Goal: Task Accomplishment & Management: Manage account settings

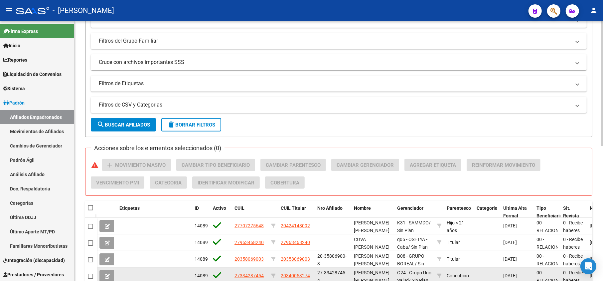
scroll to position [281, 0]
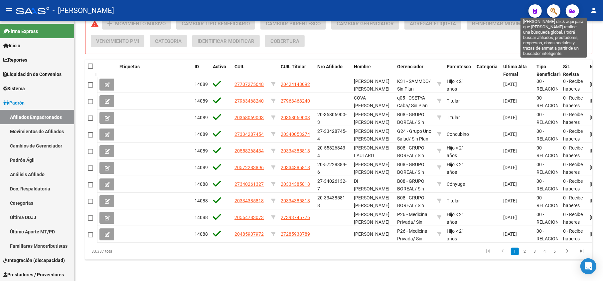
click at [556, 9] on icon "button" at bounding box center [554, 11] width 7 height 8
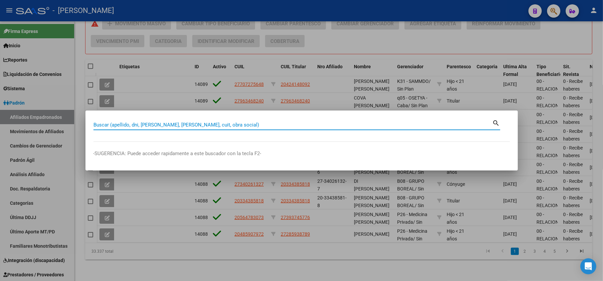
paste input "42712613"
type input "42712613"
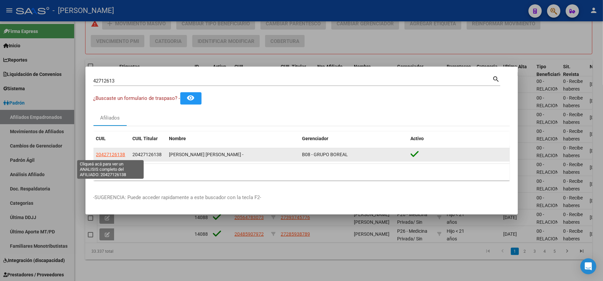
click at [123, 153] on span "20427126138" at bounding box center [110, 154] width 29 height 5
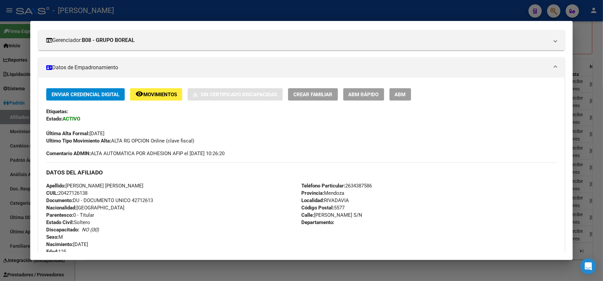
scroll to position [0, 0]
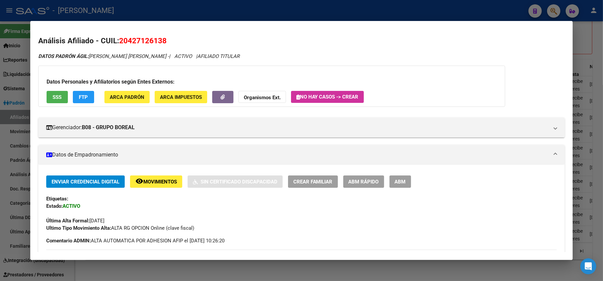
click at [122, 40] on span "20427126138" at bounding box center [143, 40] width 48 height 9
copy span "20427126138"
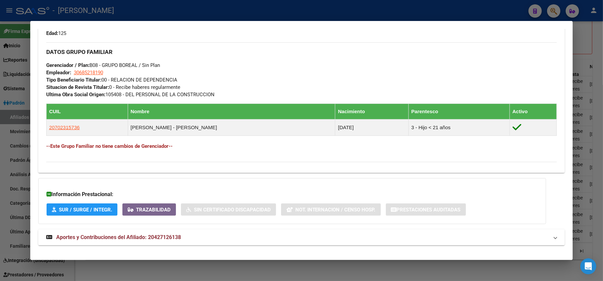
scroll to position [314, 0]
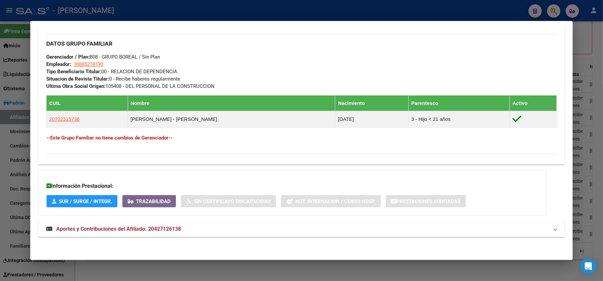
click at [140, 229] on span "Aportes y Contribuciones del Afiliado: 20427126138" at bounding box center [118, 229] width 125 height 6
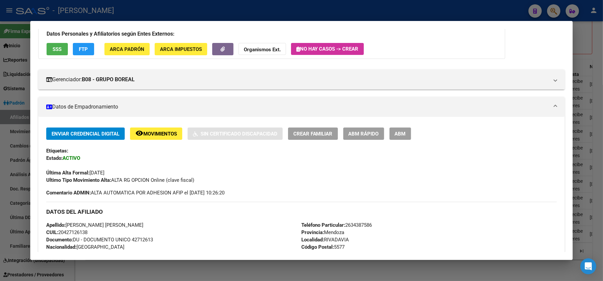
scroll to position [88, 0]
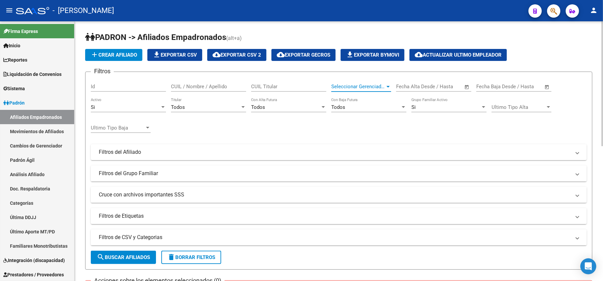
click at [360, 86] on span "Seleccionar Gerenciador" at bounding box center [358, 86] width 54 height 6
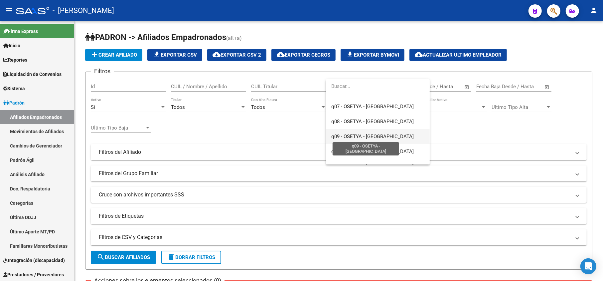
scroll to position [648, 0]
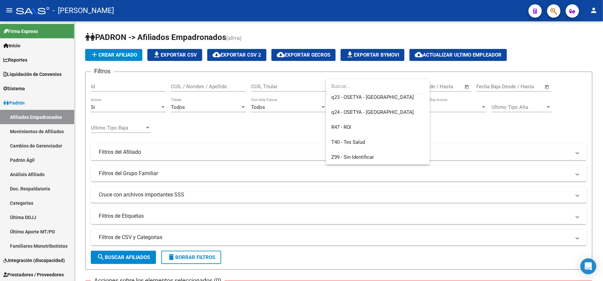
click at [292, 123] on div at bounding box center [301, 140] width 603 height 281
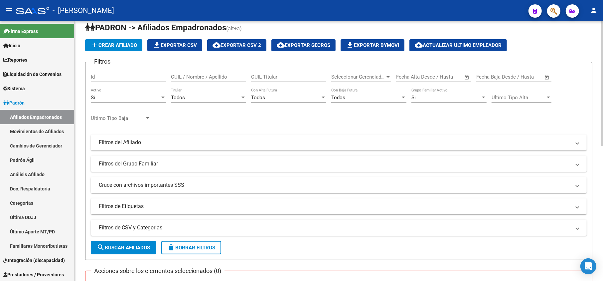
scroll to position [0, 0]
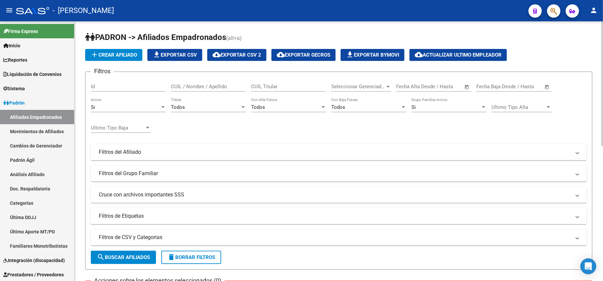
click at [368, 86] on span "Seleccionar Gerenciador" at bounding box center [358, 86] width 54 height 6
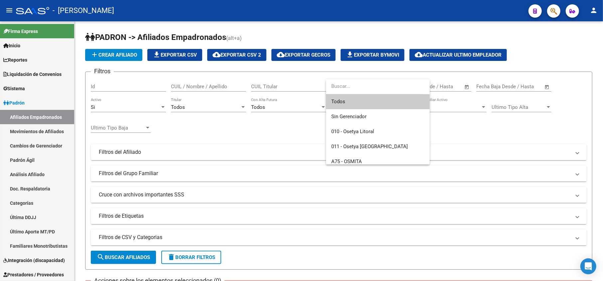
click at [558, 14] on div at bounding box center [301, 140] width 603 height 281
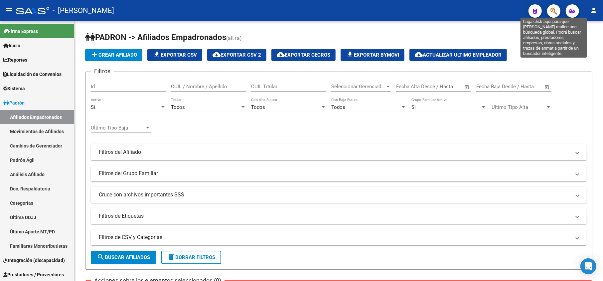
click at [553, 15] on icon "button" at bounding box center [554, 11] width 7 height 8
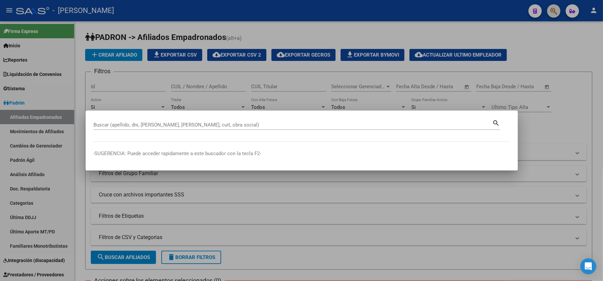
paste input "20427126138"
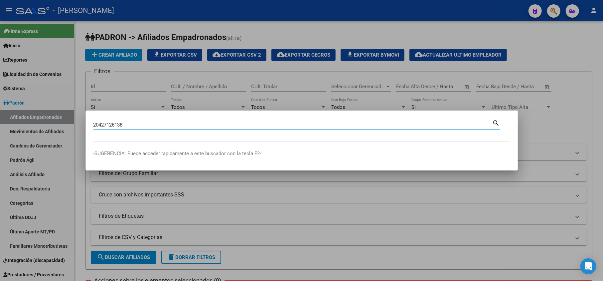
type input "20427126138"
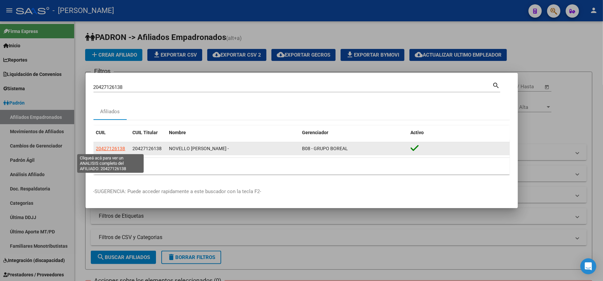
click at [119, 146] on span "20427126138" at bounding box center [110, 148] width 29 height 5
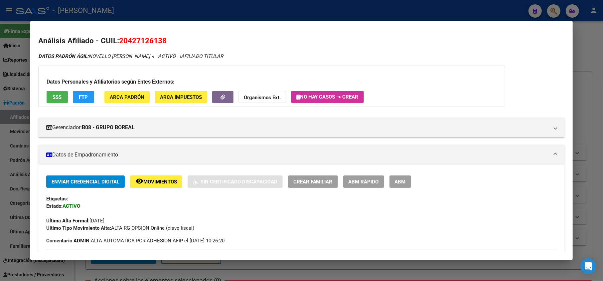
drag, startPoint x: 128, startPoint y: 40, endPoint x: 161, endPoint y: 42, distance: 33.0
click at [161, 42] on span "20427126138" at bounding box center [143, 40] width 48 height 9
copy span "42712613"
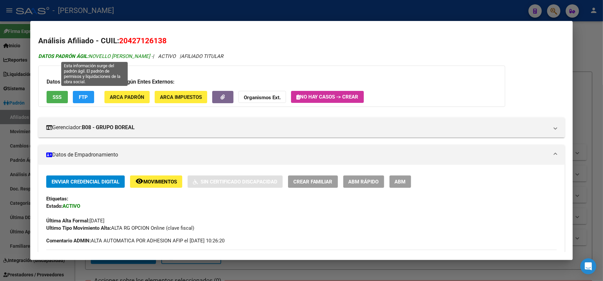
click at [108, 59] on span "DATOS PADRÓN ÁGIL: NOVELLO HEBER MIGUEL -" at bounding box center [95, 56] width 114 height 6
click at [97, 57] on span "DATOS PADRÓN ÁGIL: NOVELLO HEBER MIGUEL -" at bounding box center [95, 56] width 114 height 6
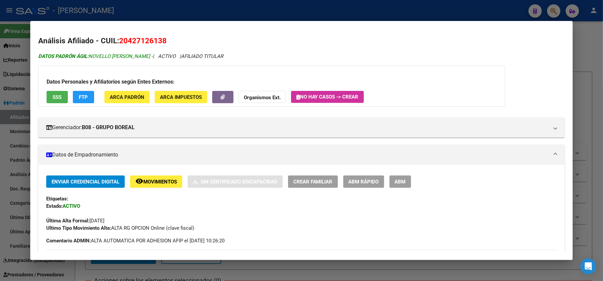
drag, startPoint x: 97, startPoint y: 57, endPoint x: 138, endPoint y: 58, distance: 41.3
click at [138, 58] on span "DATOS PADRÓN ÁGIL: NOVELLO HEBER MIGUEL -" at bounding box center [95, 56] width 114 height 6
copy span "NOVELLO HEBER MIGUEL"
drag, startPoint x: 126, startPoint y: 39, endPoint x: 164, endPoint y: 34, distance: 37.5
click at [164, 34] on mat-dialog-content "Análisis Afiliado - CUIL: 20427126138 DATOS PADRÓN ÁGIL: NOVELLO HEBER MIGUEL -…" at bounding box center [301, 140] width 543 height 223
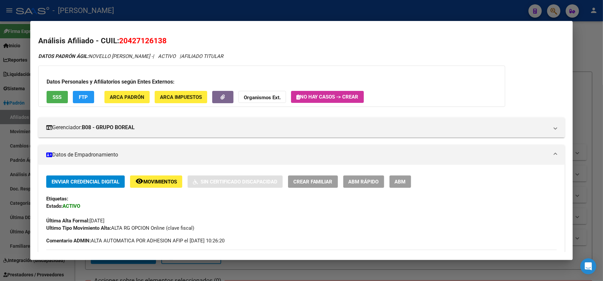
copy span "42712613"
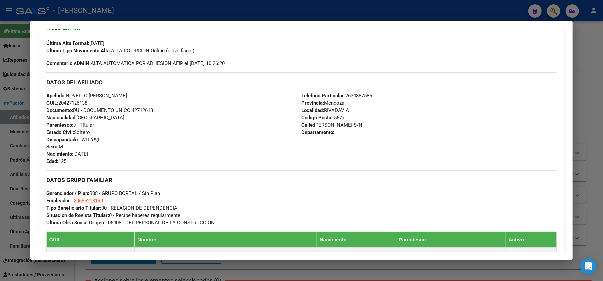
click at [329, 127] on span "Calle: GUILLERMO CANO S/N" at bounding box center [332, 125] width 61 height 6
drag, startPoint x: 329, startPoint y: 128, endPoint x: 363, endPoint y: 123, distance: 34.6
click at [363, 123] on div "Teléfono Particular: 2634387586 Provincia: Mendoza Localidad: RIVADAVIA Código …" at bounding box center [429, 128] width 255 height 73
copy span "GUILLERMO CANO S/N"
drag, startPoint x: 117, startPoint y: 198, endPoint x: 75, endPoint y: 198, distance: 42.2
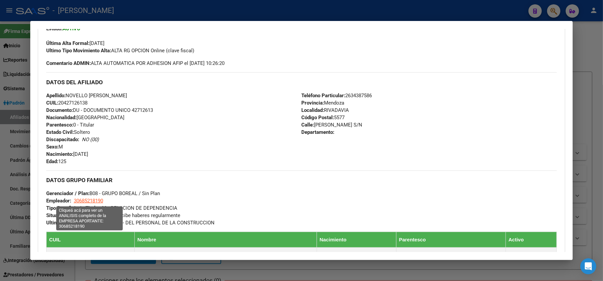
click at [75, 198] on div "DATOS GRUPO FAMILIAR Gerenciador / Plan: B08 - GRUPO BOREAL / Sin Plan Empleado…" at bounding box center [301, 198] width 511 height 56
copy span "30685218190"
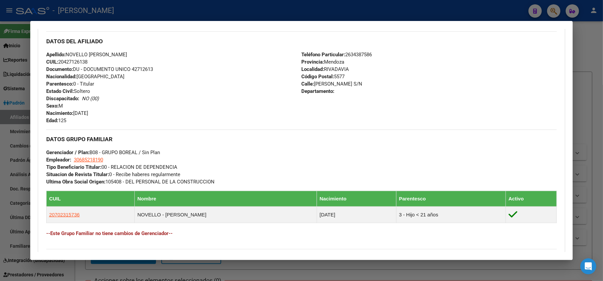
scroll to position [269, 0]
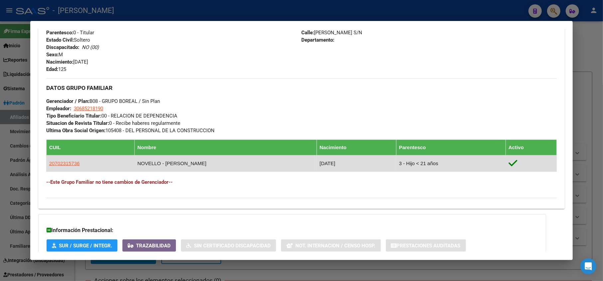
click at [74, 158] on td "20702315736" at bounding box center [90, 163] width 88 height 16
click at [76, 165] on span "20702315736" at bounding box center [64, 163] width 31 height 6
type textarea "20702315736"
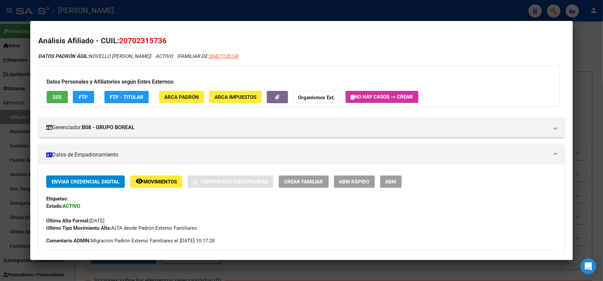
click at [131, 40] on span "20702315736" at bounding box center [143, 40] width 48 height 9
drag, startPoint x: 128, startPoint y: 39, endPoint x: 162, endPoint y: 44, distance: 34.9
click at [162, 44] on span "20702315736" at bounding box center [143, 40] width 48 height 9
copy span "70231573"
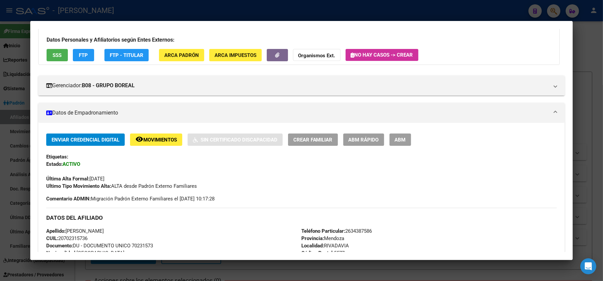
scroll to position [133, 0]
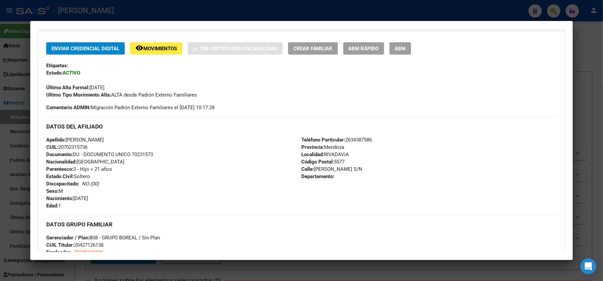
drag, startPoint x: 104, startPoint y: 198, endPoint x: 75, endPoint y: 200, distance: 29.3
click at [75, 200] on div "Apellido: THIAGO LIONEL NOVELLO CUIL: 20702315736 Documento: DU - DOCUMENTO UNI…" at bounding box center [173, 172] width 255 height 73
copy span "19/04/2024"
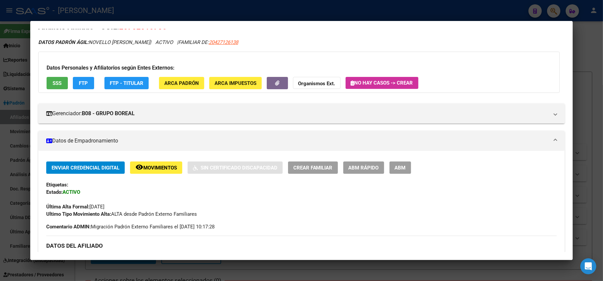
scroll to position [0, 0]
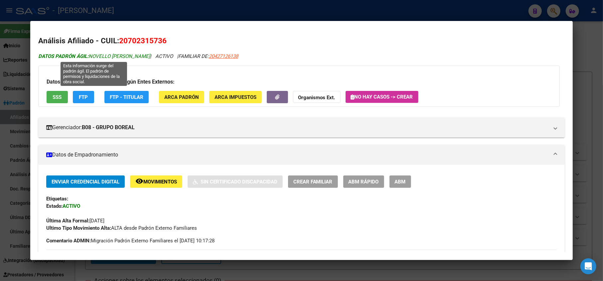
click at [98, 55] on span "DATOS PADRÓN ÁGIL: NOVELLO THIAGO LIONEL" at bounding box center [94, 56] width 112 height 6
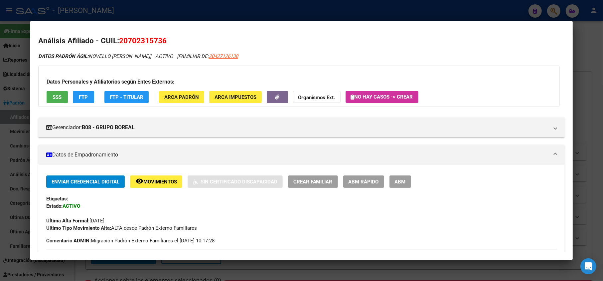
drag, startPoint x: 98, startPoint y: 55, endPoint x: 135, endPoint y: 52, distance: 36.7
copy span "NOVELLO THIAGO LIONEL"
click at [0, 116] on div at bounding box center [301, 140] width 603 height 281
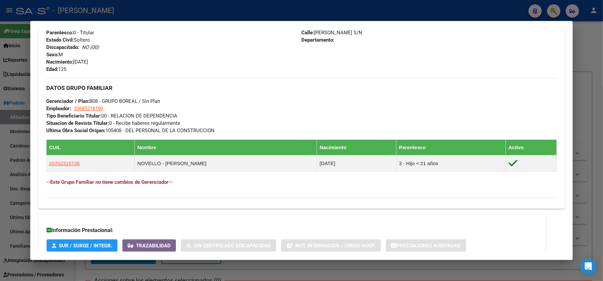
click at [0, 116] on div at bounding box center [301, 140] width 603 height 281
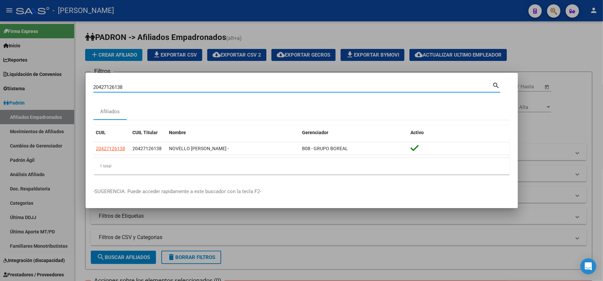
click at [131, 87] on input "20427126138" at bounding box center [292, 87] width 399 height 6
type input "2032121851"
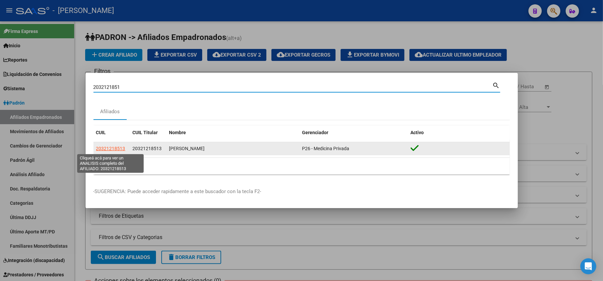
click at [109, 150] on span "20321218513" at bounding box center [110, 148] width 29 height 5
type textarea "20321218513"
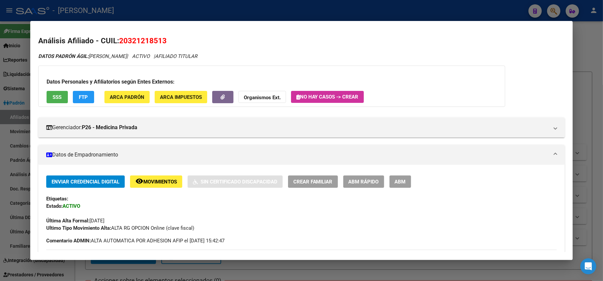
click at [7, 116] on div at bounding box center [301, 140] width 603 height 281
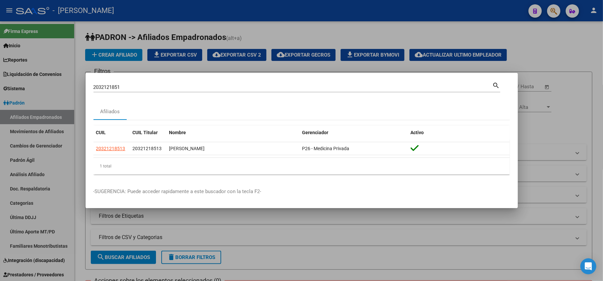
click at [6, 116] on div at bounding box center [301, 140] width 603 height 281
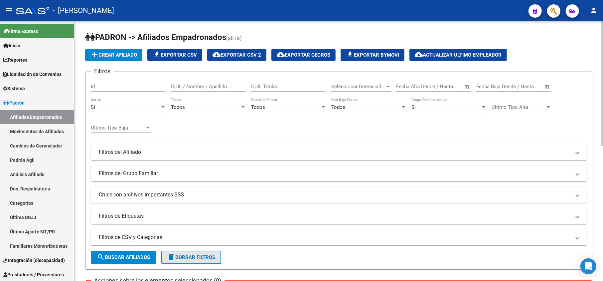
click at [182, 257] on span "delete Borrar Filtros" at bounding box center [191, 257] width 48 height 6
click at [548, 15] on div at bounding box center [551, 11] width 19 height 14
click at [549, 5] on div at bounding box center [551, 11] width 19 height 14
click at [550, 6] on button "button" at bounding box center [553, 10] width 13 height 13
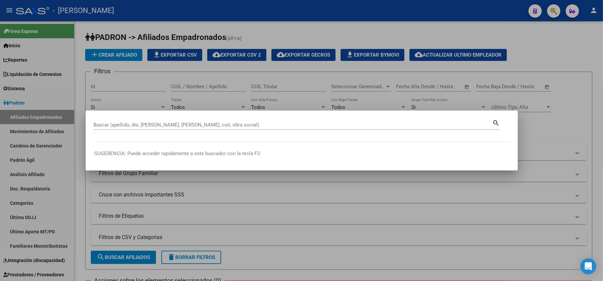
paste input "45125307"
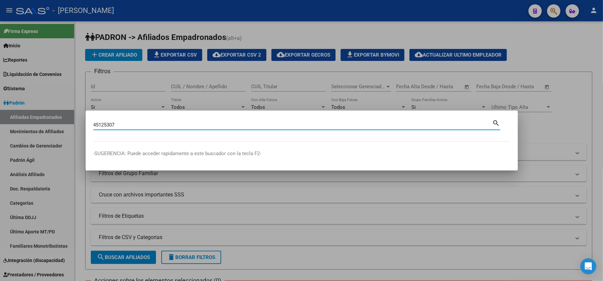
type input "45125307"
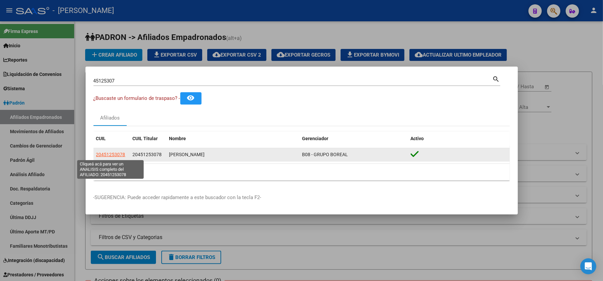
click at [123, 156] on span "20451253078" at bounding box center [110, 154] width 29 height 5
type textarea "20451253078"
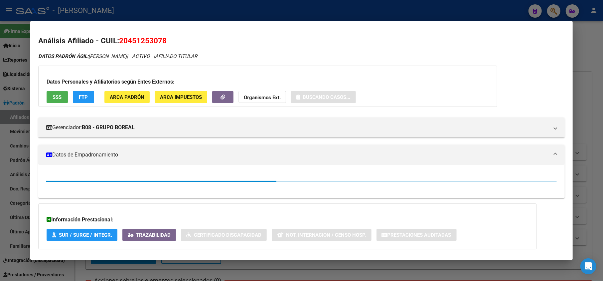
click at [130, 40] on span "20451253078" at bounding box center [143, 40] width 48 height 9
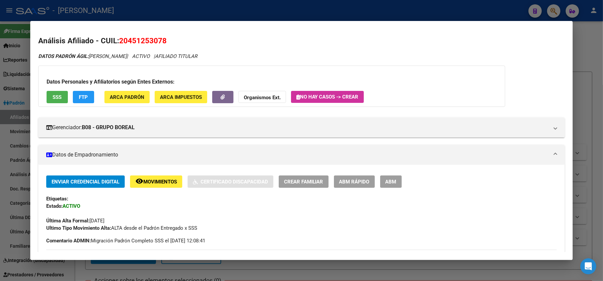
copy span "20451253078"
click at [135, 41] on span "20451253078" at bounding box center [143, 40] width 48 height 9
drag, startPoint x: 127, startPoint y: 38, endPoint x: 161, endPoint y: 39, distance: 34.3
click at [161, 39] on span "20451253078" at bounding box center [143, 40] width 48 height 9
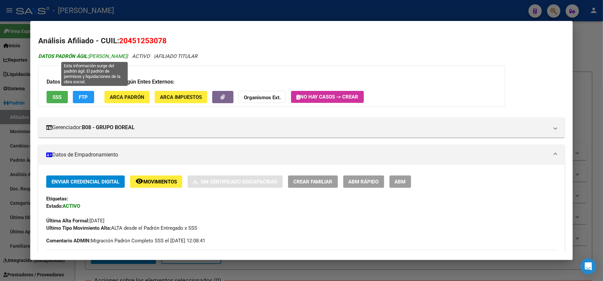
click at [95, 56] on span "DATOS PADRÓN ÁGIL: FERNANDEZ JOSE RAMON" at bounding box center [82, 56] width 88 height 6
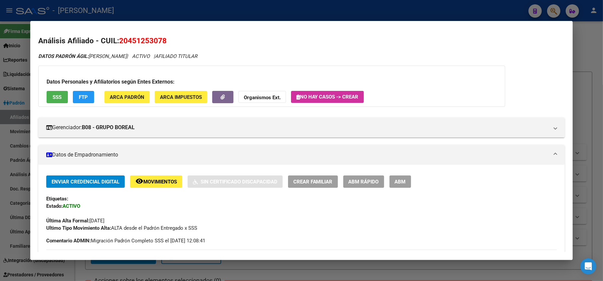
drag, startPoint x: 96, startPoint y: 56, endPoint x: 148, endPoint y: 51, distance: 52.5
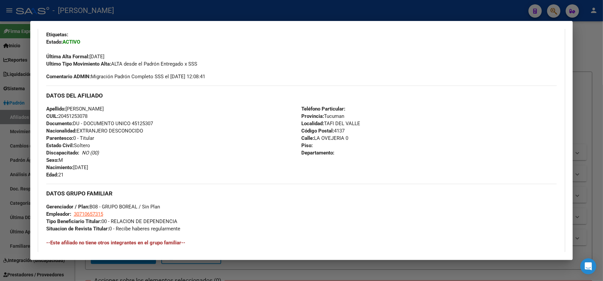
scroll to position [177, 0]
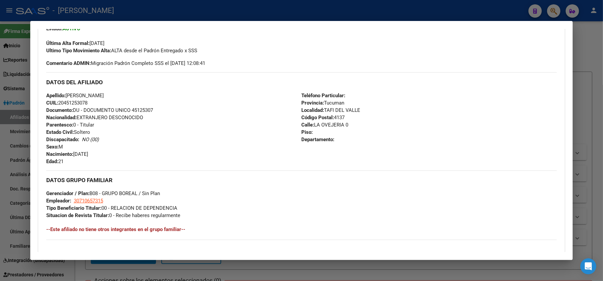
drag, startPoint x: 101, startPoint y: 153, endPoint x: 75, endPoint y: 156, distance: 26.4
click at [75, 156] on div "Apellido: FERNANDEZ JOSE RAMON CUIL: 20451253078 Documento: DU - DOCUMENTO UNIC…" at bounding box center [173, 128] width 255 height 73
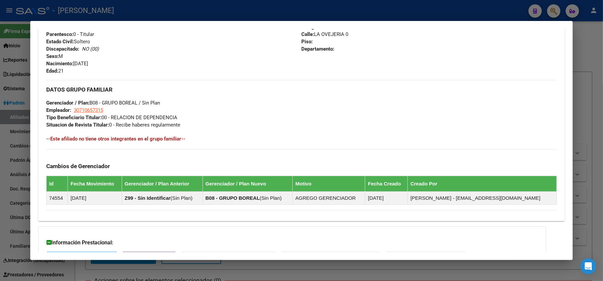
scroll to position [222, 0]
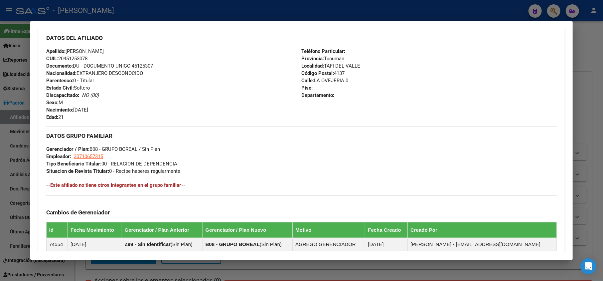
drag, startPoint x: 345, startPoint y: 77, endPoint x: 311, endPoint y: 82, distance: 33.9
click at [311, 82] on span "Calle: LA OVEJERIA 0" at bounding box center [325, 81] width 47 height 6
click at [314, 80] on span "Calle: LA OVEJERIA 0" at bounding box center [325, 81] width 47 height 6
drag, startPoint x: 314, startPoint y: 80, endPoint x: 346, endPoint y: 81, distance: 32.0
click at [346, 81] on span "Calle: LA OVEJERIA 0" at bounding box center [325, 81] width 47 height 6
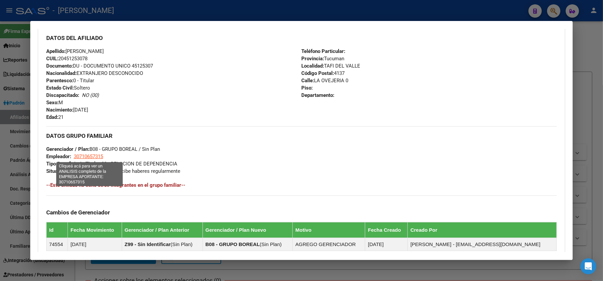
drag, startPoint x: 105, startPoint y: 199, endPoint x: 75, endPoint y: 157, distance: 51.4
click at [75, 157] on div "DATOS GRUPO FAMILIAR Gerenciador / Plan: B08 - GRUPO BOREAL / Sin Plan Empleado…" at bounding box center [301, 150] width 511 height 49
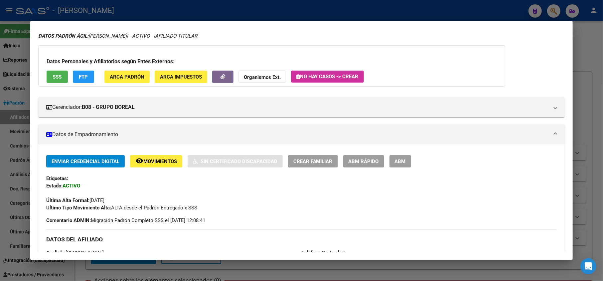
scroll to position [0, 0]
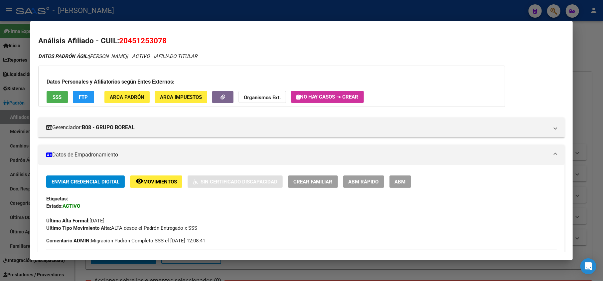
click at [132, 43] on span "20451253078" at bounding box center [143, 40] width 48 height 9
click at [130, 38] on span "20451253078" at bounding box center [143, 40] width 48 height 9
drag, startPoint x: 103, startPoint y: 58, endPoint x: 136, endPoint y: 60, distance: 32.7
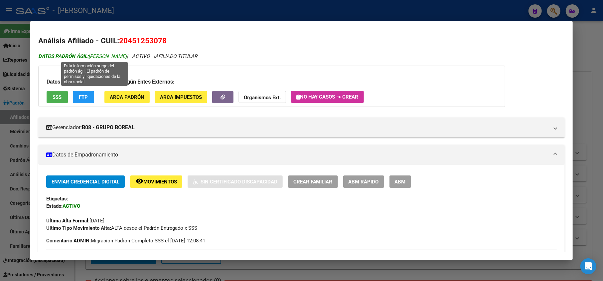
drag, startPoint x: 92, startPoint y: 53, endPoint x: 96, endPoint y: 55, distance: 5.4
click at [96, 55] on span "DATOS PADRÓN ÁGIL: FERNANDEZ JOSE RAMON" at bounding box center [82, 56] width 88 height 6
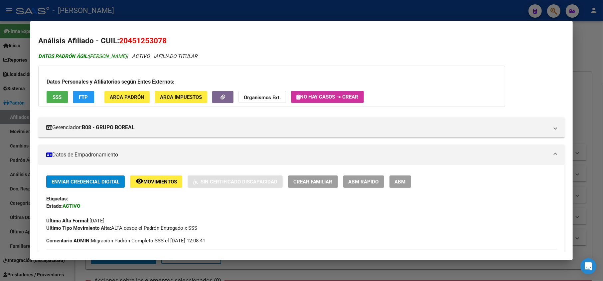
click at [91, 55] on span "DATOS PADRÓN ÁGIL: FERNANDEZ JOSE RAMON" at bounding box center [82, 56] width 88 height 6
drag, startPoint x: 90, startPoint y: 55, endPoint x: 149, endPoint y: 55, distance: 58.5
click at [127, 55] on span "DATOS PADRÓN ÁGIL: FERNANDEZ JOSE RAMON" at bounding box center [82, 56] width 88 height 6
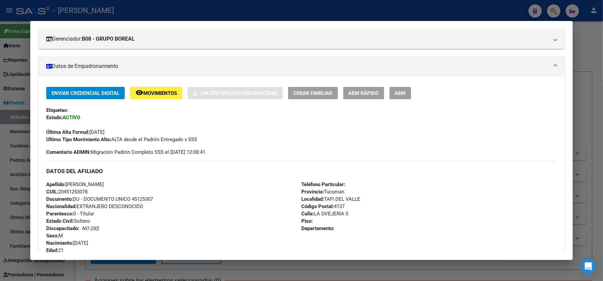
scroll to position [133, 0]
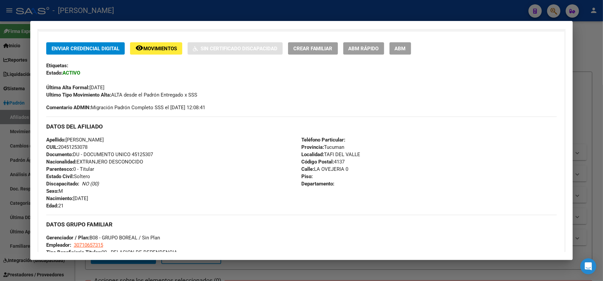
click at [88, 197] on span "Nacimiento: 19/03/2004" at bounding box center [67, 198] width 42 height 6
drag, startPoint x: 101, startPoint y: 198, endPoint x: 75, endPoint y: 196, distance: 26.3
click at [75, 196] on div "Apellido: FERNANDEZ JOSE RAMON CUIL: 20451253078 Documento: DU - DOCUMENTO UNIC…" at bounding box center [173, 172] width 255 height 73
click at [317, 170] on span "Calle: LA OVEJERIA 0" at bounding box center [325, 169] width 47 height 6
drag, startPoint x: 316, startPoint y: 170, endPoint x: 325, endPoint y: 170, distance: 8.6
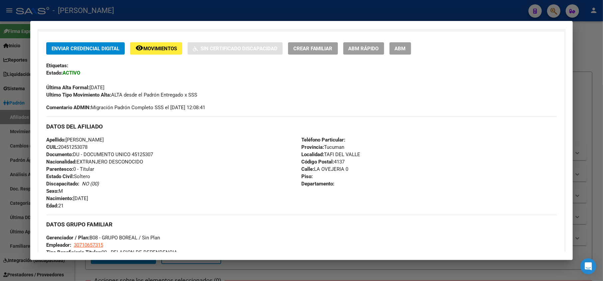
click at [328, 170] on span "Calle: LA OVEJERIA 0" at bounding box center [325, 169] width 47 height 6
click at [319, 170] on span "Calle: LA OVEJERIA 0" at bounding box center [325, 169] width 47 height 6
drag, startPoint x: 313, startPoint y: 170, endPoint x: 341, endPoint y: 166, distance: 28.7
click at [341, 166] on span "Calle: LA OVEJERIA 0" at bounding box center [325, 169] width 47 height 6
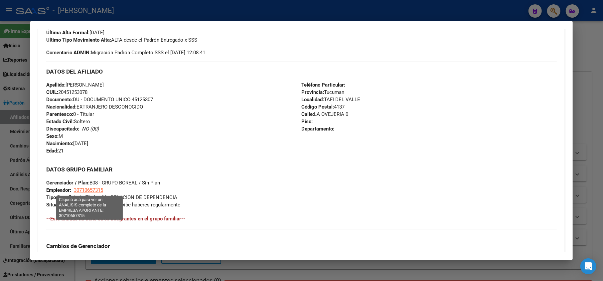
drag, startPoint x: 107, startPoint y: 244, endPoint x: 75, endPoint y: 189, distance: 63.6
click at [75, 189] on div "DATOS GRUPO FAMILIAR Gerenciador / Plan: B08 - GRUPO BOREAL / Sin Plan Empleado…" at bounding box center [301, 184] width 511 height 49
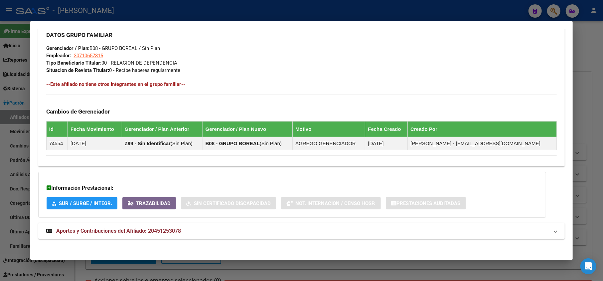
scroll to position [325, 0]
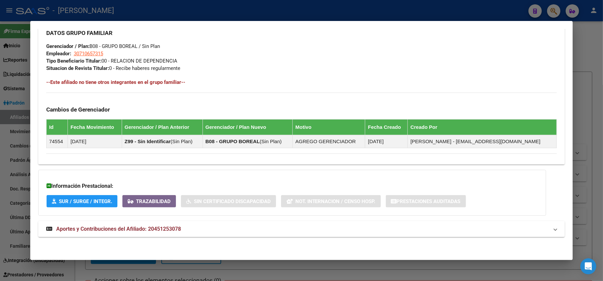
click at [0, 112] on div at bounding box center [301, 140] width 603 height 281
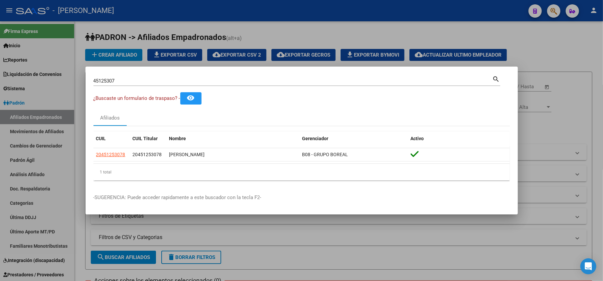
click at [114, 80] on input "45125307" at bounding box center [292, 81] width 399 height 6
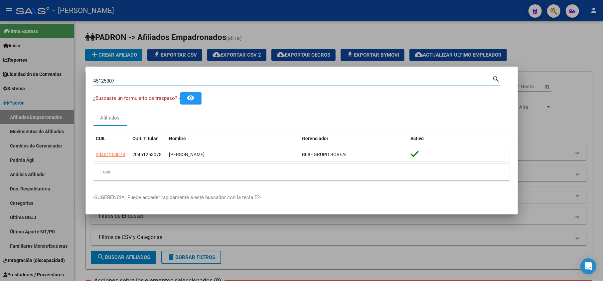
click at [114, 80] on input "45125307" at bounding box center [292, 81] width 399 height 6
paste input "20048535098"
type input "20048535098"
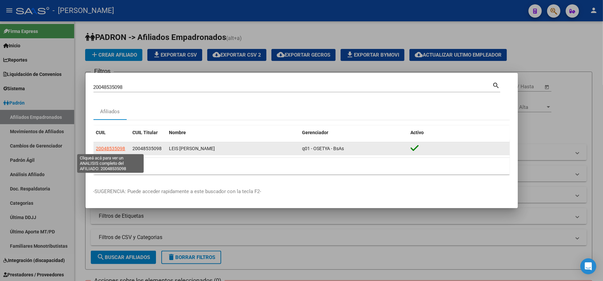
click at [120, 151] on span "20048535098" at bounding box center [110, 148] width 29 height 5
type textarea "20048535098"
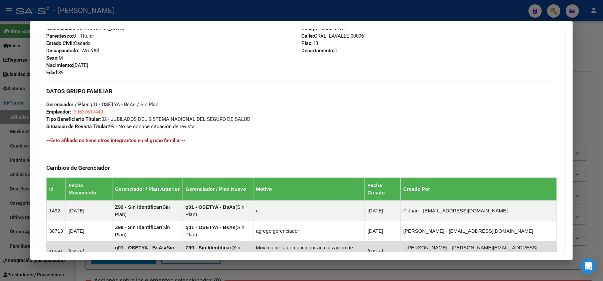
scroll to position [351, 0]
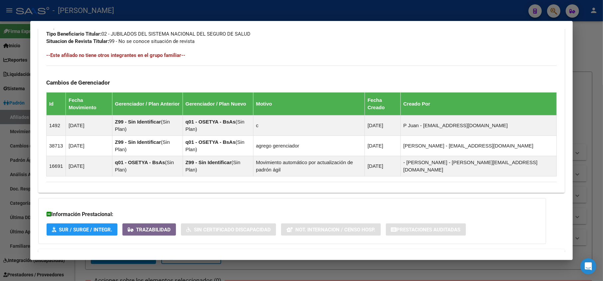
click at [154, 249] on mat-expansion-panel-header "Aportes y Contribuciones del Afiliado: 20048535098" at bounding box center [301, 257] width 527 height 16
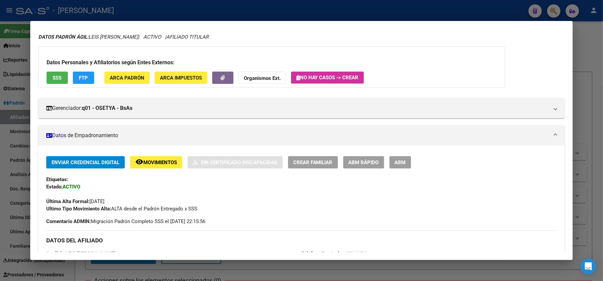
scroll to position [0, 0]
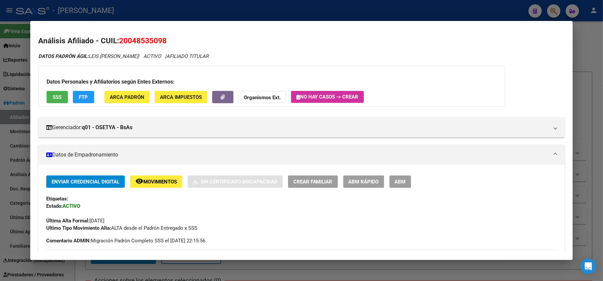
click at [0, 99] on div at bounding box center [301, 140] width 603 height 281
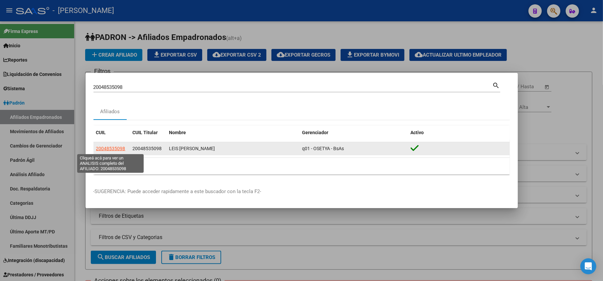
click at [124, 146] on span "20048535098" at bounding box center [110, 148] width 29 height 5
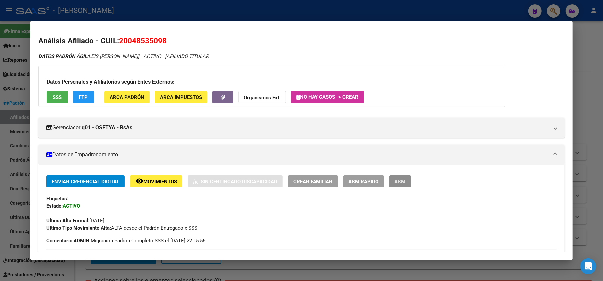
click at [389, 176] on div "Enviar Credencial Digital remove_red_eye Movimientos Sin Certificado Discapacid…" at bounding box center [301, 181] width 511 height 12
click at [402, 179] on span "ABM" at bounding box center [400, 182] width 11 height 6
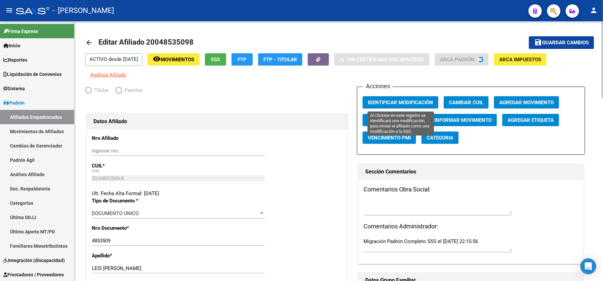
radio input "true"
type input "33-63761744-9"
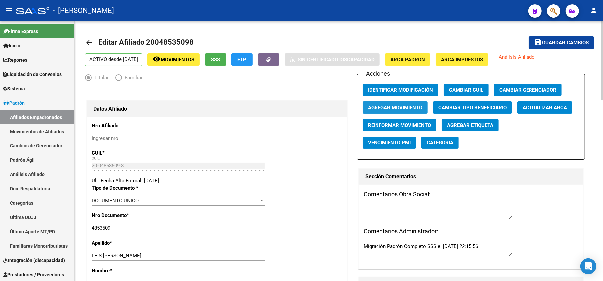
click at [397, 108] on span "Agregar Movimiento" at bounding box center [395, 107] width 55 height 6
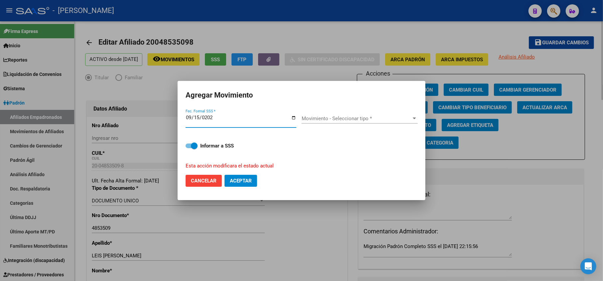
type input "[DATE]"
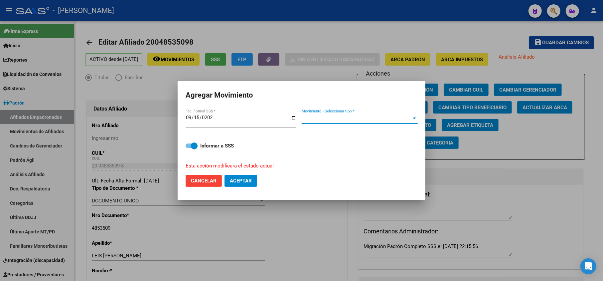
click at [348, 121] on span "Movimiento - Seleccionar tipo *" at bounding box center [357, 118] width 110 height 6
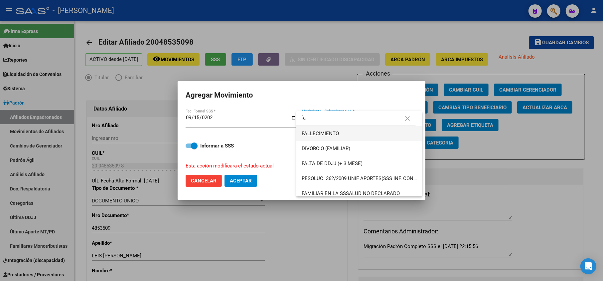
type input "fa"
click at [336, 140] on span "FALLECIMIENTO" at bounding box center [359, 133] width 115 height 15
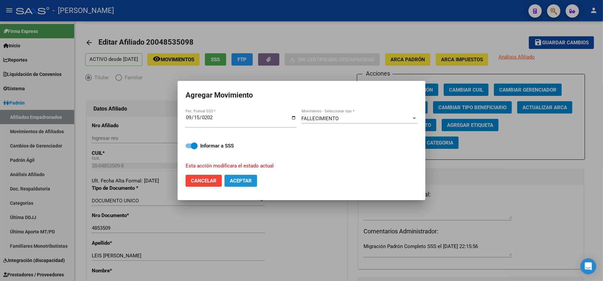
click at [244, 176] on button "Aceptar" at bounding box center [241, 181] width 33 height 12
checkbox input "false"
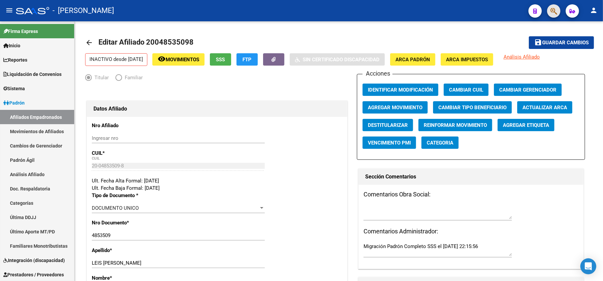
click at [549, 11] on button "button" at bounding box center [553, 10] width 13 height 13
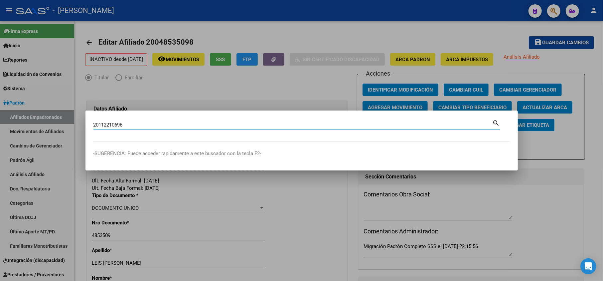
type input "20112210696"
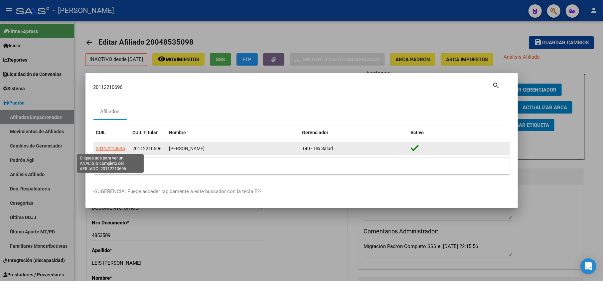
click at [113, 149] on span "20112210696" at bounding box center [110, 148] width 29 height 5
type textarea "20112210696"
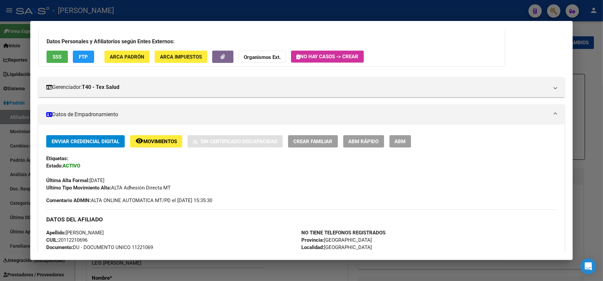
scroll to position [27, 0]
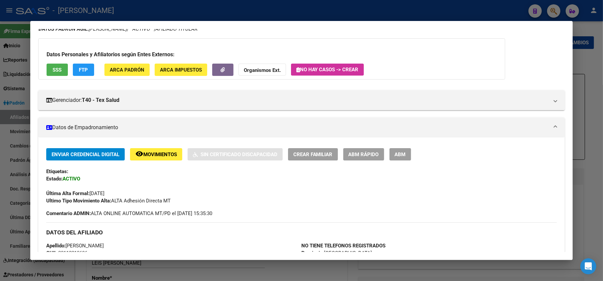
click at [0, 117] on div at bounding box center [301, 140] width 603 height 281
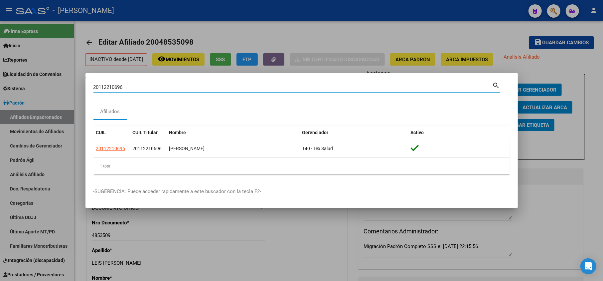
click at [130, 89] on input "20112210696" at bounding box center [292, 87] width 399 height 6
paste input "7404987"
click at [165, 89] on input "20117404987" at bounding box center [292, 87] width 399 height 6
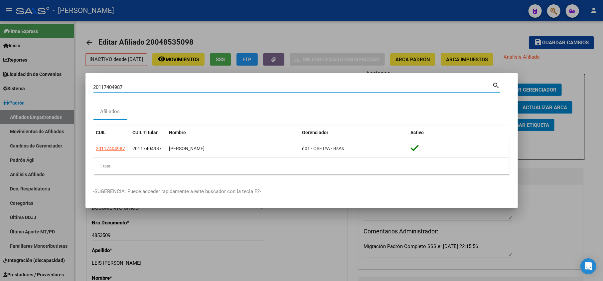
click at [183, 86] on input "20117404987" at bounding box center [292, 87] width 399 height 6
click at [183, 85] on input "20117404987" at bounding box center [292, 87] width 399 height 6
paste input "8092016"
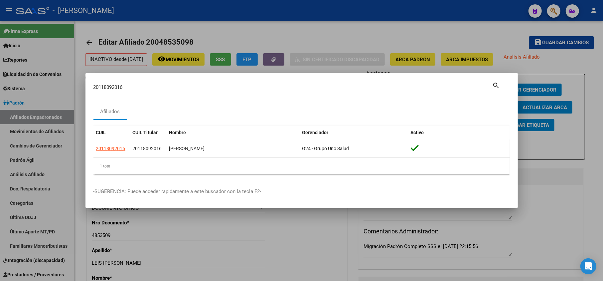
click at [170, 86] on input "20118092016" at bounding box center [292, 87] width 399 height 6
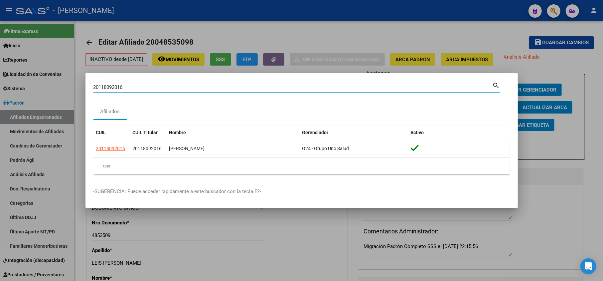
click at [170, 86] on input "20118092016" at bounding box center [292, 87] width 399 height 6
paste input "221069"
click at [108, 141] on datatable-header "CUIL CUIL Titular Nombre Gerenciador Activo" at bounding box center [301, 133] width 416 height 17
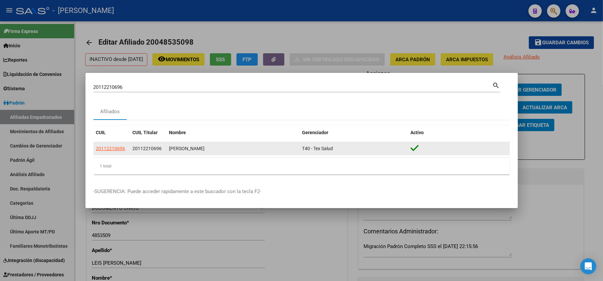
click at [115, 152] on datatable-body-cell "20112210696" at bounding box center [111, 148] width 37 height 13
click at [118, 143] on div "CUIL CUIL Titular Nombre Gerenciador Activo 20112210696 20112210696 BARRETO JUA…" at bounding box center [301, 149] width 416 height 49
click at [120, 149] on span "20112210696" at bounding box center [110, 148] width 29 height 5
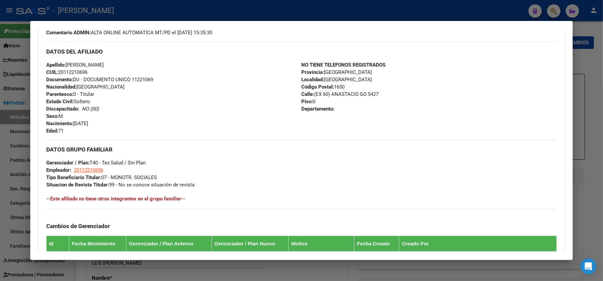
scroll to position [338, 0]
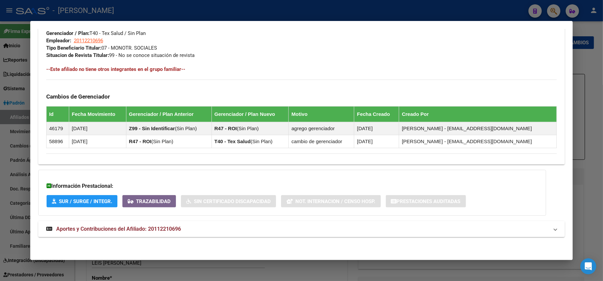
click at [150, 232] on span "Aportes y Contribuciones del Afiliado: 20112210696" at bounding box center [118, 229] width 125 height 6
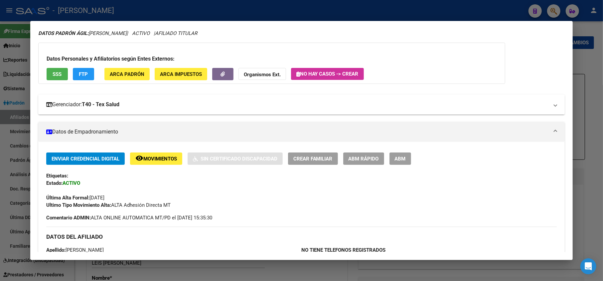
scroll to position [0, 0]
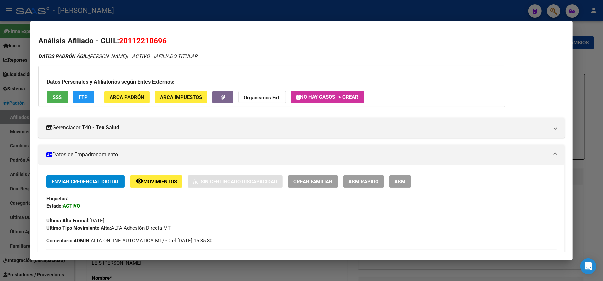
click at [136, 41] on span "20112210696" at bounding box center [143, 40] width 48 height 9
click at [0, 77] on div at bounding box center [301, 140] width 603 height 281
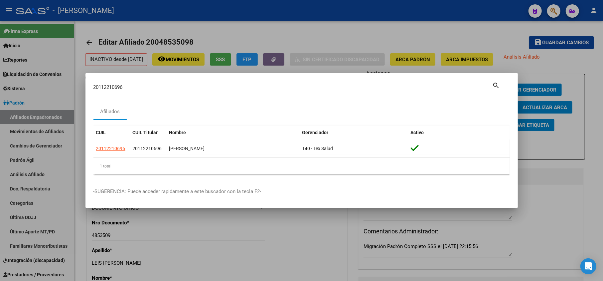
click at [245, 92] on div "20112210696 Buscar (apellido, dni, cuil, nro traspaso, cuit, obra social)" at bounding box center [292, 87] width 399 height 10
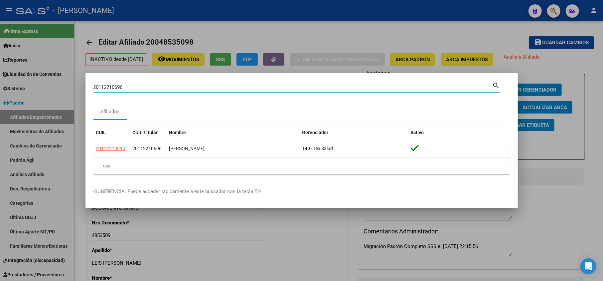
click at [245, 87] on input "20112210696" at bounding box center [292, 87] width 399 height 6
paste input "7404987"
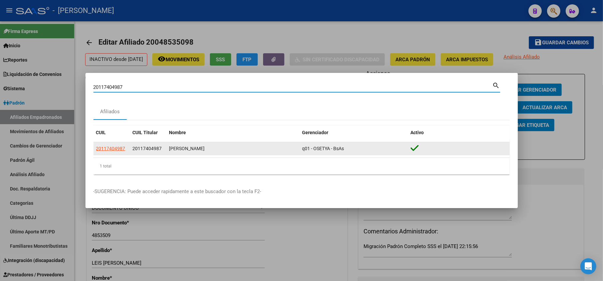
click at [138, 148] on span "20117404987" at bounding box center [147, 148] width 29 height 5
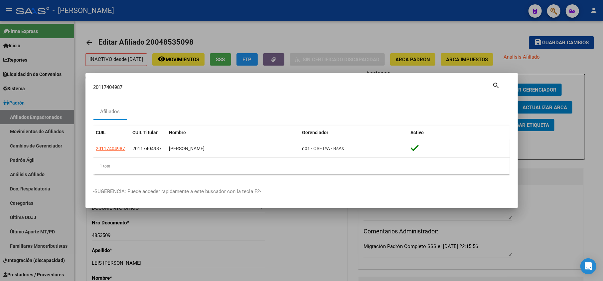
click at [156, 91] on div "20117404987 Buscar (apellido, dni, cuil, nro traspaso, cuit, obra social)" at bounding box center [292, 87] width 399 height 10
click at [158, 81] on div "20117404987 Buscar (apellido, dni, cuil, nro traspaso, cuit, obra social) search" at bounding box center [296, 86] width 407 height 11
click at [156, 84] on div "20117404987 Buscar (apellido, dni, cuil, nro traspaso, cuit, obra social)" at bounding box center [292, 87] width 399 height 10
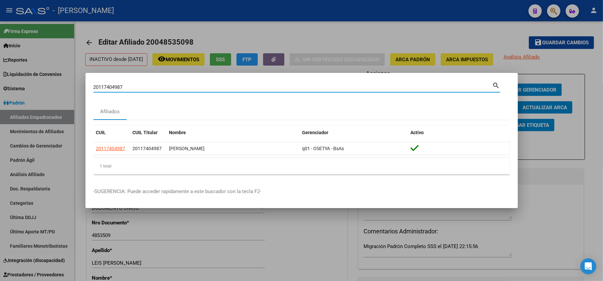
click at [155, 85] on input "20117404987" at bounding box center [292, 87] width 399 height 6
paste input "14402903"
type input "14402903"
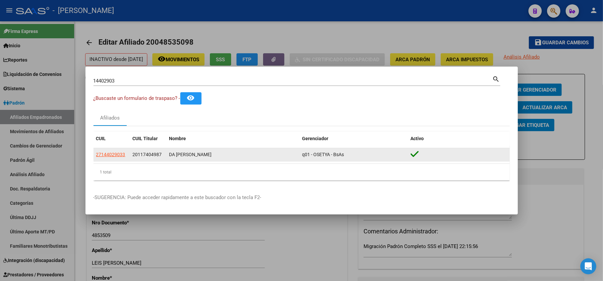
drag, startPoint x: 116, startPoint y: 156, endPoint x: 120, endPoint y: 155, distance: 3.9
click at [136, 156] on div "27144029033 20117404987 DA SILVA LAURA B q01 - OSETYA - BsAs" at bounding box center [301, 154] width 416 height 13
click at [119, 155] on span "27144029033" at bounding box center [110, 154] width 29 height 5
type textarea "27144029033"
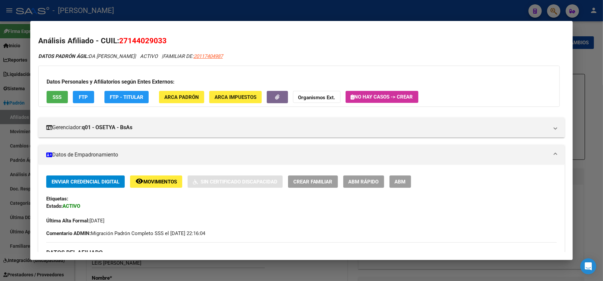
click at [396, 186] on button "ABM" at bounding box center [401, 181] width 22 height 12
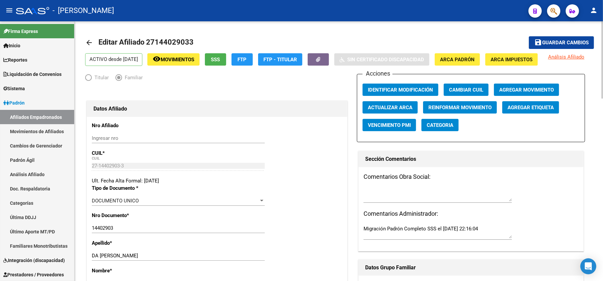
click at [523, 96] on button "Agregar Movimiento" at bounding box center [526, 89] width 65 height 12
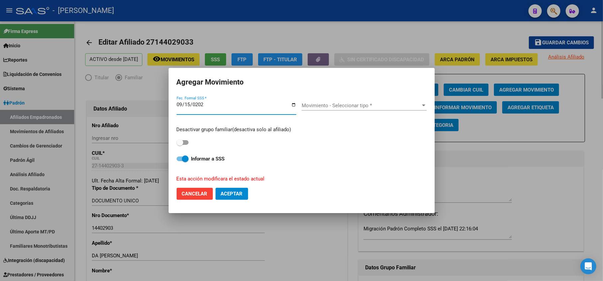
type input "[DATE]"
drag, startPoint x: 185, startPoint y: 141, endPoint x: 253, endPoint y: 131, distance: 69.0
click at [188, 141] on span at bounding box center [183, 142] width 12 height 5
click at [180, 145] on input "checkbox" at bounding box center [180, 145] width 0 height 0
checkbox input "true"
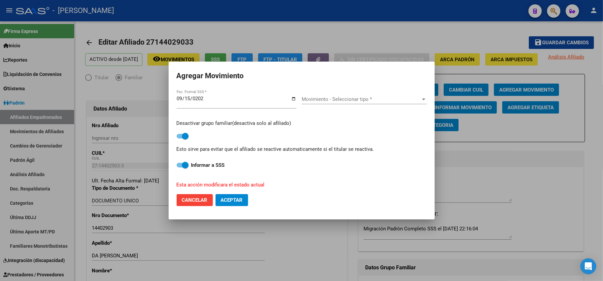
click at [333, 99] on span "Movimiento - Seleccionar tipo *" at bounding box center [361, 99] width 119 height 6
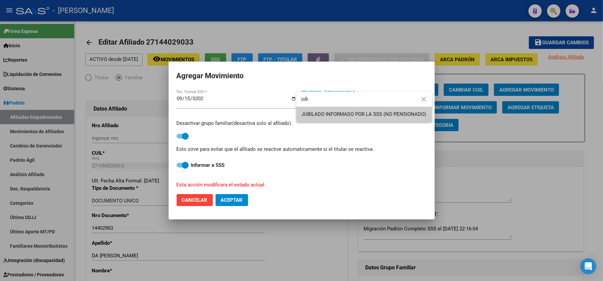
type input "jub"
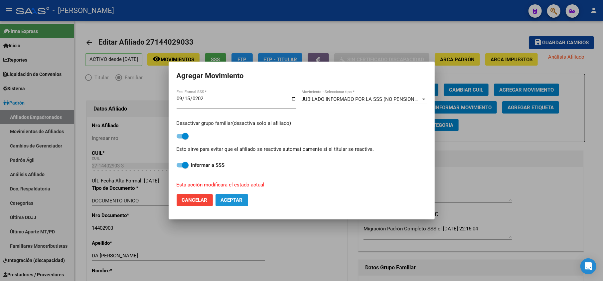
click at [232, 200] on span "Aceptar" at bounding box center [232, 200] width 22 height 6
checkbox input "false"
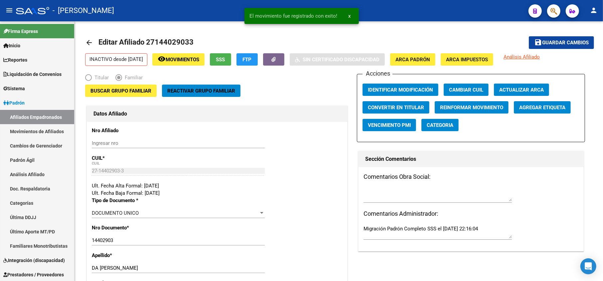
click at [549, 5] on div at bounding box center [551, 11] width 19 height 14
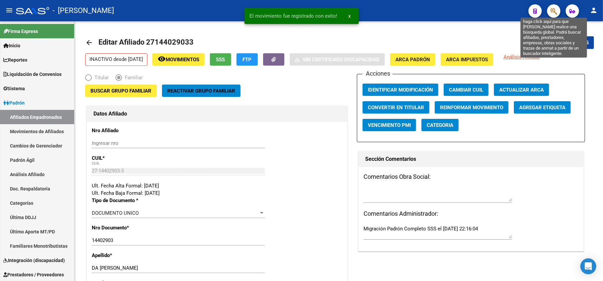
click at [556, 9] on icon "button" at bounding box center [554, 11] width 7 height 8
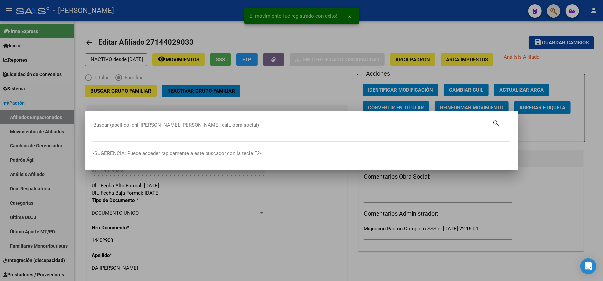
paste input "20118092016"
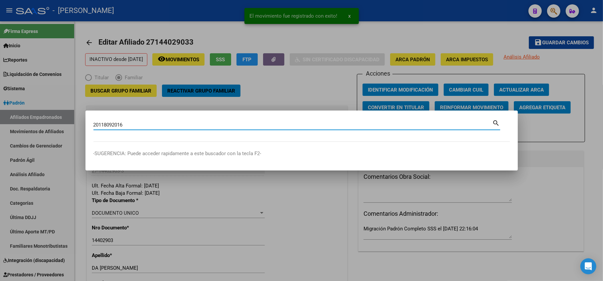
type input "20118092016"
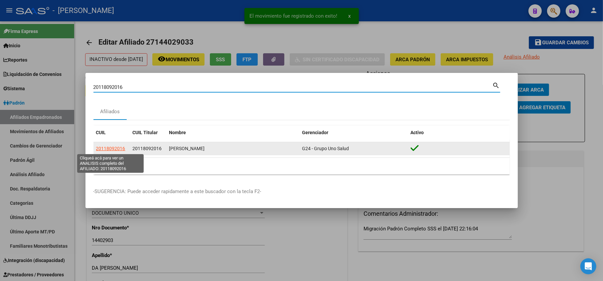
click at [118, 150] on span "20118092016" at bounding box center [110, 148] width 29 height 5
type textarea "20118092016"
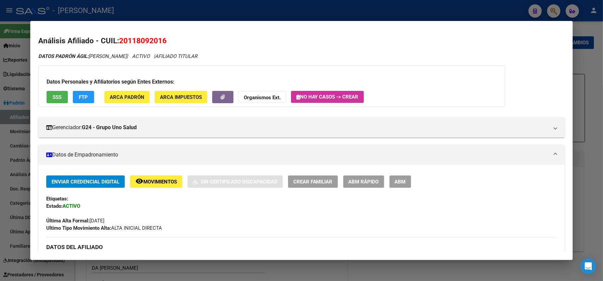
click at [131, 42] on span "20118092016" at bounding box center [143, 40] width 48 height 9
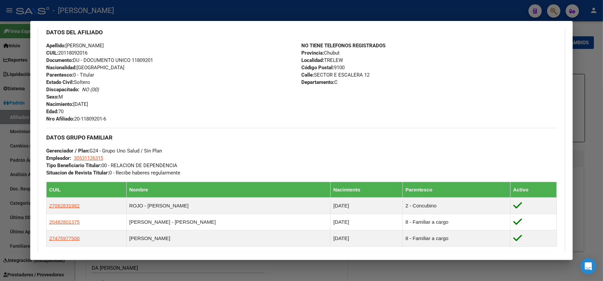
scroll to position [222, 0]
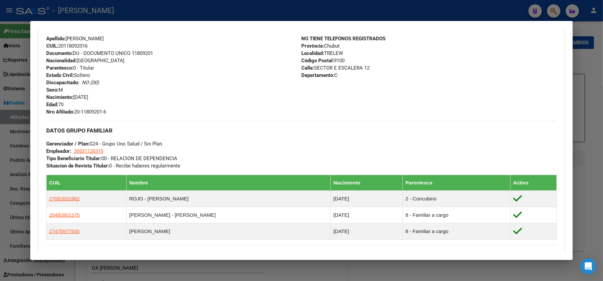
click at [13, 39] on div at bounding box center [301, 140] width 603 height 281
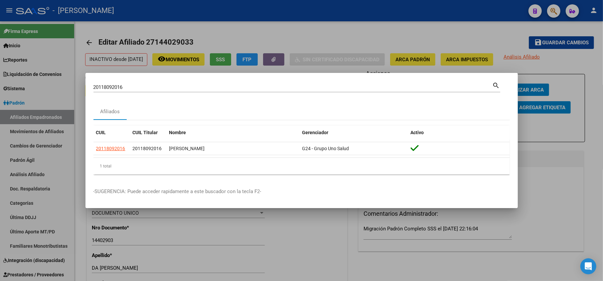
click at [172, 88] on input "20118092016" at bounding box center [292, 87] width 399 height 6
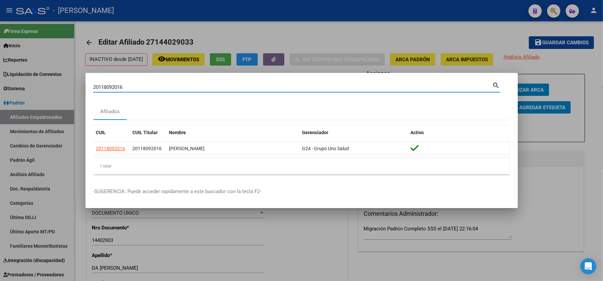
click at [172, 88] on input "20118092016" at bounding box center [292, 87] width 399 height 6
paste input "24392714"
type input "20124392714"
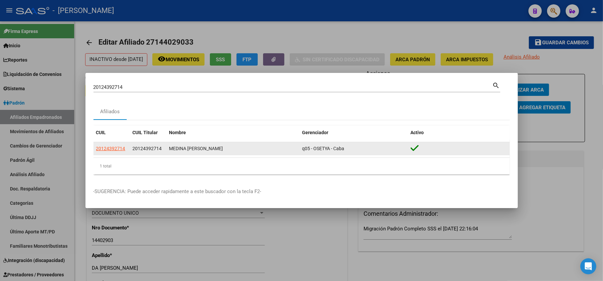
click at [151, 152] on div "20124392714" at bounding box center [148, 149] width 31 height 8
click at [153, 148] on span "20124392714" at bounding box center [147, 148] width 29 height 5
click at [118, 148] on span "20124392714" at bounding box center [110, 148] width 29 height 5
type textarea "20124392714"
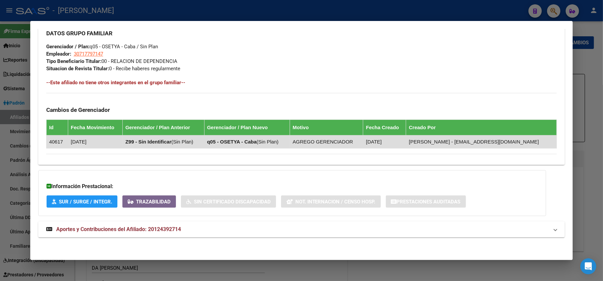
scroll to position [325, 0]
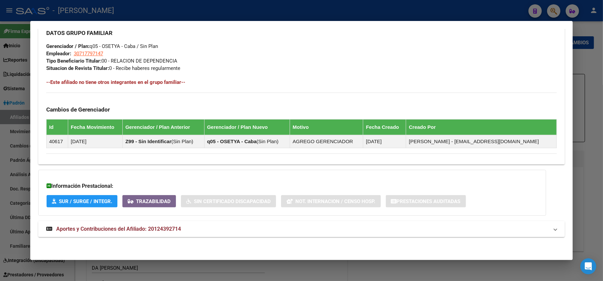
click at [201, 228] on mat-panel-title "Aportes y Contribuciones del Afiliado: 20124392714" at bounding box center [297, 229] width 503 height 8
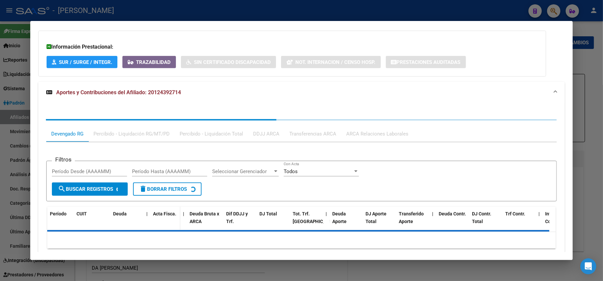
scroll to position [492, 0]
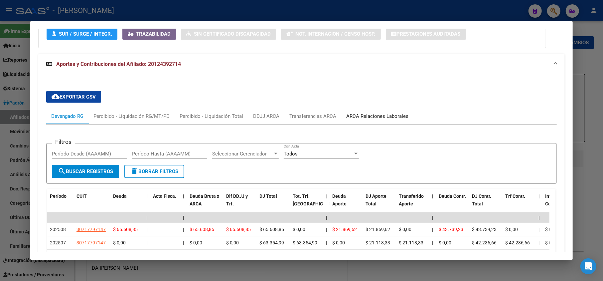
click at [357, 119] on div "ARCA Relaciones Laborales" at bounding box center [378, 115] width 62 height 7
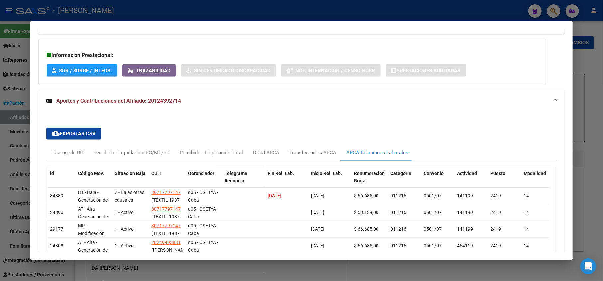
scroll to position [475, 0]
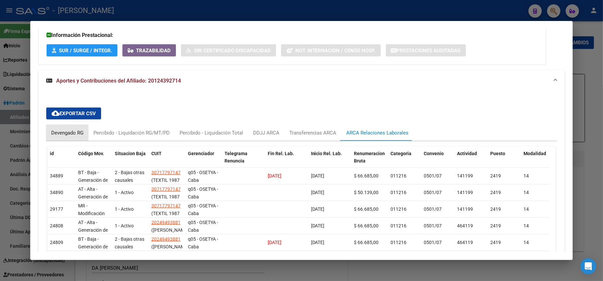
click at [75, 134] on div "Devengado RG" at bounding box center [67, 132] width 32 height 7
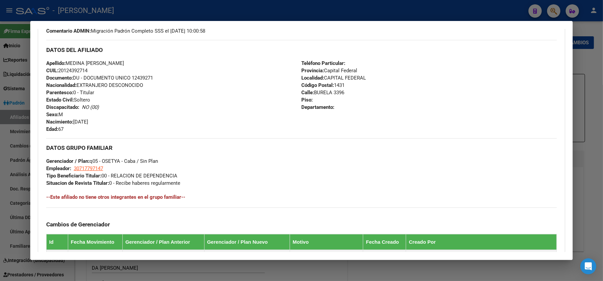
scroll to position [32, 0]
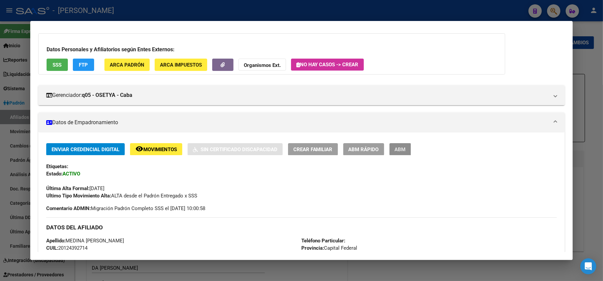
click at [406, 154] on button "ABM" at bounding box center [401, 149] width 22 height 12
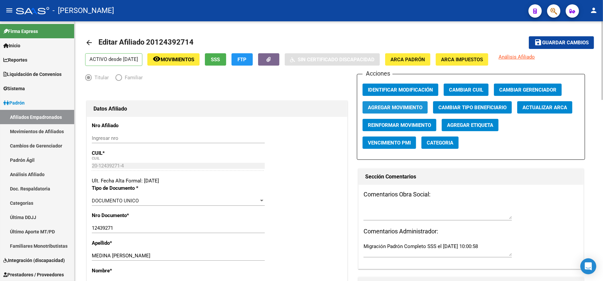
click at [412, 102] on button "Agregar Movimiento" at bounding box center [395, 107] width 65 height 12
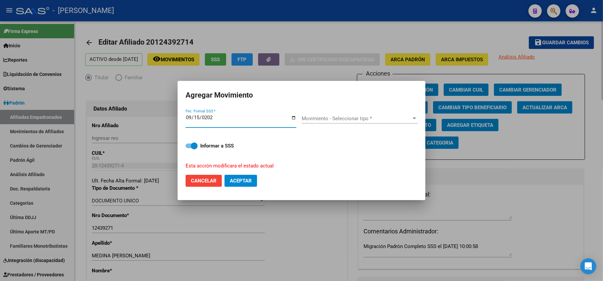
type input "[DATE]"
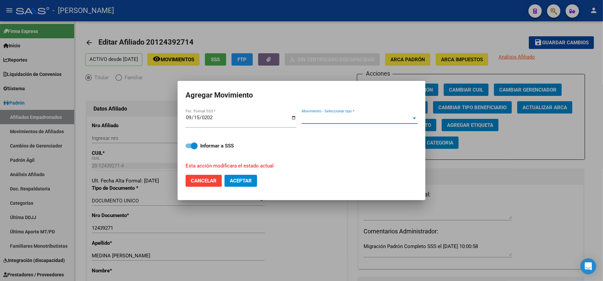
click at [344, 116] on span "Movimiento - Seleccionar tipo *" at bounding box center [357, 118] width 110 height 6
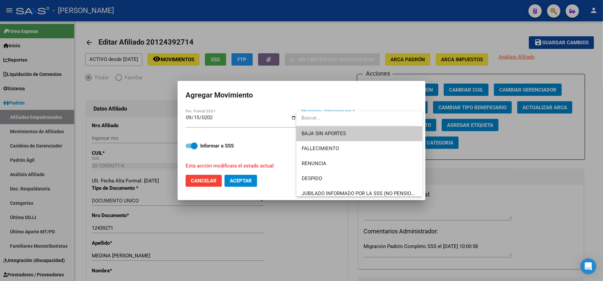
type input "h"
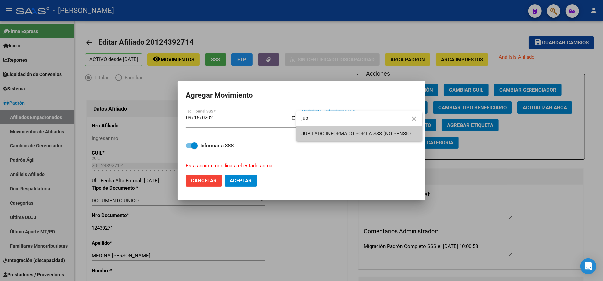
type input "jub"
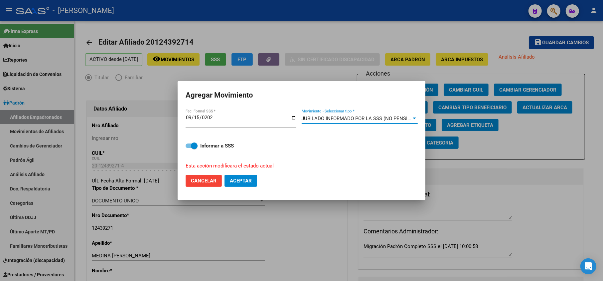
click at [245, 180] on span "Aceptar" at bounding box center [241, 181] width 22 height 6
checkbox input "false"
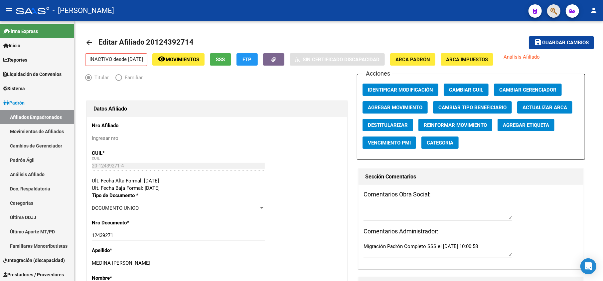
click at [551, 17] on span "button" at bounding box center [554, 11] width 7 height 14
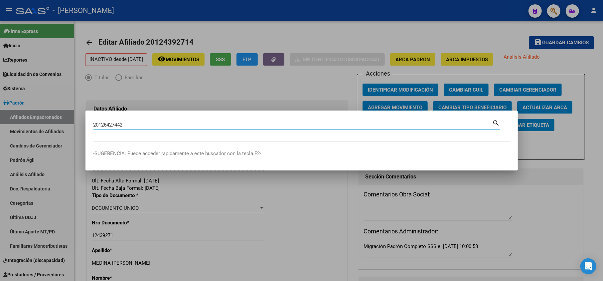
type input "20126427442"
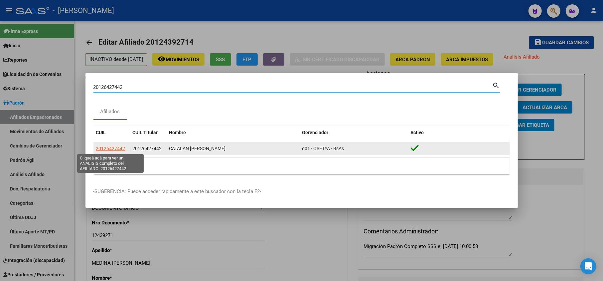
click at [123, 146] on span "20126427442" at bounding box center [110, 148] width 29 height 5
type textarea "20126427442"
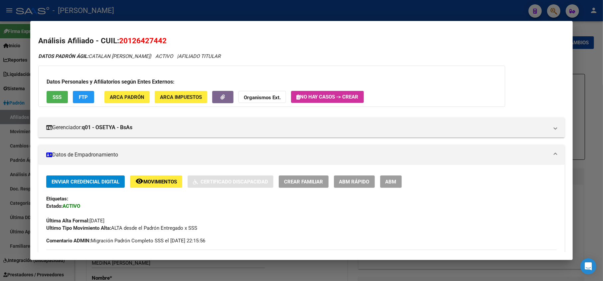
click at [130, 42] on span "20126427442" at bounding box center [143, 40] width 48 height 9
click at [132, 40] on span "20126427442" at bounding box center [143, 40] width 48 height 9
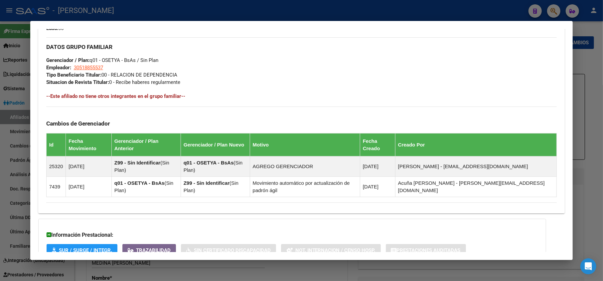
scroll to position [338, 0]
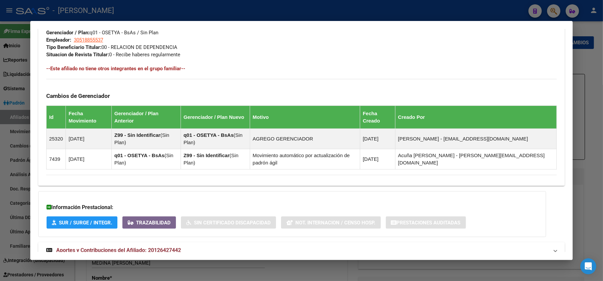
click at [198, 246] on mat-panel-title "Aportes y Contribuciones del Afiliado: 20126427442" at bounding box center [297, 250] width 503 height 8
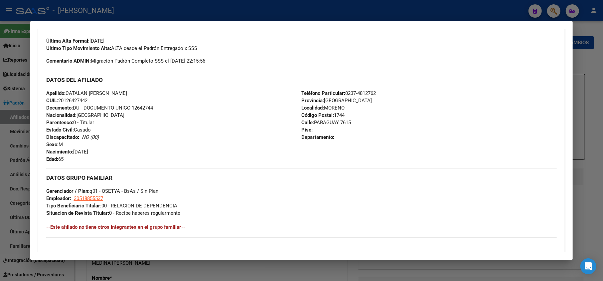
scroll to position [17, 0]
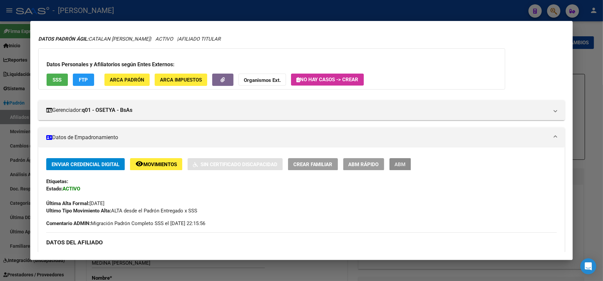
click at [399, 158] on button "ABM" at bounding box center [401, 164] width 22 height 12
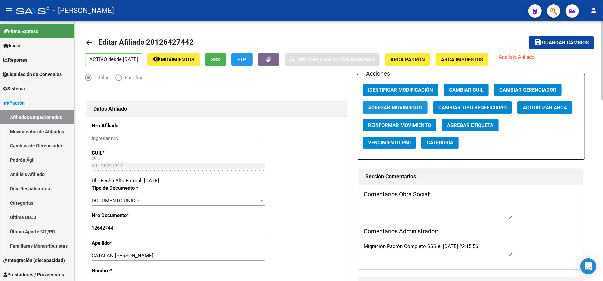
click at [405, 112] on button "Agregar Movimiento" at bounding box center [395, 107] width 65 height 12
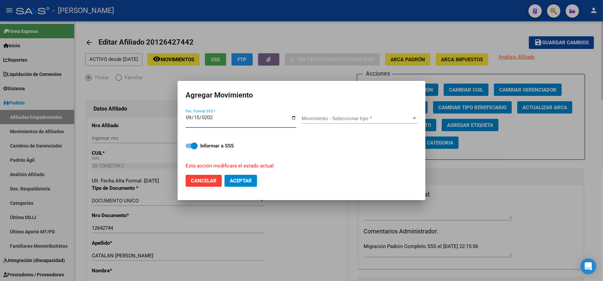
type input "[DATE]"
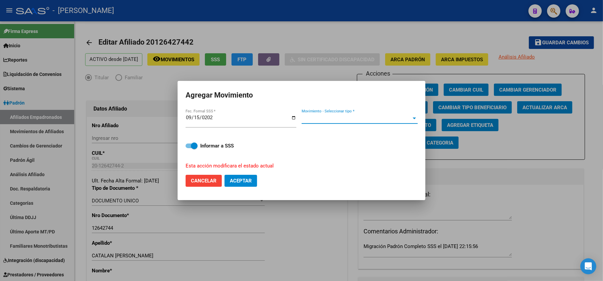
click at [322, 119] on span "Movimiento - Seleccionar tipo *" at bounding box center [357, 118] width 110 height 6
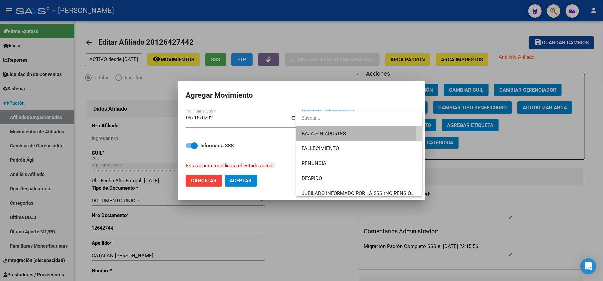
click at [322, 128] on span "BAJA SIN APORTES" at bounding box center [359, 133] width 115 height 15
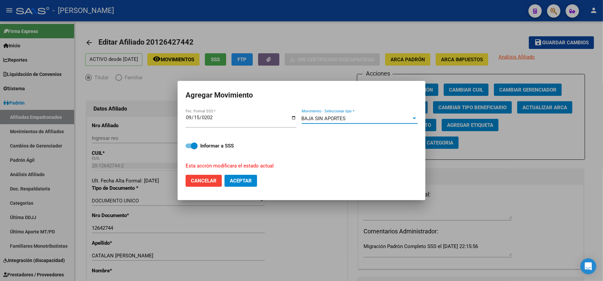
click at [314, 116] on span "BAJA SIN APORTES" at bounding box center [324, 118] width 44 height 6
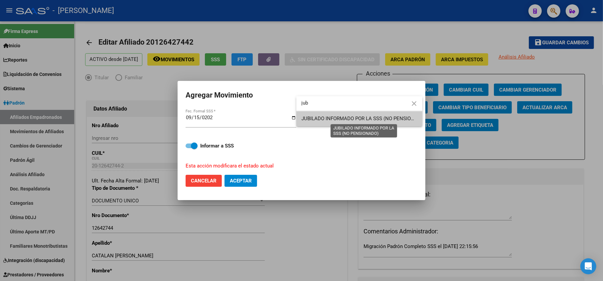
type input "jub"
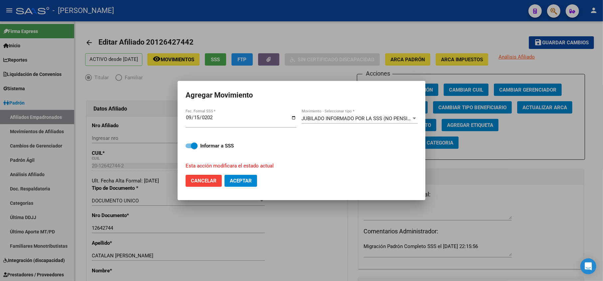
click at [232, 188] on mat-dialog-actions "Cancelar Aceptar" at bounding box center [302, 180] width 232 height 23
click at [234, 187] on mat-dialog-actions "Cancelar Aceptar" at bounding box center [302, 180] width 232 height 23
click at [240, 185] on button "Aceptar" at bounding box center [241, 181] width 33 height 12
checkbox input "false"
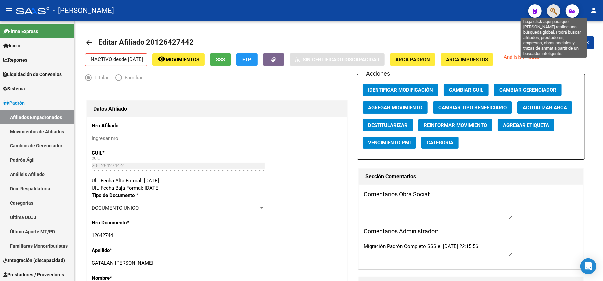
click at [554, 11] on icon "button" at bounding box center [554, 11] width 7 height 8
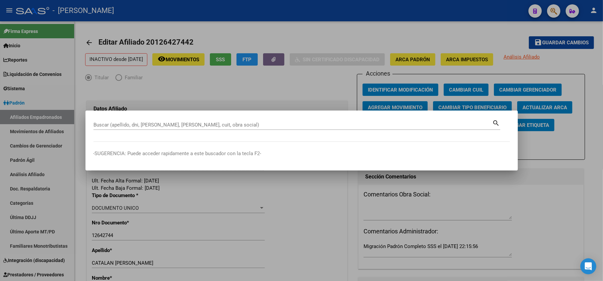
paste input "20128405144"
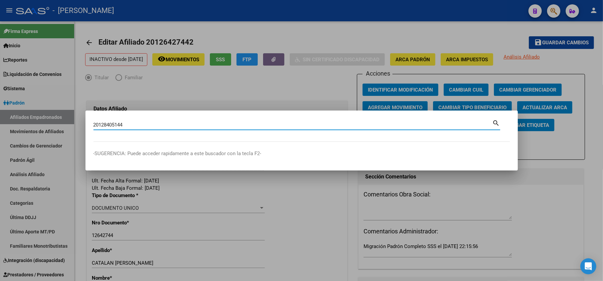
type input "20128405144"
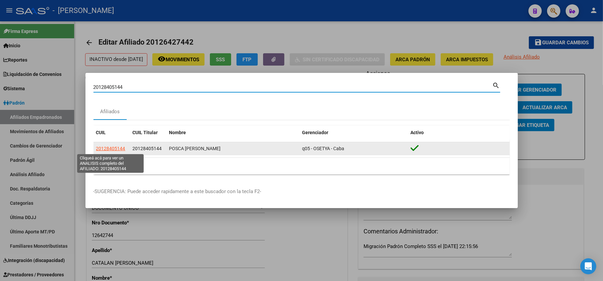
click at [114, 149] on span "20128405144" at bounding box center [110, 148] width 29 height 5
type textarea "20128405144"
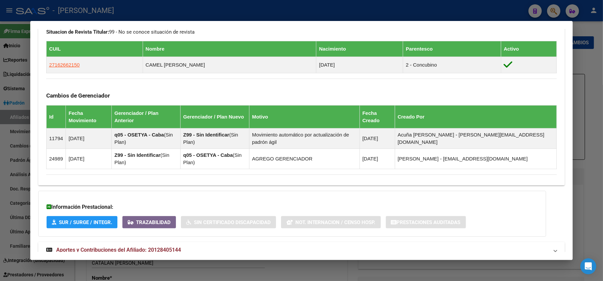
click at [145, 246] on span "Aportes y Contribuciones del Afiliado: 20128405144" at bounding box center [118, 249] width 125 height 6
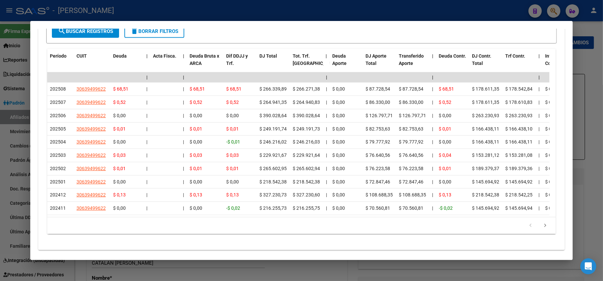
scroll to position [600, 0]
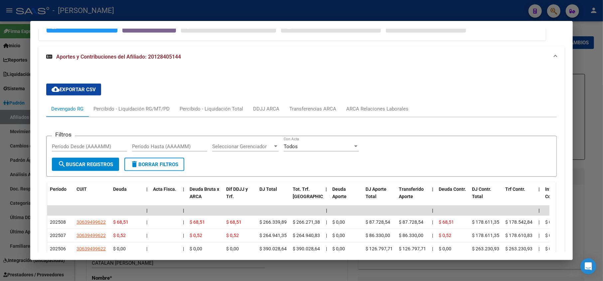
click at [396, 78] on div "cloud_download Exportar CSV Devengado RG Percibido - Liquidación RG/MT/PD Perci…" at bounding box center [301, 225] width 511 height 294
click at [397, 101] on div "ARCA Relaciones Laborales" at bounding box center [378, 109] width 72 height 16
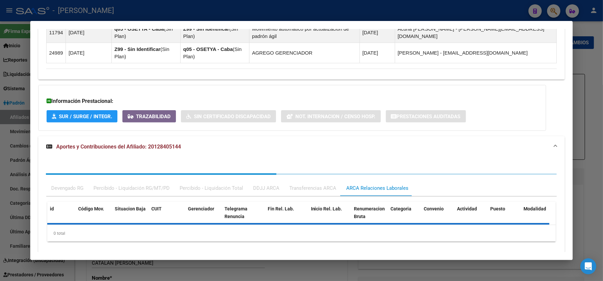
scroll to position [501, 0]
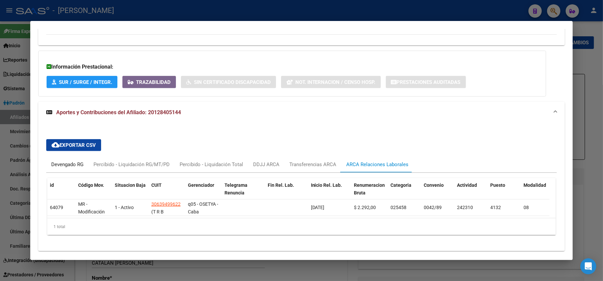
click at [73, 161] on div "Devengado RG" at bounding box center [67, 164] width 32 height 7
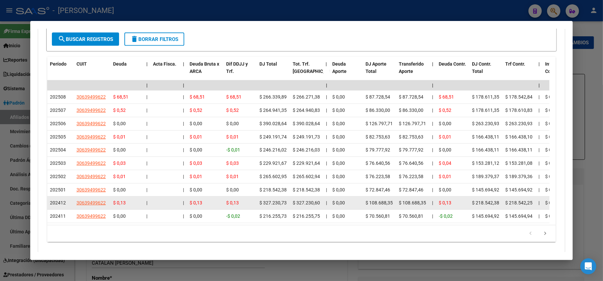
scroll to position [689, 0]
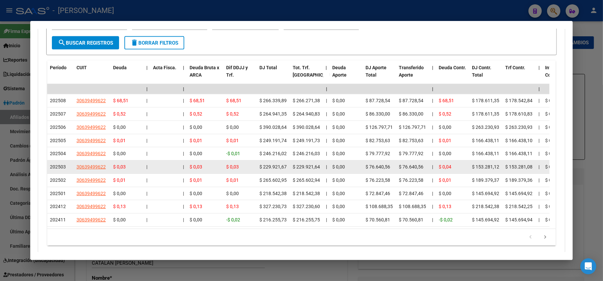
drag, startPoint x: 337, startPoint y: 156, endPoint x: 357, endPoint y: 137, distance: 27.3
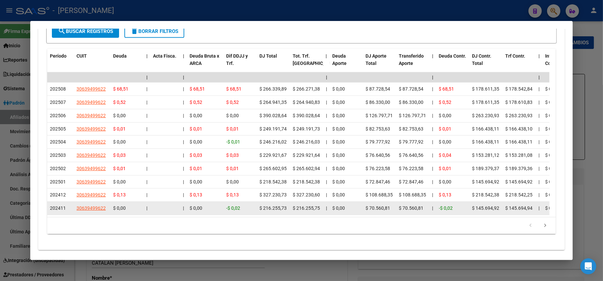
drag, startPoint x: 221, startPoint y: 189, endPoint x: 233, endPoint y: 189, distance: 12.0
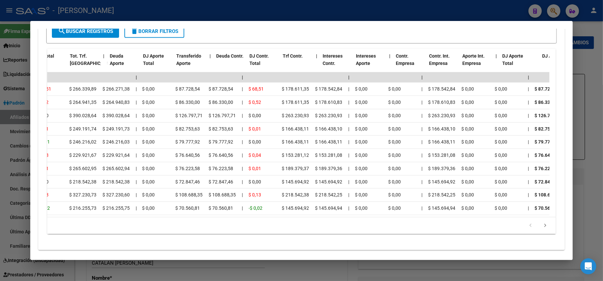
scroll to position [645, 0]
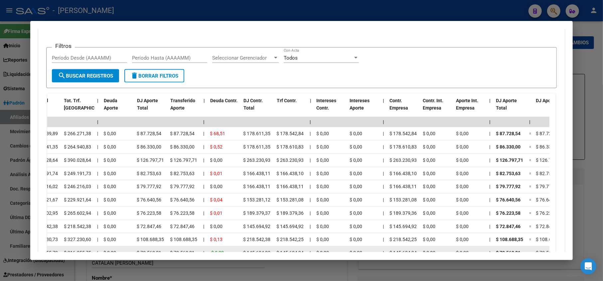
click at [175, 224] on span "$ 72.847,46" at bounding box center [182, 226] width 25 height 5
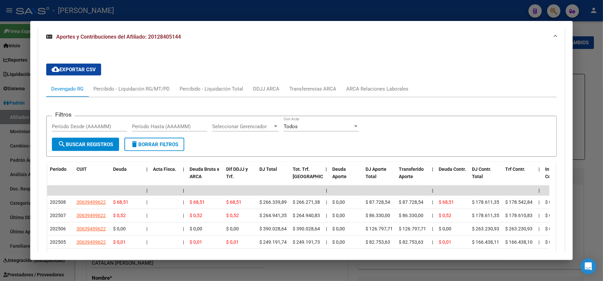
scroll to position [556, 0]
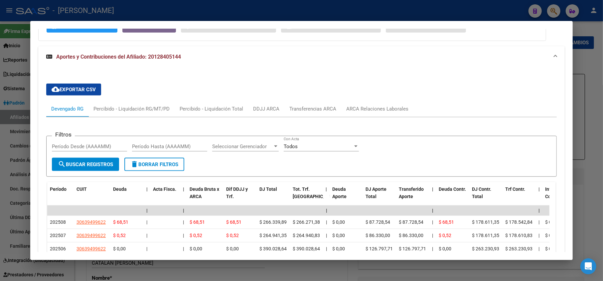
drag, startPoint x: 2, startPoint y: 113, endPoint x: 49, endPoint y: 113, distance: 47.2
click at [3, 113] on div at bounding box center [301, 140] width 603 height 281
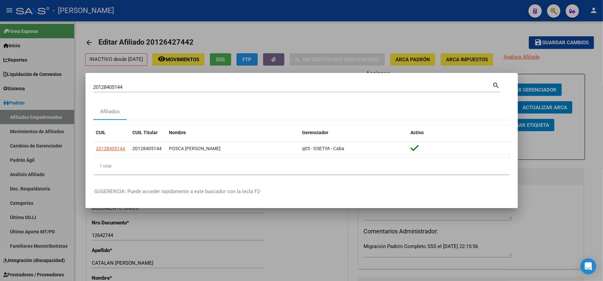
click at [153, 88] on input "20128405144" at bounding box center [292, 87] width 399 height 6
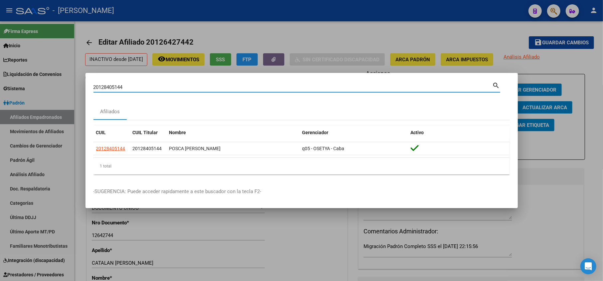
click at [153, 88] on input "20128405144" at bounding box center [292, 87] width 399 height 6
paste input "7162662150"
type input "27162662150"
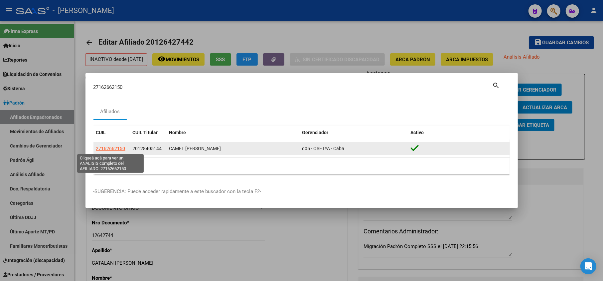
click at [122, 148] on span "27162662150" at bounding box center [110, 148] width 29 height 5
type textarea "27162662150"
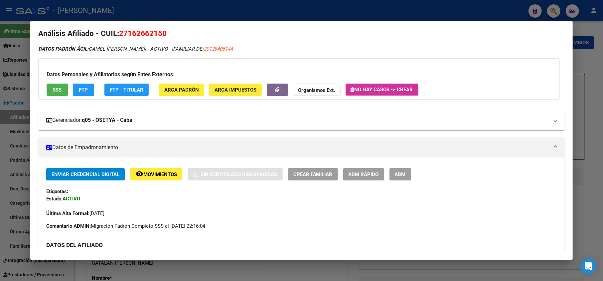
scroll to position [0, 0]
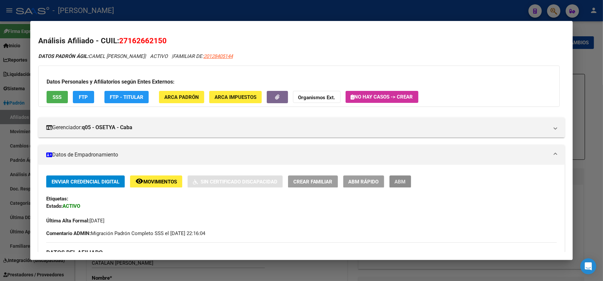
click at [397, 180] on span "ABM" at bounding box center [400, 182] width 11 height 6
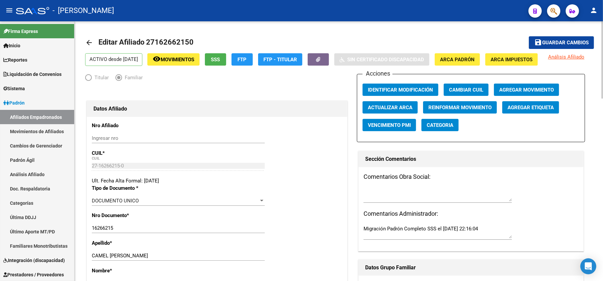
click at [511, 93] on span "Agregar Movimiento" at bounding box center [526, 90] width 55 height 6
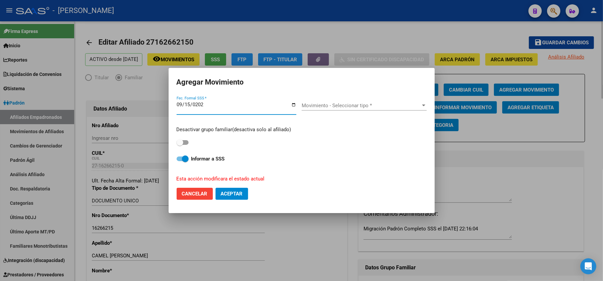
type input "[DATE]"
click at [375, 110] on div "Movimiento - Seleccionar tipo * Movimiento - Seleccionar tipo *" at bounding box center [364, 105] width 125 height 10
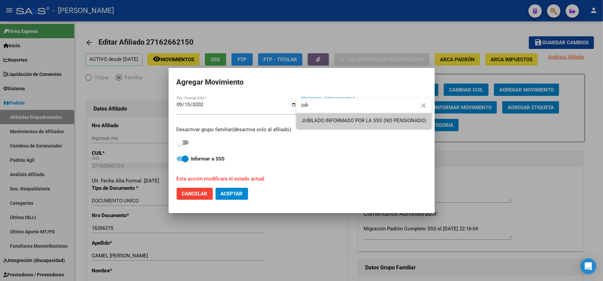
type input "jub"
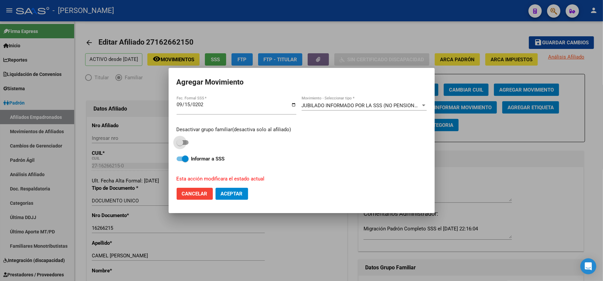
click at [188, 141] on span at bounding box center [183, 142] width 12 height 5
click at [180, 145] on input "checkbox" at bounding box center [180, 145] width 0 height 0
checkbox input "true"
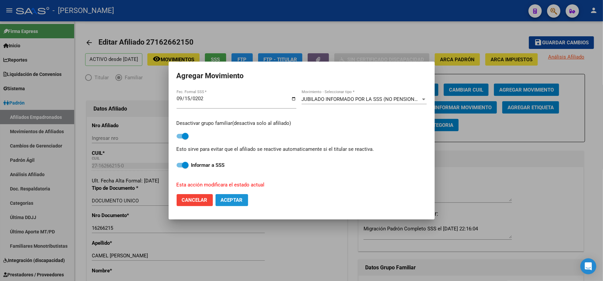
click at [241, 202] on span "Aceptar" at bounding box center [232, 200] width 22 height 6
checkbox input "false"
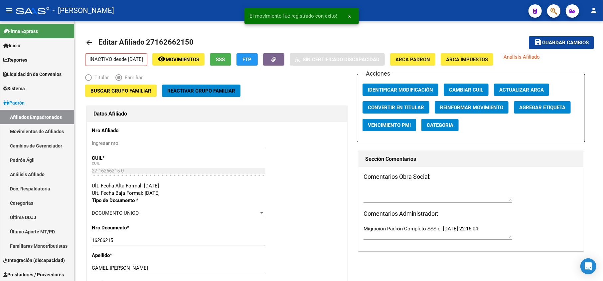
click at [552, 18] on mat-toolbar "menu - osetya person" at bounding box center [301, 10] width 603 height 21
click at [552, 16] on span "button" at bounding box center [554, 11] width 7 height 14
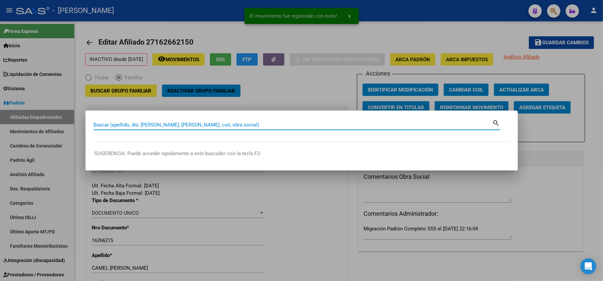
paste input "20128887726"
type input "20128887726"
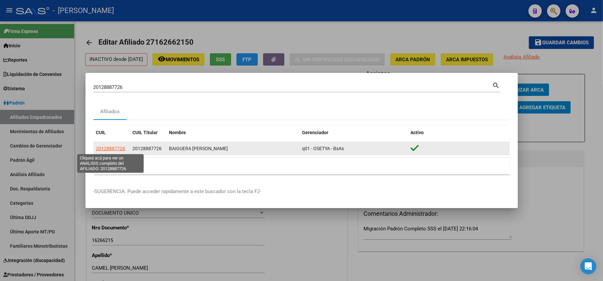
click at [116, 149] on span "20128887726" at bounding box center [110, 148] width 29 height 5
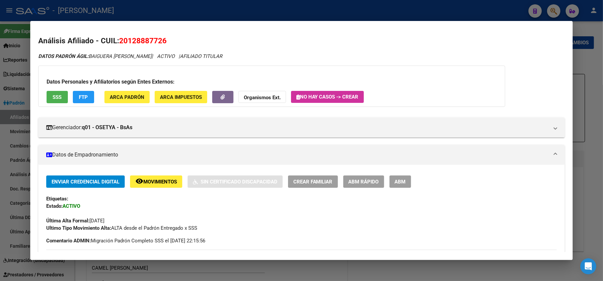
click at [140, 40] on span "20128887726" at bounding box center [143, 40] width 48 height 9
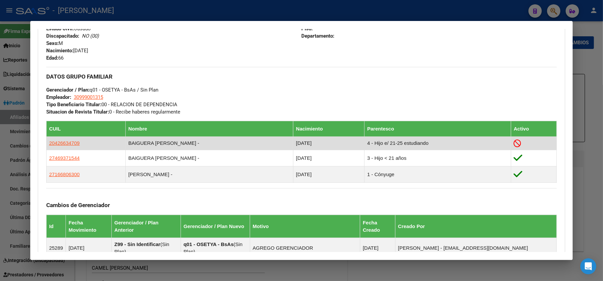
scroll to position [310, 0]
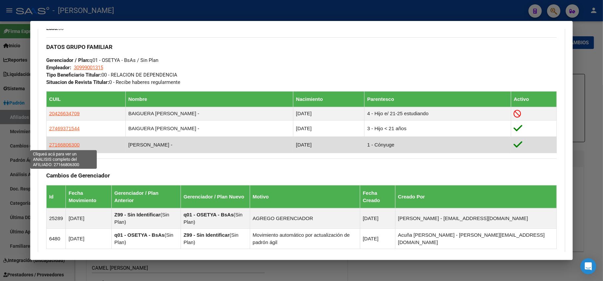
click at [73, 143] on span "27166806300" at bounding box center [64, 145] width 31 height 6
type textarea "27166806300"
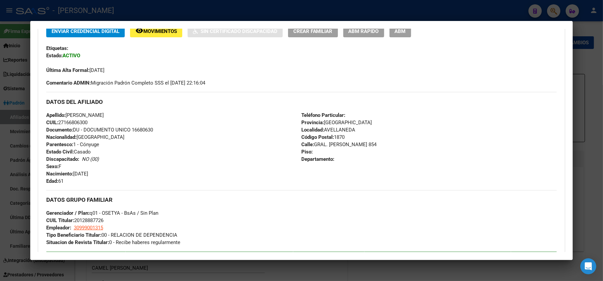
scroll to position [88, 0]
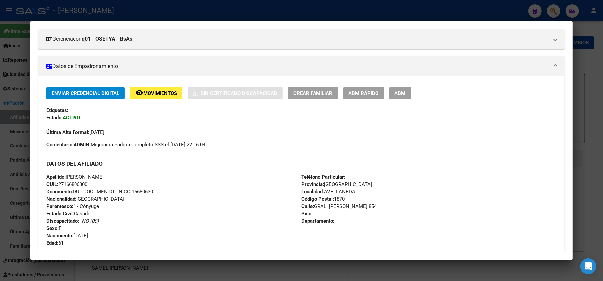
click at [404, 93] on span "ABM" at bounding box center [400, 93] width 11 height 6
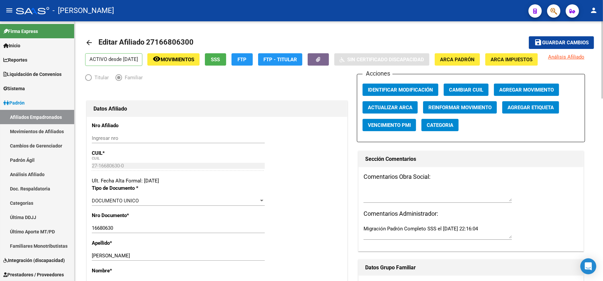
click at [532, 96] on button "Agregar Movimiento" at bounding box center [526, 89] width 65 height 12
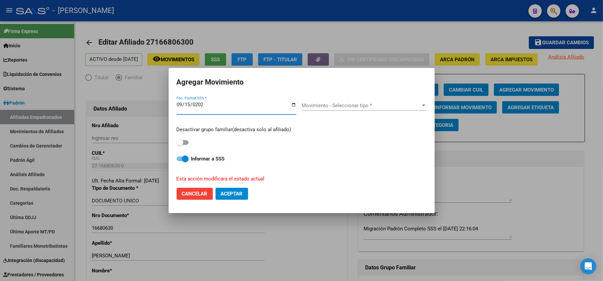
type input "[DATE]"
click at [347, 99] on div "Movimiento - Seleccionar tipo * Movimiento - Seleccionar tipo *" at bounding box center [364, 108] width 125 height 26
click at [347, 103] on span "Movimiento - Seleccionar tipo *" at bounding box center [361, 105] width 119 height 6
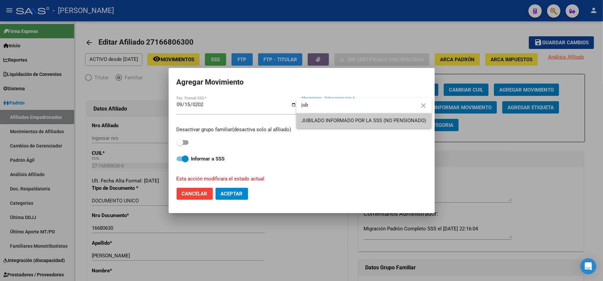
type input "jub"
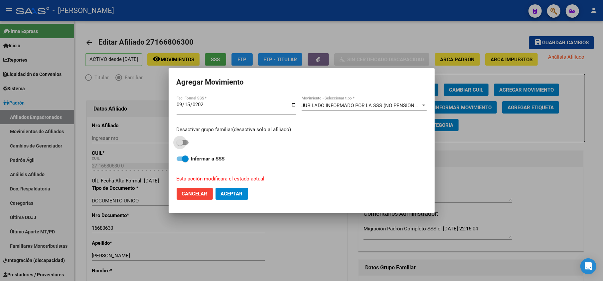
click at [185, 140] on span at bounding box center [183, 142] width 12 height 5
click at [180, 145] on input "checkbox" at bounding box center [180, 145] width 0 height 0
checkbox input "true"
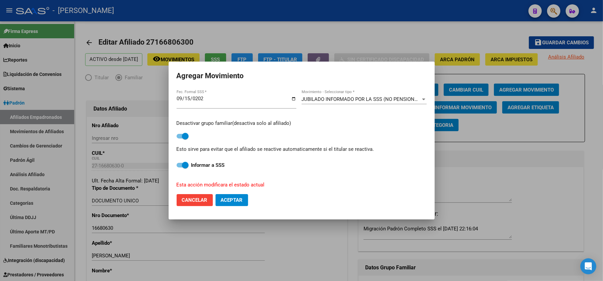
click at [236, 196] on button "Aceptar" at bounding box center [232, 200] width 33 height 12
checkbox input "false"
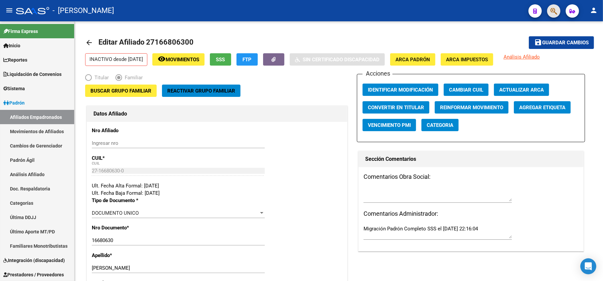
click at [558, 15] on button "button" at bounding box center [553, 10] width 13 height 13
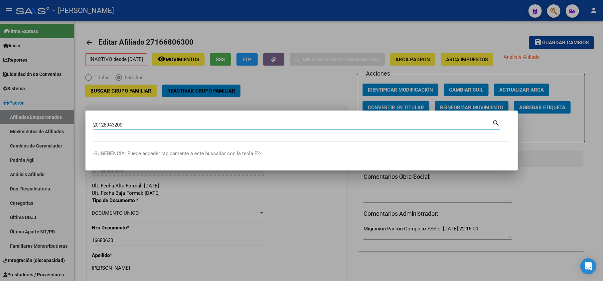
type input "20128943200"
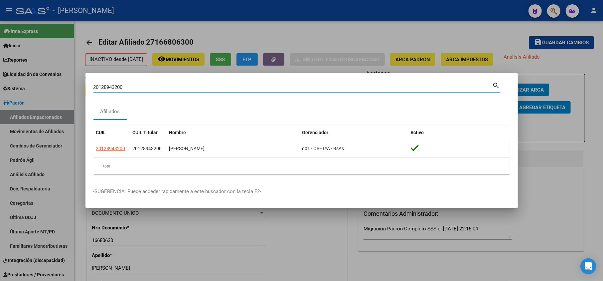
click at [155, 81] on div "20128943200 Buscar (apellido, dni, cuil, nro traspaso, cuit, obra social) search" at bounding box center [296, 86] width 407 height 11
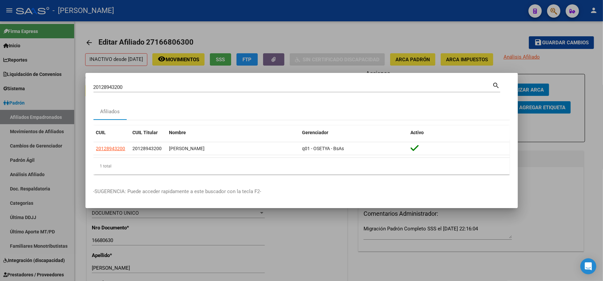
click at [155, 83] on div "20128943200 Buscar (apellido, dni, cuil, nro traspaso, cuit, obra social)" at bounding box center [292, 87] width 399 height 10
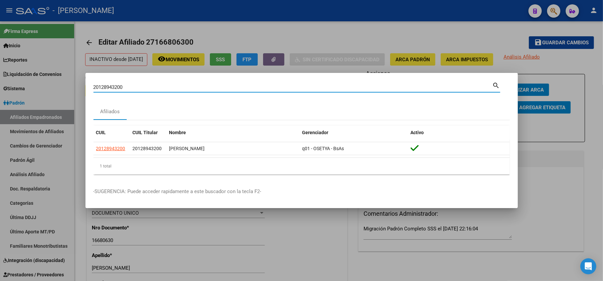
click at [158, 85] on input "20128943200" at bounding box center [292, 87] width 399 height 6
type input "203037105"
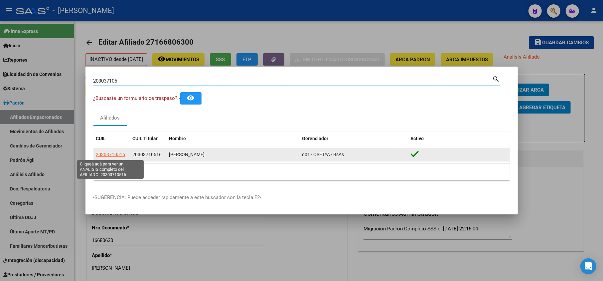
click at [108, 157] on span "20303710516" at bounding box center [110, 154] width 29 height 5
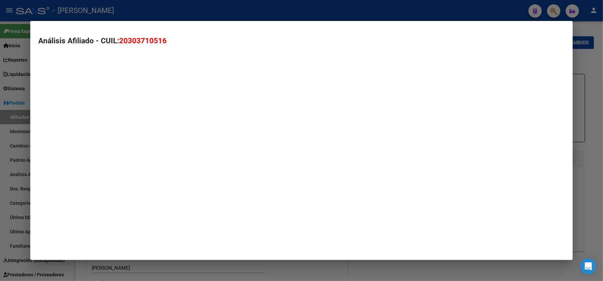
type textarea "20303710516"
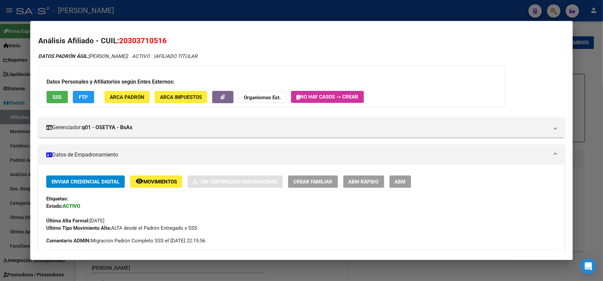
scroll to position [88, 0]
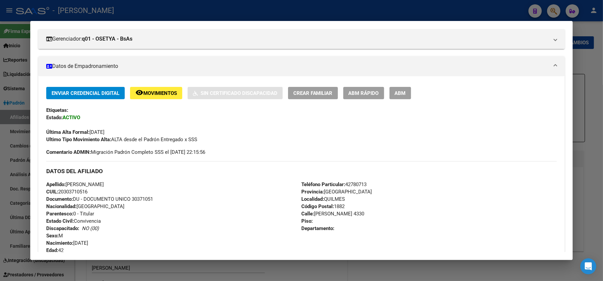
drag, startPoint x: 408, startPoint y: 93, endPoint x: 408, endPoint y: 105, distance: 12.0
click at [408, 104] on div "Enviar Credencial Digital remove_red_eye Movimientos Sin Certificado Discapacid…" at bounding box center [301, 115] width 511 height 56
click at [407, 87] on button "ABM" at bounding box center [401, 93] width 22 height 12
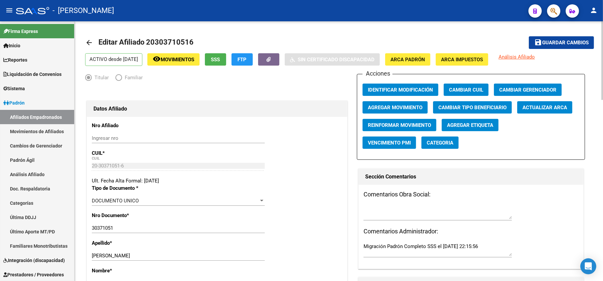
click at [419, 98] on div "Acciones Identificar Modificación Cambiar CUIL Cambiar Gerenciador Agregar Movi…" at bounding box center [471, 117] width 228 height 86
drag, startPoint x: 417, startPoint y: 104, endPoint x: 414, endPoint y: 108, distance: 4.8
click at [414, 108] on div "Acciones Identificar Modificación Cambiar CUIL Cambiar Gerenciador Agregar Movi…" at bounding box center [471, 117] width 228 height 86
click at [414, 108] on span "Agregar Movimiento" at bounding box center [395, 107] width 55 height 6
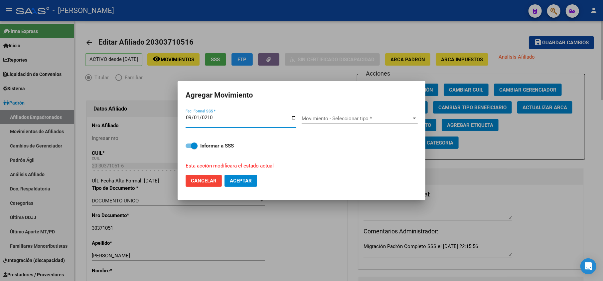
type input "2102-09-01"
type input "2025-09-01"
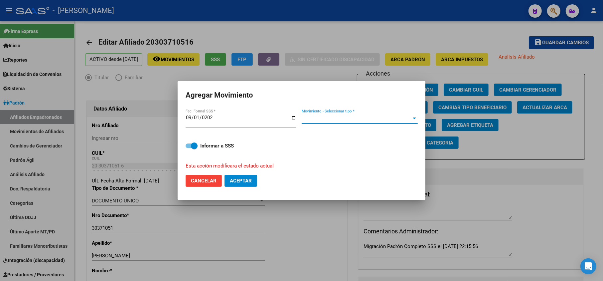
click at [366, 120] on span "Movimiento - Seleccionar tipo *" at bounding box center [357, 118] width 110 height 6
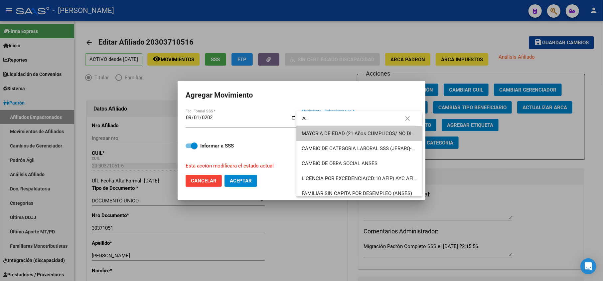
type input "c"
type input "o"
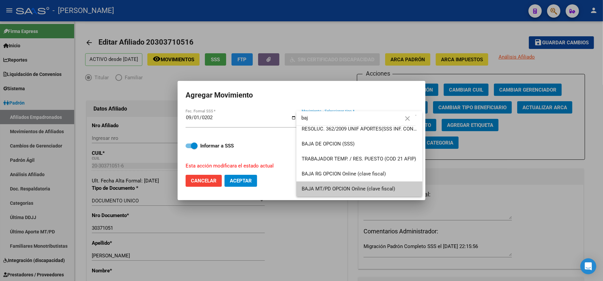
scroll to position [65, 0]
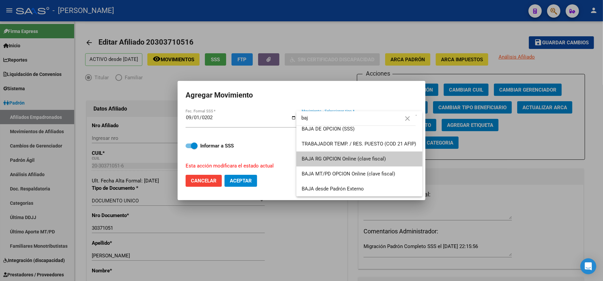
type input "baj"
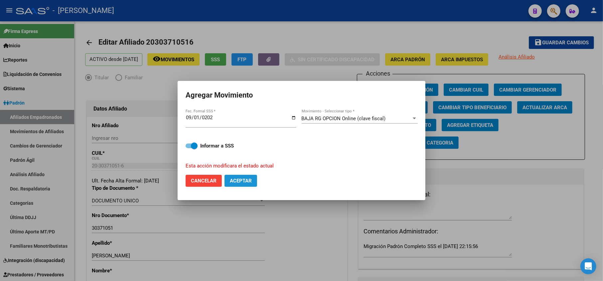
click at [248, 180] on span "Aceptar" at bounding box center [241, 181] width 22 height 6
checkbox input "false"
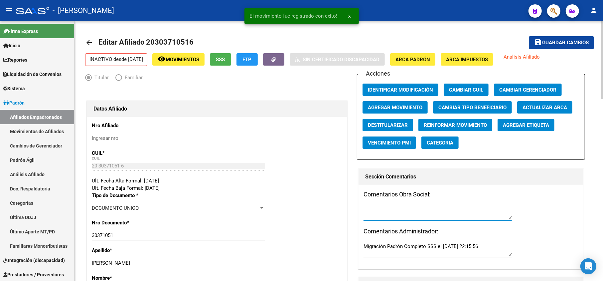
click at [385, 212] on textarea at bounding box center [438, 212] width 148 height 13
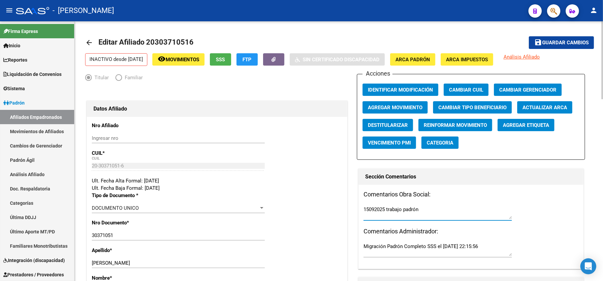
type textarea "15092025 trabajo padrón"
click at [561, 42] on span "Guardar cambios" at bounding box center [565, 43] width 47 height 6
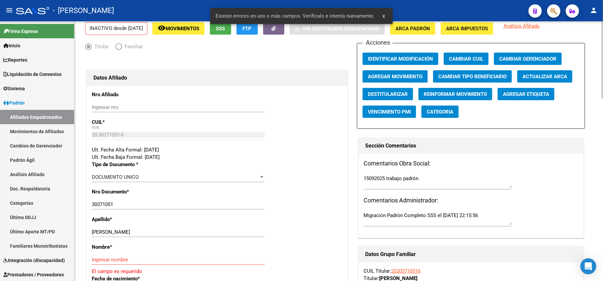
scroll to position [44, 0]
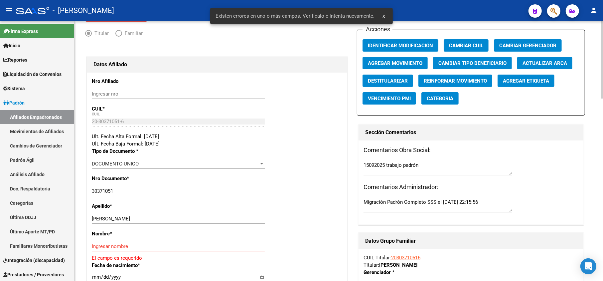
click at [124, 217] on input "MIGUEL ANGEL" at bounding box center [178, 219] width 173 height 6
type input "MIGUEL"
drag, startPoint x: 138, startPoint y: 244, endPoint x: 325, endPoint y: 159, distance: 204.9
click at [138, 244] on input "Ingresar nombre" at bounding box center [178, 246] width 173 height 6
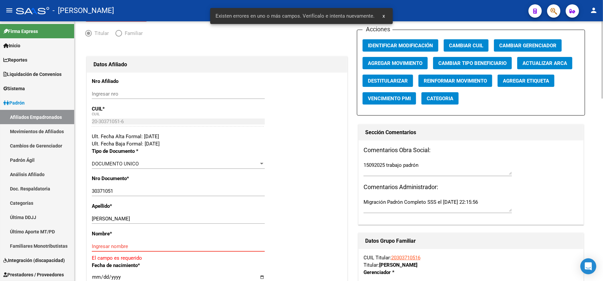
paste input "ANGEL"
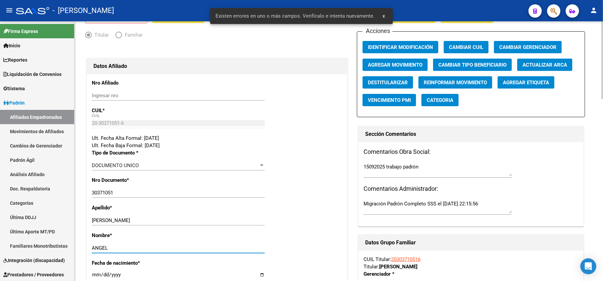
scroll to position [0, 0]
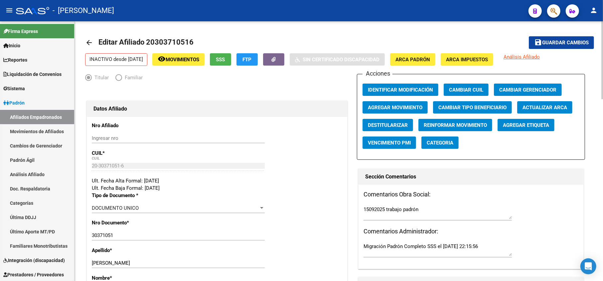
type input "ANGEL"
click at [572, 42] on span "Guardar cambios" at bounding box center [565, 43] width 47 height 6
click at [552, 15] on span "button" at bounding box center [554, 11] width 7 height 14
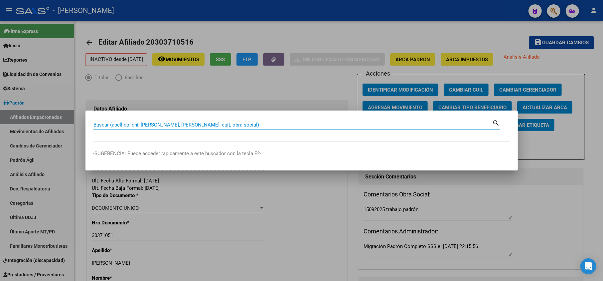
paste input "20128943200"
type input "20128943200"
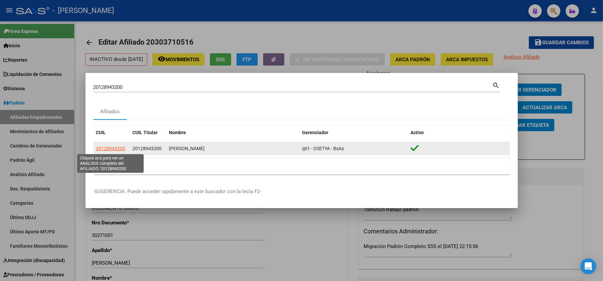
click at [112, 148] on span "20128943200" at bounding box center [110, 148] width 29 height 5
type textarea "20128943200"
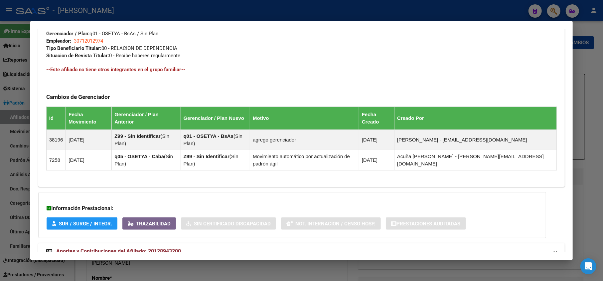
scroll to position [338, 0]
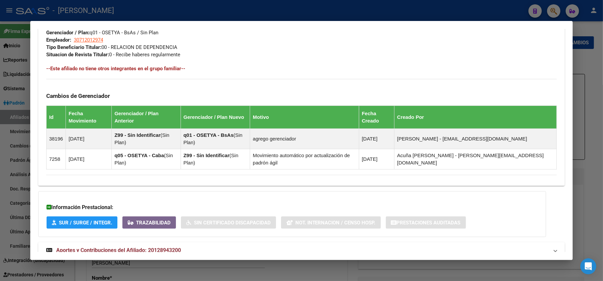
click at [145, 247] on span "Aportes y Contribuciones del Afiliado: 20128943200" at bounding box center [118, 250] width 125 height 6
click at [160, 247] on span "Aportes y Contribuciones del Afiliado: 20128943200" at bounding box center [118, 250] width 125 height 6
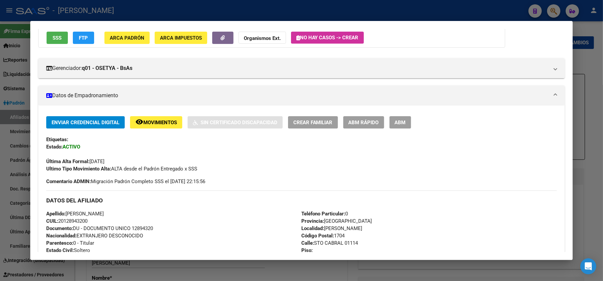
scroll to position [0, 0]
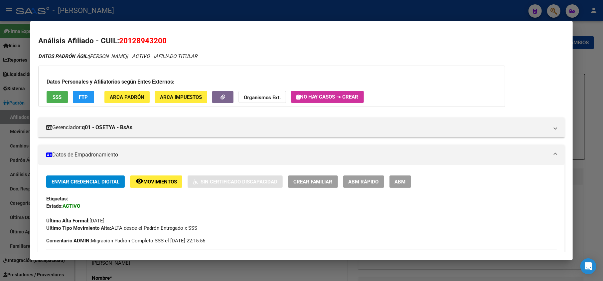
click at [401, 176] on button "ABM" at bounding box center [401, 181] width 22 height 12
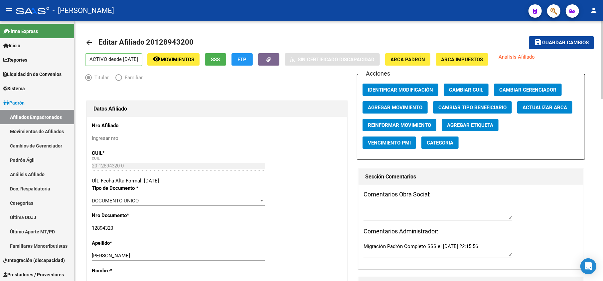
click at [170, 42] on span "Editar Afiliado 20128943200" at bounding box center [145, 42] width 95 height 8
click at [400, 104] on span "Agregar Movimiento" at bounding box center [395, 107] width 55 height 6
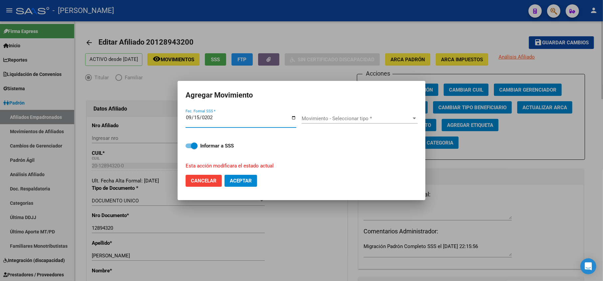
type input "[DATE]"
click at [337, 114] on div "Movimiento - Seleccionar tipo * Movimiento - Seleccionar tipo *" at bounding box center [360, 118] width 116 height 10
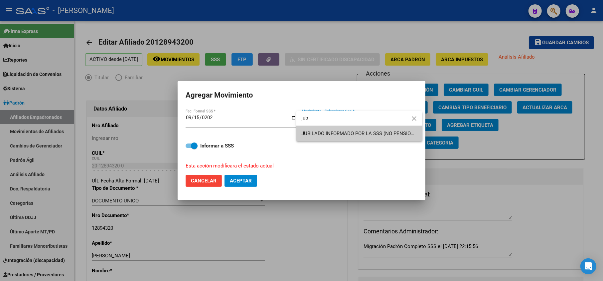
type input "jub"
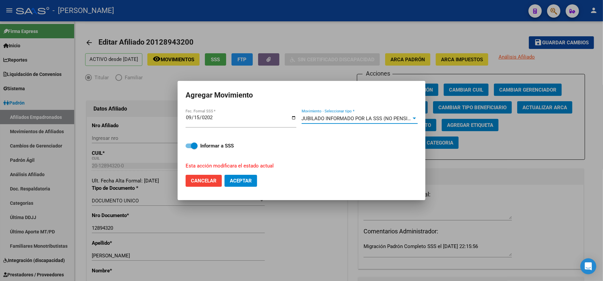
click at [253, 186] on button "Aceptar" at bounding box center [241, 181] width 33 height 12
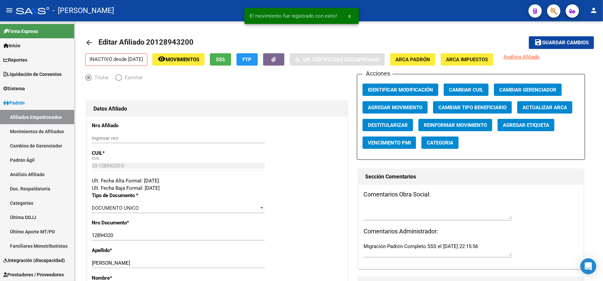
click at [555, 15] on span "button" at bounding box center [554, 11] width 7 height 14
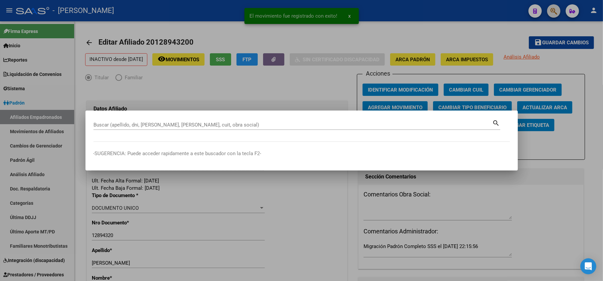
paste input "12966429"
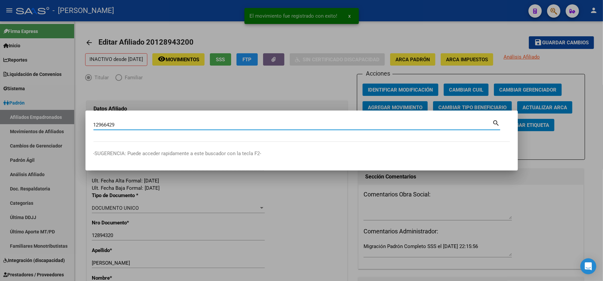
type input "12966429"
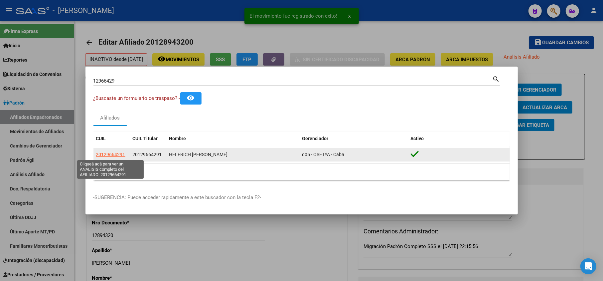
click at [116, 154] on span "20129664291" at bounding box center [110, 154] width 29 height 5
type textarea "20129664291"
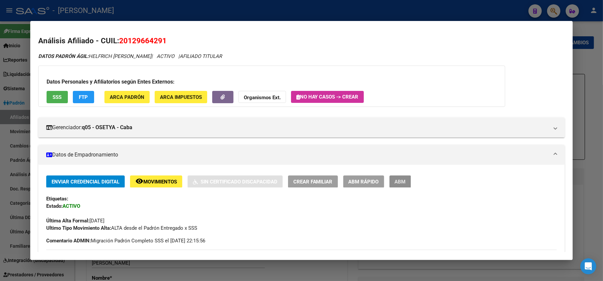
click at [401, 180] on span "ABM" at bounding box center [400, 182] width 11 height 6
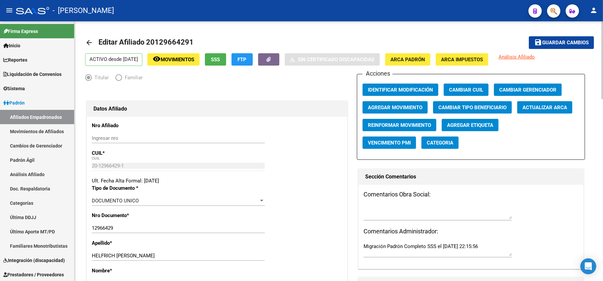
click at [413, 107] on span "Agregar Movimiento" at bounding box center [395, 107] width 55 height 6
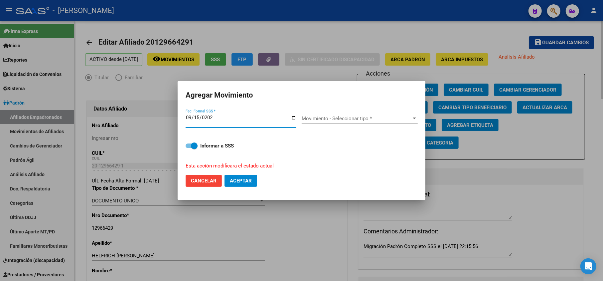
type input "[DATE]"
click at [339, 127] on div "Movimiento - Seleccionar tipo * Movimiento - Seleccionar tipo *" at bounding box center [360, 121] width 116 height 16
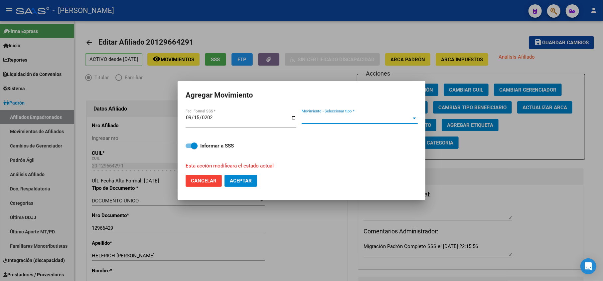
click at [338, 120] on span "Movimiento - Seleccionar tipo *" at bounding box center [357, 118] width 110 height 6
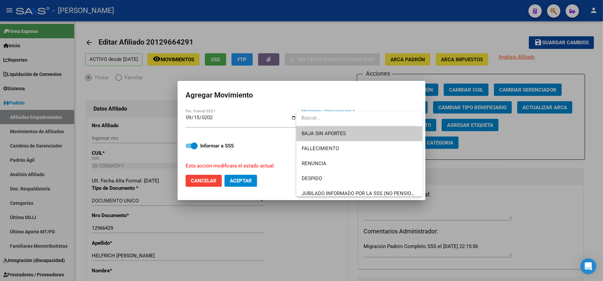
click at [334, 132] on span "BAJA SIN APORTES" at bounding box center [324, 133] width 44 height 6
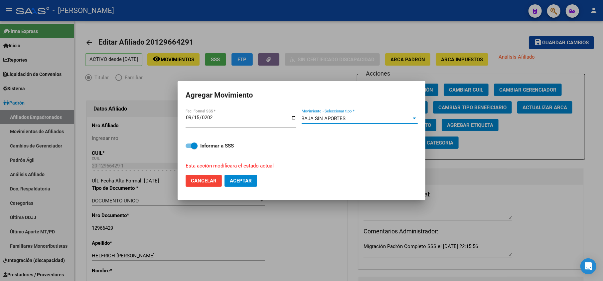
click at [241, 178] on span "Aceptar" at bounding box center [241, 181] width 22 height 6
checkbox input "false"
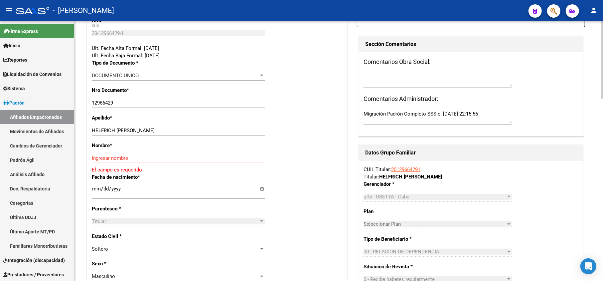
scroll to position [133, 0]
drag, startPoint x: 153, startPoint y: 129, endPoint x: 120, endPoint y: 129, distance: 33.3
click at [122, 129] on input "HELFRICH WALTER DANIEL" at bounding box center [178, 130] width 173 height 6
click at [116, 129] on input "HELFRICH ALTER DANIELW" at bounding box center [178, 130] width 173 height 6
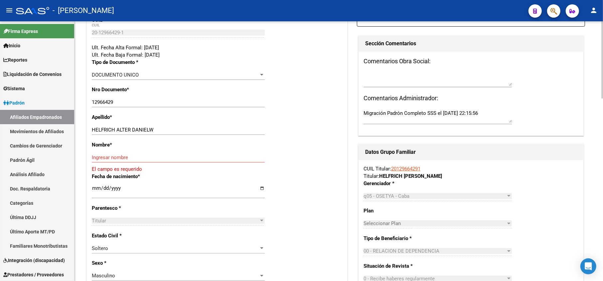
click at [157, 135] on div "HELFRICH ALTER DANIELW Ingresar apellido" at bounding box center [178, 133] width 173 height 16
click at [159, 131] on input "HELFRICH ALTER DANIELW" at bounding box center [178, 130] width 173 height 6
click at [161, 131] on input "HELFRICH ALTER DANIELW" at bounding box center [178, 130] width 173 height 6
drag, startPoint x: 161, startPoint y: 131, endPoint x: 114, endPoint y: 129, distance: 47.3
click at [114, 129] on input "HELFRICH ALTER DANIELW" at bounding box center [178, 130] width 173 height 6
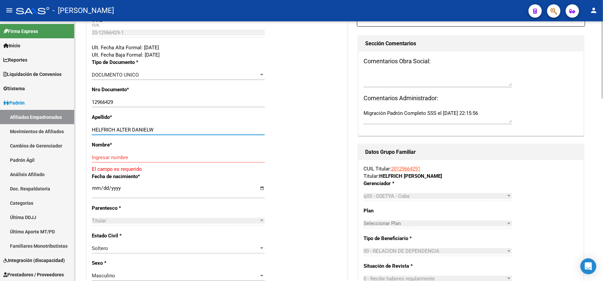
click at [114, 129] on input "HELFRICH ALTER DANIELW" at bounding box center [178, 130] width 173 height 6
type input "HELFRICH"
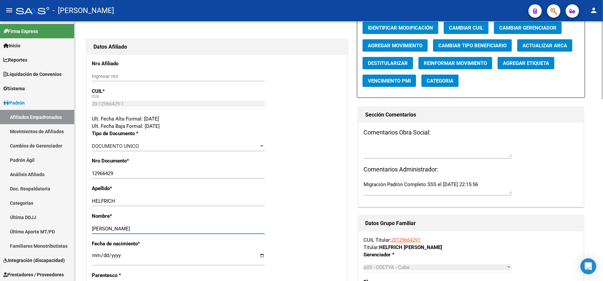
scroll to position [0, 0]
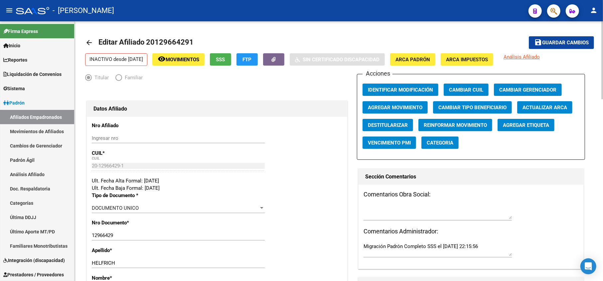
type input "WALTER"
click at [572, 50] on mat-toolbar-row "save Guardar cambios" at bounding box center [541, 42] width 106 height 21
drag, startPoint x: 572, startPoint y: 50, endPoint x: 571, endPoint y: 47, distance: 3.4
click at [571, 50] on mat-toolbar-row "save Guardar cambios" at bounding box center [541, 42] width 106 height 21
click at [572, 46] on span "Guardar cambios" at bounding box center [565, 43] width 47 height 6
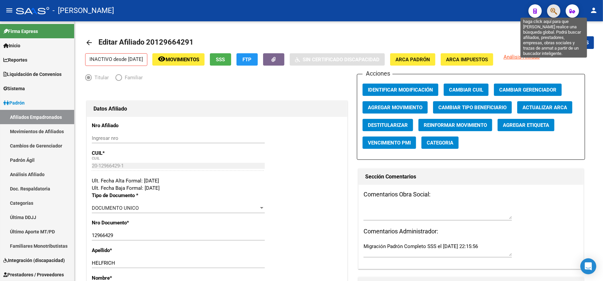
click at [554, 12] on icon "button" at bounding box center [554, 11] width 7 height 8
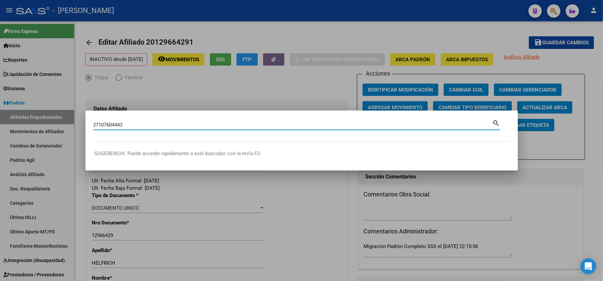
type input "27107604443"
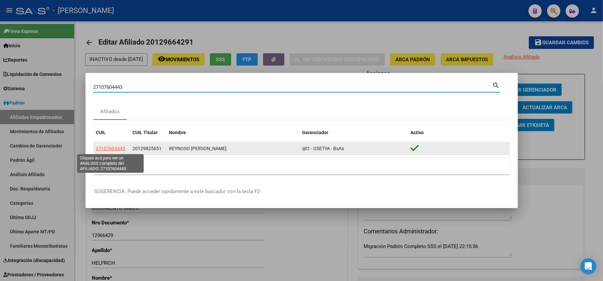
click at [109, 150] on span "27107604443" at bounding box center [110, 148] width 29 height 5
type textarea "27107604443"
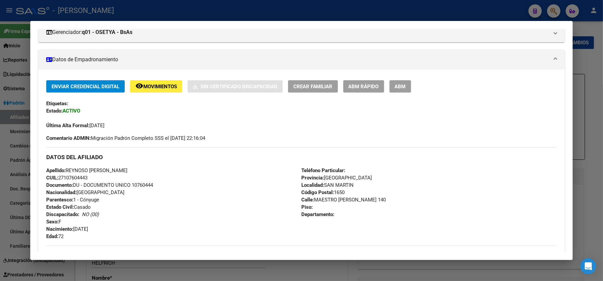
scroll to position [88, 0]
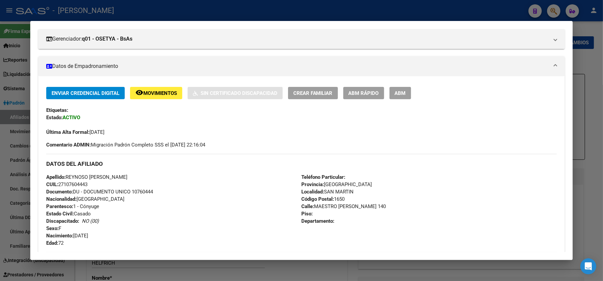
click at [395, 92] on span "ABM" at bounding box center [400, 93] width 11 height 6
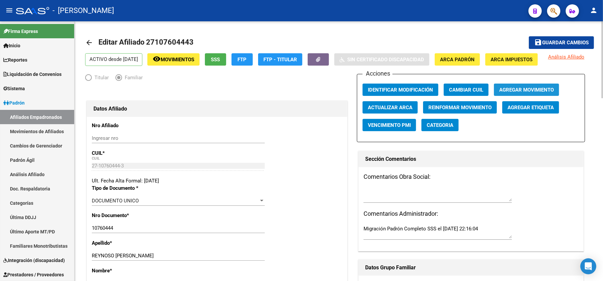
click at [521, 93] on span "Agregar Movimiento" at bounding box center [526, 90] width 55 height 6
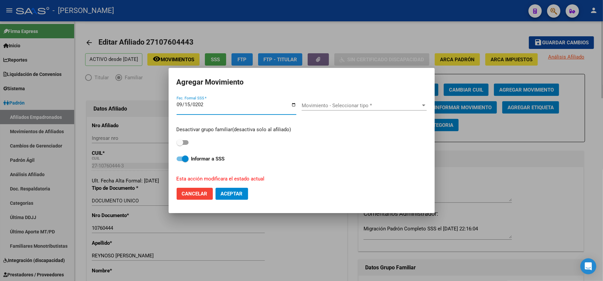
type input "[DATE]"
click at [333, 98] on div "Movimiento - Seleccionar tipo * Movimiento - Seleccionar tipo *" at bounding box center [364, 108] width 125 height 26
drag, startPoint x: 335, startPoint y: 100, endPoint x: 336, endPoint y: 104, distance: 4.0
click at [335, 100] on div "Movimiento - Seleccionar tipo * Movimiento - Seleccionar tipo *" at bounding box center [364, 108] width 125 height 26
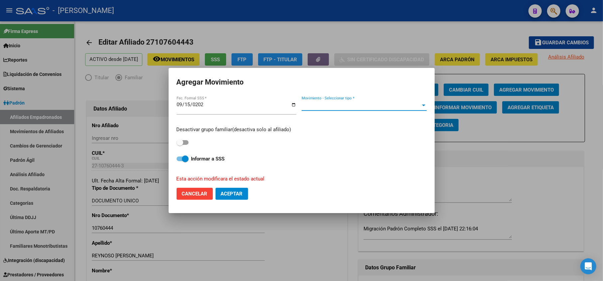
click at [336, 104] on span "Movimiento - Seleccionar tipo *" at bounding box center [361, 105] width 119 height 6
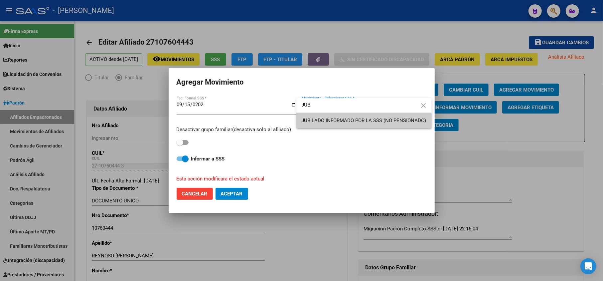
type input "JUB"
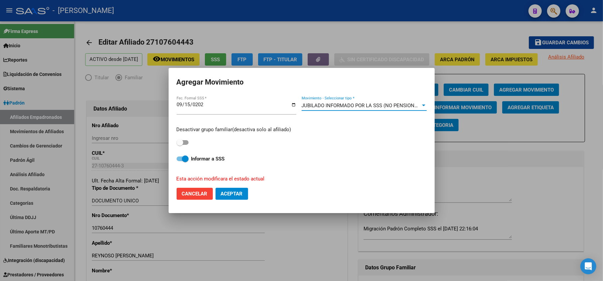
click at [181, 141] on span at bounding box center [180, 142] width 7 height 7
click at [180, 145] on input "checkbox" at bounding box center [180, 145] width 0 height 0
checkbox input "true"
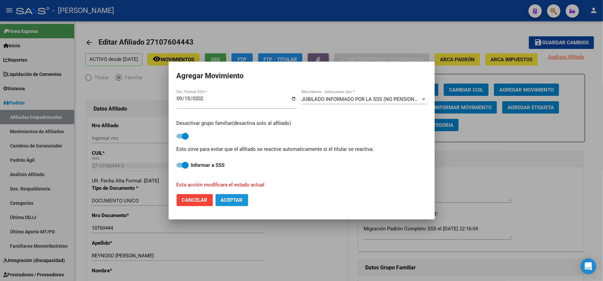
click at [230, 194] on button "Aceptar" at bounding box center [232, 200] width 33 height 12
checkbox input "false"
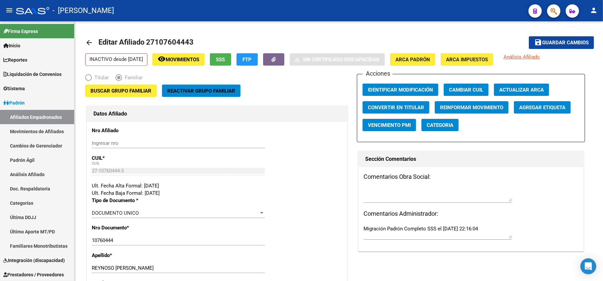
click at [546, 10] on div at bounding box center [551, 11] width 19 height 14
click at [553, 9] on icon "button" at bounding box center [554, 11] width 7 height 8
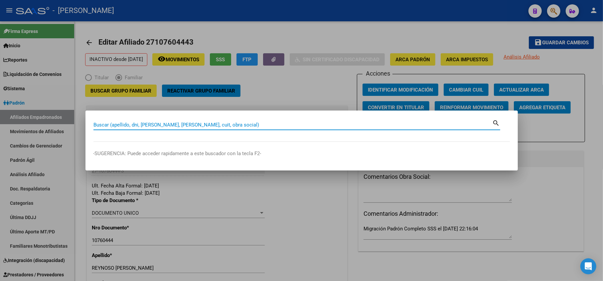
paste input "20129825651"
type input "20129825651"
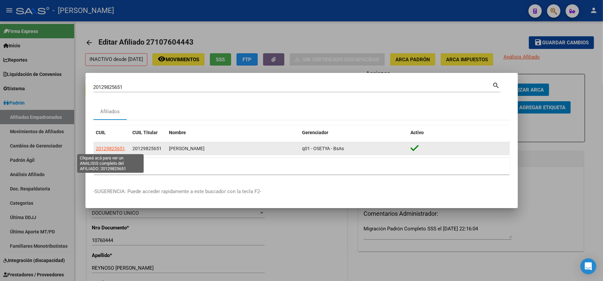
click at [117, 150] on span "20129825651" at bounding box center [110, 148] width 29 height 5
type textarea "20129825651"
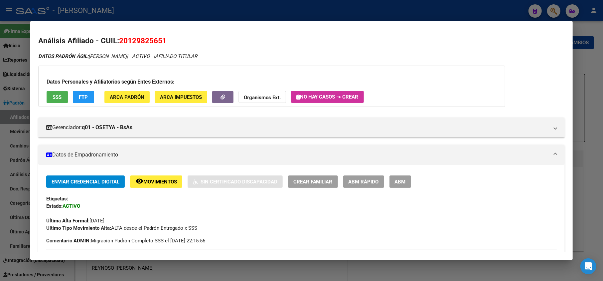
drag, startPoint x: 128, startPoint y: 39, endPoint x: 162, endPoint y: 39, distance: 33.9
click at [162, 39] on span "20129825651" at bounding box center [143, 40] width 48 height 9
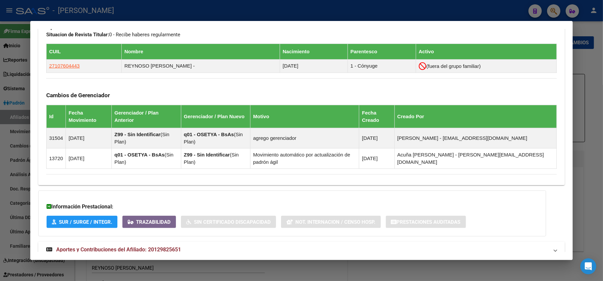
drag, startPoint x: 180, startPoint y: 235, endPoint x: 188, endPoint y: 229, distance: 10.1
click at [180, 242] on mat-expansion-panel-header "Aportes y Contribuciones del Afiliado: 20129825651" at bounding box center [301, 250] width 527 height 16
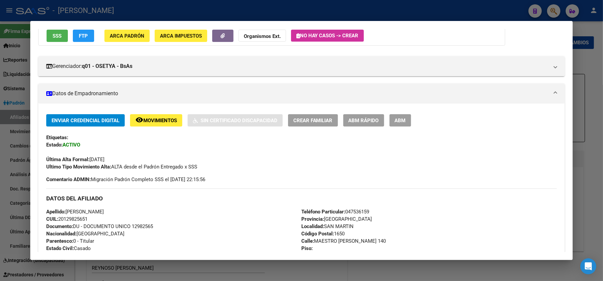
scroll to position [81, 0]
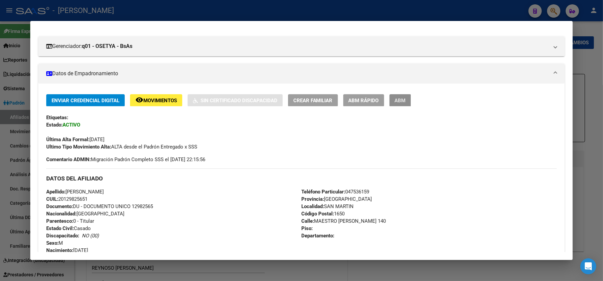
click at [401, 104] on button "ABM" at bounding box center [401, 100] width 22 height 12
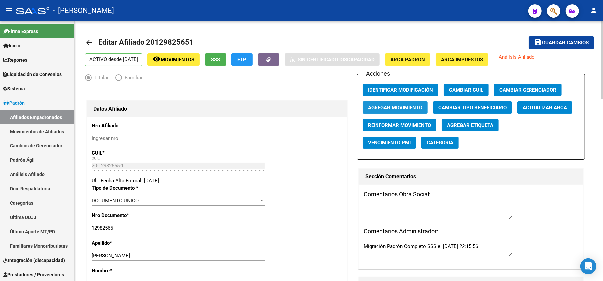
click at [423, 108] on button "Agregar Movimiento" at bounding box center [395, 107] width 65 height 12
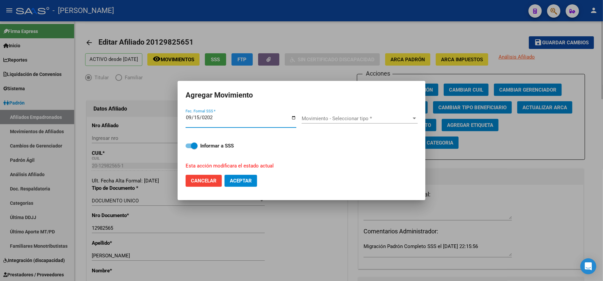
type input "[DATE]"
click at [386, 122] on div "Movimiento - Seleccionar tipo * Movimiento - Seleccionar tipo *" at bounding box center [360, 118] width 116 height 10
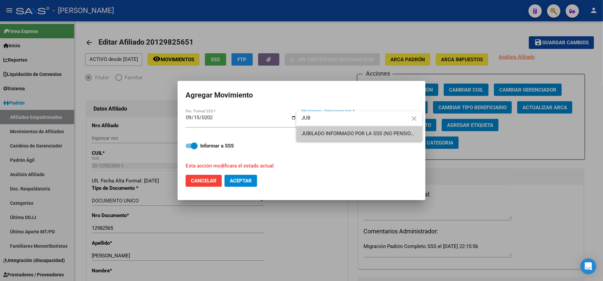
type input "JUB"
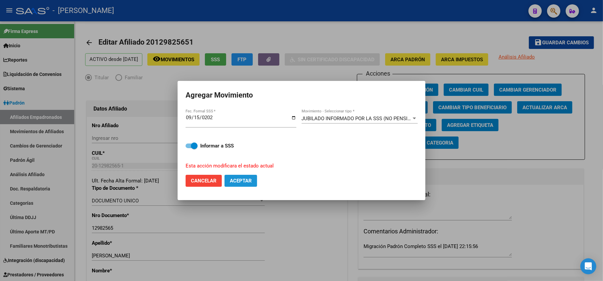
click at [248, 176] on button "Aceptar" at bounding box center [241, 181] width 33 height 12
checkbox input "false"
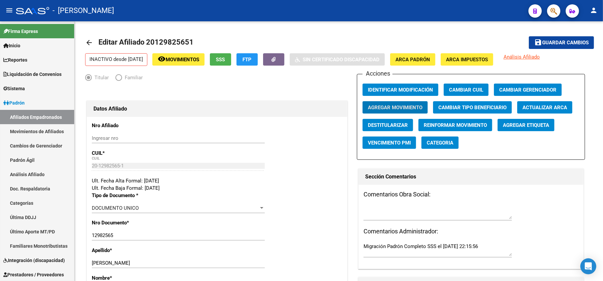
click at [556, 17] on span "button" at bounding box center [554, 11] width 7 height 14
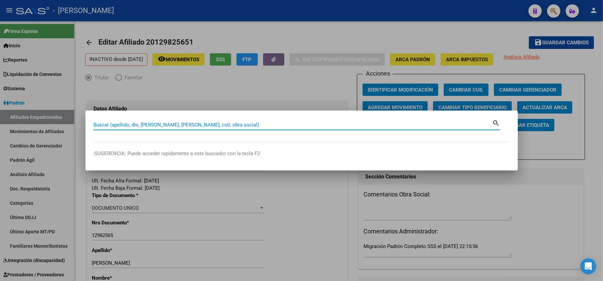
paste input "20130206957"
type input "20130206957"
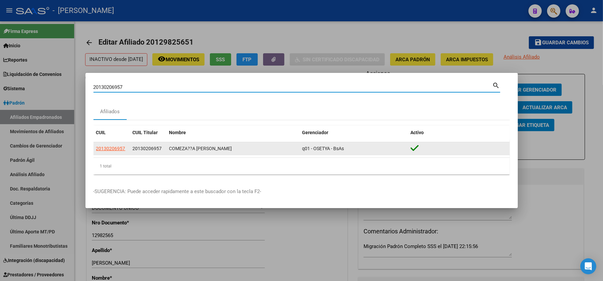
click at [113, 142] on datatable-body-cell "20130206957" at bounding box center [111, 148] width 37 height 13
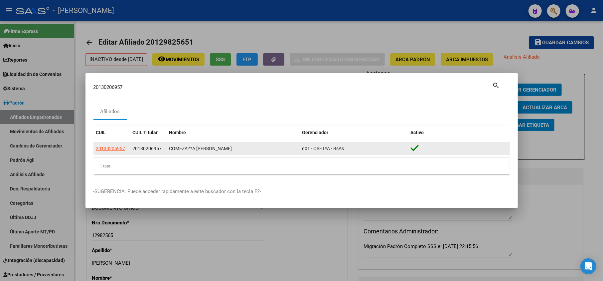
click at [113, 147] on span "20130206957" at bounding box center [110, 148] width 29 height 5
type textarea "20130206957"
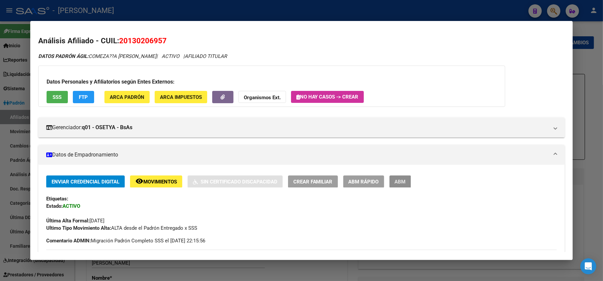
click at [403, 183] on span "ABM" at bounding box center [400, 182] width 11 height 6
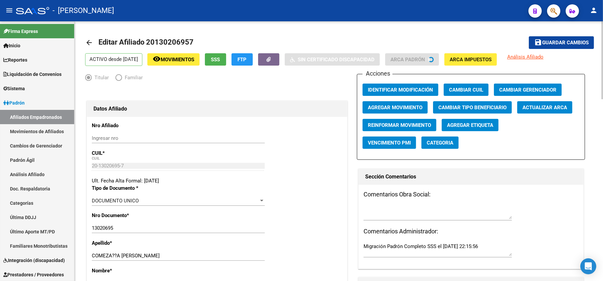
click at [397, 97] on div "Acciones Identificar Modificación Cambiar CUIL Cambiar Gerenciador Agregar Movi…" at bounding box center [471, 117] width 228 height 86
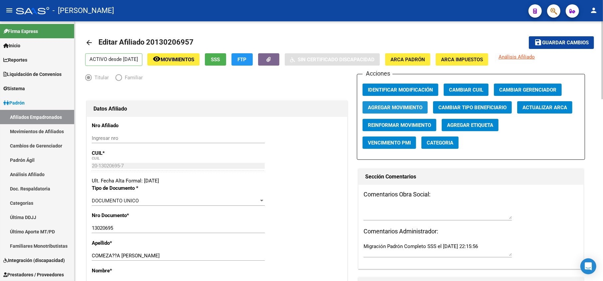
click at [401, 112] on button "Agregar Movimiento" at bounding box center [395, 107] width 65 height 12
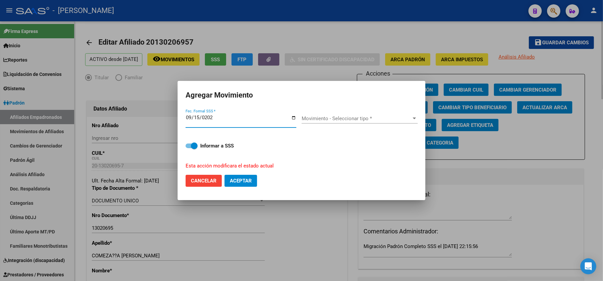
type input "[DATE]"
click at [337, 117] on span "Movimiento - Seleccionar tipo *" at bounding box center [357, 118] width 110 height 6
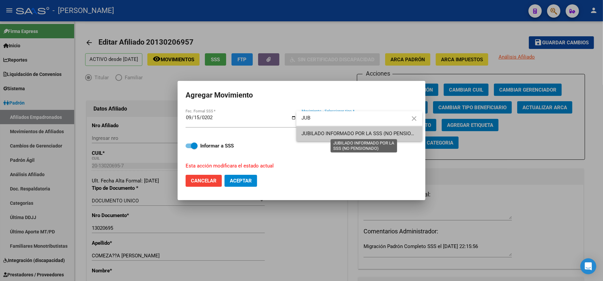
type input "JUB"
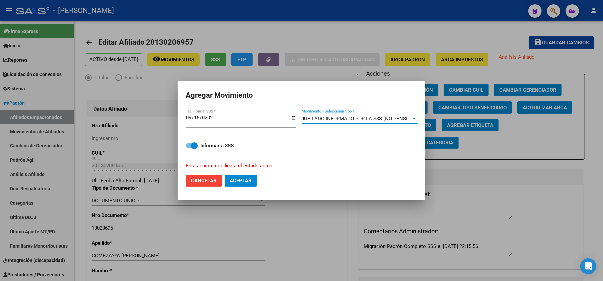
drag, startPoint x: 243, startPoint y: 188, endPoint x: 246, endPoint y: 177, distance: 10.9
click at [243, 188] on mat-dialog-actions "Cancelar Aceptar" at bounding box center [302, 180] width 232 height 23
click at [246, 178] on span "Aceptar" at bounding box center [241, 181] width 22 height 6
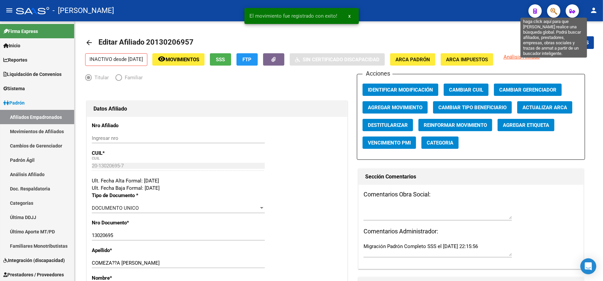
click at [549, 12] on button "button" at bounding box center [553, 10] width 13 height 13
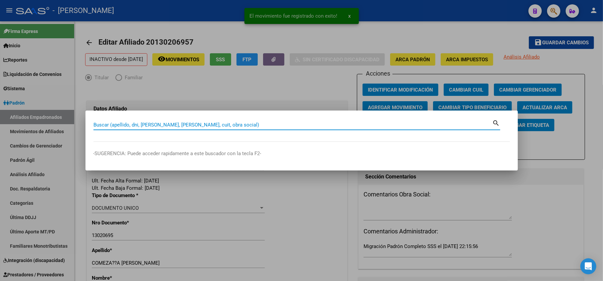
paste input "20130211993"
type input "20130211993"
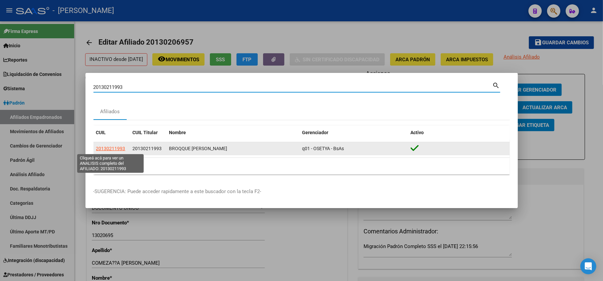
click at [124, 148] on span "20130211993" at bounding box center [110, 148] width 29 height 5
type textarea "20130211993"
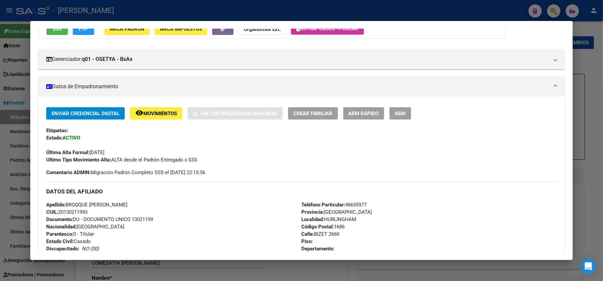
scroll to position [88, 0]
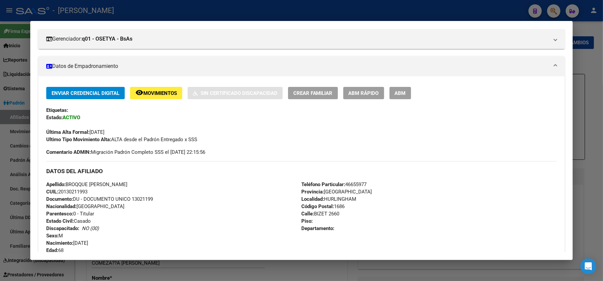
click at [401, 92] on span "ABM" at bounding box center [400, 93] width 11 height 6
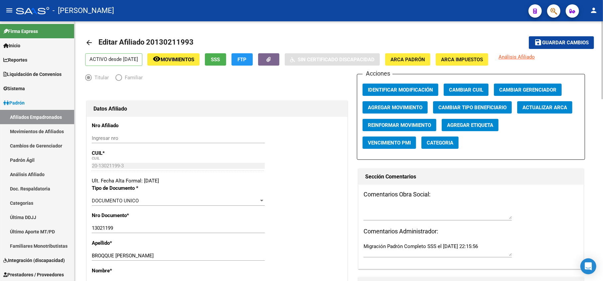
click at [406, 109] on span "Agregar Movimiento" at bounding box center [395, 107] width 55 height 6
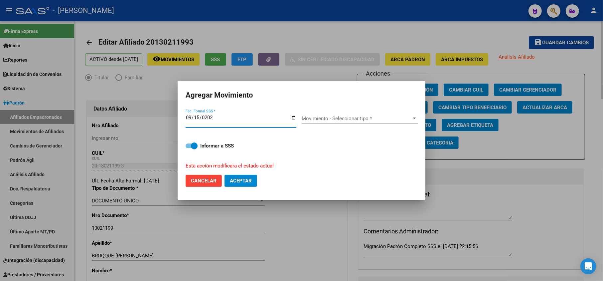
type input "[DATE]"
click at [345, 116] on span "Movimiento - Seleccionar tipo *" at bounding box center [357, 118] width 110 height 6
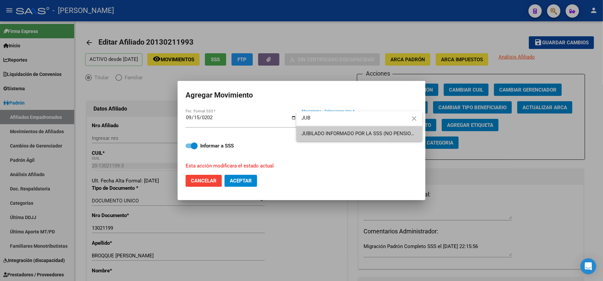
type input "JUB"
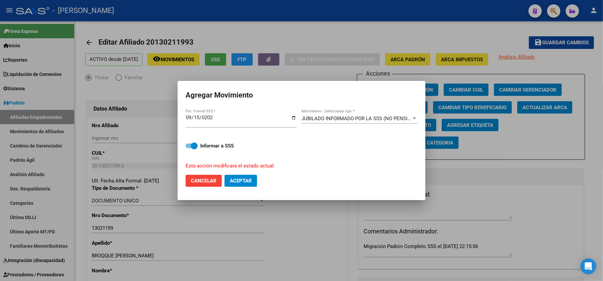
click at [229, 191] on mat-dialog-actions "Cancelar Aceptar" at bounding box center [302, 180] width 232 height 23
click at [239, 182] on span "Aceptar" at bounding box center [241, 181] width 22 height 6
checkbox input "false"
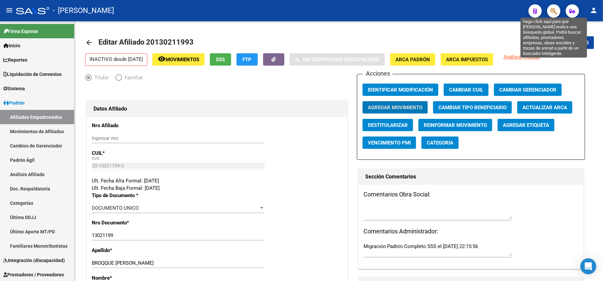
click at [554, 11] on icon "button" at bounding box center [554, 11] width 7 height 8
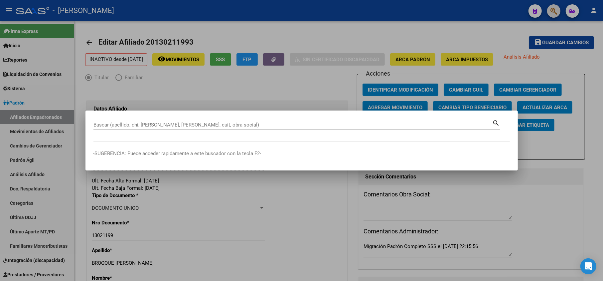
paste input "27147933792"
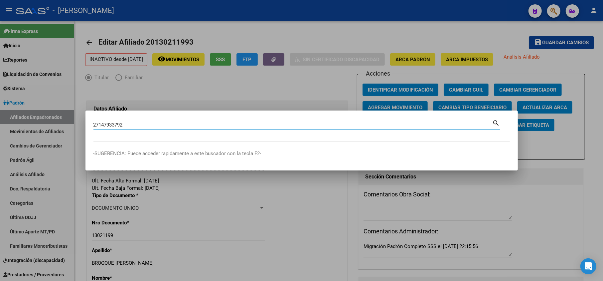
type input "27147933792"
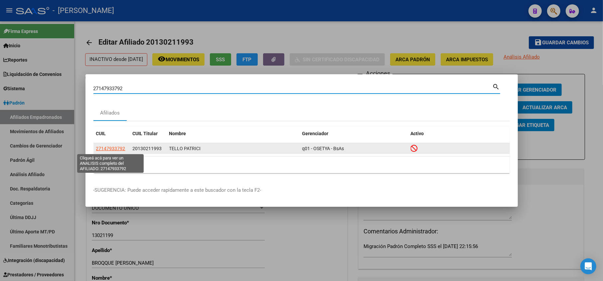
click at [113, 150] on span "27147933792" at bounding box center [110, 148] width 29 height 5
type textarea "27147933792"
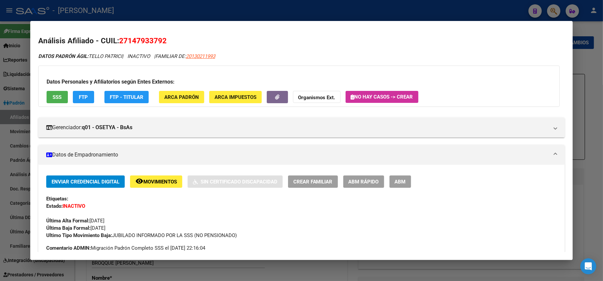
click at [0, 132] on div at bounding box center [301, 140] width 603 height 281
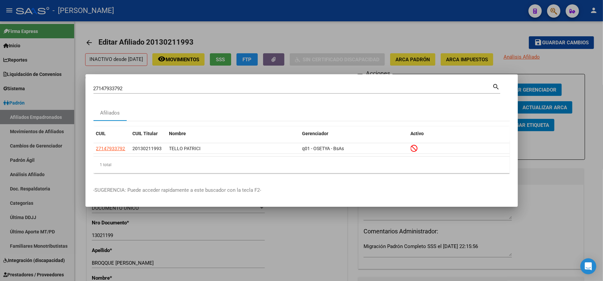
click at [132, 86] on input "27147933792" at bounding box center [292, 88] width 399 height 6
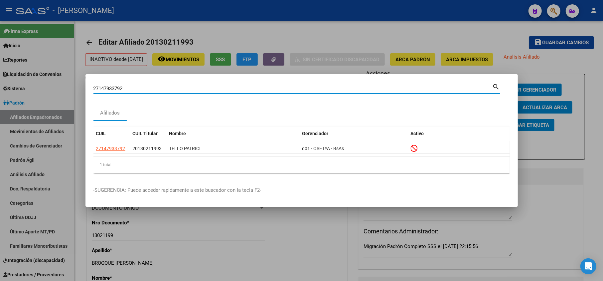
click at [132, 86] on input "27147933792" at bounding box center [292, 88] width 399 height 6
paste input "3489217244"
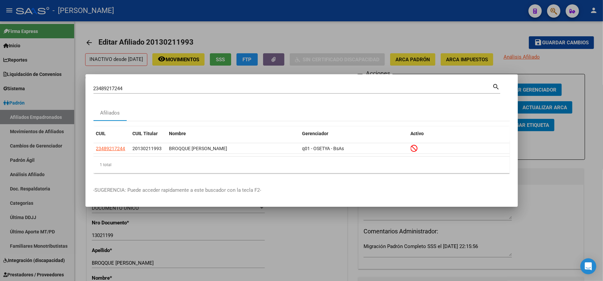
click at [126, 84] on div "23489217244 Buscar (apellido, dni, cuil, nro traspaso, cuit, obra social)" at bounding box center [292, 88] width 399 height 10
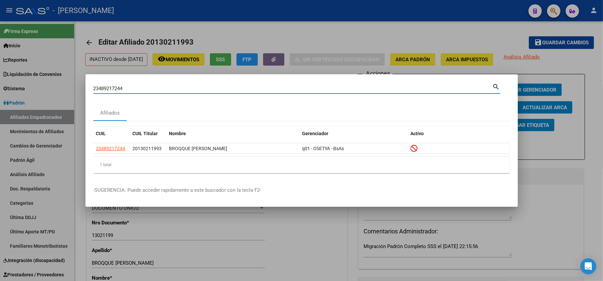
click at [125, 88] on input "23489217244" at bounding box center [292, 88] width 399 height 6
click at [124, 88] on input "23489217244" at bounding box center [292, 88] width 399 height 6
paste input "0130313346"
type input "20130313346"
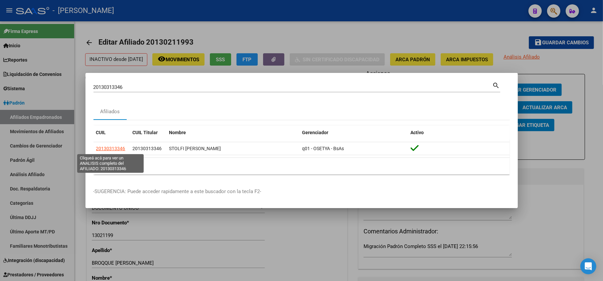
drag, startPoint x: 116, startPoint y: 148, endPoint x: 191, endPoint y: 168, distance: 77.3
click at [191, 168] on div "CUIL CUIL Titular Nombre Gerenciador Activo 20130313346 20130313346 STOLFI JORG…" at bounding box center [301, 149] width 416 height 49
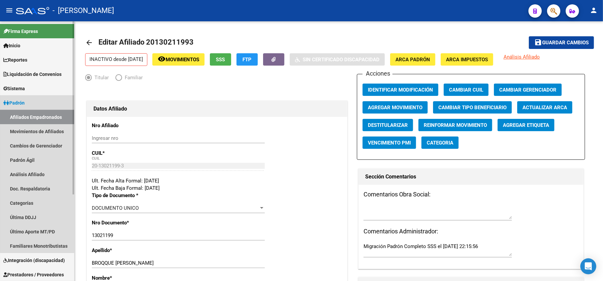
click at [51, 115] on link "Afiliados Empadronados" at bounding box center [37, 117] width 74 height 14
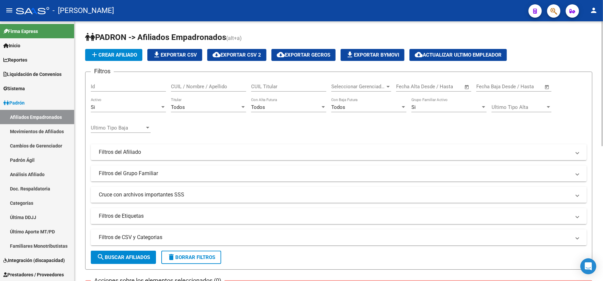
scroll to position [88, 0]
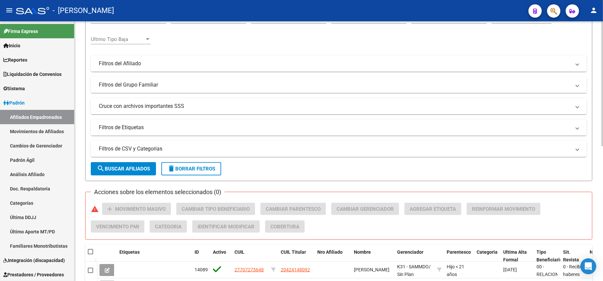
click at [157, 141] on mat-expansion-panel-header "Filtros de CSV y Categorias" at bounding box center [339, 149] width 496 height 16
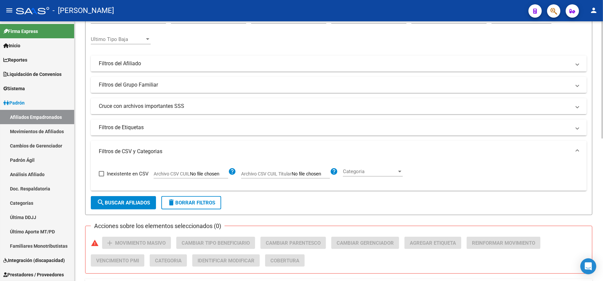
click at [200, 174] on input "Archivo CSV CUIL" at bounding box center [209, 174] width 38 height 6
type input "C:\fakepath\BAJAS SAAS.xlsx"
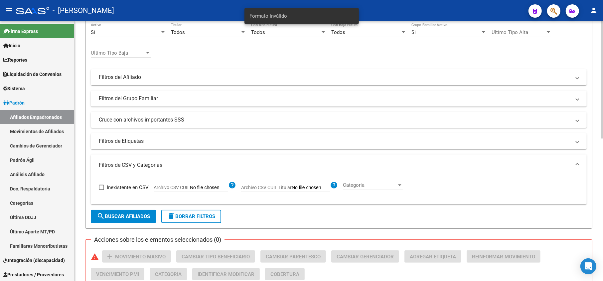
scroll to position [133, 0]
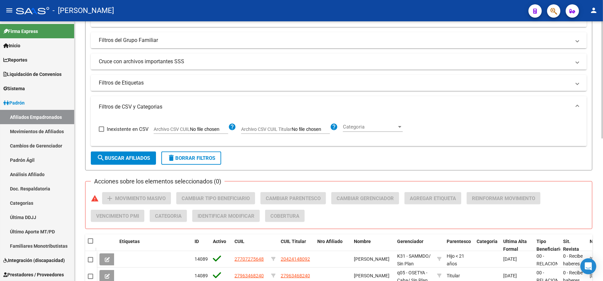
click at [208, 123] on app-file-filter "Archivo CSV CUIL help" at bounding box center [195, 128] width 82 height 10
click at [214, 128] on input "Archivo CSV CUIL" at bounding box center [209, 129] width 38 height 6
type input "C:\fakepath\BAJAS SAAS.csv"
click at [140, 161] on span "search Buscar Afiliados" at bounding box center [123, 158] width 53 height 6
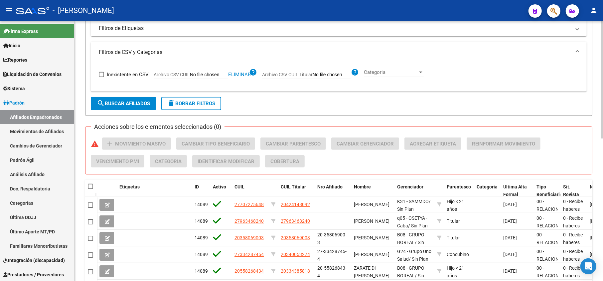
scroll to position [182, 0]
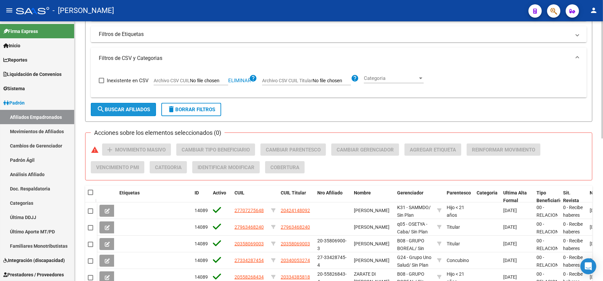
click at [136, 107] on span "search Buscar Afiliados" at bounding box center [123, 109] width 53 height 6
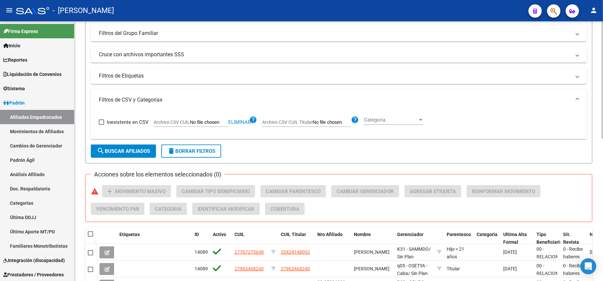
scroll to position [137, 0]
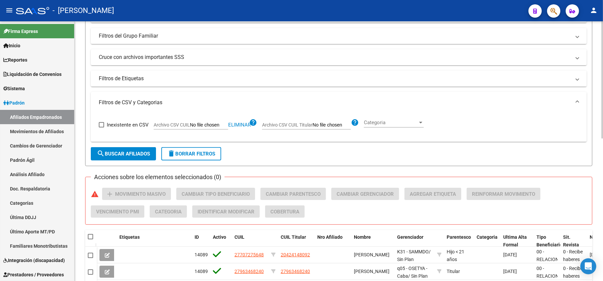
click at [218, 150] on button "delete Borrar Filtros" at bounding box center [191, 153] width 60 height 13
click at [225, 124] on input "Archivo CSV CUIL" at bounding box center [209, 125] width 38 height 6
type input "C:\fakepath\BAJAS SAAS.csv"
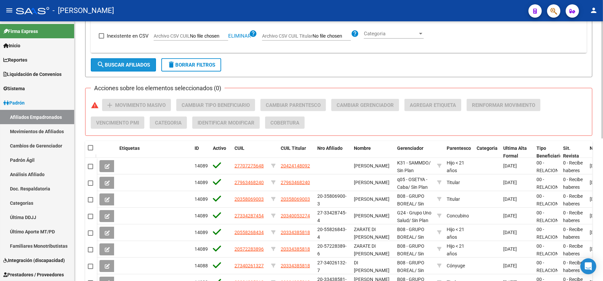
click at [135, 63] on span "search Buscar Afiliados" at bounding box center [123, 65] width 53 height 6
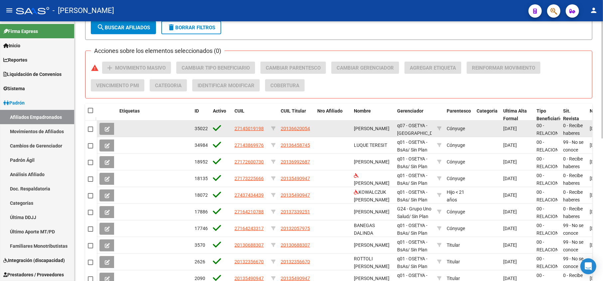
scroll to position [270, 0]
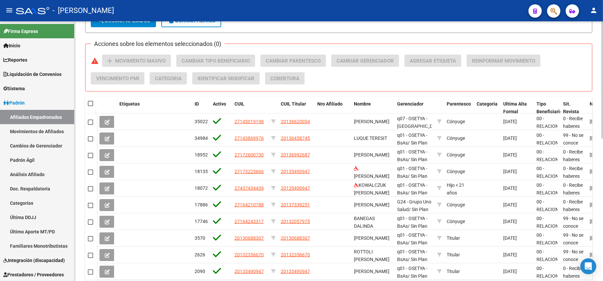
click at [87, 102] on datatable-header-cell at bounding box center [91, 103] width 12 height 13
click at [92, 103] on span at bounding box center [90, 103] width 5 height 5
click at [90, 106] on input "checkbox" at bounding box center [90, 106] width 0 height 0
checkbox input "true"
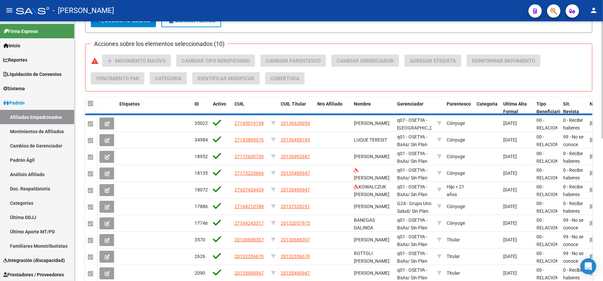
checkbox input "true"
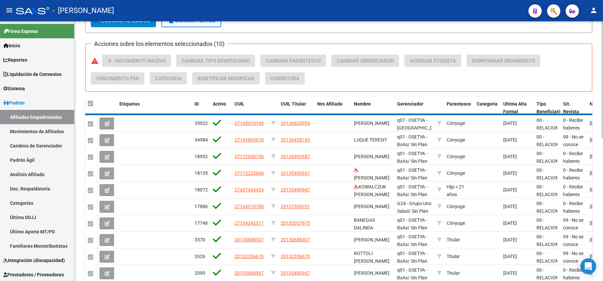
checkbox input "true"
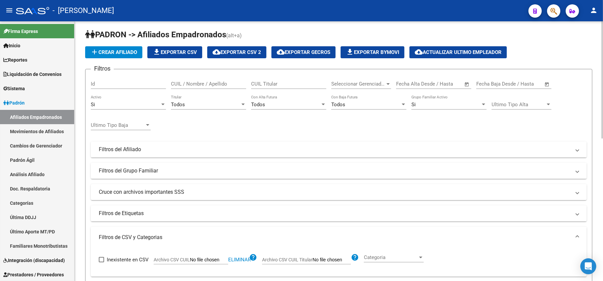
scroll to position [0, 0]
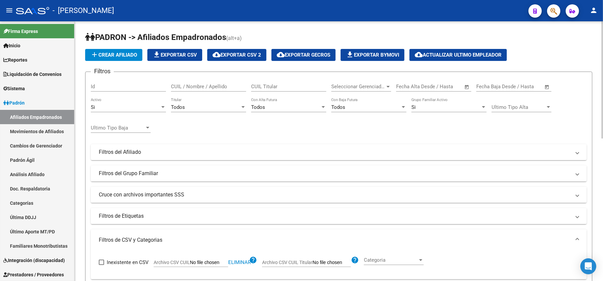
click at [176, 103] on div "Todos Titular" at bounding box center [208, 105] width 75 height 14
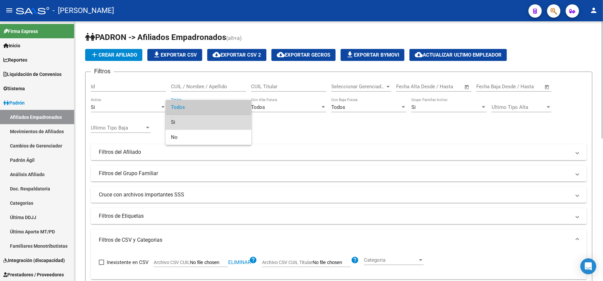
click at [191, 123] on span "Si" at bounding box center [208, 122] width 75 height 15
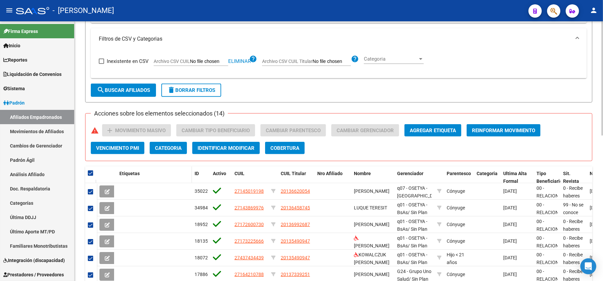
scroll to position [266, 0]
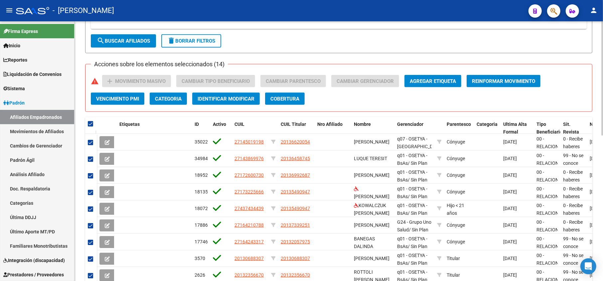
click at [128, 47] on button "search Buscar Afiliados" at bounding box center [123, 40] width 65 height 13
checkbox input "false"
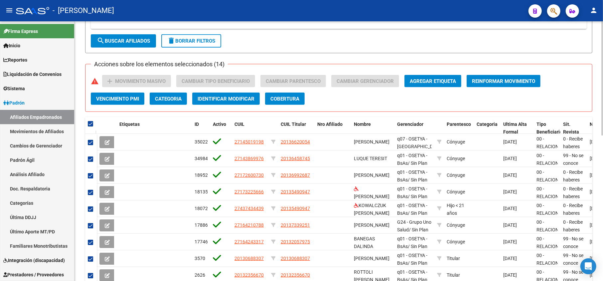
checkbox input "false"
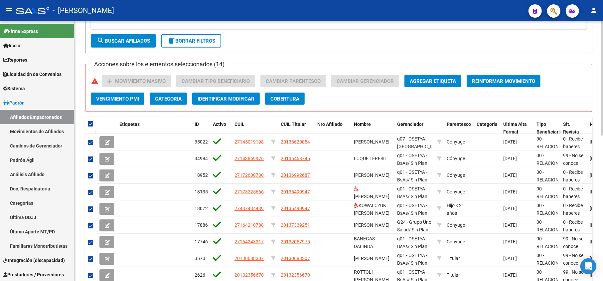
checkbox input "false"
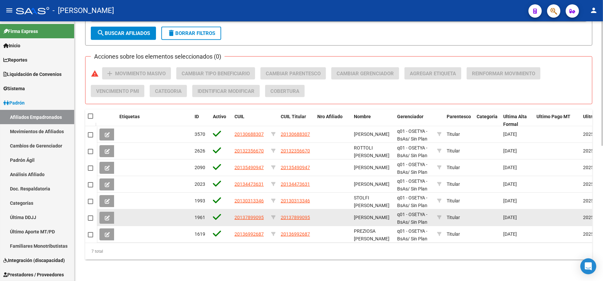
scroll to position [281, 0]
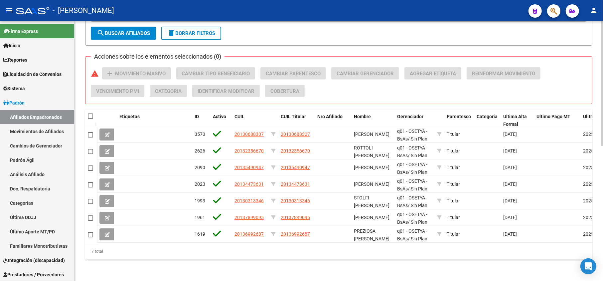
click at [89, 113] on span at bounding box center [90, 115] width 5 height 5
click at [90, 119] on input "checkbox" at bounding box center [90, 119] width 0 height 0
checkbox input "true"
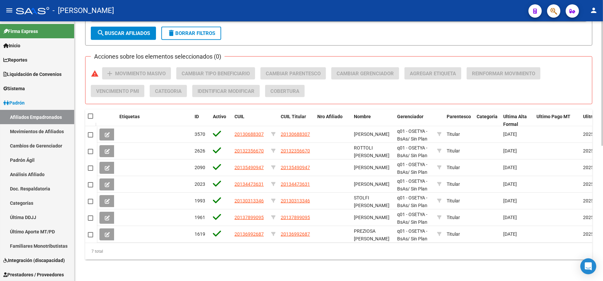
checkbox input "true"
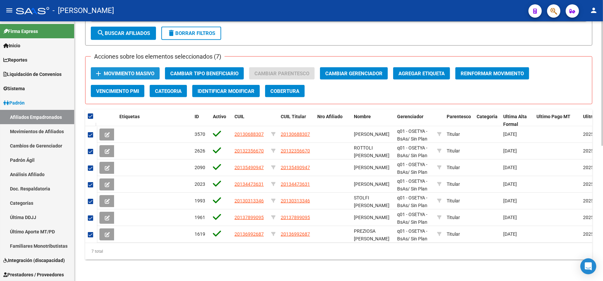
click at [123, 67] on button "add Movimiento Masivo" at bounding box center [125, 73] width 69 height 12
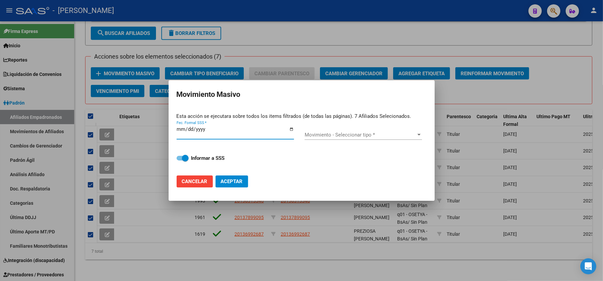
click at [216, 253] on div at bounding box center [301, 140] width 603 height 281
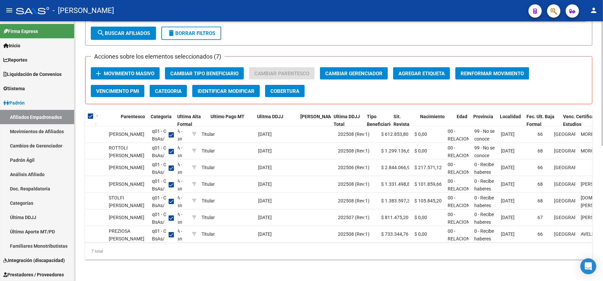
scroll to position [0, 0]
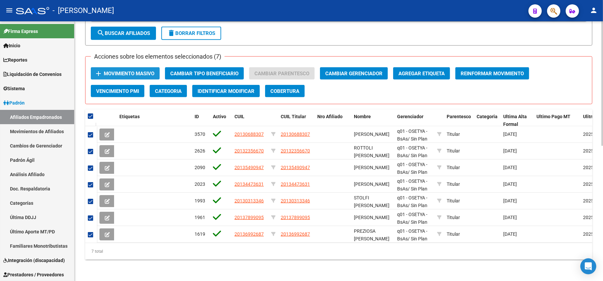
click at [123, 71] on span "Movimiento Masivo" at bounding box center [129, 74] width 51 height 6
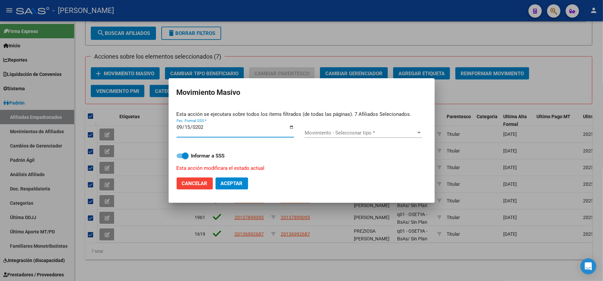
type input "[DATE]"
click at [335, 130] on span "Movimiento - Seleccionar tipo *" at bounding box center [360, 133] width 111 height 6
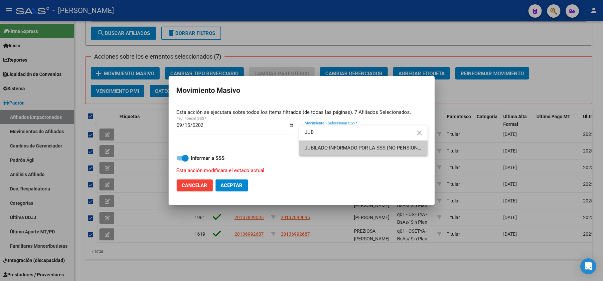
type input "JUB"
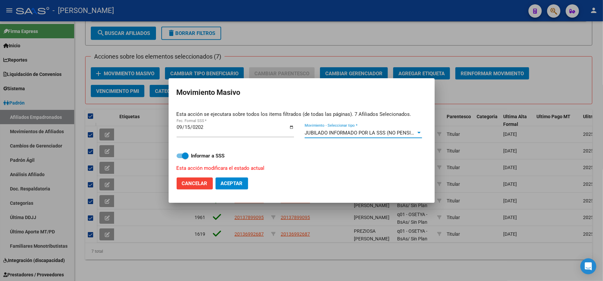
click at [236, 185] on span "Aceptar" at bounding box center [232, 183] width 22 height 6
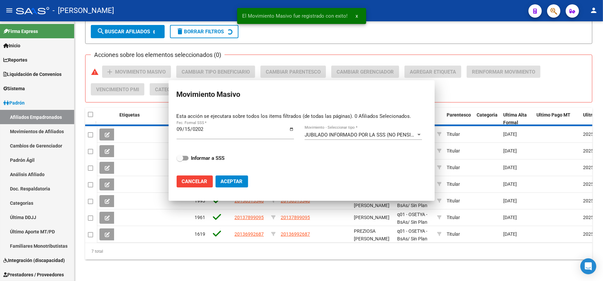
checkbox input "false"
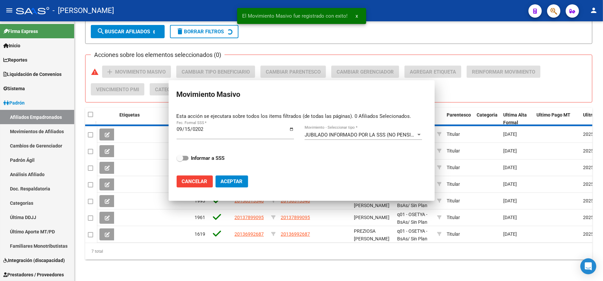
checkbox input "false"
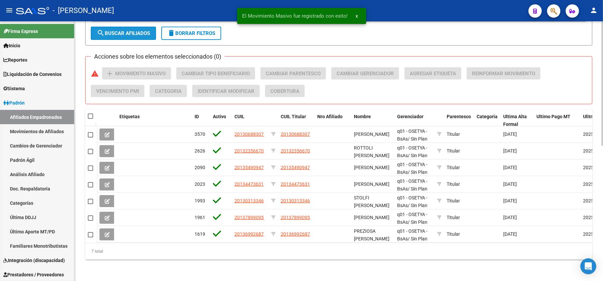
click at [116, 31] on button "search Buscar Afiliados" at bounding box center [123, 33] width 65 height 13
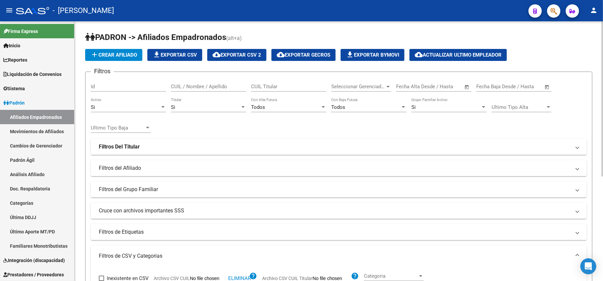
click at [139, 101] on div "Si Activo" at bounding box center [128, 105] width 75 height 14
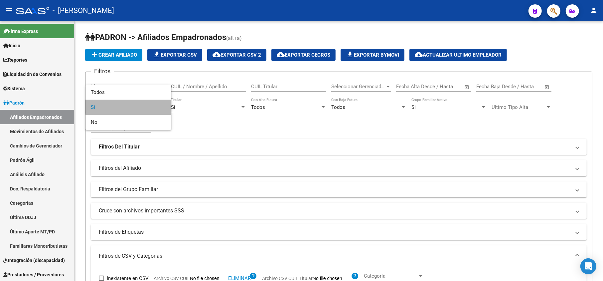
click at [138, 100] on span "Si" at bounding box center [128, 107] width 75 height 15
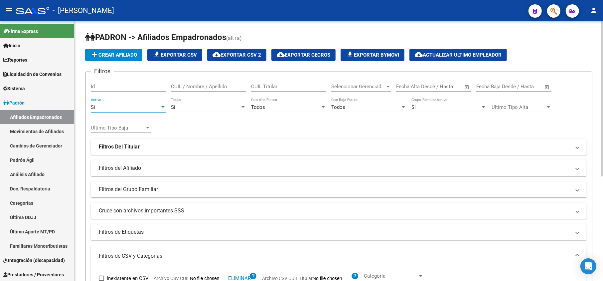
click at [233, 108] on div "Si" at bounding box center [205, 107] width 69 height 6
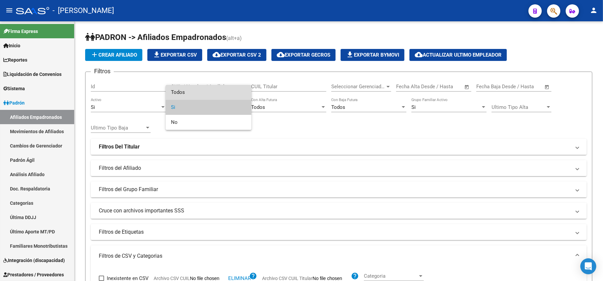
click at [226, 91] on span "Todos" at bounding box center [208, 92] width 75 height 15
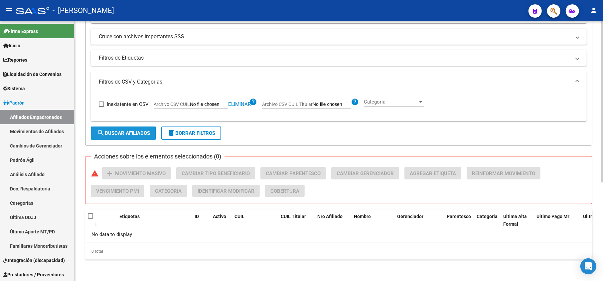
click at [142, 135] on span "search Buscar Afiliados" at bounding box center [123, 133] width 53 height 6
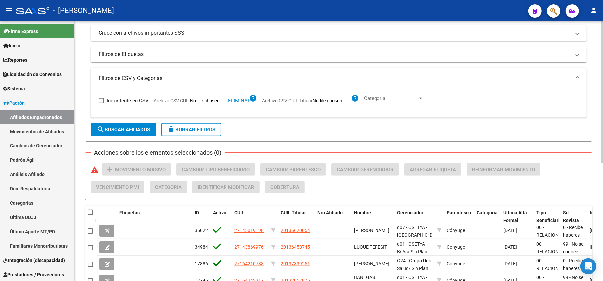
scroll to position [215, 0]
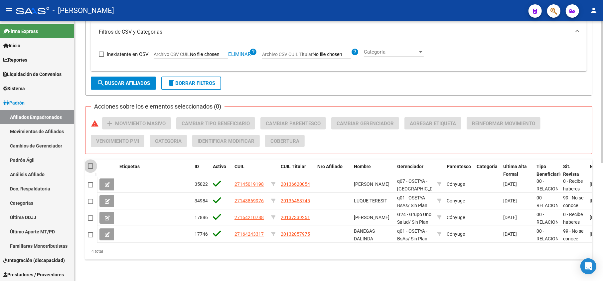
click at [91, 163] on span at bounding box center [90, 165] width 5 height 5
click at [90, 169] on input "checkbox" at bounding box center [90, 169] width 0 height 0
checkbox input "true"
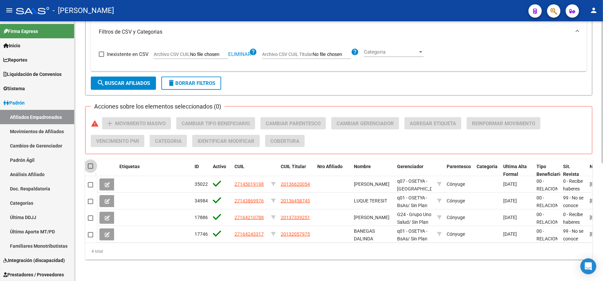
checkbox input "true"
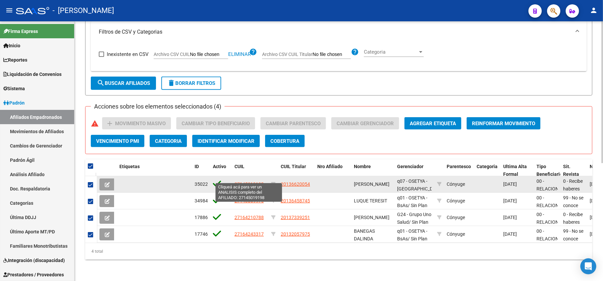
drag, startPoint x: 265, startPoint y: 181, endPoint x: 235, endPoint y: 179, distance: 31.0
click at [235, 180] on div "27145019198" at bounding box center [250, 184] width 31 height 8
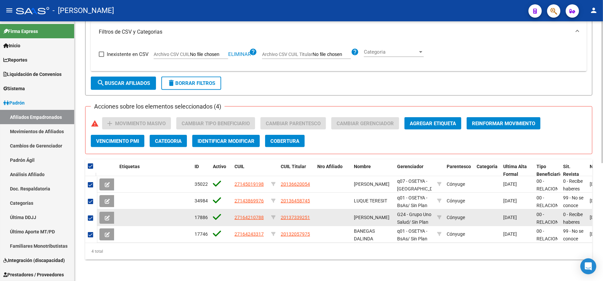
drag, startPoint x: 473, startPoint y: 211, endPoint x: 515, endPoint y: 212, distance: 42.3
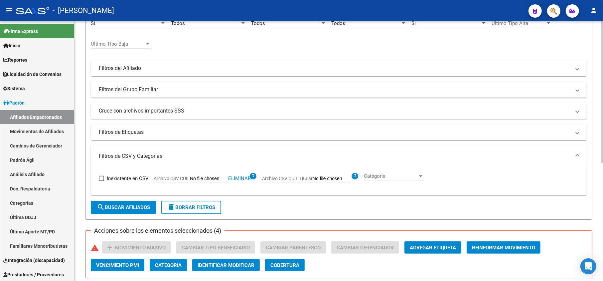
scroll to position [82, 0]
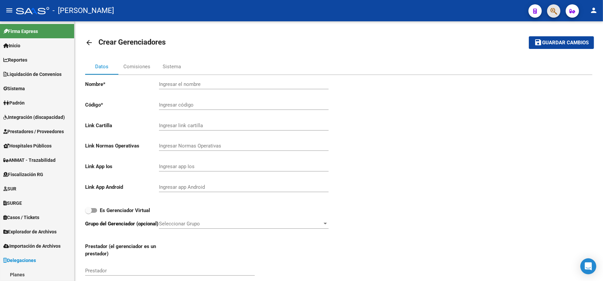
click at [560, 8] on button "button" at bounding box center [553, 10] width 13 height 13
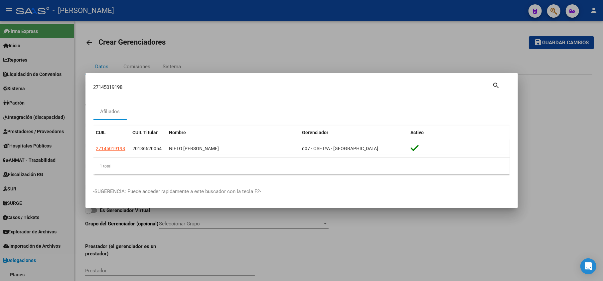
click at [246, 90] on div "27145019198 Buscar (apellido, dni, cuil, [PERSON_NAME], cuit, obra social)" at bounding box center [292, 87] width 399 height 10
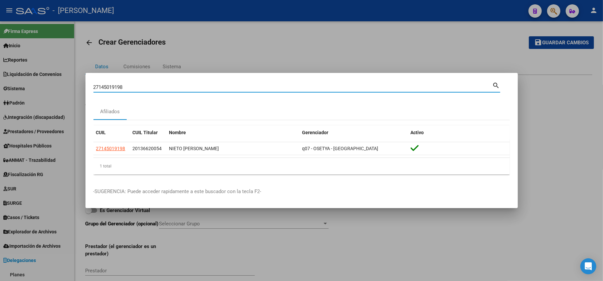
paste input "27145019198"
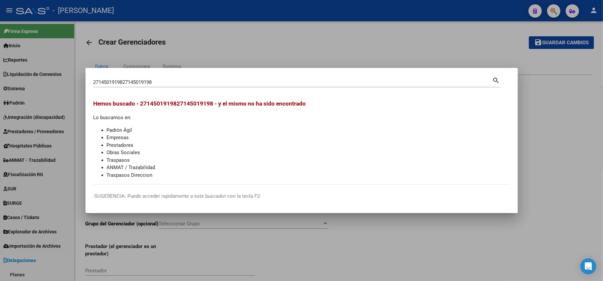
click at [216, 86] on div "2714501919827145019198 Buscar (apellido, dni, cuil, nro traspaso, cuit, obra so…" at bounding box center [292, 82] width 399 height 10
click at [216, 85] on input "2714501919827145019198" at bounding box center [292, 82] width 399 height 6
paste input
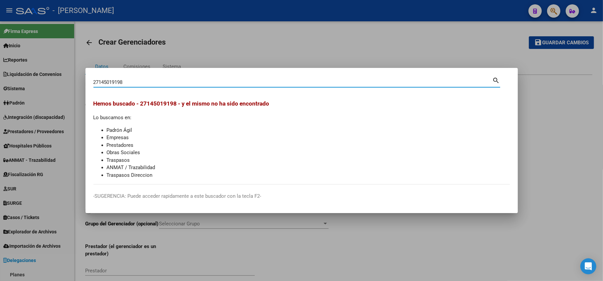
type input "27145019198"
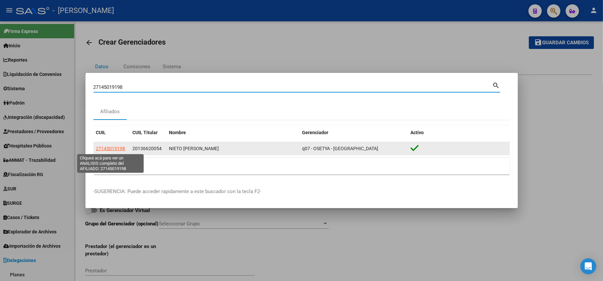
click at [122, 147] on span "27145019198" at bounding box center [110, 148] width 29 height 5
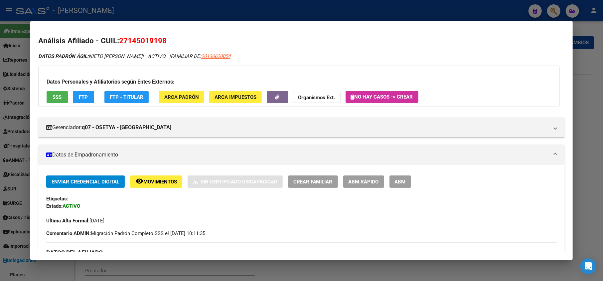
click at [408, 179] on button "ABM" at bounding box center [401, 181] width 22 height 12
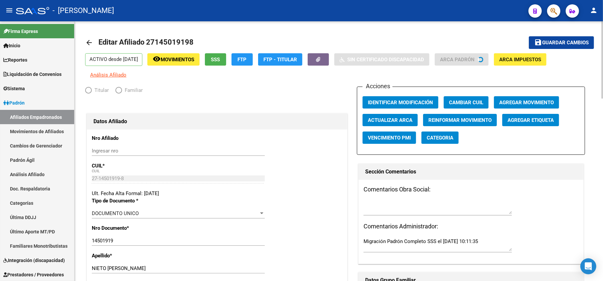
radio input "true"
type input "30-60080273-5"
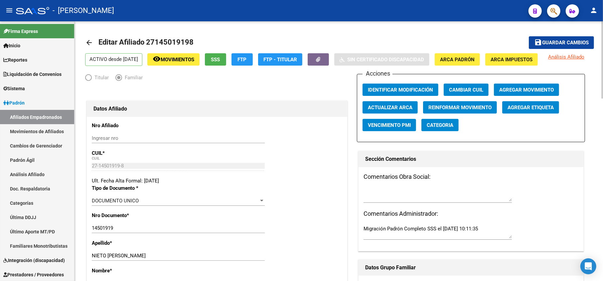
click at [511, 93] on span "Agregar Movimiento" at bounding box center [526, 90] width 55 height 6
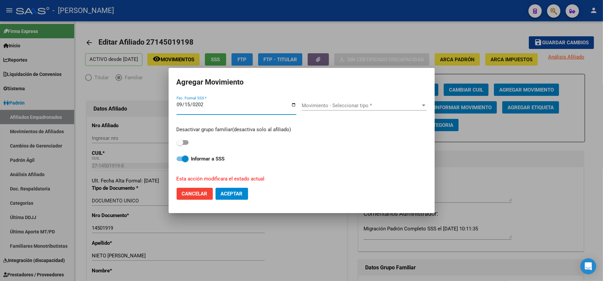
type input "[DATE]"
click at [334, 108] on span "Movimiento - Seleccionar tipo *" at bounding box center [361, 105] width 119 height 6
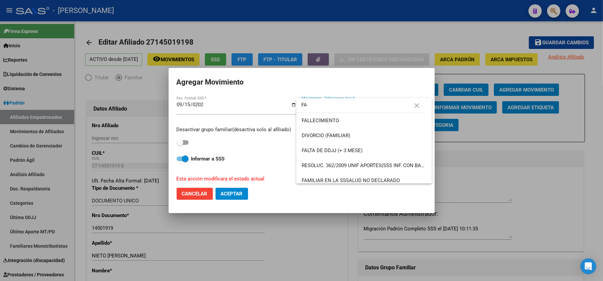
click at [333, 105] on input "FA" at bounding box center [360, 104] width 129 height 15
click at [333, 104] on input "FA" at bounding box center [360, 104] width 129 height 15
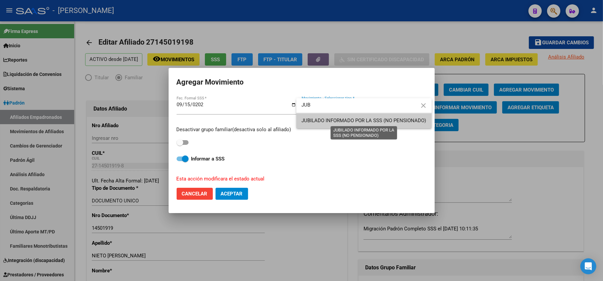
type input "JUB"
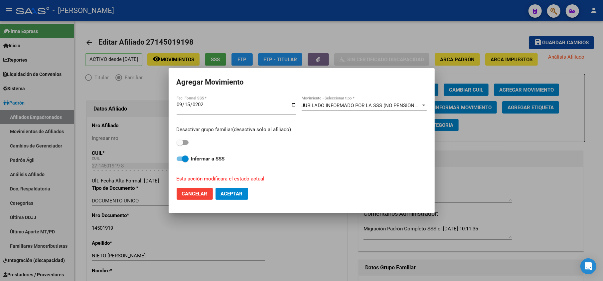
drag, startPoint x: 184, startPoint y: 147, endPoint x: 188, endPoint y: 139, distance: 8.5
click at [186, 145] on div "Desactivar grupo familiar(desactiva solo al afiliado) Informar a SSS Esta acció…" at bounding box center [302, 152] width 250 height 62
click at [188, 139] on label at bounding box center [183, 142] width 12 height 8
click at [180, 145] on input "checkbox" at bounding box center [180, 145] width 0 height 0
checkbox input "true"
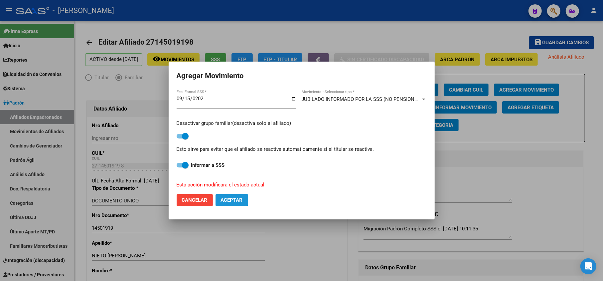
click at [245, 199] on button "Aceptar" at bounding box center [232, 200] width 33 height 12
checkbox input "false"
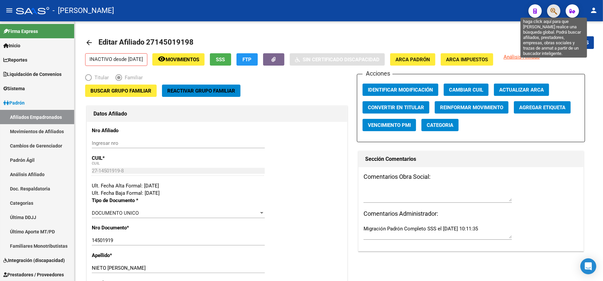
click at [554, 10] on icon "button" at bounding box center [554, 11] width 7 height 8
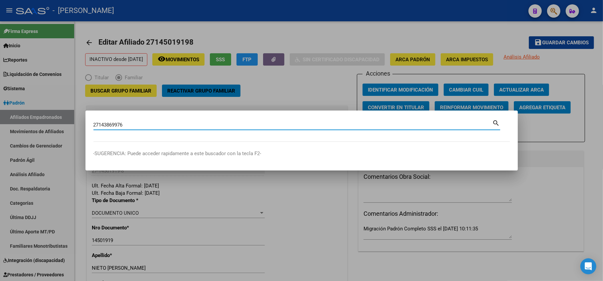
type input "27143869976"
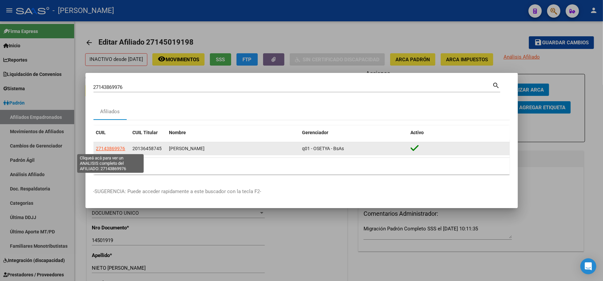
click at [104, 150] on span "27143869976" at bounding box center [110, 148] width 29 height 5
type textarea "27143869976"
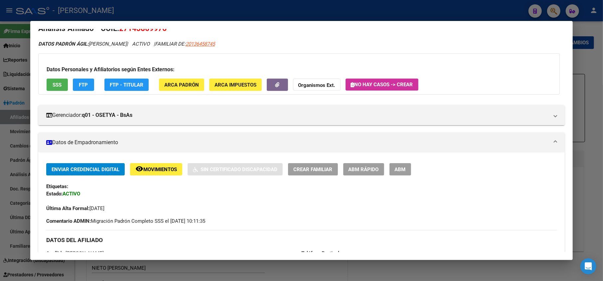
scroll to position [5, 0]
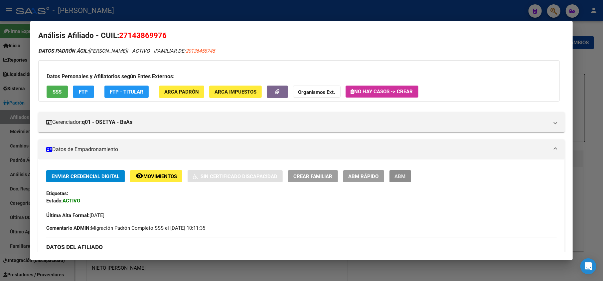
click at [406, 175] on button "ABM" at bounding box center [401, 176] width 22 height 12
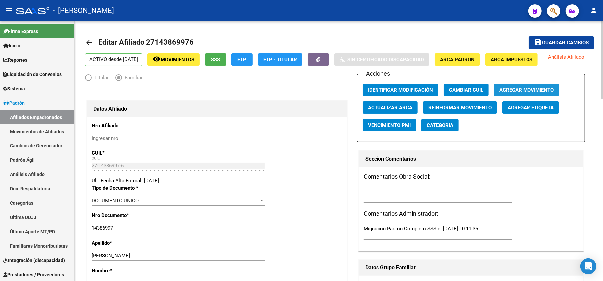
click at [539, 93] on span "Agregar Movimiento" at bounding box center [526, 90] width 55 height 6
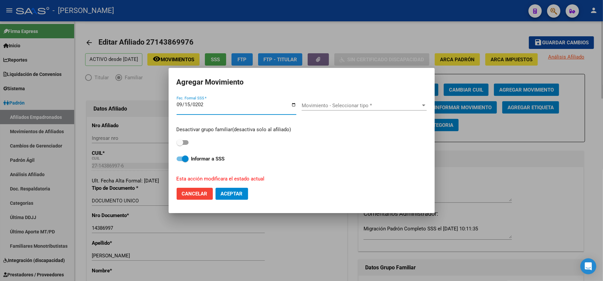
type input "[DATE]"
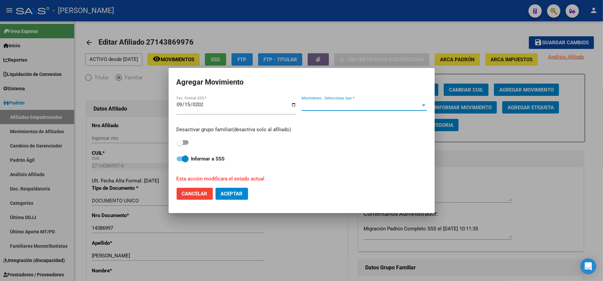
click at [357, 104] on span "Movimiento - Seleccionar tipo *" at bounding box center [361, 105] width 119 height 6
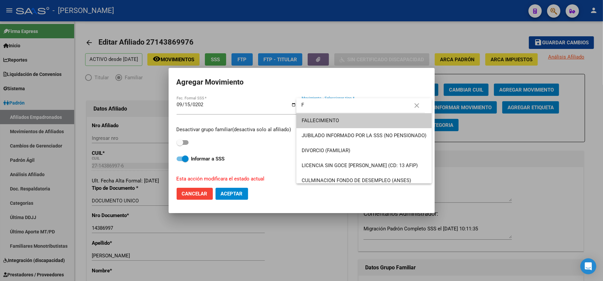
click at [352, 104] on input "F" at bounding box center [360, 104] width 129 height 15
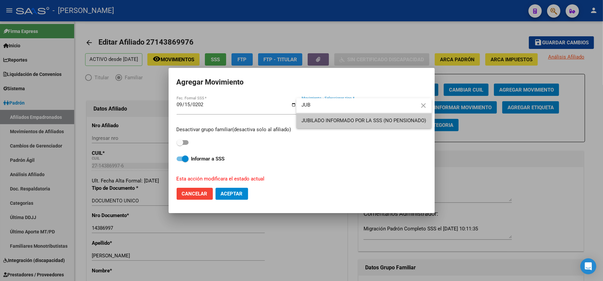
type input "JUB"
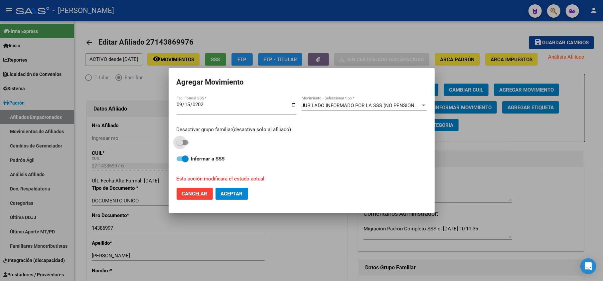
click at [179, 139] on span at bounding box center [180, 142] width 7 height 7
click at [180, 145] on input "checkbox" at bounding box center [180, 145] width 0 height 0
checkbox input "true"
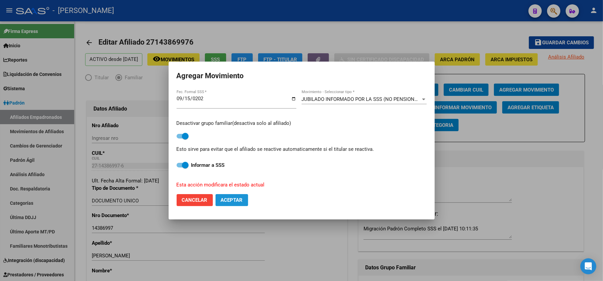
click at [228, 196] on button "Aceptar" at bounding box center [232, 200] width 33 height 12
checkbox input "false"
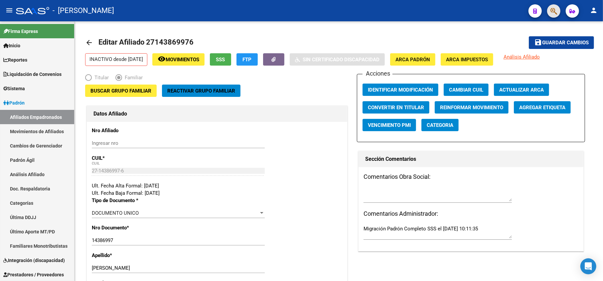
click at [554, 7] on span "button" at bounding box center [554, 11] width 7 height 14
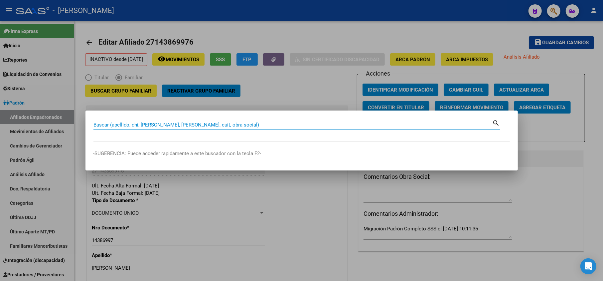
paste input "27164210788"
type input "27164210788"
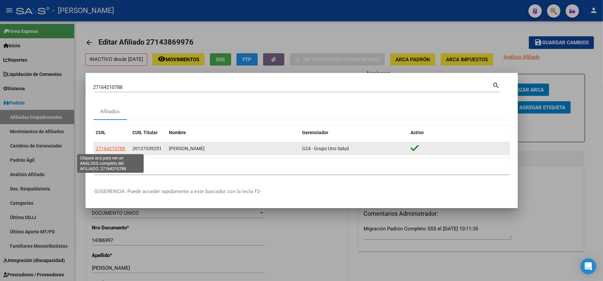
click at [105, 150] on span "27164210788" at bounding box center [110, 148] width 29 height 5
type textarea "27164210788"
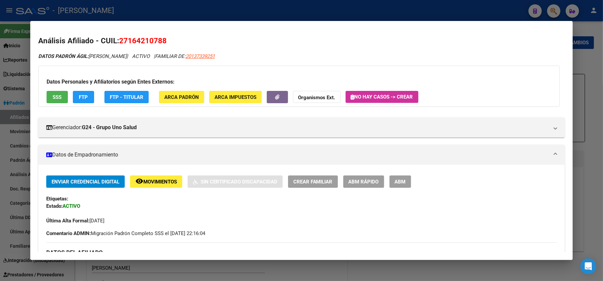
click at [396, 185] on button "ABM" at bounding box center [401, 181] width 22 height 12
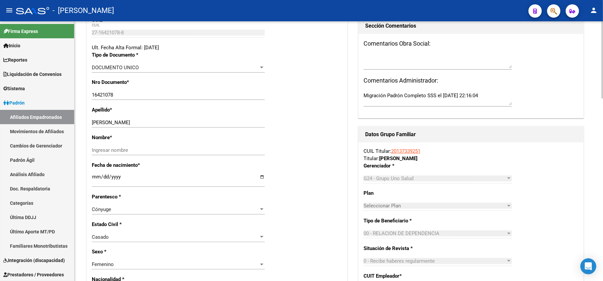
scroll to position [44, 0]
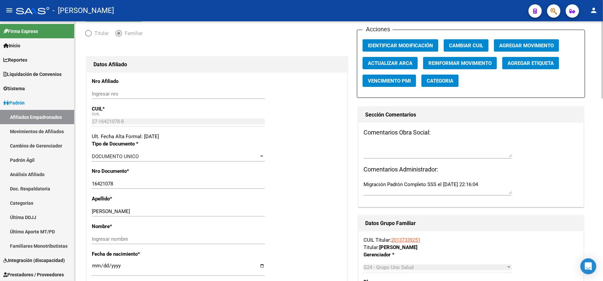
click at [529, 49] on span "Agregar Movimiento" at bounding box center [526, 46] width 55 height 6
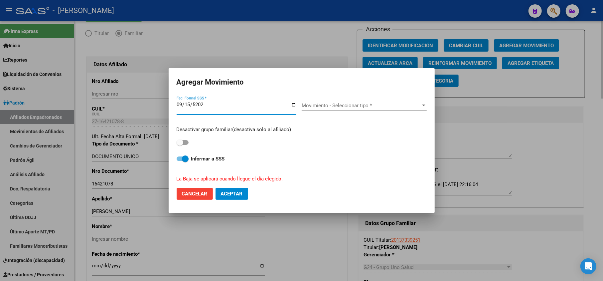
type input "[DATE]"
click at [362, 110] on div "Movimiento - Seleccionar tipo * Movimiento - Seleccionar tipo *" at bounding box center [364, 108] width 125 height 16
click at [369, 103] on span "Movimiento - Seleccionar tipo *" at bounding box center [361, 105] width 119 height 6
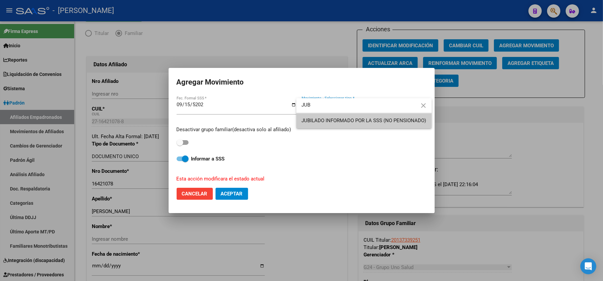
type input "JUB"
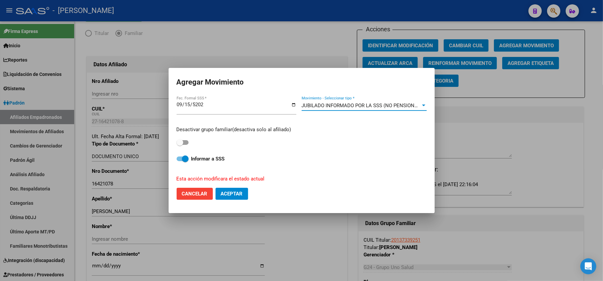
drag, startPoint x: 175, startPoint y: 142, endPoint x: 180, endPoint y: 143, distance: 4.8
click at [176, 143] on mat-dialog-content "2025-09-15 Fec. Formal SSS * JUBILADO INFORMADO POR LA SSS (NO PENSIONADO) Movi…" at bounding box center [302, 138] width 266 height 87
click at [185, 143] on span at bounding box center [183, 142] width 12 height 5
click at [180, 145] on input "checkbox" at bounding box center [180, 145] width 0 height 0
checkbox input "true"
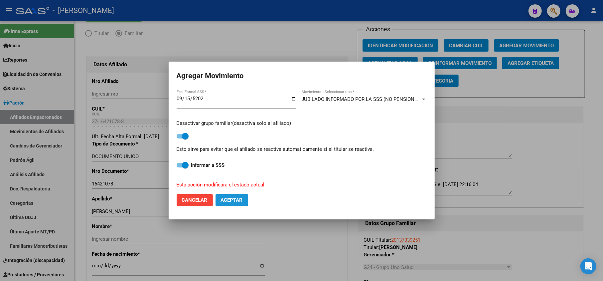
click at [244, 203] on button "Aceptar" at bounding box center [232, 200] width 33 height 12
checkbox input "false"
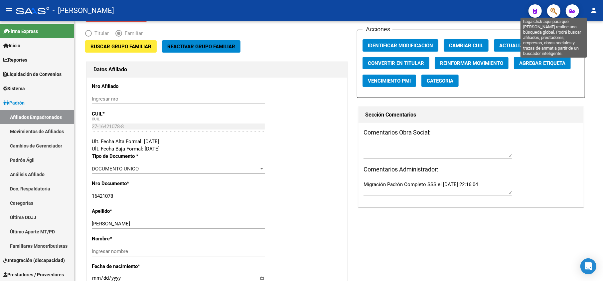
click at [552, 14] on icon "button" at bounding box center [554, 11] width 7 height 8
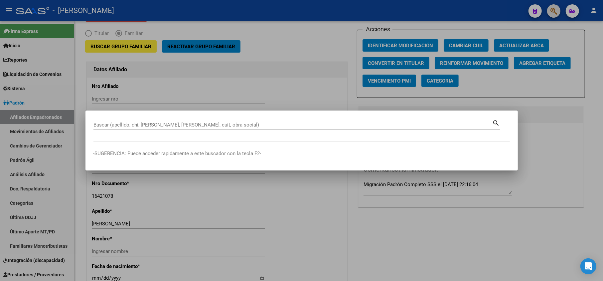
paste input "27164243317"
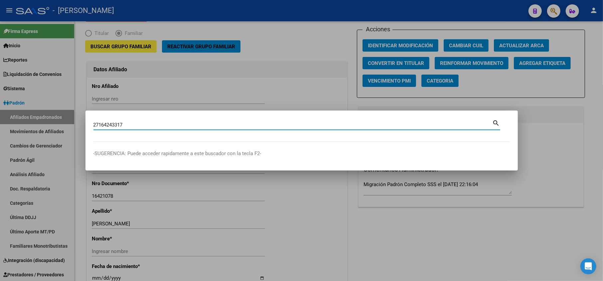
type input "27164243317"
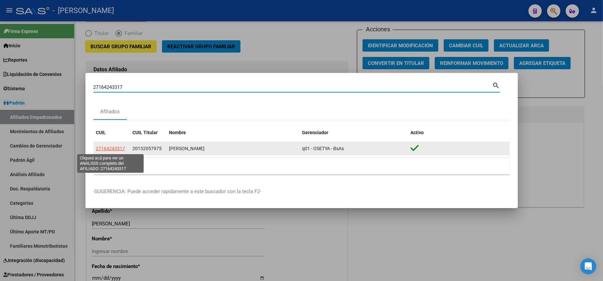
click at [112, 147] on span "27164243317" at bounding box center [110, 148] width 29 height 5
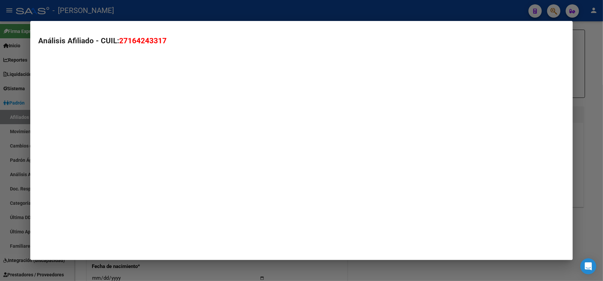
type textarea "27164243317"
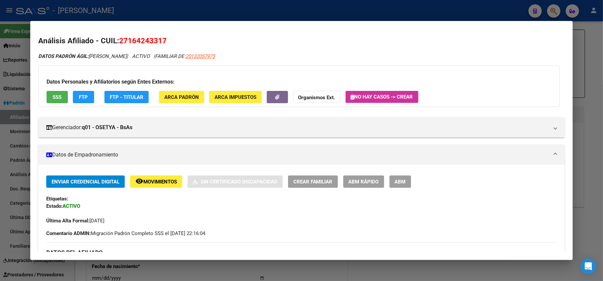
click at [397, 176] on button "ABM" at bounding box center [401, 181] width 22 height 12
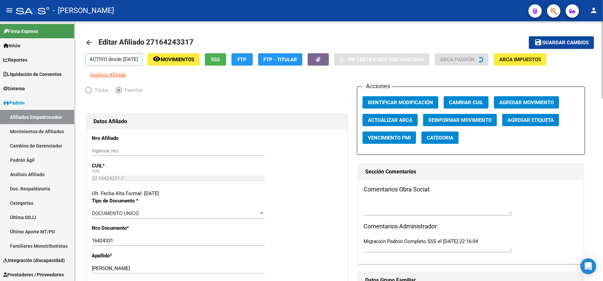
click at [505, 100] on span "Agregar Movimiento" at bounding box center [526, 102] width 55 height 6
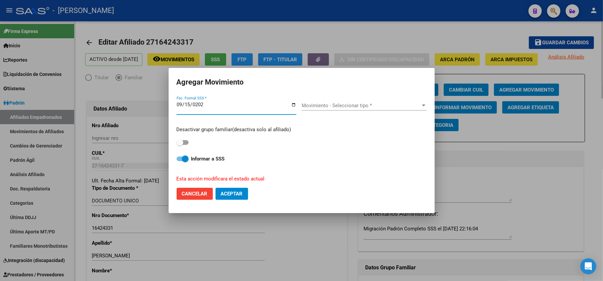
type input "[DATE]"
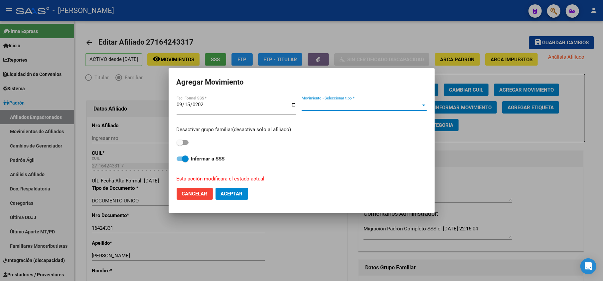
click at [372, 107] on span "Movimiento - Seleccionar tipo *" at bounding box center [361, 105] width 119 height 6
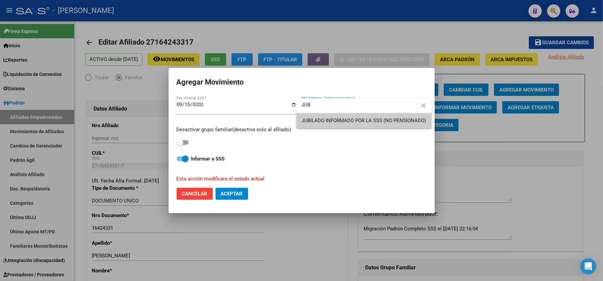
type input "JUB"
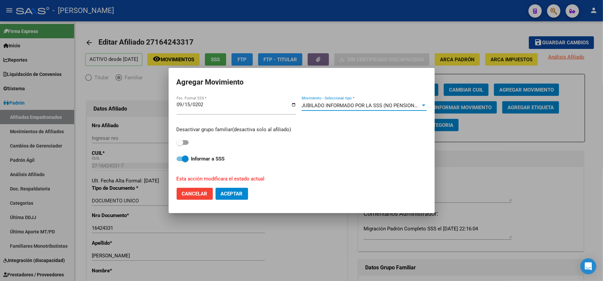
click at [185, 140] on span at bounding box center [183, 142] width 12 height 5
click at [180, 145] on input "checkbox" at bounding box center [180, 145] width 0 height 0
checkbox input "true"
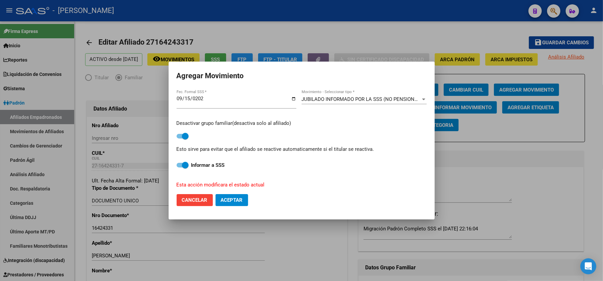
click at [237, 204] on button "Aceptar" at bounding box center [232, 200] width 33 height 12
checkbox input "false"
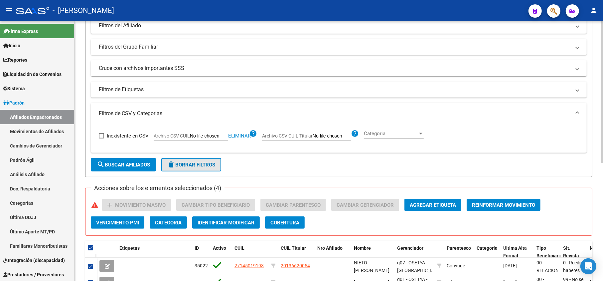
click at [216, 170] on button "delete Borrar Filtros" at bounding box center [191, 164] width 60 height 13
checkbox input "false"
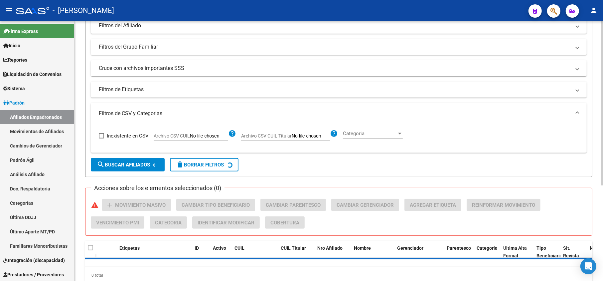
scroll to position [38, 0]
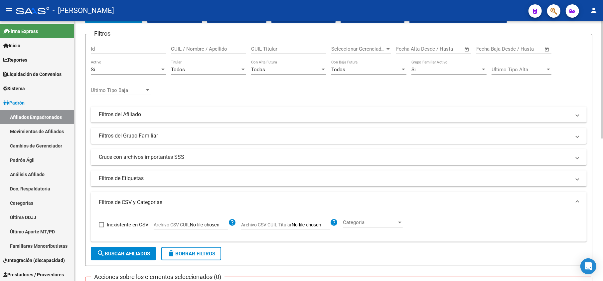
click at [175, 69] on span "Todos" at bounding box center [178, 70] width 14 height 6
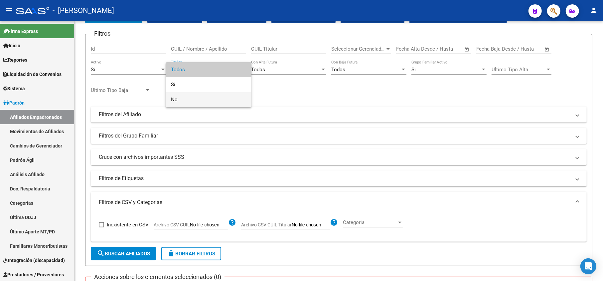
click at [192, 99] on span "No" at bounding box center [208, 99] width 75 height 15
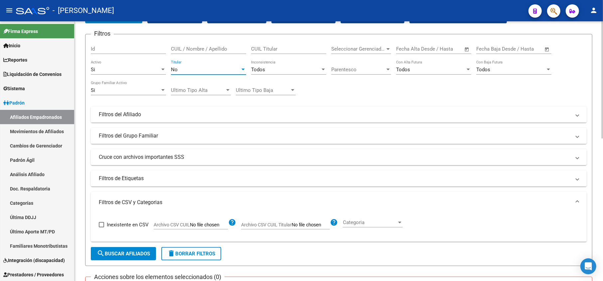
click at [153, 111] on div "Filtros Id CUIL / Nombre / Apellido CUIL Titular Seleccionar Gerenciador Selecc…" at bounding box center [339, 113] width 496 height 147
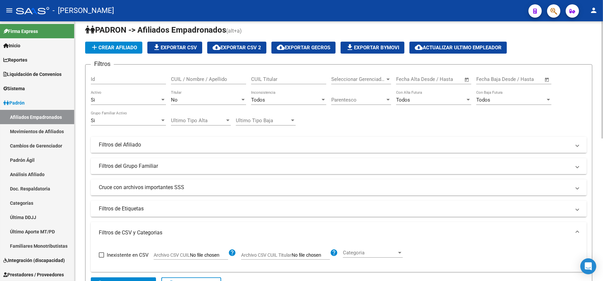
scroll to position [0, 0]
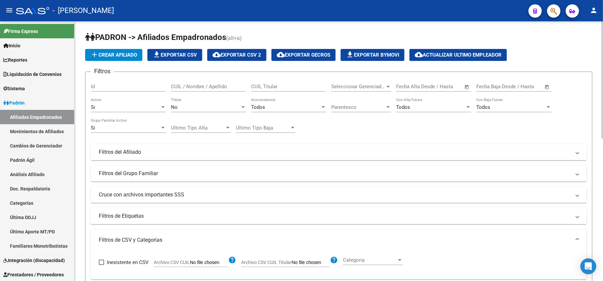
click at [148, 151] on mat-panel-title "Filtros del Afiliado" at bounding box center [335, 151] width 472 height 7
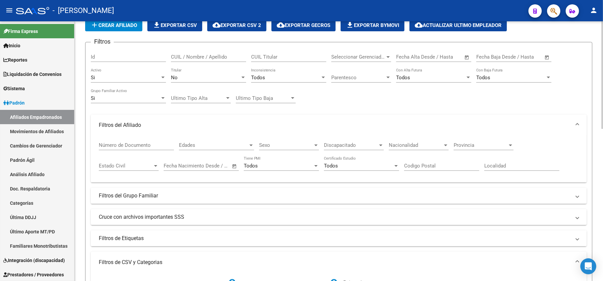
scroll to position [44, 0]
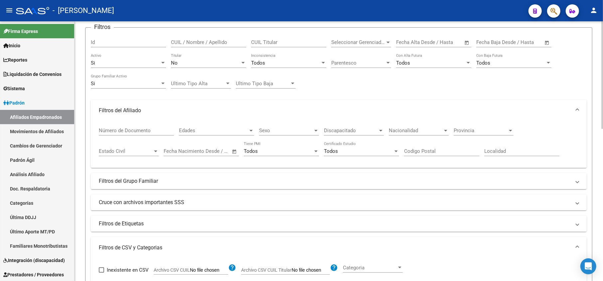
click at [190, 128] on span "Edades" at bounding box center [213, 130] width 69 height 6
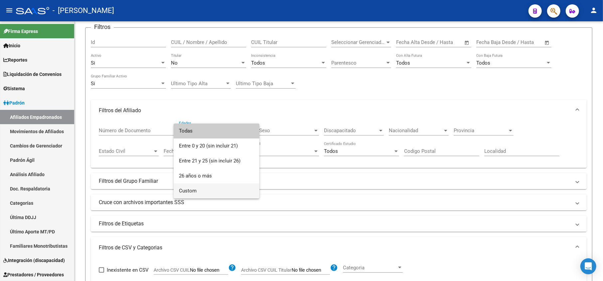
click at [202, 189] on span "Custom" at bounding box center [216, 190] width 75 height 15
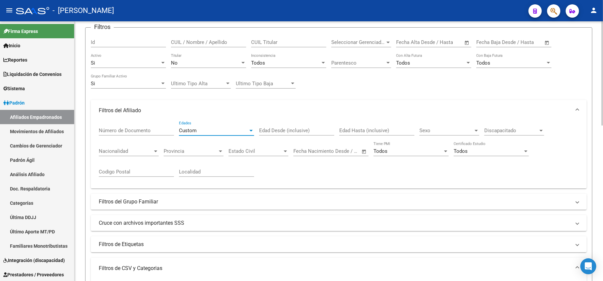
click at [207, 129] on div "Custom" at bounding box center [213, 130] width 69 height 6
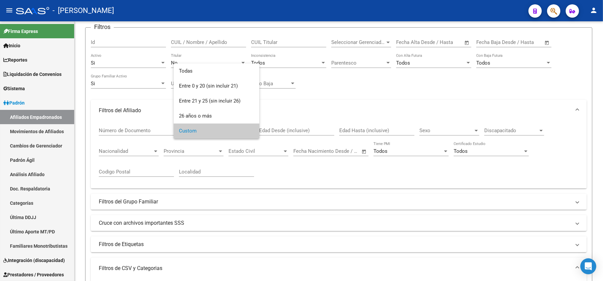
click at [295, 126] on div at bounding box center [301, 140] width 603 height 281
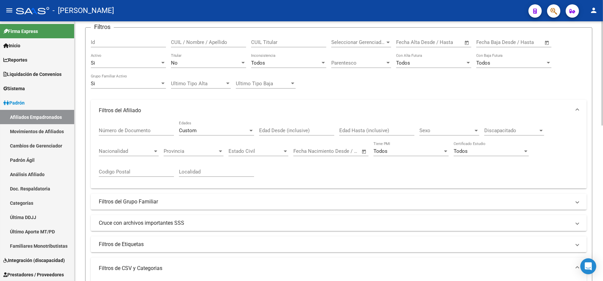
click at [222, 129] on div "Custom" at bounding box center [213, 130] width 69 height 6
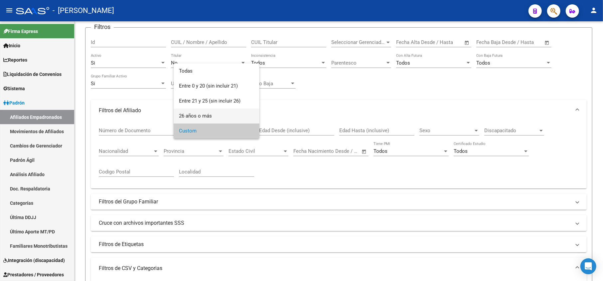
click at [216, 111] on span "26 años o más" at bounding box center [216, 115] width 75 height 15
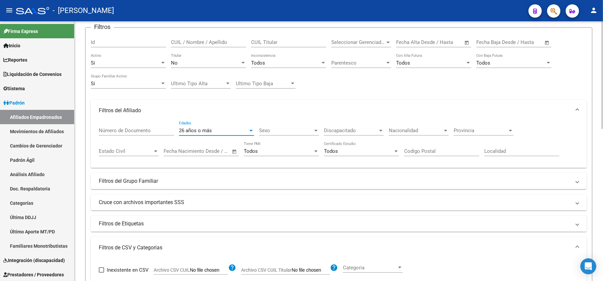
click at [216, 128] on div "26 años o más" at bounding box center [213, 130] width 69 height 6
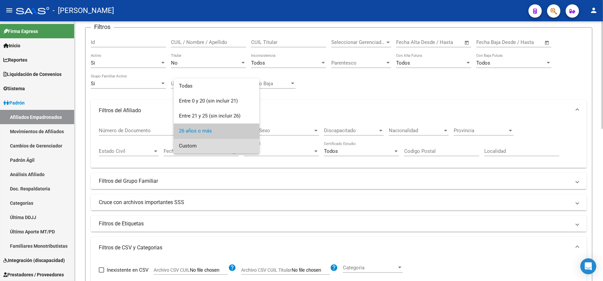
drag, startPoint x: 210, startPoint y: 152, endPoint x: 229, endPoint y: 142, distance: 21.1
click at [210, 151] on span "Custom" at bounding box center [216, 145] width 75 height 15
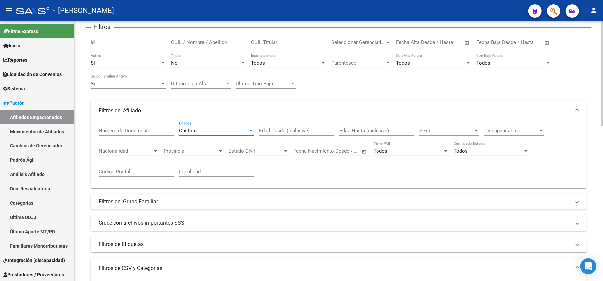
click at [269, 130] on input "Edad Desde (inclusive)" at bounding box center [296, 130] width 75 height 6
type input "60"
click at [344, 127] on div "Edad Hasta (inclusive)" at bounding box center [376, 128] width 75 height 14
click at [347, 127] on div "Edad Hasta (inclusive)" at bounding box center [376, 128] width 75 height 14
click at [348, 128] on input "Edad Hasta (inclusive)" at bounding box center [376, 130] width 75 height 6
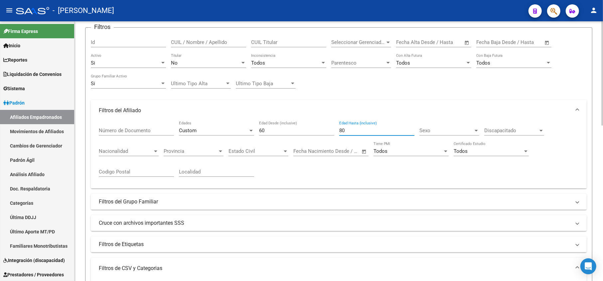
type input "8"
type input "90"
click at [428, 132] on span "Sexo" at bounding box center [446, 130] width 54 height 6
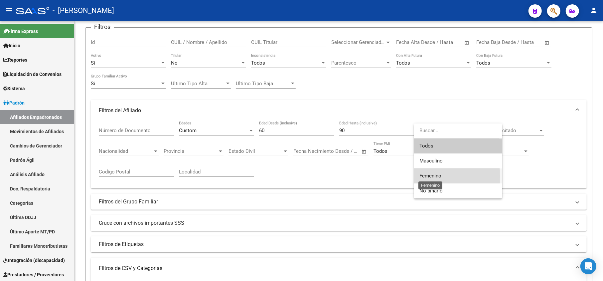
click at [434, 176] on span "Femenino" at bounding box center [430, 176] width 22 height 6
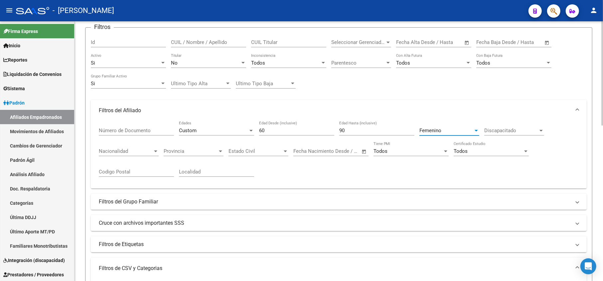
click at [502, 133] on span "Discapacitado" at bounding box center [511, 130] width 54 height 6
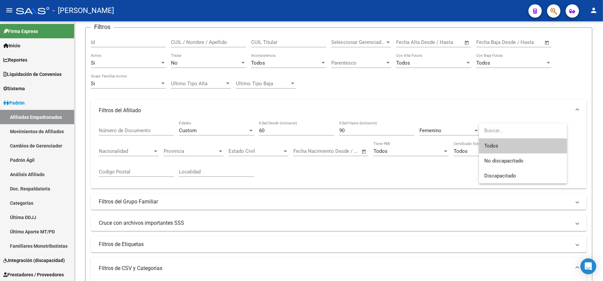
click at [497, 146] on span "Todos" at bounding box center [523, 145] width 78 height 15
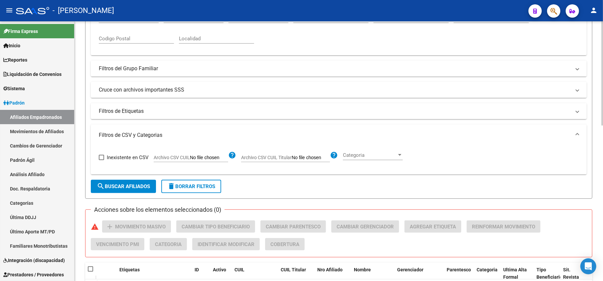
click at [124, 191] on button "search Buscar Afiliados" at bounding box center [123, 186] width 65 height 13
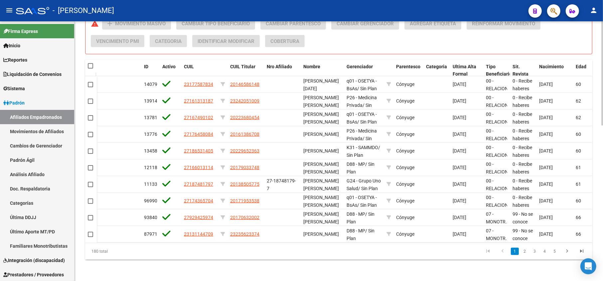
scroll to position [0, 51]
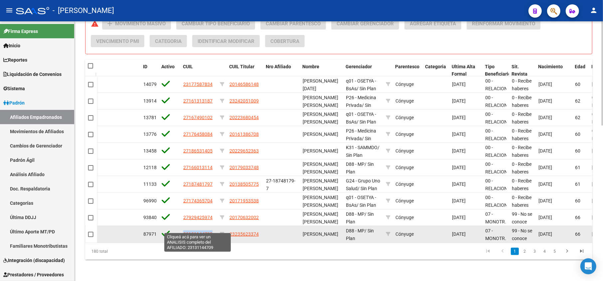
drag, startPoint x: 214, startPoint y: 230, endPoint x: 184, endPoint y: 228, distance: 30.3
click at [184, 230] on div "23131144709" at bounding box center [198, 234] width 31 height 8
copy span "23131144709"
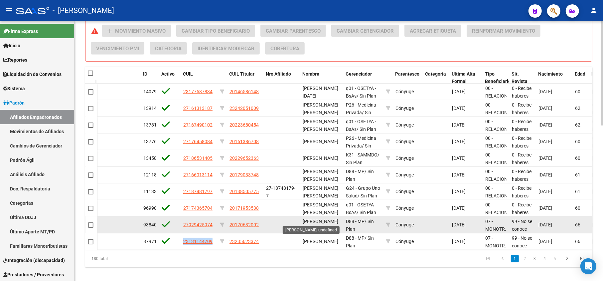
scroll to position [388, 0]
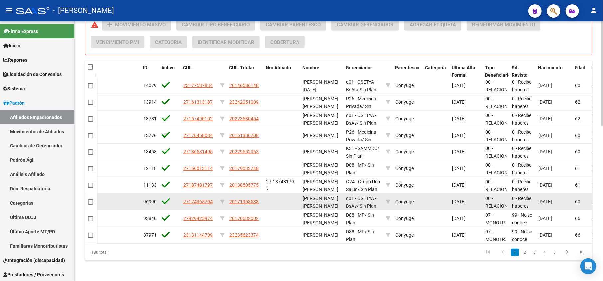
drag, startPoint x: 339, startPoint y: 198, endPoint x: 343, endPoint y: 188, distance: 10.1
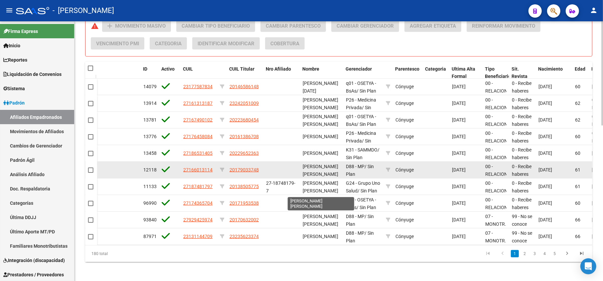
scroll to position [0, 0]
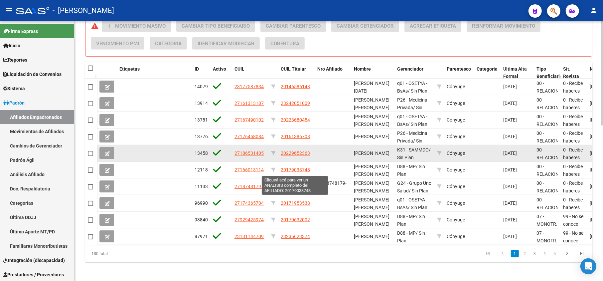
drag, startPoint x: 343, startPoint y: 188, endPoint x: 260, endPoint y: 160, distance: 87.0
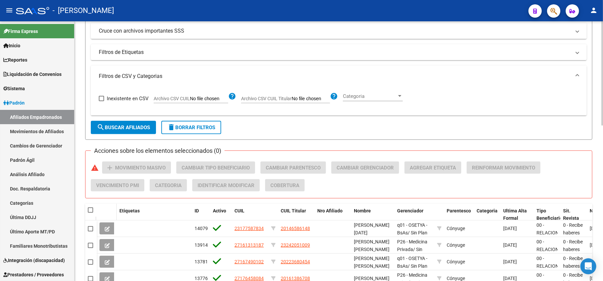
scroll to position [289, 0]
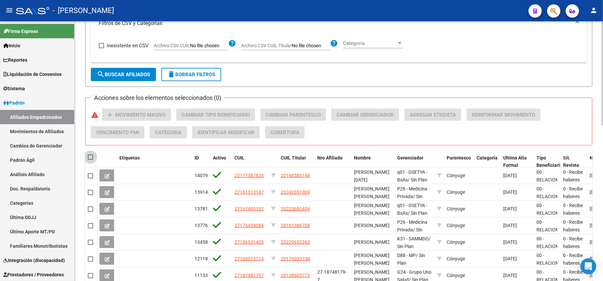
click at [92, 157] on span at bounding box center [90, 156] width 5 height 5
click at [90, 160] on input "checkbox" at bounding box center [90, 160] width 0 height 0
checkbox input "true"
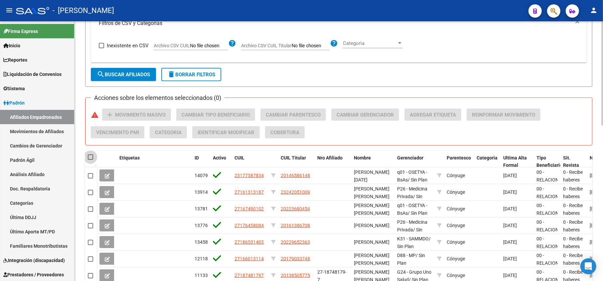
checkbox input "true"
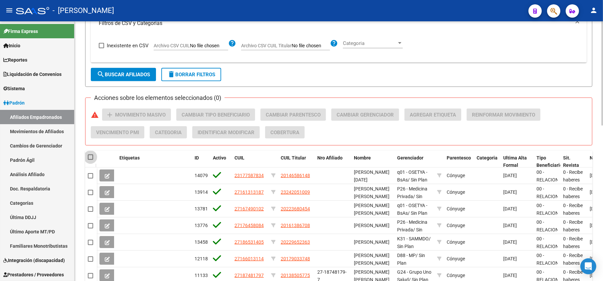
checkbox input "true"
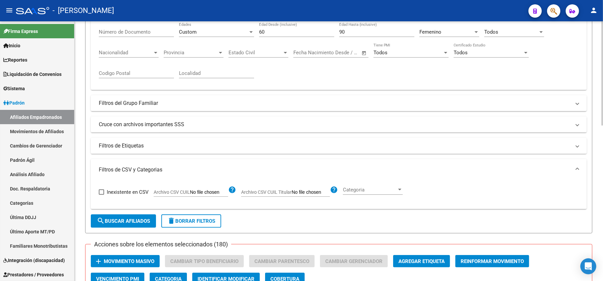
scroll to position [121, 0]
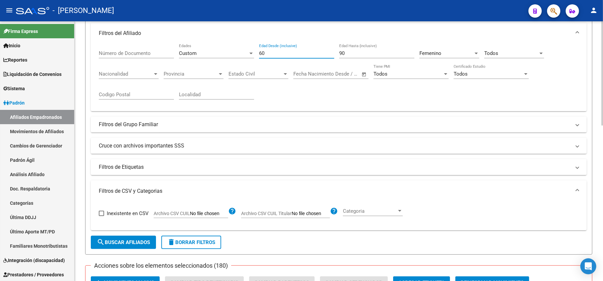
drag, startPoint x: 270, startPoint y: 55, endPoint x: 277, endPoint y: 55, distance: 7.0
click at [277, 55] on input "60" at bounding box center [296, 53] width 75 height 6
click at [183, 127] on mat-panel-title "Filtros del Grupo Familiar" at bounding box center [335, 124] width 472 height 7
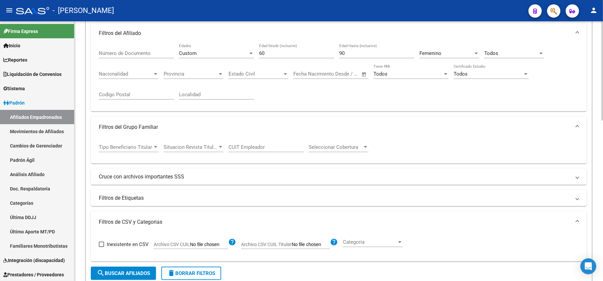
click at [148, 142] on div "Tipo Beneficiario Titular Tipo Beneficiario Titular" at bounding box center [129, 145] width 60 height 14
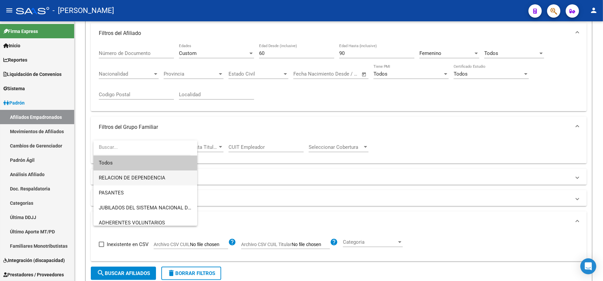
click at [138, 172] on span "RELACION DE DEPENDENCIA" at bounding box center [145, 177] width 93 height 15
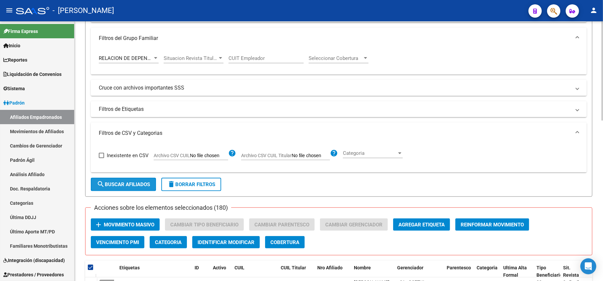
click at [136, 184] on span "search Buscar Afiliados" at bounding box center [123, 184] width 53 height 6
checkbox input "false"
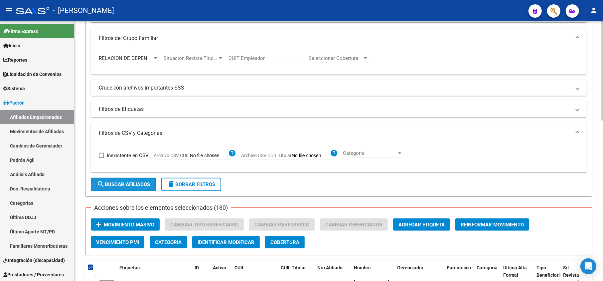
checkbox input "false"
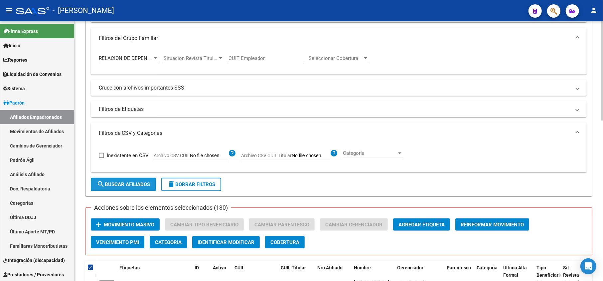
checkbox input "false"
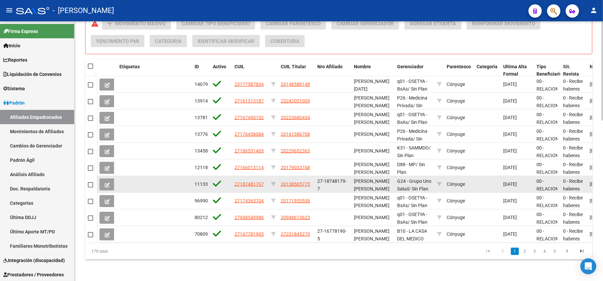
scroll to position [419, 0]
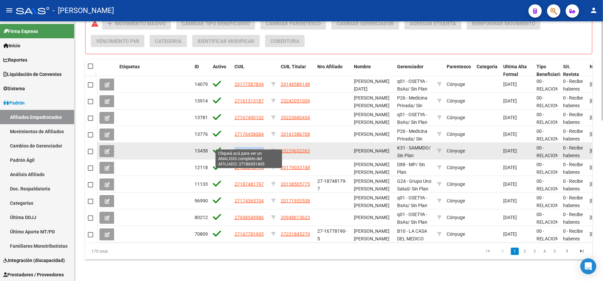
drag, startPoint x: 265, startPoint y: 144, endPoint x: 236, endPoint y: 144, distance: 29.6
click at [236, 147] on div "27186531405" at bounding box center [250, 151] width 31 height 8
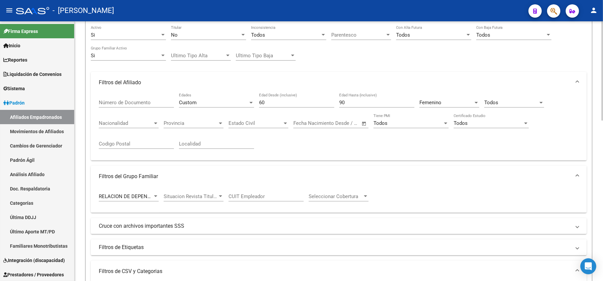
scroll to position [64, 0]
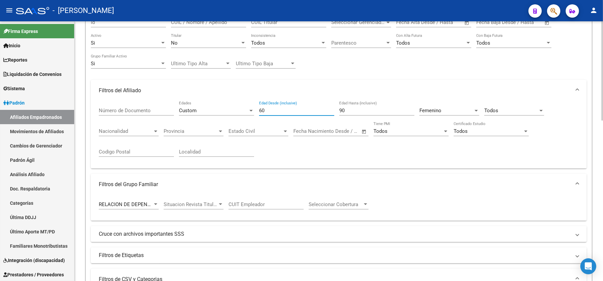
click at [291, 111] on input "60" at bounding box center [296, 110] width 75 height 6
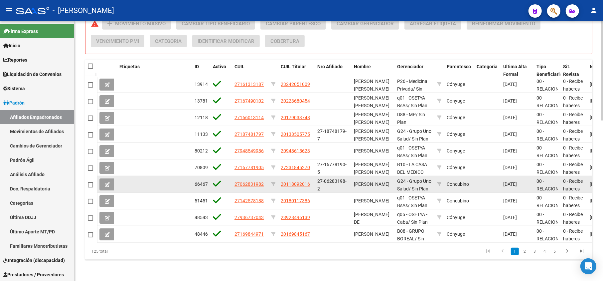
scroll to position [375, 0]
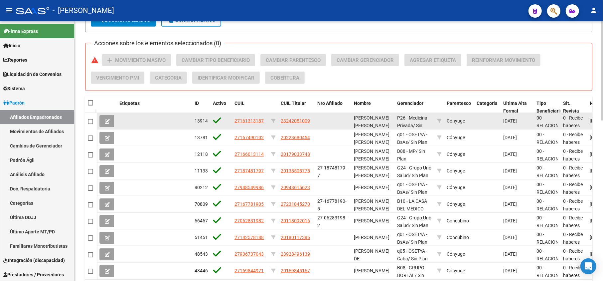
type input "61"
drag, startPoint x: 267, startPoint y: 121, endPoint x: 235, endPoint y: 121, distance: 31.9
click at [235, 121] on datatable-body-cell "27161313187" at bounding box center [250, 121] width 37 height 16
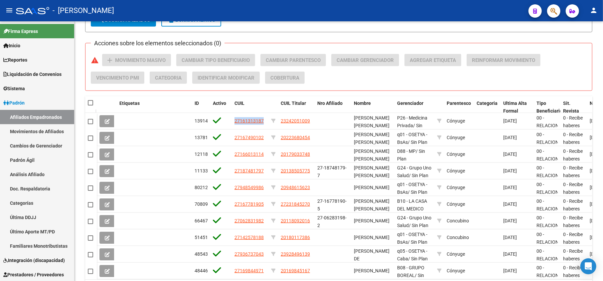
copy span "27161313187"
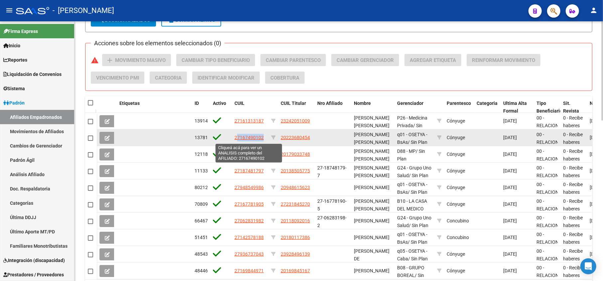
drag, startPoint x: 265, startPoint y: 139, endPoint x: 236, endPoint y: 137, distance: 29.7
click at [236, 137] on datatable-body-cell "27167490102" at bounding box center [250, 137] width 37 height 16
drag, startPoint x: 231, startPoint y: 137, endPoint x: 262, endPoint y: 137, distance: 31.6
click at [262, 137] on div "137812 27167490102 20223680454 SUAREZ SANDRA BEATRIZ q01 - OSETYA - BsAs / Sin …" at bounding box center [475, 137] width 756 height 17
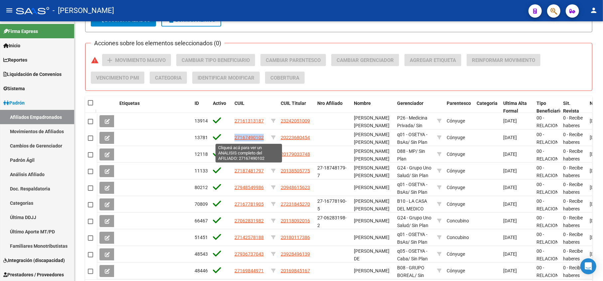
copy div "27167490102"
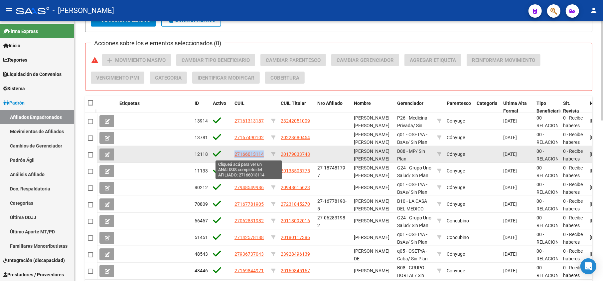
drag, startPoint x: 263, startPoint y: 153, endPoint x: 235, endPoint y: 153, distance: 28.9
click at [235, 153] on div "27166013114" at bounding box center [250, 154] width 31 height 8
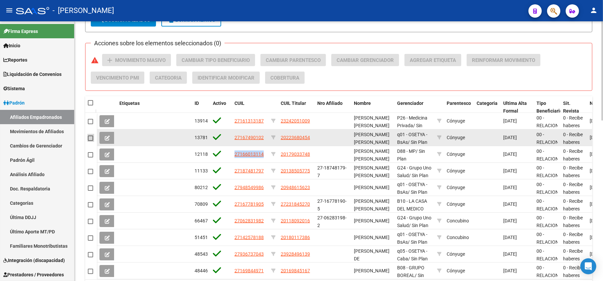
click at [92, 140] on span at bounding box center [90, 137] width 5 height 5
click at [90, 141] on input "checkbox" at bounding box center [90, 141] width 0 height 0
checkbox input "true"
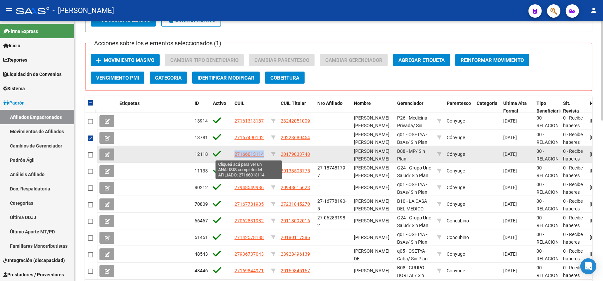
drag, startPoint x: 265, startPoint y: 152, endPoint x: 235, endPoint y: 152, distance: 30.3
click at [235, 152] on div "27166013114" at bounding box center [250, 154] width 31 height 8
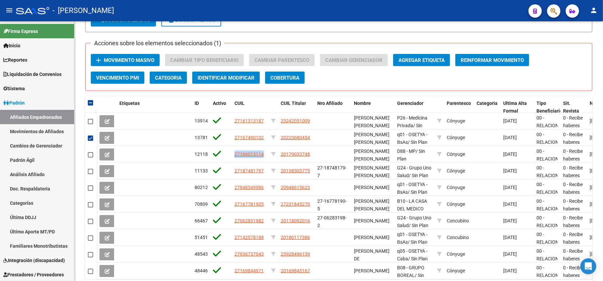
copy span "27166013114"
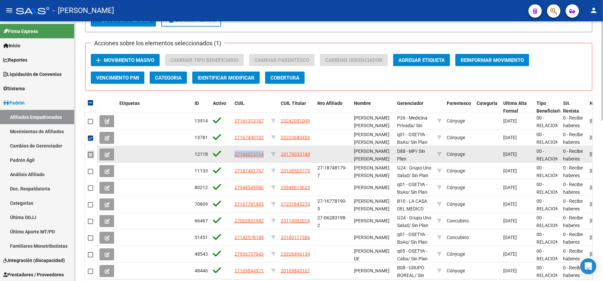
click at [92, 156] on span at bounding box center [90, 154] width 5 height 5
click at [90, 157] on input "checkbox" at bounding box center [90, 157] width 0 height 0
checkbox input "true"
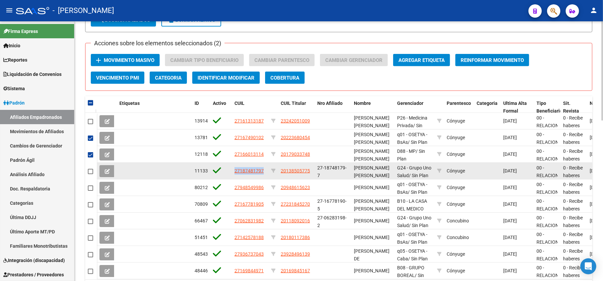
drag, startPoint x: 268, startPoint y: 172, endPoint x: 233, endPoint y: 173, distance: 34.6
click at [233, 173] on datatable-body-cell "27187481797" at bounding box center [250, 171] width 37 height 16
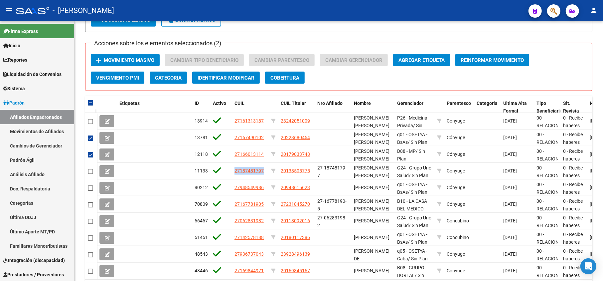
copy span "27187481797"
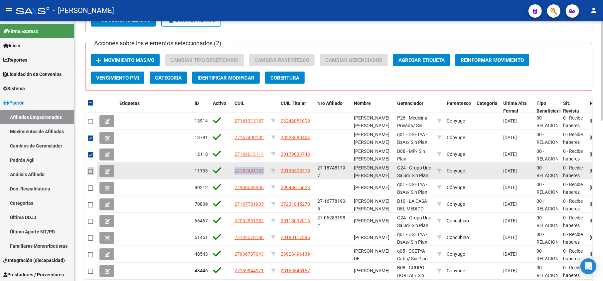
click at [91, 170] on span at bounding box center [90, 171] width 5 height 5
click at [90, 174] on input "checkbox" at bounding box center [90, 174] width 0 height 0
checkbox input "true"
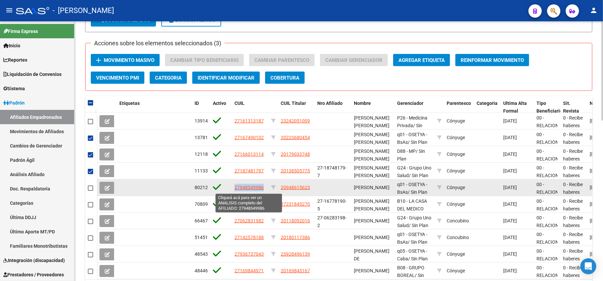
drag, startPoint x: 266, startPoint y: 189, endPoint x: 234, endPoint y: 189, distance: 31.9
click at [234, 189] on datatable-body-cell "27948549986" at bounding box center [250, 187] width 37 height 16
copy span "27948549986"
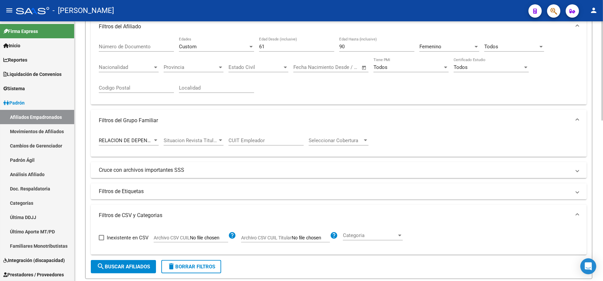
scroll to position [108, 0]
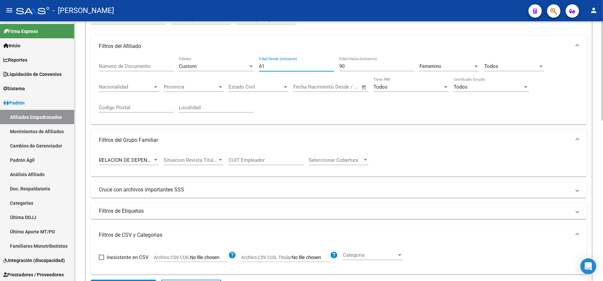
drag, startPoint x: 314, startPoint y: 66, endPoint x: 261, endPoint y: 66, distance: 52.9
click at [261, 66] on input "61" at bounding box center [296, 66] width 75 height 6
type input "62"
checkbox input "false"
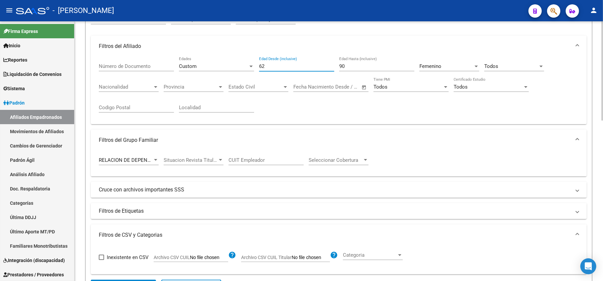
checkbox input "false"
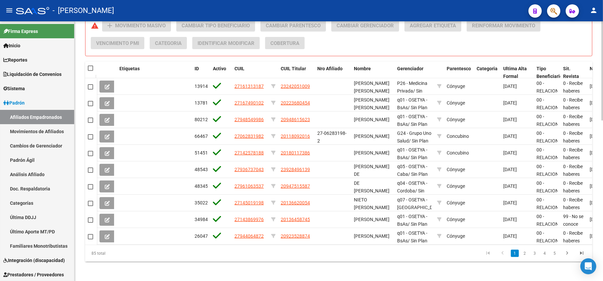
scroll to position [419, 0]
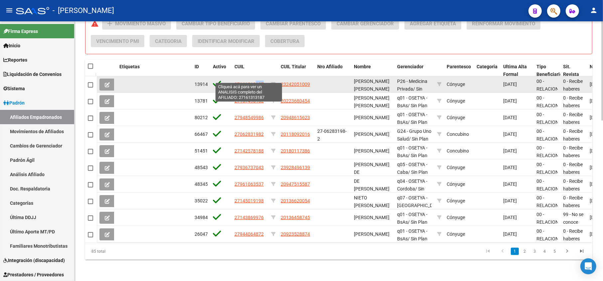
drag, startPoint x: 269, startPoint y: 78, endPoint x: 256, endPoint y: 79, distance: 13.3
click at [256, 79] on div "139149 27161313187 23242051009 GOMEZ BLANCA LIDIA P26 - Medicina Privada / Sin …" at bounding box center [475, 84] width 756 height 17
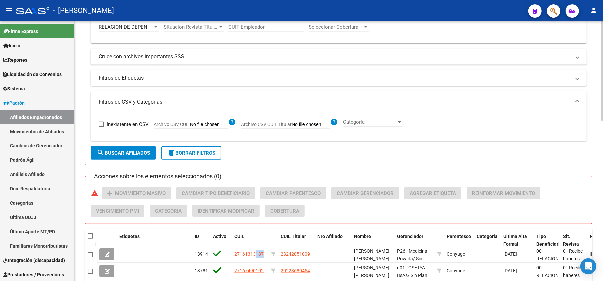
scroll to position [108, 0]
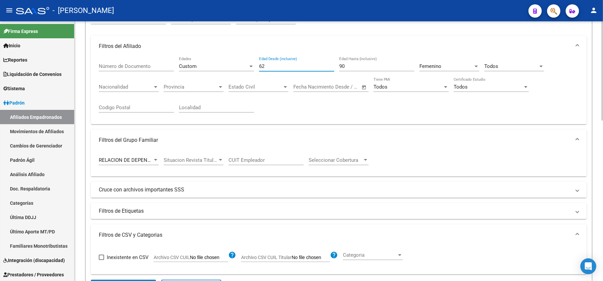
click at [277, 67] on input "62" at bounding box center [296, 66] width 75 height 6
type input "6"
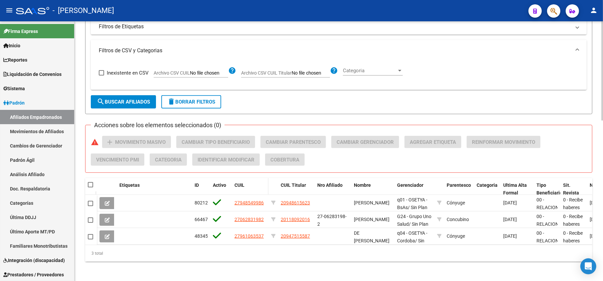
scroll to position [302, 0]
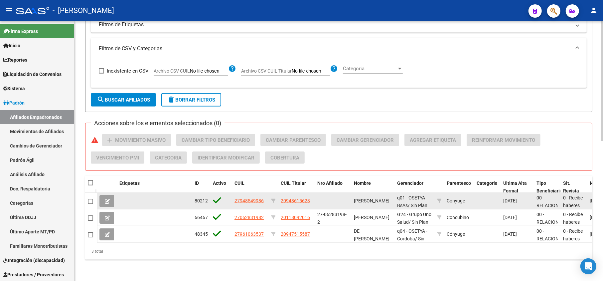
type input "70"
drag, startPoint x: 267, startPoint y: 191, endPoint x: 234, endPoint y: 195, distance: 32.8
click at [234, 195] on datatable-body-cell "27948549986" at bounding box center [250, 201] width 37 height 16
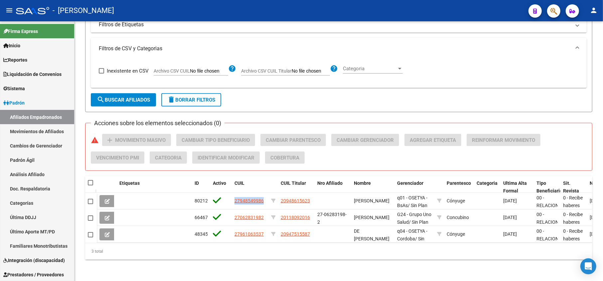
copy span "27948549986"
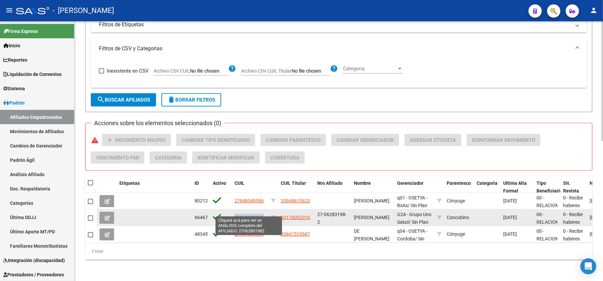
drag, startPoint x: 264, startPoint y: 212, endPoint x: 236, endPoint y: 212, distance: 28.6
click at [236, 214] on div "27062831982" at bounding box center [250, 218] width 31 height 8
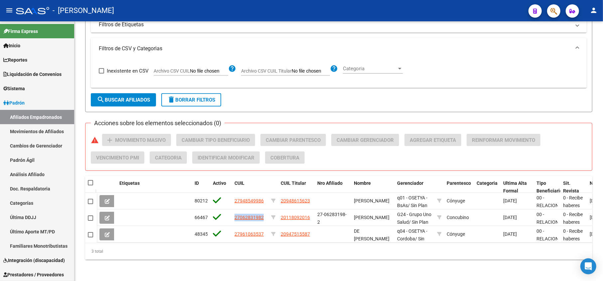
copy span "27062831982"
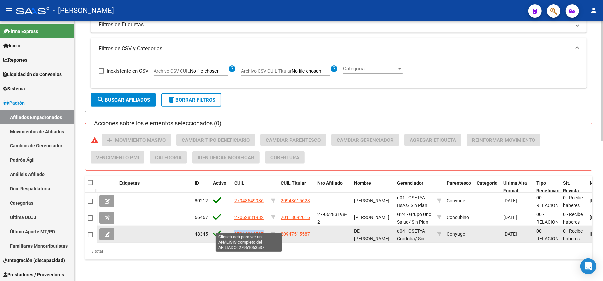
drag, startPoint x: 268, startPoint y: 227, endPoint x: 234, endPoint y: 227, distance: 33.6
click at [234, 227] on datatable-body-cell "27961063537" at bounding box center [250, 234] width 37 height 16
copy span "27961063537"
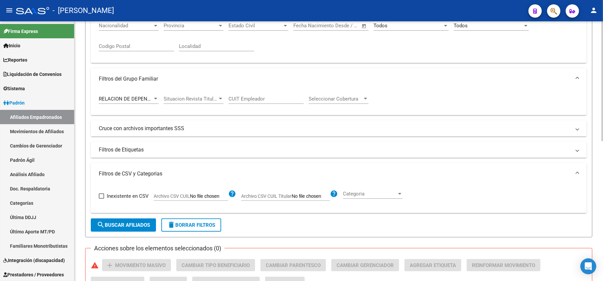
scroll to position [169, 0]
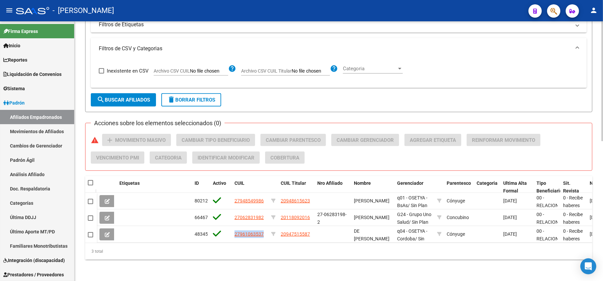
click at [185, 97] on button "delete Borrar Filtros" at bounding box center [191, 99] width 60 height 13
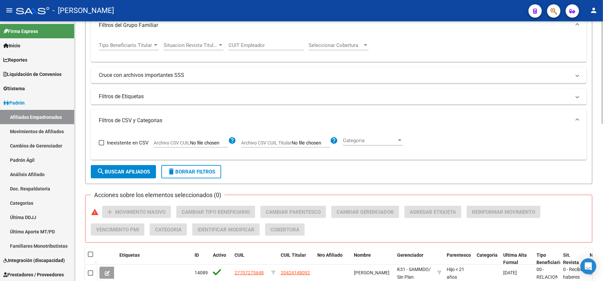
scroll to position [278, 0]
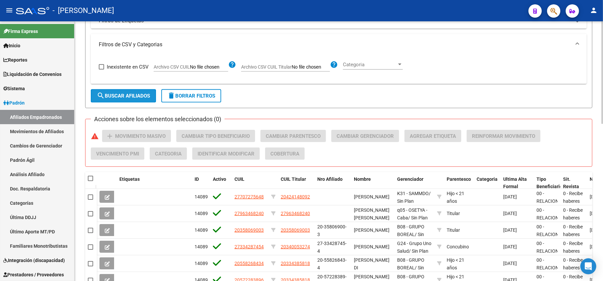
click at [139, 99] on button "search Buscar Afiliados" at bounding box center [123, 95] width 65 height 13
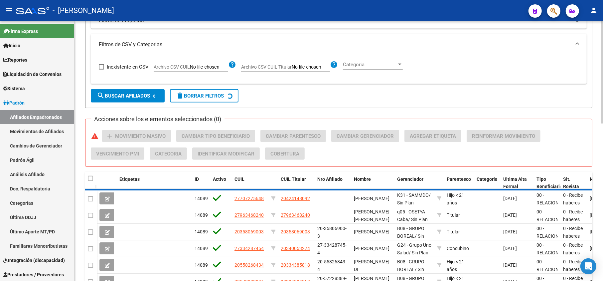
click at [225, 69] on input "Archivo CSV CUIL" at bounding box center [209, 67] width 38 height 6
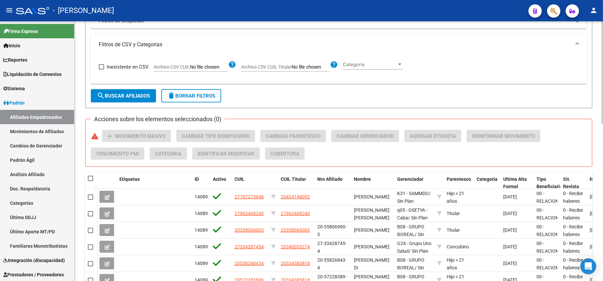
type input "C:\fakepath\BAJAS SAAS.csv"
click at [135, 98] on span "search Buscar Afiliados" at bounding box center [123, 96] width 53 height 6
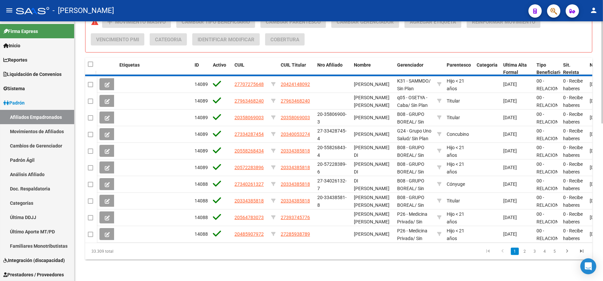
scroll to position [298, 0]
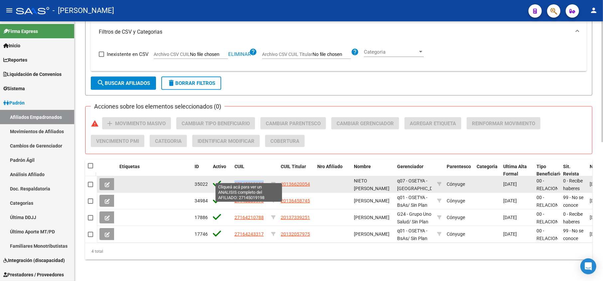
drag, startPoint x: 263, startPoint y: 174, endPoint x: 236, endPoint y: 176, distance: 27.4
click at [236, 181] on span "27145019198" at bounding box center [249, 183] width 29 height 5
copy span "27145019198"
type textarea "27145019198"
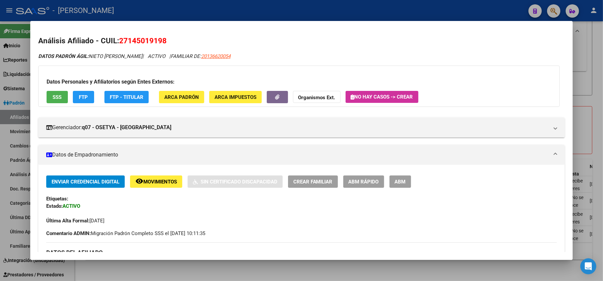
click at [141, 36] on span "27145019198" at bounding box center [143, 40] width 48 height 9
click at [8, 191] on div at bounding box center [301, 140] width 603 height 281
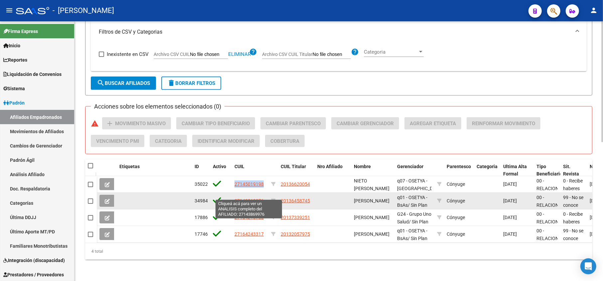
drag, startPoint x: 264, startPoint y: 194, endPoint x: 235, endPoint y: 194, distance: 29.6
click at [235, 197] on div "27143869976" at bounding box center [250, 201] width 31 height 8
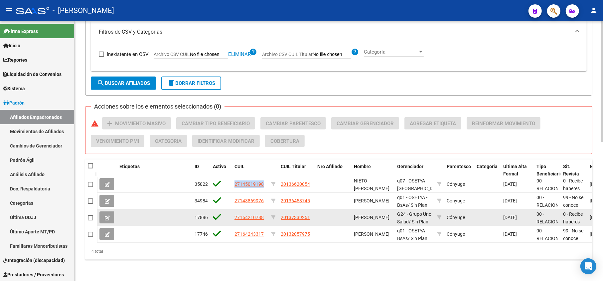
drag, startPoint x: 267, startPoint y: 211, endPoint x: 232, endPoint y: 212, distance: 35.3
click at [232, 212] on datatable-body-cell "27164210788" at bounding box center [250, 217] width 37 height 16
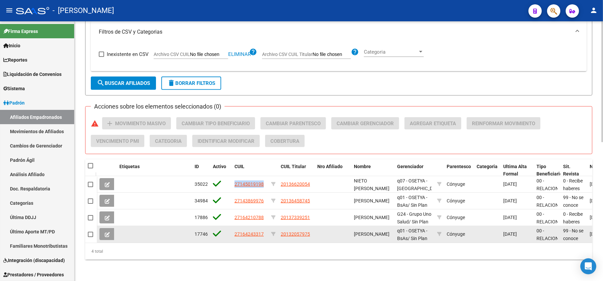
drag, startPoint x: 265, startPoint y: 226, endPoint x: 237, endPoint y: 223, distance: 28.5
click at [237, 226] on datatable-body-cell "27164243317" at bounding box center [250, 234] width 37 height 16
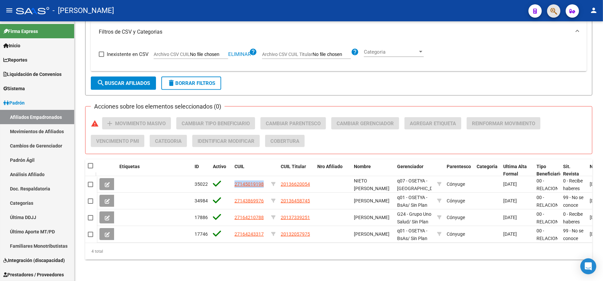
click at [555, 8] on icon "button" at bounding box center [554, 11] width 7 height 8
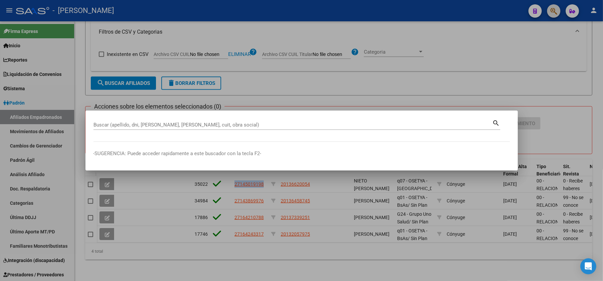
paste input "27187481797"
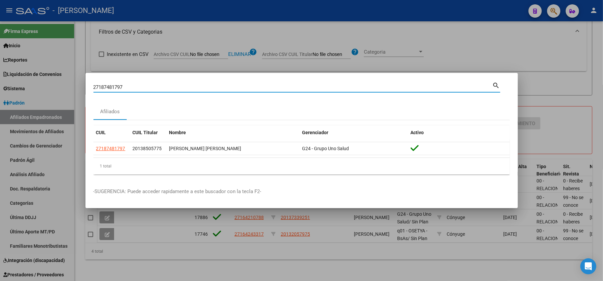
click at [165, 84] on input "27187481797" at bounding box center [292, 87] width 399 height 6
paste input "46577704"
type input "27146577704"
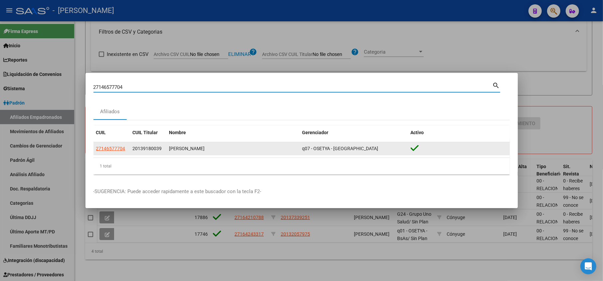
click at [104, 145] on app-link-go-to "27146577704" at bounding box center [110, 149] width 29 height 8
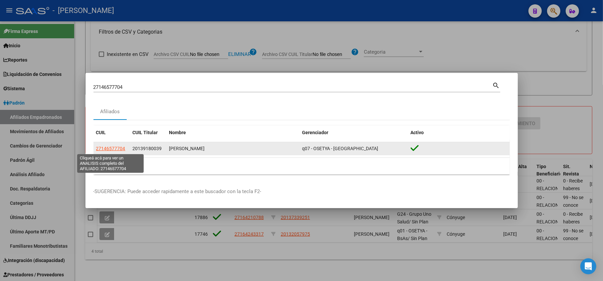
click at [108, 147] on span "27146577704" at bounding box center [110, 148] width 29 height 5
type textarea "27146577704"
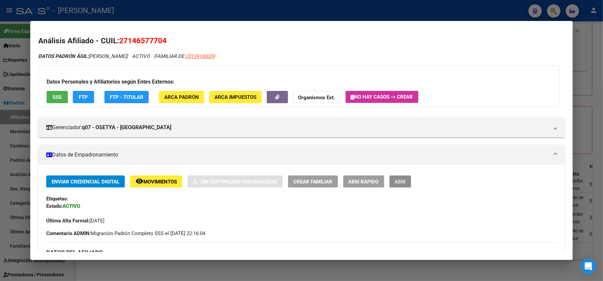
click at [399, 185] on button "ABM" at bounding box center [401, 181] width 22 height 12
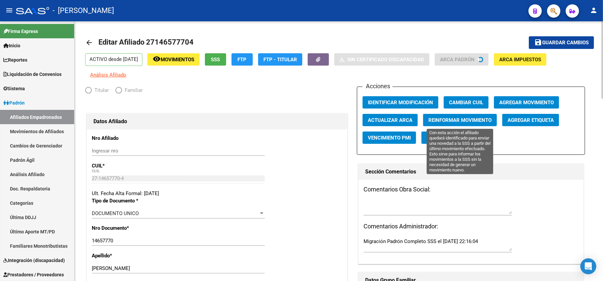
radio input "true"
type input "30-62866235-1"
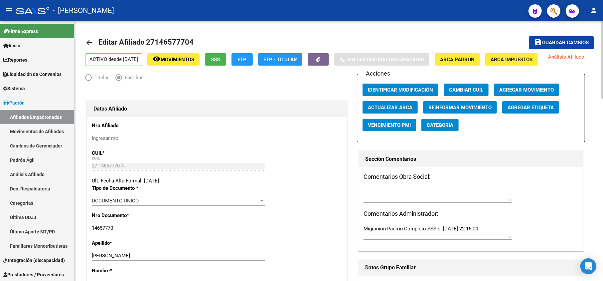
click at [504, 96] on button "Agregar Movimiento" at bounding box center [526, 89] width 65 height 12
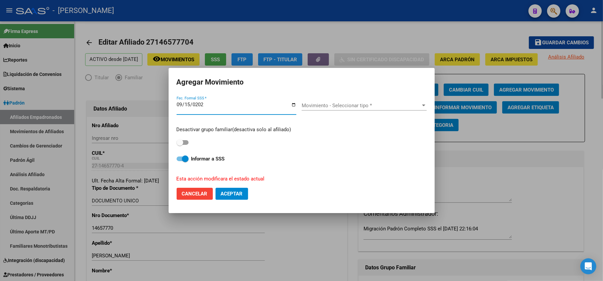
type input "[DATE]"
click at [182, 141] on span at bounding box center [180, 142] width 7 height 7
click at [180, 145] on input "checkbox" at bounding box center [180, 145] width 0 height 0
checkbox input "true"
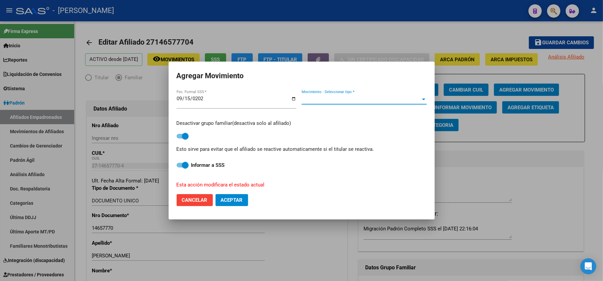
click at [329, 101] on span "Movimiento - Seleccionar tipo *" at bounding box center [361, 99] width 119 height 6
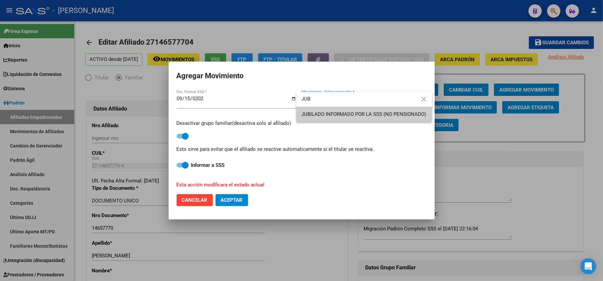
type input "JUB"
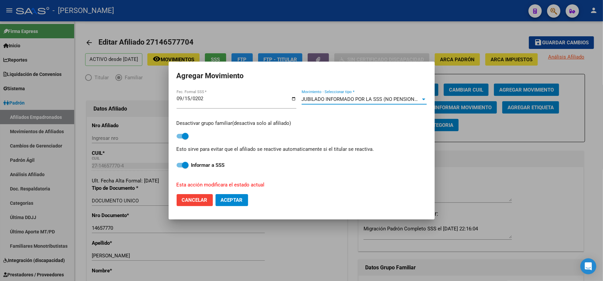
click at [244, 197] on button "Aceptar" at bounding box center [232, 200] width 33 height 12
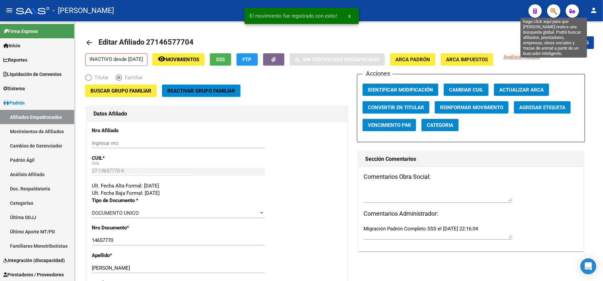
click at [556, 15] on icon "button" at bounding box center [554, 11] width 7 height 8
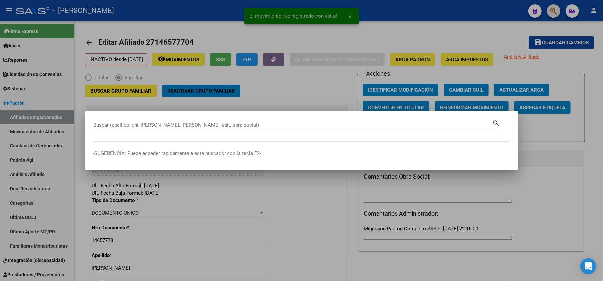
paste input "27144864374"
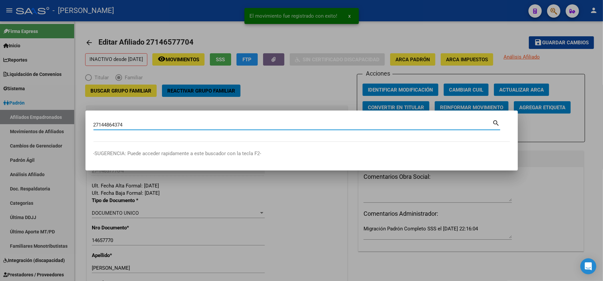
type input "27144864374"
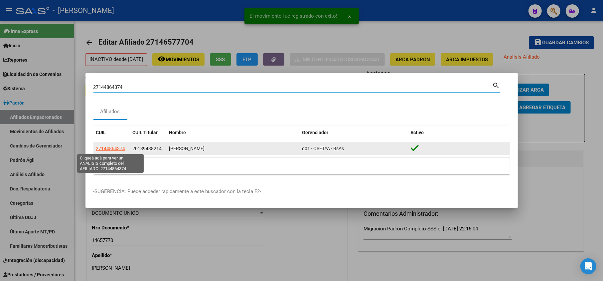
click at [122, 149] on span "27144864374" at bounding box center [110, 148] width 29 height 5
type textarea "27144864374"
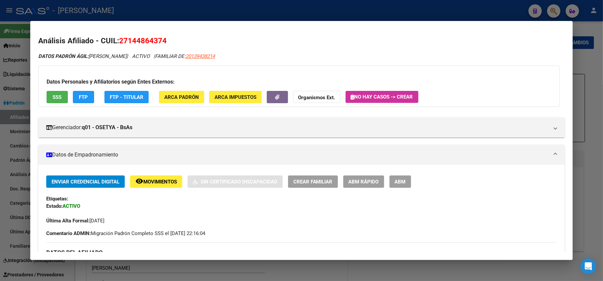
click at [137, 39] on span "27144864374" at bounding box center [143, 40] width 48 height 9
click at [403, 175] on button "ABM" at bounding box center [401, 181] width 22 height 12
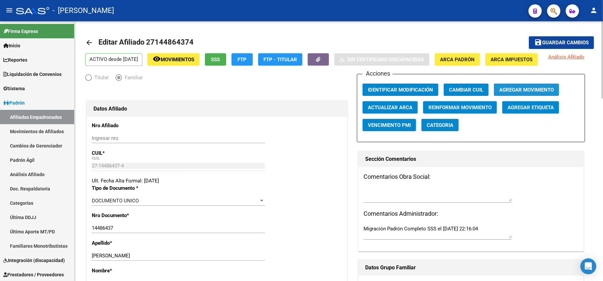
click at [517, 93] on span "Agregar Movimiento" at bounding box center [526, 90] width 55 height 6
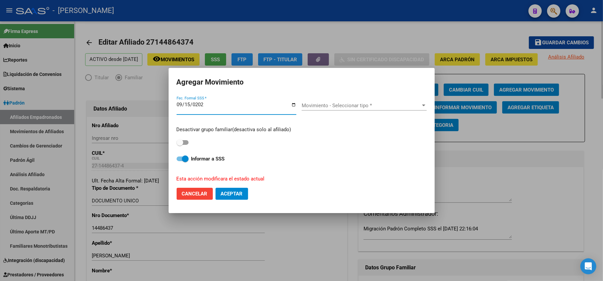
type input "[DATE]"
click at [337, 100] on div "Movimiento - Seleccionar tipo * Movimiento - Seleccionar tipo *" at bounding box center [364, 105] width 125 height 10
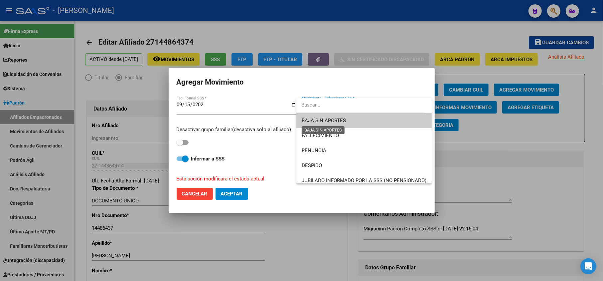
click at [333, 118] on span "BAJA SIN APORTES" at bounding box center [324, 120] width 44 height 6
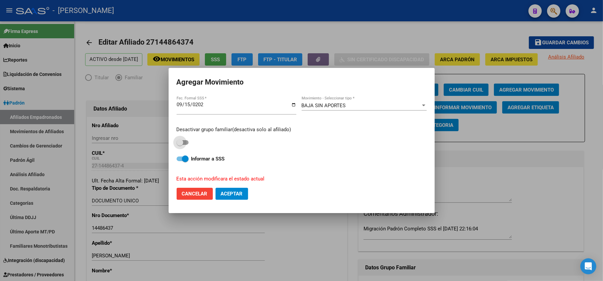
click at [187, 143] on span at bounding box center [183, 142] width 12 height 5
click at [180, 145] on input "checkbox" at bounding box center [180, 145] width 0 height 0
checkbox input "true"
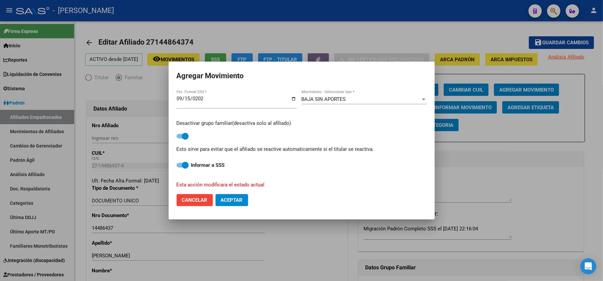
click at [229, 199] on span "Aceptar" at bounding box center [232, 200] width 22 height 6
checkbox input "false"
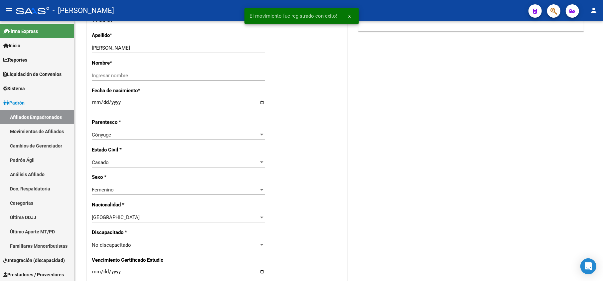
scroll to position [222, 0]
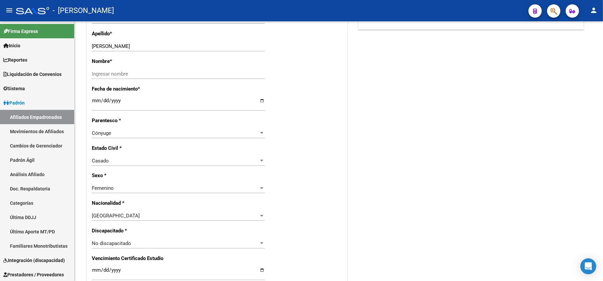
click at [557, 7] on icon "button" at bounding box center [554, 11] width 7 height 8
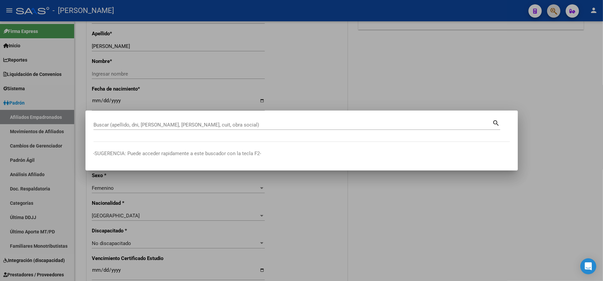
paste input "27148823850"
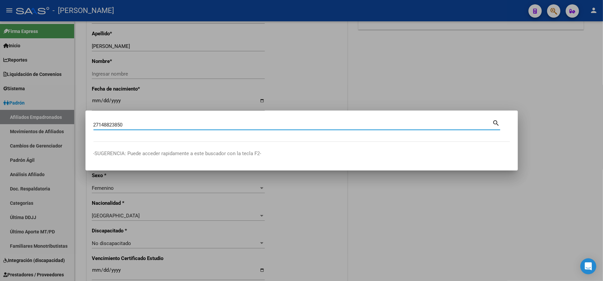
type input "27148823850"
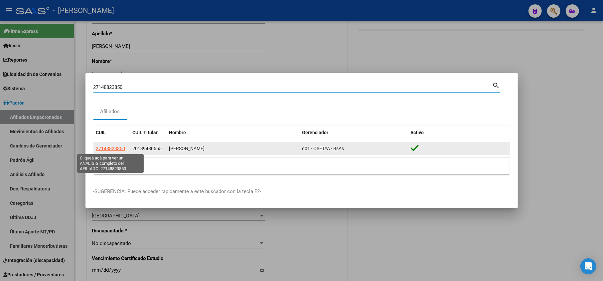
click at [117, 151] on span "27148823850" at bounding box center [110, 148] width 29 height 5
type textarea "27148823850"
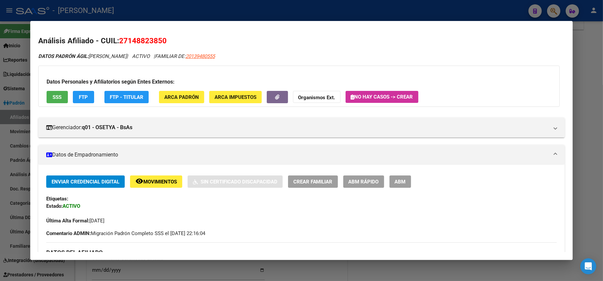
drag, startPoint x: 393, startPoint y: 172, endPoint x: 405, endPoint y: 180, distance: 14.2
click at [405, 180] on span "ABM" at bounding box center [400, 182] width 11 height 6
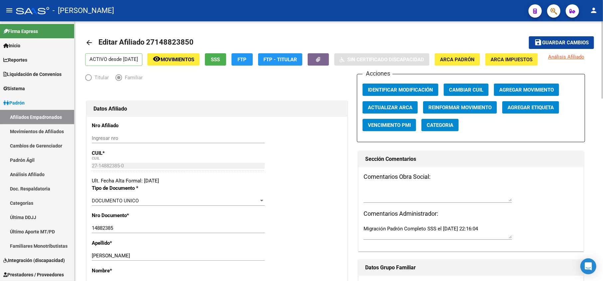
click at [514, 96] on button "Agregar Movimiento" at bounding box center [526, 89] width 65 height 12
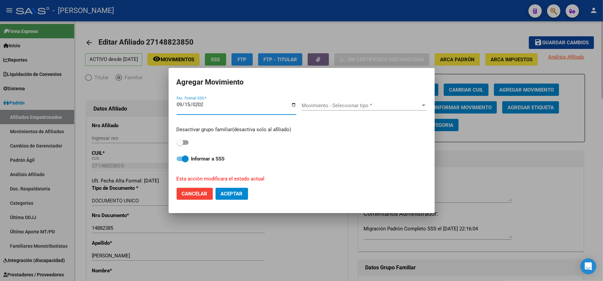
type input "[DATE]"
click at [403, 107] on span "Movimiento - Seleccionar tipo *" at bounding box center [361, 105] width 119 height 6
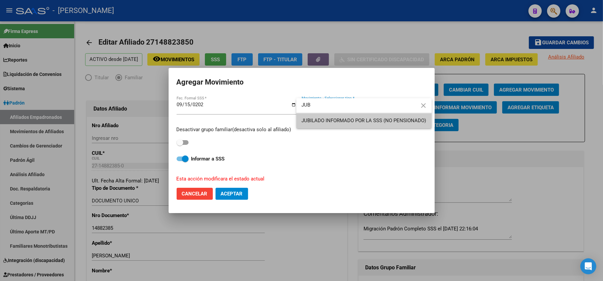
type input "JUB"
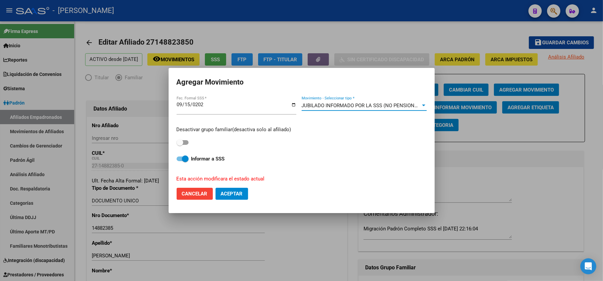
click at [186, 142] on span at bounding box center [183, 142] width 12 height 5
click at [180, 145] on input "checkbox" at bounding box center [180, 145] width 0 height 0
checkbox input "true"
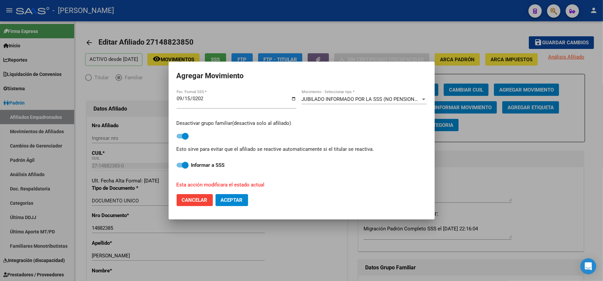
click at [228, 189] on mat-dialog-actions "Cancelar Aceptar" at bounding box center [302, 200] width 250 height 23
click at [235, 191] on mat-dialog-actions "Cancelar Aceptar" at bounding box center [302, 200] width 250 height 23
click at [235, 193] on mat-dialog-actions "Cancelar Aceptar" at bounding box center [302, 200] width 250 height 23
click at [236, 194] on button "Aceptar" at bounding box center [232, 200] width 33 height 12
checkbox input "false"
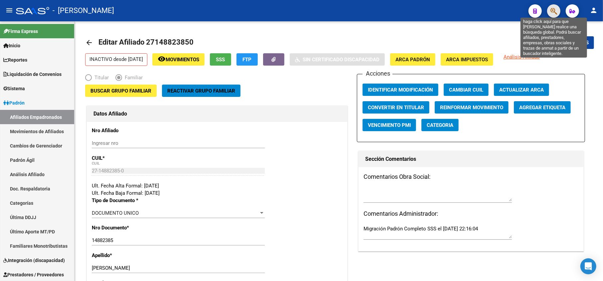
click at [555, 8] on icon "button" at bounding box center [554, 11] width 7 height 8
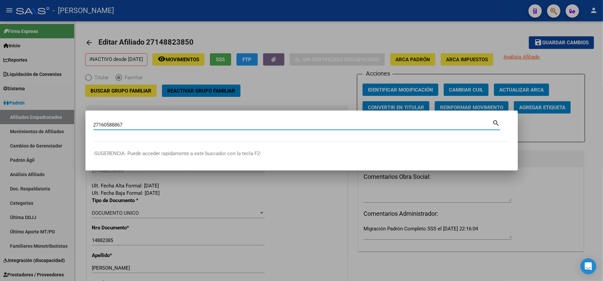
type input "27160588867"
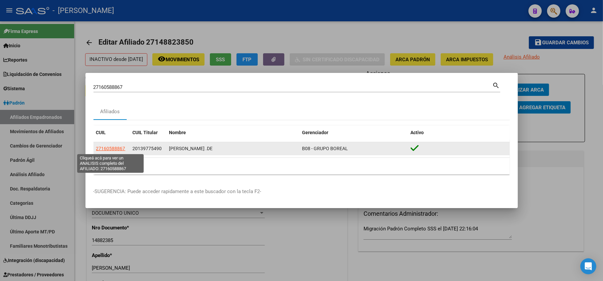
click at [111, 149] on span "27160588867" at bounding box center [110, 148] width 29 height 5
type textarea "27160588867"
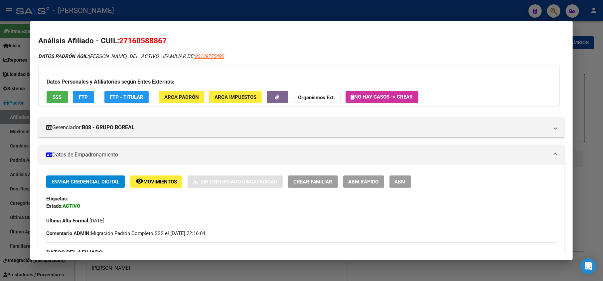
click at [148, 45] on h2 "Análisis Afiliado - CUIL: 27160588867" at bounding box center [301, 40] width 527 height 11
click at [154, 43] on span "27160588867" at bounding box center [143, 40] width 48 height 9
click at [0, 59] on div at bounding box center [301, 140] width 603 height 281
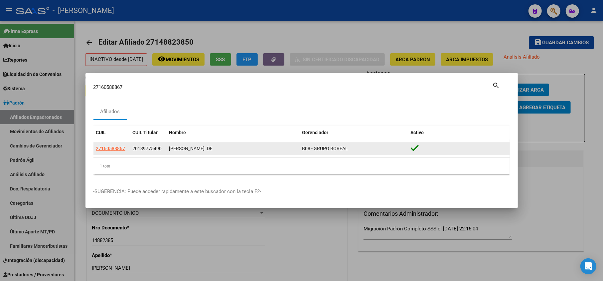
click at [115, 145] on app-link-go-to "27160588867" at bounding box center [110, 149] width 29 height 8
drag, startPoint x: 118, startPoint y: 148, endPoint x: 126, endPoint y: 152, distance: 8.8
click at [126, 152] on div "27160588867" at bounding box center [111, 149] width 31 height 8
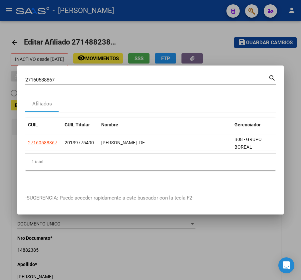
click at [99, 77] on input "27160588867" at bounding box center [146, 80] width 243 height 6
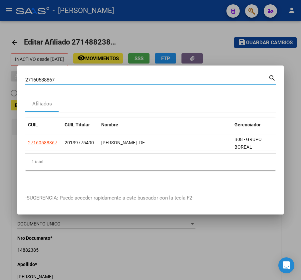
click at [99, 77] on input "27160588867" at bounding box center [146, 80] width 243 height 6
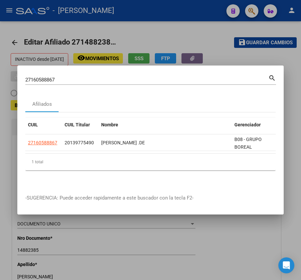
drag, startPoint x: 42, startPoint y: 141, endPoint x: 80, endPoint y: 154, distance: 40.2
click at [80, 153] on datatable-body "27160588867 20139775490 VARELA ANGELICA PATRICIA .DE B08 - GRUPO BOREAL" at bounding box center [150, 143] width 250 height 19
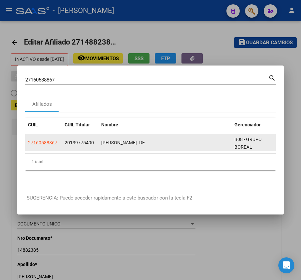
click at [51, 143] on app-link-go-to "27160588867" at bounding box center [42, 143] width 29 height 8
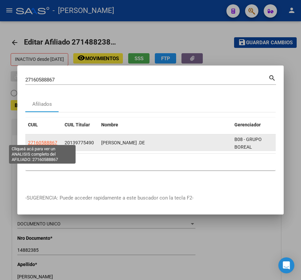
click at [53, 140] on span "27160588867" at bounding box center [42, 142] width 29 height 5
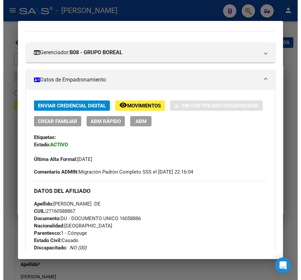
scroll to position [88, 0]
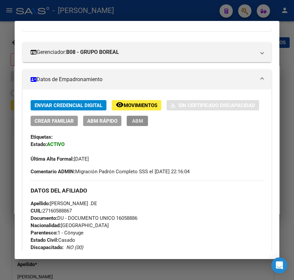
click at [132, 123] on span "ABM" at bounding box center [137, 121] width 11 height 6
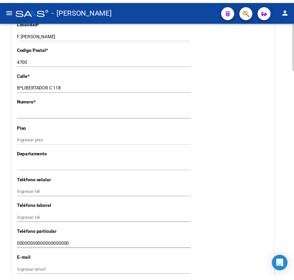
scroll to position [665, 0]
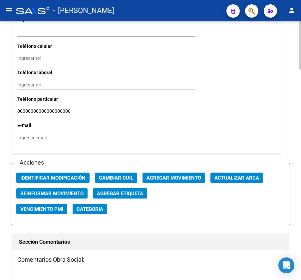
click at [179, 171] on div "Acciones Identificar Modificación Cambiar CUIL Agregar Movimiento Actualizar AR…" at bounding box center [150, 194] width 279 height 62
click at [185, 175] on span "Agregar Movimiento" at bounding box center [173, 178] width 55 height 6
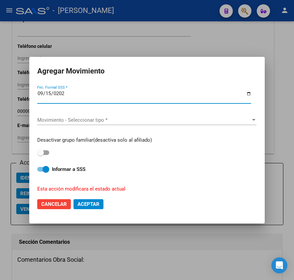
type input "[DATE]"
click at [154, 114] on div "Movimiento - Seleccionar tipo * Movimiento - Seleccionar tipo *" at bounding box center [146, 121] width 219 height 22
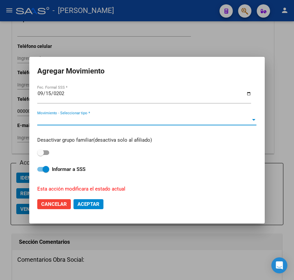
click at [144, 118] on span "Movimiento - Seleccionar tipo *" at bounding box center [143, 120] width 213 height 6
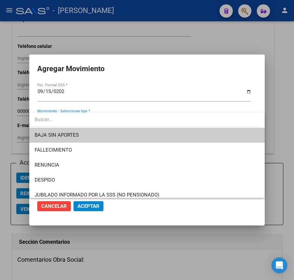
type input "J"
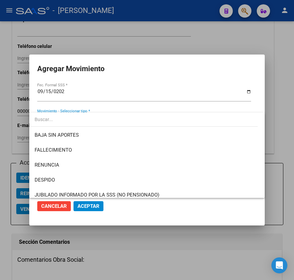
type input "J"
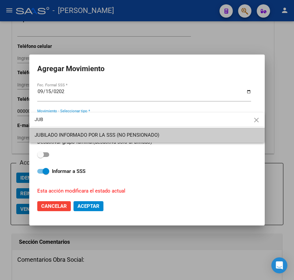
type input "JUB"
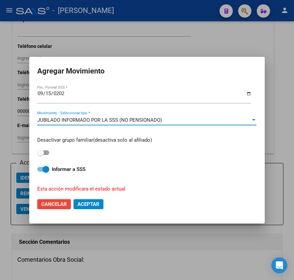
click at [44, 147] on div "Desactivar grupo familiar(desactiva solo al afiliado)" at bounding box center [146, 146] width 219 height 21
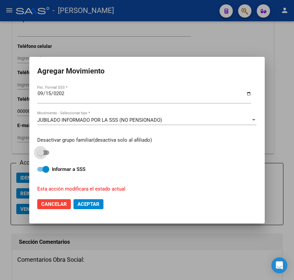
click at [44, 149] on label at bounding box center [43, 153] width 12 height 8
click at [41, 155] on input "checkbox" at bounding box center [40, 155] width 0 height 0
checkbox input "true"
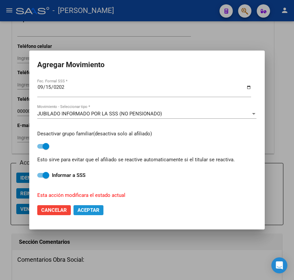
click at [84, 214] on button "Aceptar" at bounding box center [89, 210] width 30 height 10
checkbox input "false"
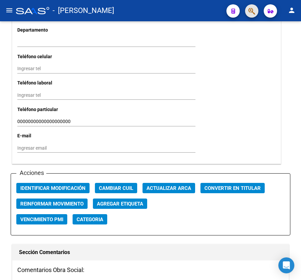
click at [251, 16] on span "button" at bounding box center [251, 11] width 7 height 14
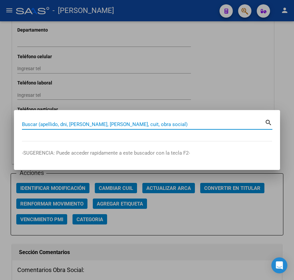
paste input "27144070548"
type input "27144070548"
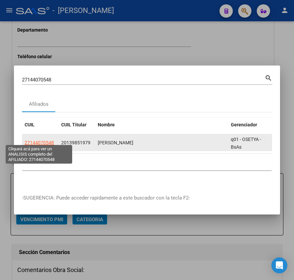
click at [46, 140] on span "27144070548" at bounding box center [39, 142] width 29 height 5
type textarea "27144070548"
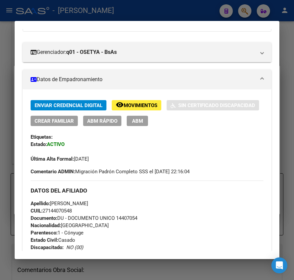
scroll to position [0, 0]
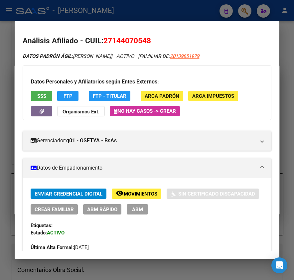
click at [136, 212] on span "ABM" at bounding box center [137, 210] width 11 height 6
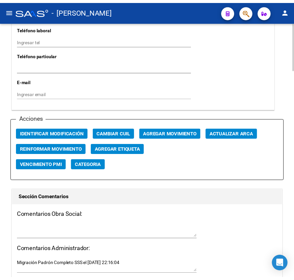
scroll to position [798, 0]
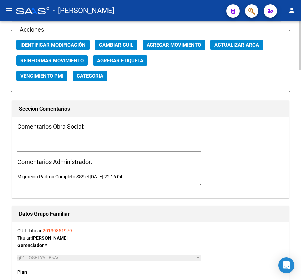
click at [167, 46] on span "Agregar Movimiento" at bounding box center [173, 45] width 55 height 6
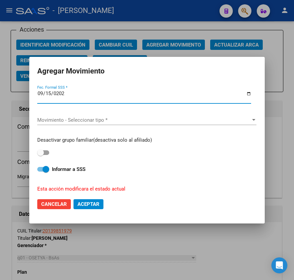
type input "[DATE]"
click at [124, 120] on span "Movimiento - Seleccionar tipo *" at bounding box center [143, 120] width 213 height 6
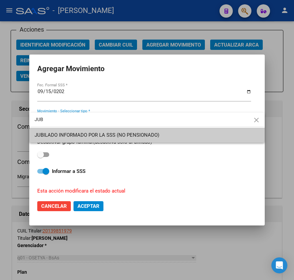
type input "JUB"
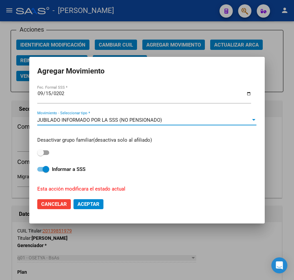
click at [47, 149] on label at bounding box center [43, 153] width 12 height 8
click at [41, 155] on input "checkbox" at bounding box center [40, 155] width 0 height 0
checkbox input "true"
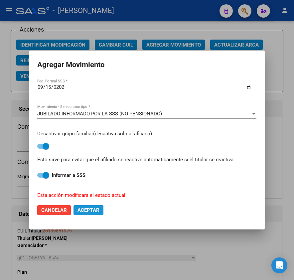
click at [82, 210] on span "Aceptar" at bounding box center [89, 210] width 22 height 6
checkbox input "false"
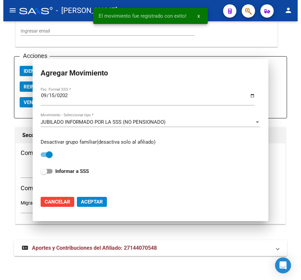
scroll to position [783, 0]
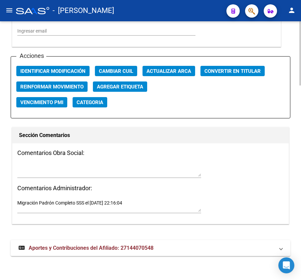
click at [113, 137] on h1 "Sección Comentarios" at bounding box center [150, 135] width 263 height 11
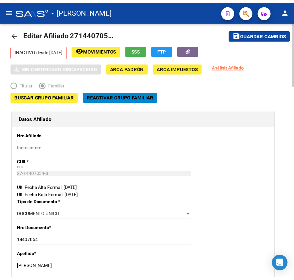
scroll to position [0, 0]
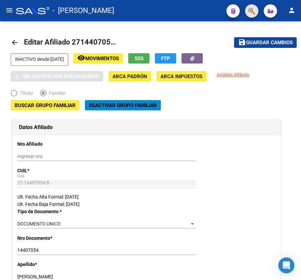
click at [252, 17] on span "button" at bounding box center [251, 11] width 7 height 14
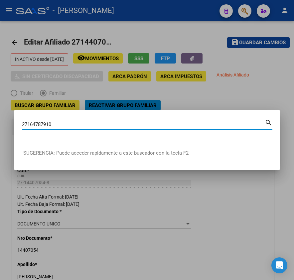
type input "27164787910"
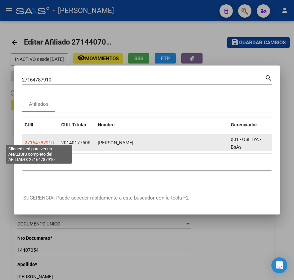
click at [45, 140] on span "27164787910" at bounding box center [39, 142] width 29 height 5
type textarea "27164787910"
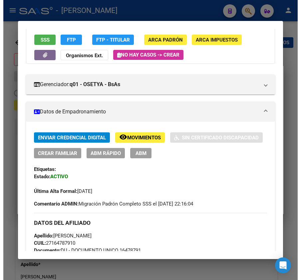
scroll to position [54, 0]
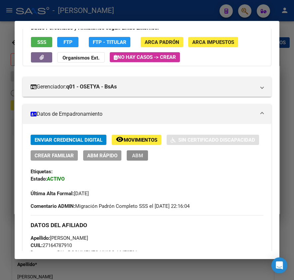
click at [142, 157] on button "ABM" at bounding box center [137, 155] width 21 height 10
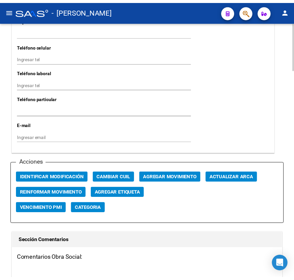
scroll to position [710, 0]
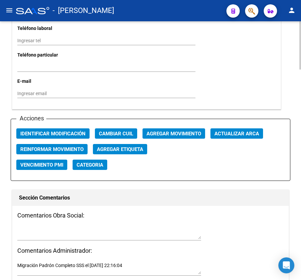
click at [149, 132] on span "Agregar Movimiento" at bounding box center [173, 134] width 55 height 6
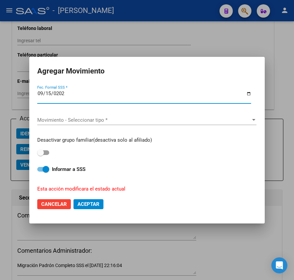
type input "[DATE]"
click at [126, 115] on div "Movimiento - Seleccionar tipo * Movimiento - Seleccionar tipo *" at bounding box center [146, 120] width 219 height 10
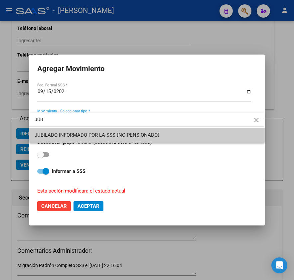
type input "JUB"
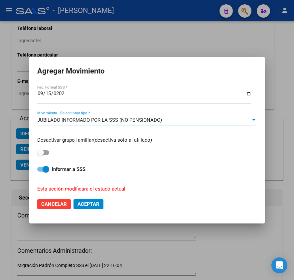
click at [42, 157] on div "Desactivar grupo familiar(desactiva solo al afiliado) Informar a SSS Esta acció…" at bounding box center [146, 162] width 219 height 62
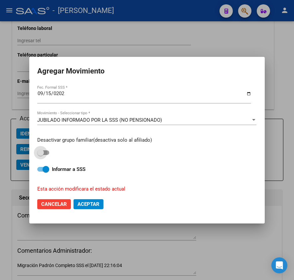
click at [42, 154] on span at bounding box center [43, 152] width 12 height 5
click at [41, 155] on input "checkbox" at bounding box center [40, 155] width 0 height 0
checkbox input "true"
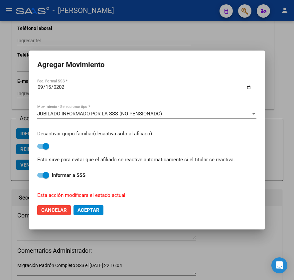
click at [94, 212] on span "Aceptar" at bounding box center [89, 210] width 22 height 6
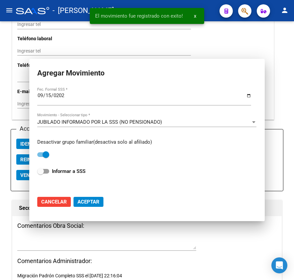
checkbox input "false"
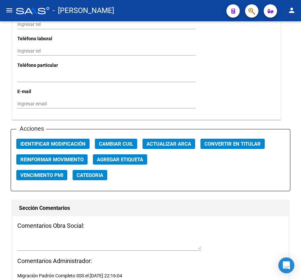
click at [252, 9] on icon "button" at bounding box center [251, 11] width 7 height 8
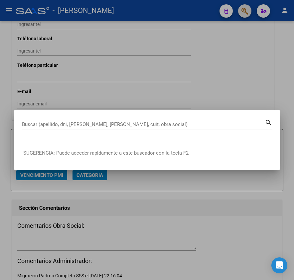
paste input "27168229688"
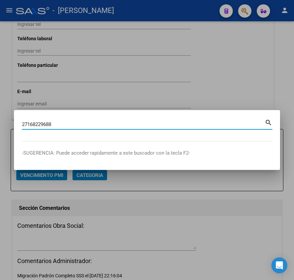
type input "27168229688"
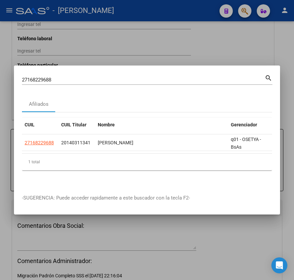
drag, startPoint x: 39, startPoint y: 140, endPoint x: 72, endPoint y: 152, distance: 35.4
click at [65, 153] on datatable-body "27168229688 20140311341 GUZMAN NILDA ALICIA q01 - OSETYA - BsAs" at bounding box center [147, 143] width 250 height 19
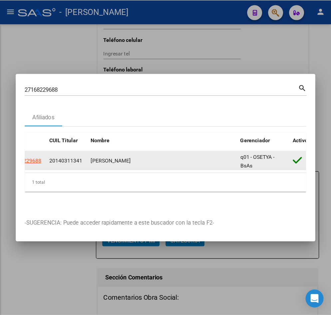
scroll to position [0, 17]
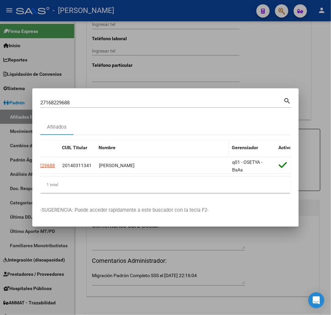
click at [132, 150] on datatable-header-cell "Nombre" at bounding box center [162, 148] width 133 height 14
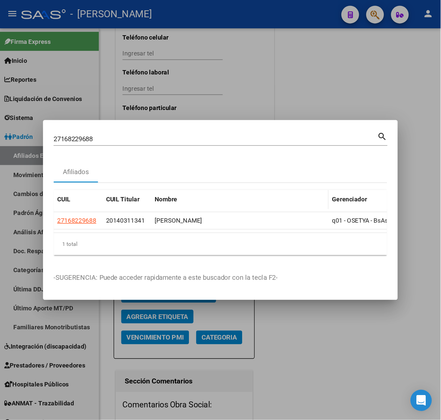
scroll to position [470, 0]
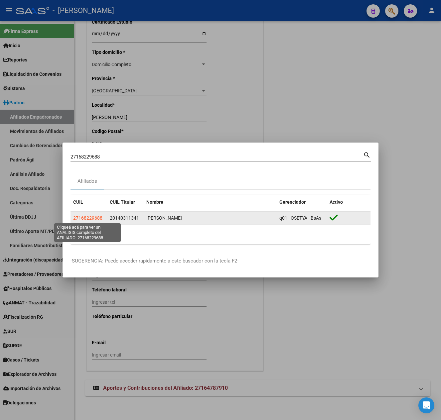
click at [86, 216] on span "27168229688" at bounding box center [87, 218] width 29 height 5
type textarea "27168229688"
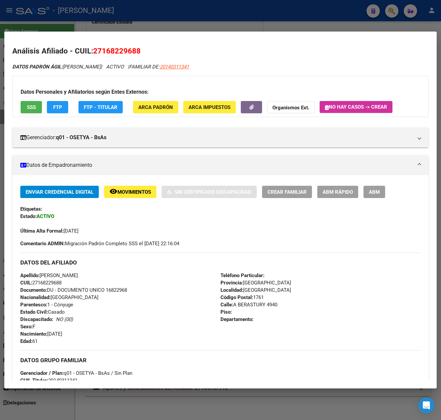
click at [382, 192] on button "ABM" at bounding box center [375, 192] width 22 height 12
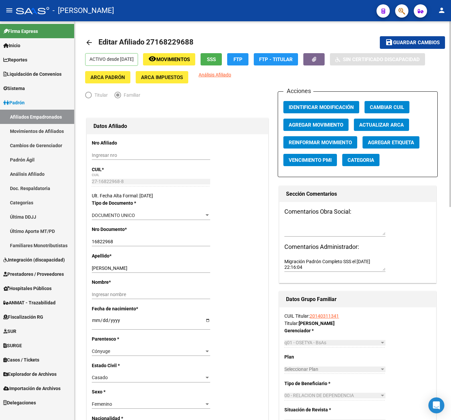
click at [332, 128] on button "Agregar Movimiento" at bounding box center [315, 125] width 65 height 12
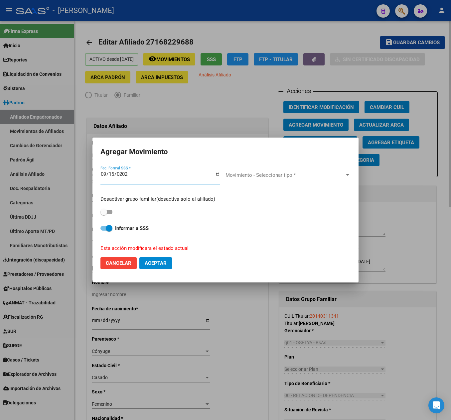
type input "[DATE]"
drag, startPoint x: 223, startPoint y: 178, endPoint x: 234, endPoint y: 175, distance: 11.6
click at [228, 177] on div "2025-09-15 Fec. Formal SSS * Movimiento - Seleccionar tipo * Movimiento - Selec…" at bounding box center [225, 208] width 250 height 87
click at [235, 175] on span "Movimiento - Seleccionar tipo *" at bounding box center [285, 175] width 119 height 6
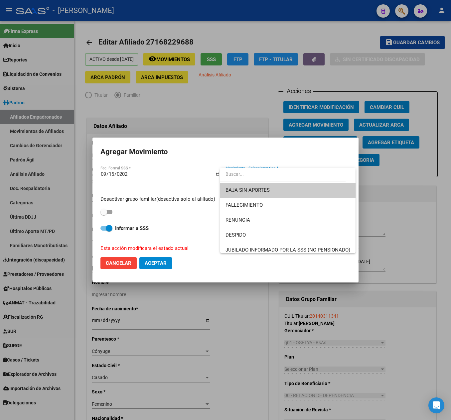
drag, startPoint x: 242, startPoint y: 192, endPoint x: 257, endPoint y: 178, distance: 21.2
click at [257, 178] on div "BAJA SIN APORTES FALLECIMIENTO RENUNCIA DESPIDO JUBILADO INFORMADO POR LA SSS (…" at bounding box center [287, 210] width 135 height 85
click at [259, 177] on input "dropdown search" at bounding box center [282, 174] width 125 height 14
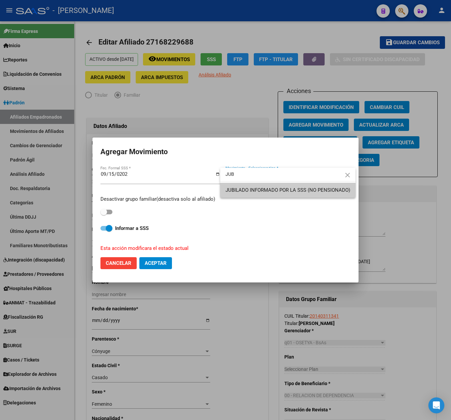
type input "JUB"
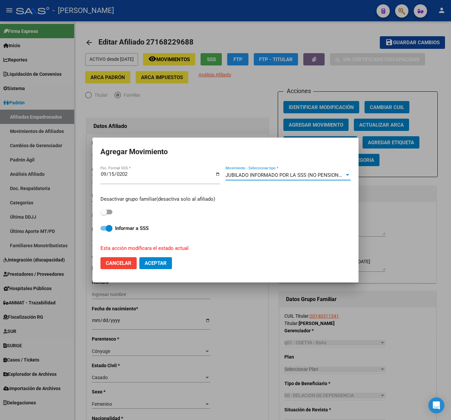
click at [110, 209] on label at bounding box center [106, 212] width 12 height 8
click at [104, 215] on input "checkbox" at bounding box center [103, 215] width 0 height 0
checkbox input "true"
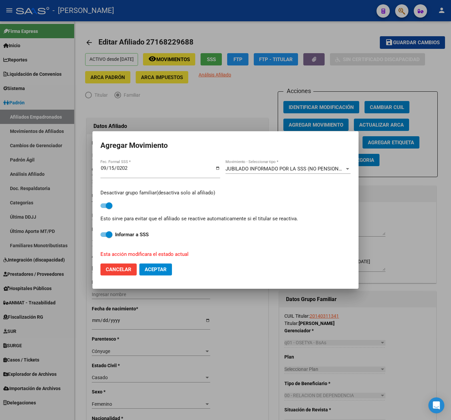
click at [146, 265] on button "Aceptar" at bounding box center [155, 270] width 33 height 12
checkbox input "false"
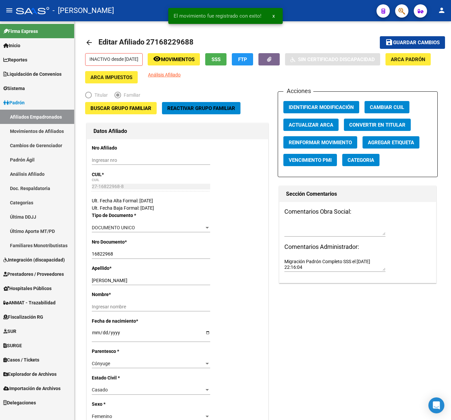
click at [406, 11] on button "button" at bounding box center [401, 10] width 13 height 13
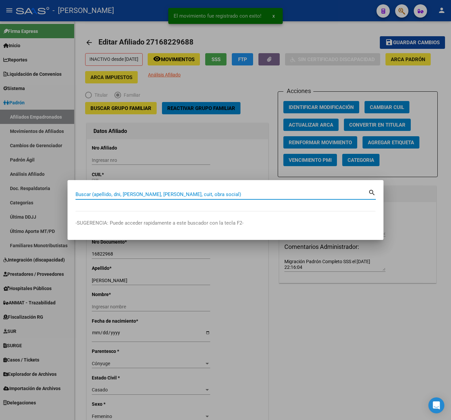
paste input "27148817346"
type input "27148817346"
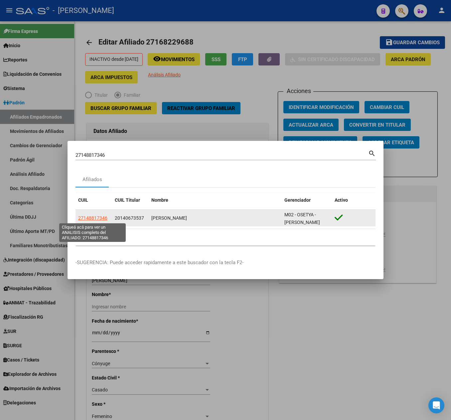
click at [81, 216] on span "27148817346" at bounding box center [92, 218] width 29 height 5
type textarea "27148817346"
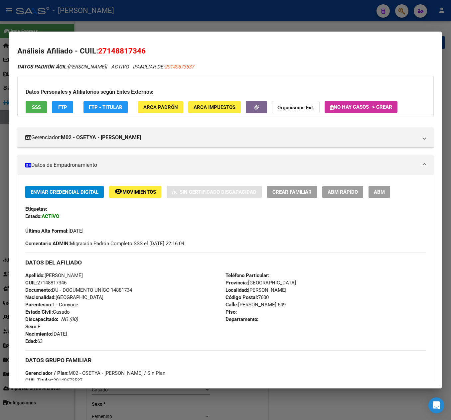
click at [385, 190] on button "ABM" at bounding box center [380, 192] width 22 height 12
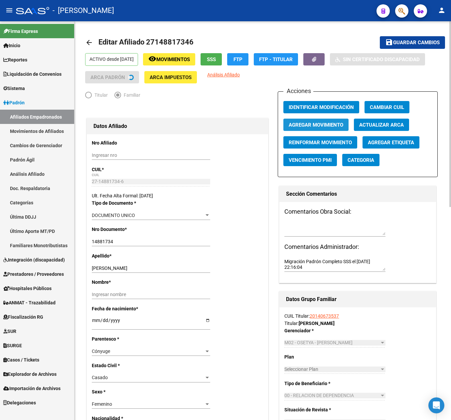
click at [326, 121] on button "Agregar Movimiento" at bounding box center [315, 125] width 65 height 12
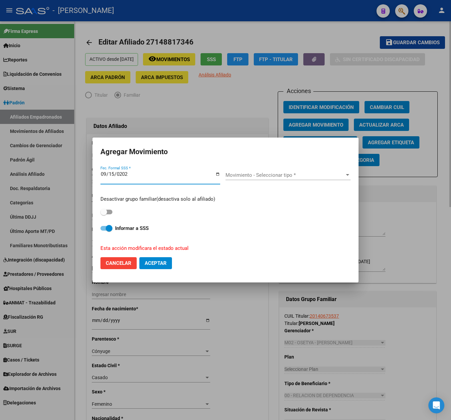
type input "[DATE]"
click at [110, 208] on label at bounding box center [106, 212] width 12 height 8
click at [104, 215] on input "checkbox" at bounding box center [103, 215] width 0 height 0
checkbox input "true"
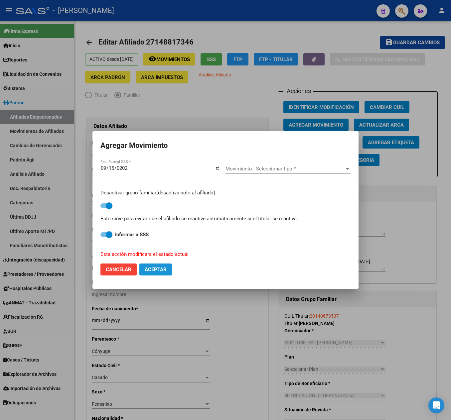
click at [158, 267] on span "Aceptar" at bounding box center [156, 270] width 22 height 6
click at [296, 168] on span "Movimiento - Seleccionar tipo *" at bounding box center [285, 169] width 119 height 6
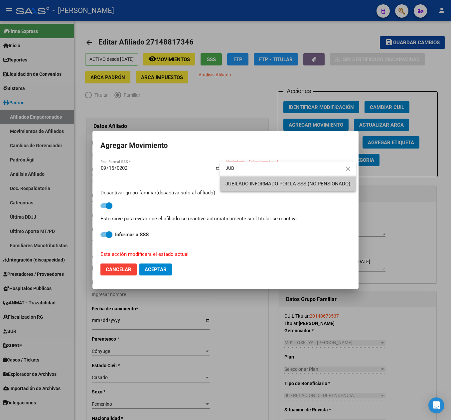
type input "JUB"
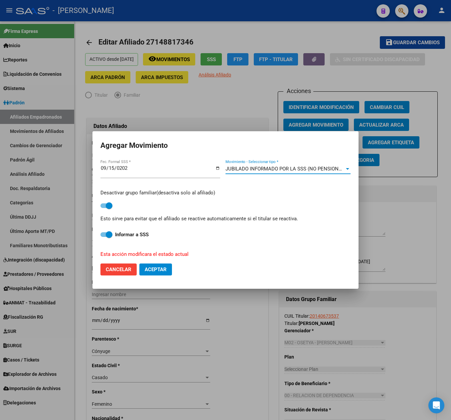
click at [152, 269] on span "Aceptar" at bounding box center [156, 270] width 22 height 6
checkbox input "false"
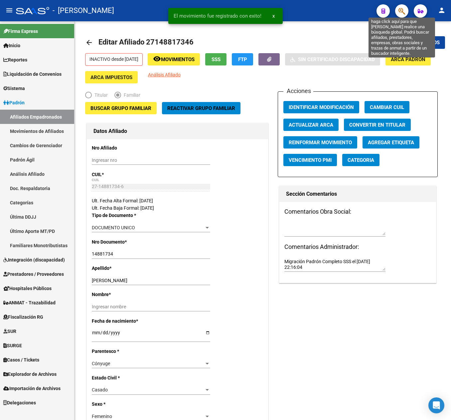
click at [402, 9] on icon "button" at bounding box center [402, 11] width 7 height 8
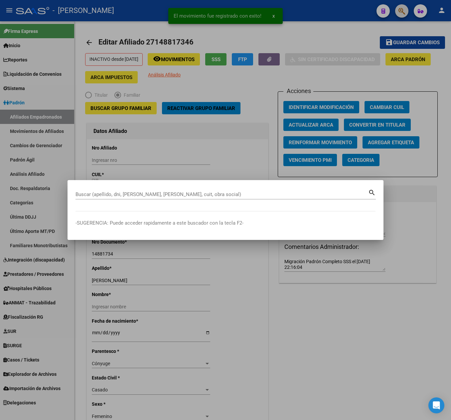
paste input "27169525078"
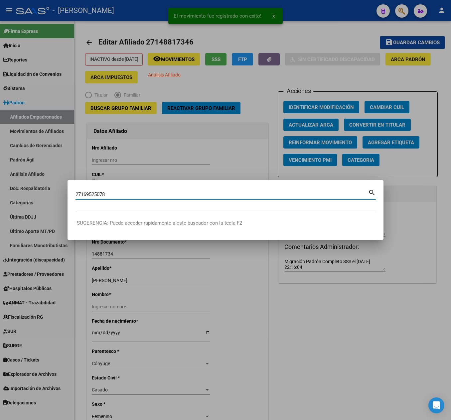
type input "27169525078"
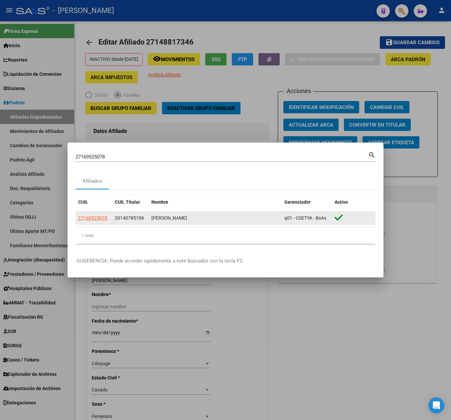
click at [126, 218] on span "20140785106" at bounding box center [129, 218] width 29 height 5
click at [104, 218] on span "27169525078" at bounding box center [92, 218] width 29 height 5
type textarea "27169525078"
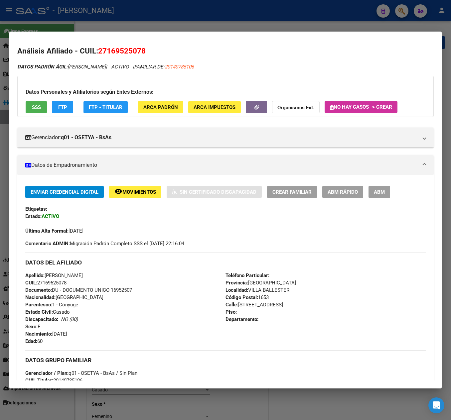
drag, startPoint x: 107, startPoint y: 49, endPoint x: 140, endPoint y: 52, distance: 32.7
click at [140, 52] on span "27169525078" at bounding box center [122, 51] width 48 height 9
drag, startPoint x: 203, startPoint y: 66, endPoint x: 164, endPoint y: 68, distance: 39.3
click at [164, 68] on div "DATOS PADRÓN ÁGIL: INTILE SARA | ACTIVO | FAMILIAR DE: 20140785106" at bounding box center [225, 67] width 416 height 8
click at [388, 198] on button "ABM" at bounding box center [380, 192] width 22 height 12
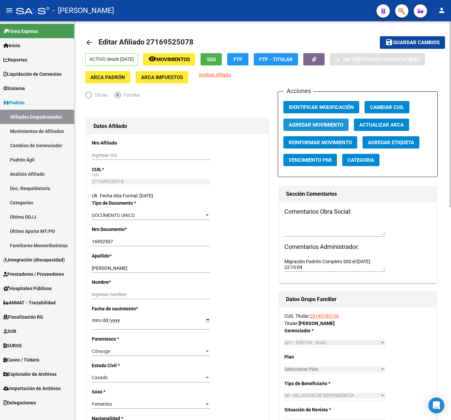
click at [301, 123] on span "Agregar Movimiento" at bounding box center [316, 125] width 55 height 6
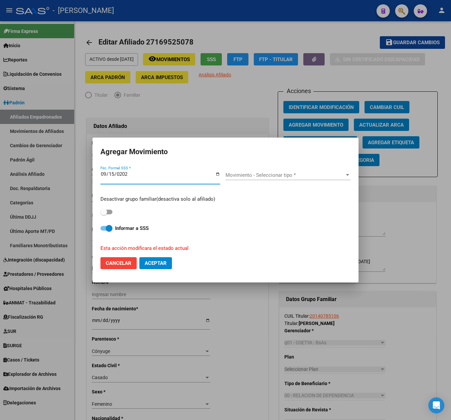
type input "[DATE]"
click at [299, 171] on div "Movimiento - Seleccionar tipo * Movimiento - Seleccionar tipo *" at bounding box center [288, 175] width 125 height 10
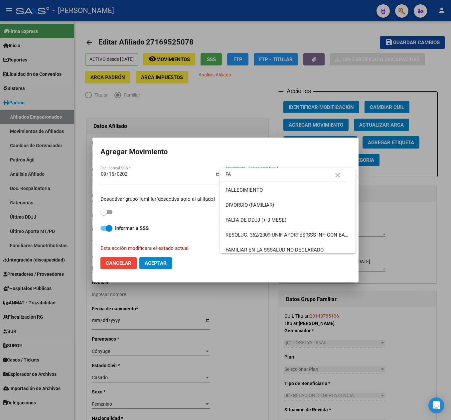
type input "F"
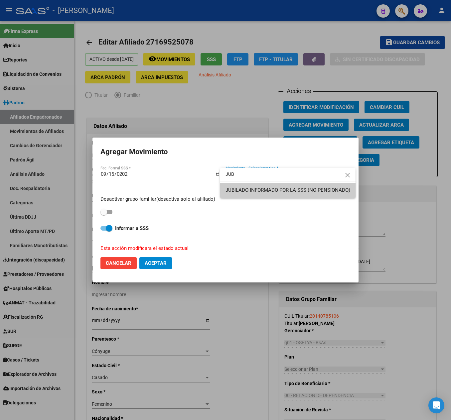
type input "JUB"
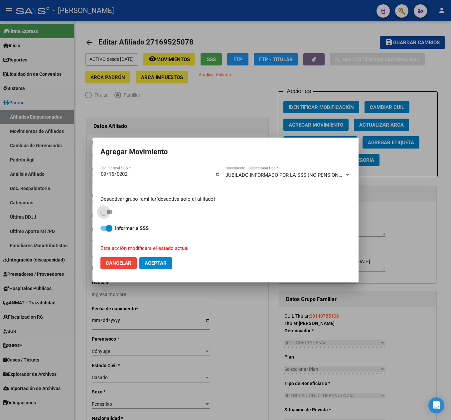
click at [103, 211] on span at bounding box center [103, 212] width 7 height 7
click at [103, 215] on input "checkbox" at bounding box center [103, 215] width 0 height 0
checkbox input "true"
click at [104, 212] on div "Desactivar grupo familiar(desactiva solo al afiliado)" at bounding box center [225, 206] width 250 height 21
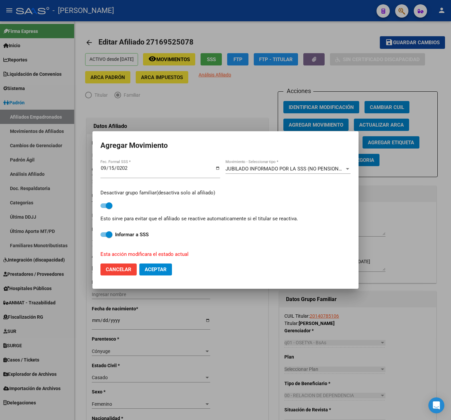
click at [156, 271] on span "Aceptar" at bounding box center [156, 270] width 22 height 6
checkbox input "false"
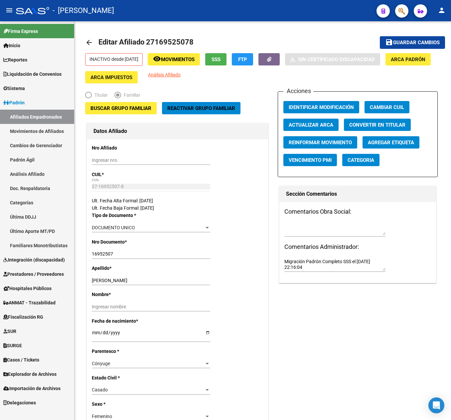
click at [405, 18] on mat-toolbar "menu - osetya person" at bounding box center [225, 10] width 451 height 21
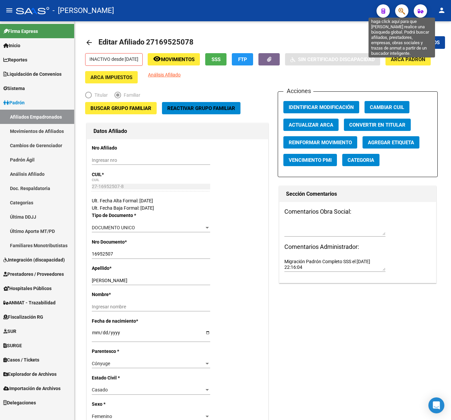
click at [404, 11] on icon "button" at bounding box center [402, 11] width 7 height 8
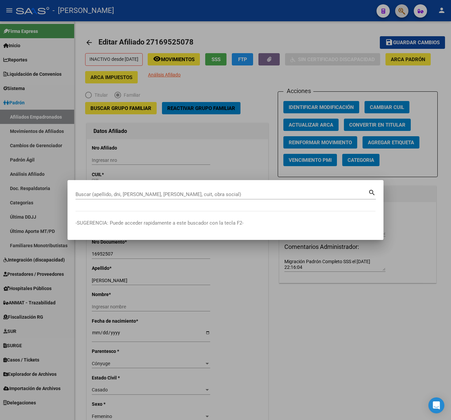
paste input "27136378800"
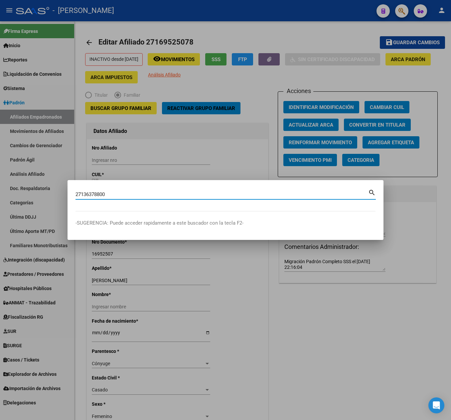
type input "27136378800"
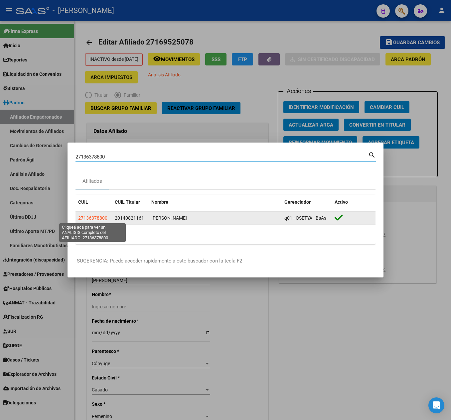
click at [104, 216] on span "27136378800" at bounding box center [92, 218] width 29 height 5
type textarea "27136378800"
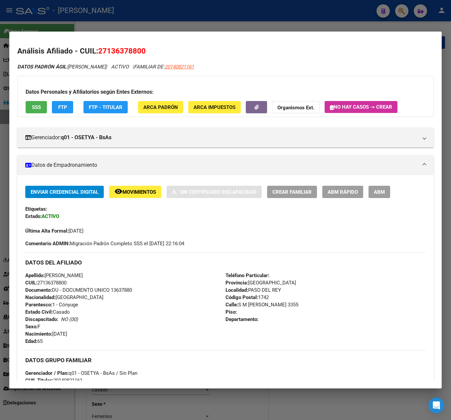
click at [376, 185] on div "Enviar Credencial Digital remove_red_eye Movimientos Sin Certificado Discapacid…" at bounding box center [225, 365] width 416 height 381
click at [377, 193] on span "ABM" at bounding box center [379, 192] width 11 height 6
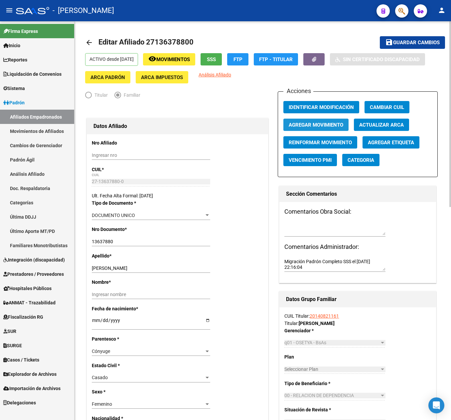
click at [332, 124] on span "Agregar Movimiento" at bounding box center [316, 125] width 55 height 6
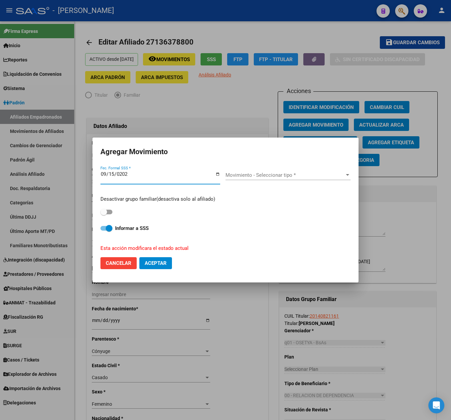
type input "[DATE]"
click at [241, 168] on div "Movimiento - Seleccionar tipo * Movimiento - Seleccionar tipo *" at bounding box center [288, 178] width 125 height 26
click at [247, 170] on div "Movimiento - Seleccionar tipo * Movimiento - Seleccionar tipo *" at bounding box center [288, 175] width 125 height 10
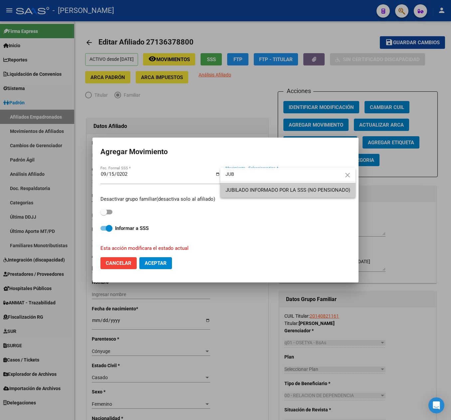
type input "JUB"
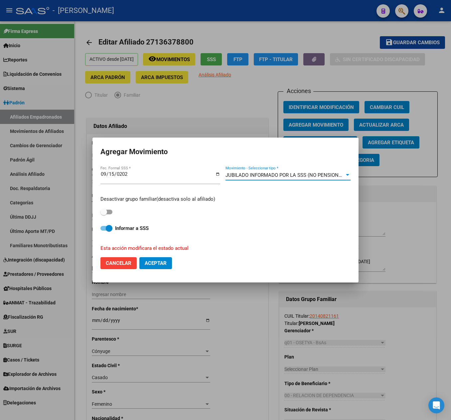
click at [112, 210] on label at bounding box center [106, 212] width 12 height 8
click at [104, 215] on input "checkbox" at bounding box center [103, 215] width 0 height 0
checkbox input "true"
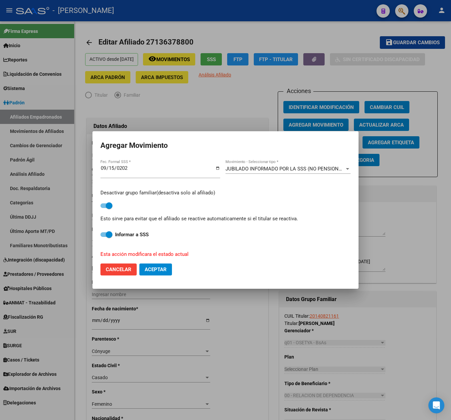
click at [156, 271] on span "Aceptar" at bounding box center [156, 270] width 22 height 6
checkbox input "false"
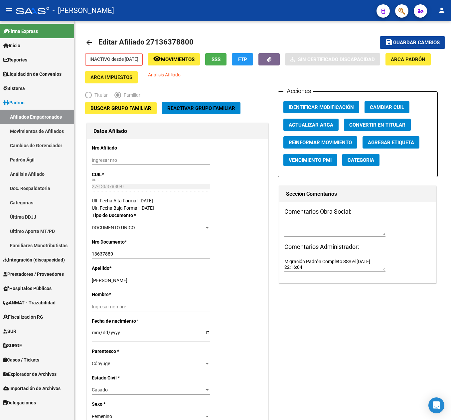
click at [408, 11] on button "button" at bounding box center [401, 10] width 13 height 13
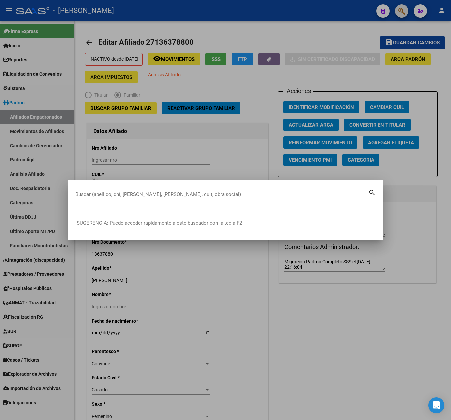
paste input "20140970639"
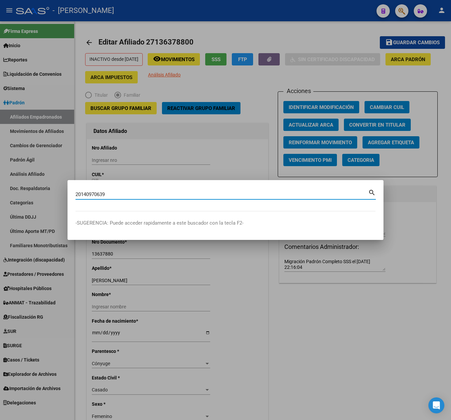
type input "20140970639"
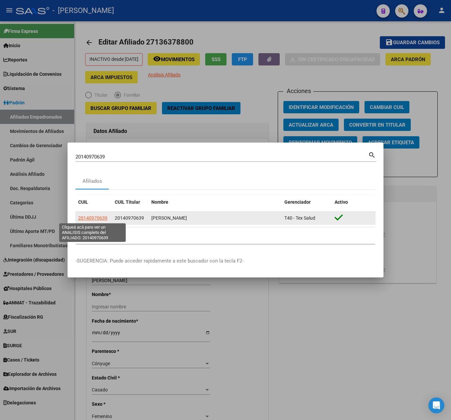
click at [100, 216] on span "20140970639" at bounding box center [92, 218] width 29 height 5
type textarea "20140970639"
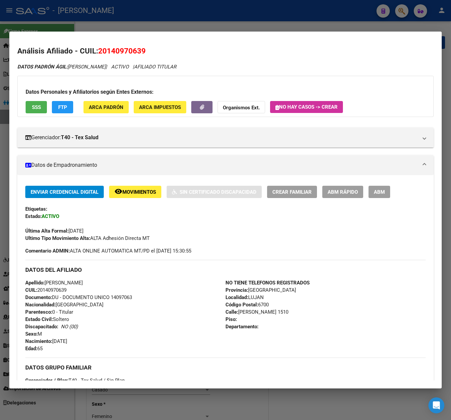
click at [131, 52] on span "20140970639" at bounding box center [122, 51] width 48 height 9
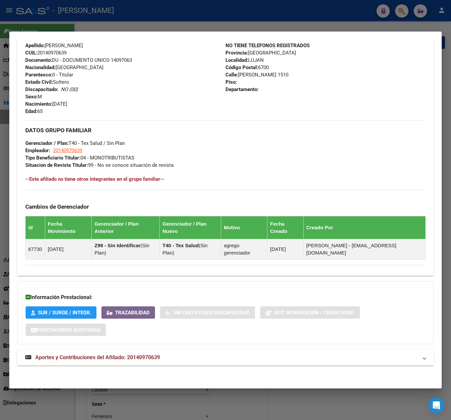
click at [120, 280] on mat-expansion-panel-header "Aportes y Contribuciones del Afiliado: 20140970639" at bounding box center [225, 358] width 416 height 16
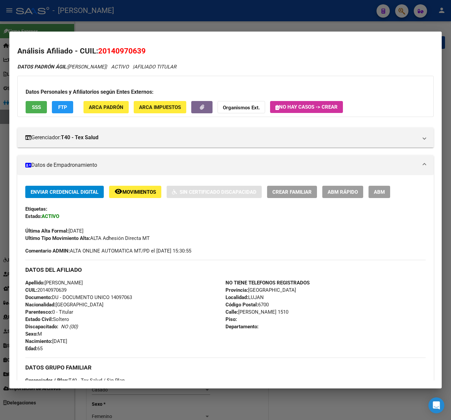
drag, startPoint x: 106, startPoint y: 50, endPoint x: 142, endPoint y: 47, distance: 35.4
click at [142, 47] on span "20140970639" at bounding box center [122, 51] width 48 height 9
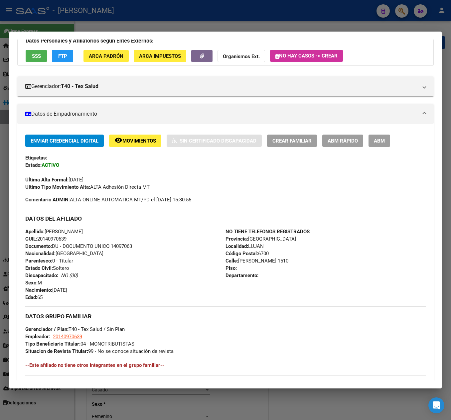
scroll to position [133, 0]
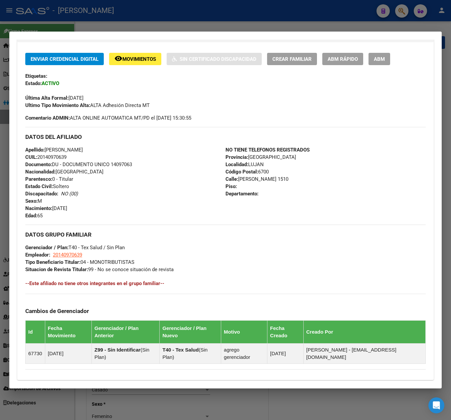
click at [382, 59] on span "ABM" at bounding box center [379, 59] width 11 height 6
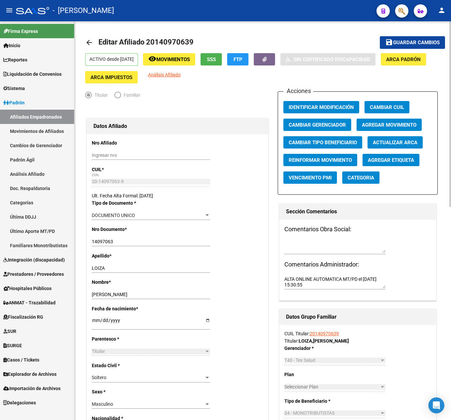
click at [390, 124] on span "Agregar Movimiento" at bounding box center [389, 125] width 55 height 6
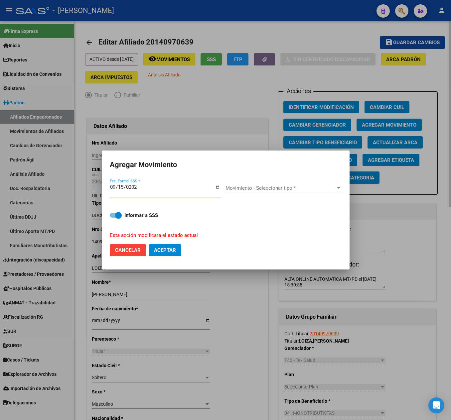
type input "[DATE]"
click at [286, 182] on div "Movimiento - Seleccionar tipo * Movimiento - Seleccionar tipo *" at bounding box center [284, 191] width 116 height 26
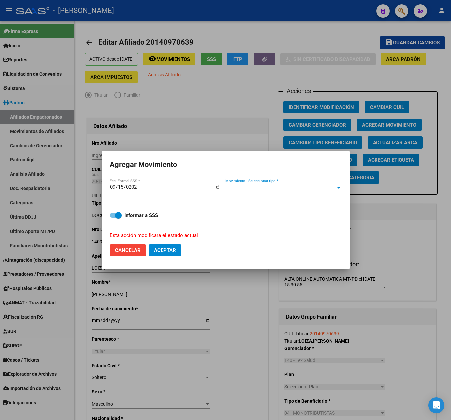
click at [290, 185] on span "Movimiento - Seleccionar tipo *" at bounding box center [281, 188] width 110 height 6
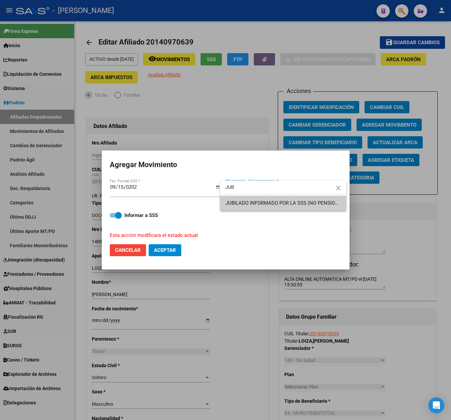
type input "JUB"
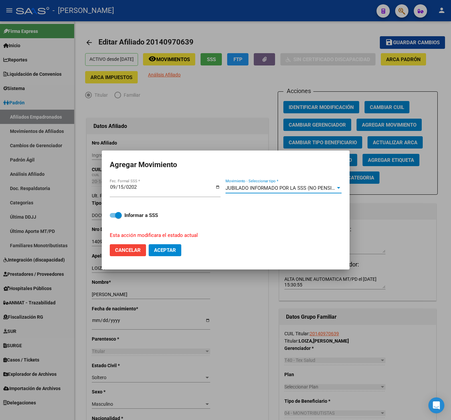
click at [171, 253] on span "Aceptar" at bounding box center [165, 250] width 22 height 6
checkbox input "false"
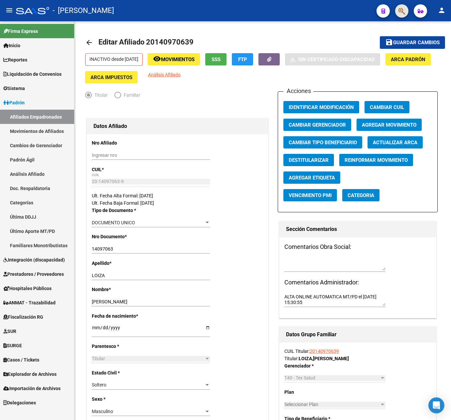
click at [406, 10] on button "button" at bounding box center [401, 10] width 13 height 13
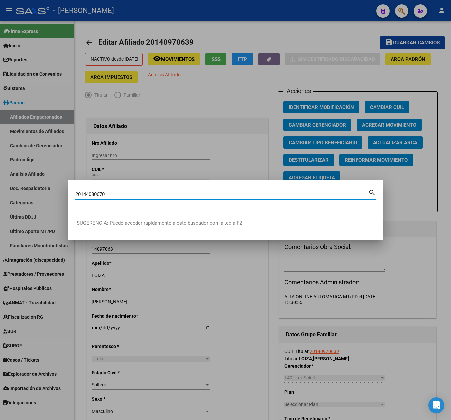
type input "20144080670"
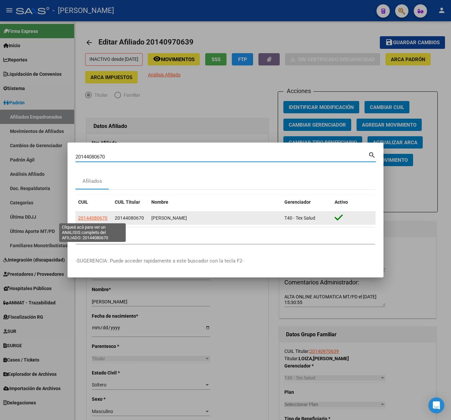
click at [99, 217] on span "20144080670" at bounding box center [92, 218] width 29 height 5
type textarea "20144080670"
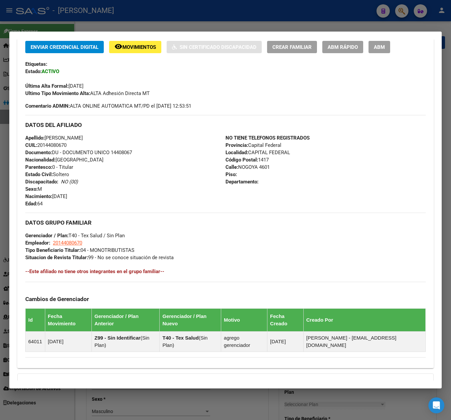
scroll to position [240, 0]
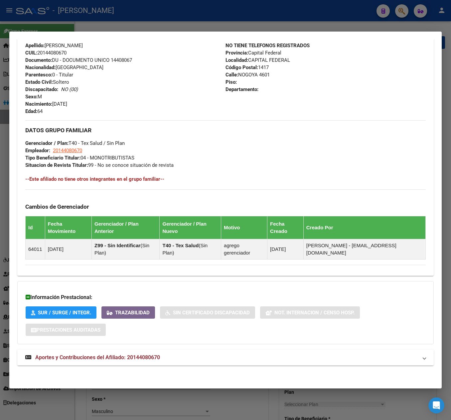
click at [98, 280] on span "Aportes y Contribuciones del Afiliado: 20144080670" at bounding box center [97, 358] width 125 height 6
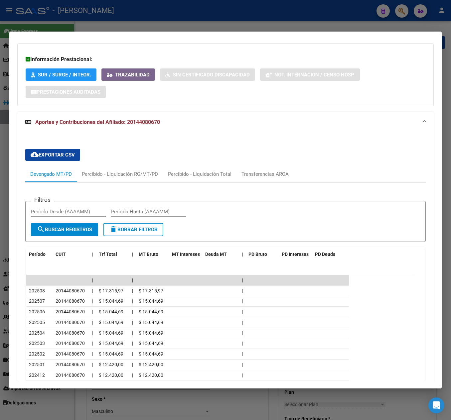
scroll to position [277, 0]
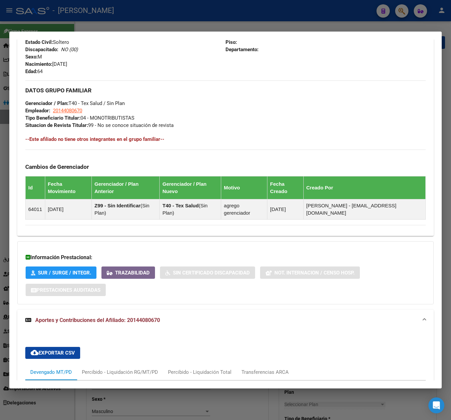
click at [6, 84] on div at bounding box center [225, 210] width 451 height 420
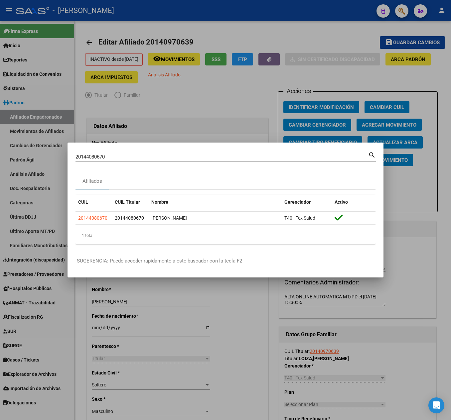
click at [154, 154] on input "20144080670" at bounding box center [222, 157] width 293 height 6
paste input "7140974612"
type input "27140974612"
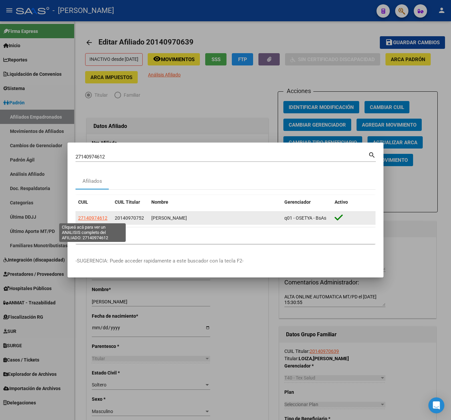
click at [91, 218] on span "27140974612" at bounding box center [92, 218] width 29 height 5
type textarea "27140974612"
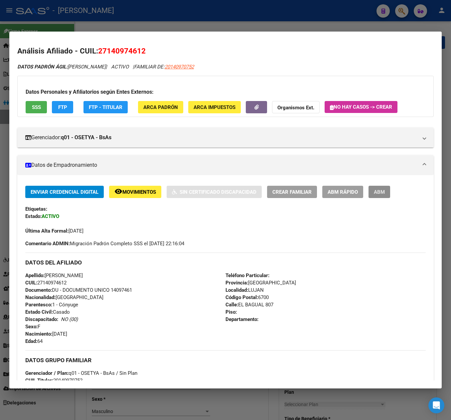
click at [379, 193] on span "ABM" at bounding box center [379, 192] width 11 height 6
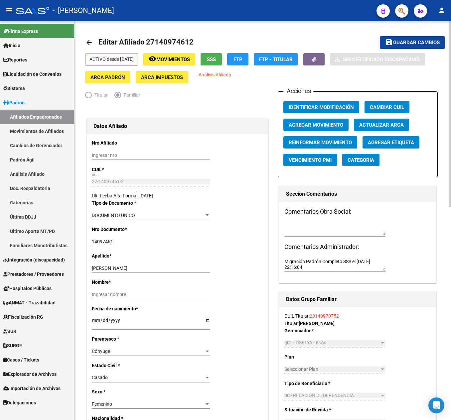
click at [328, 121] on button "Agregar Movimiento" at bounding box center [315, 125] width 65 height 12
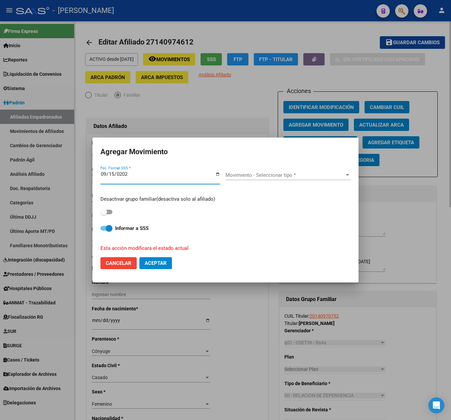
type input "[DATE]"
drag, startPoint x: 234, startPoint y: 167, endPoint x: 243, endPoint y: 171, distance: 9.5
click at [236, 166] on div "Movimiento - Seleccionar tipo * Movimiento - Seleccionar tipo *" at bounding box center [288, 178] width 125 height 26
click at [243, 171] on div "Movimiento - Seleccionar tipo * Movimiento - Seleccionar tipo *" at bounding box center [288, 175] width 125 height 10
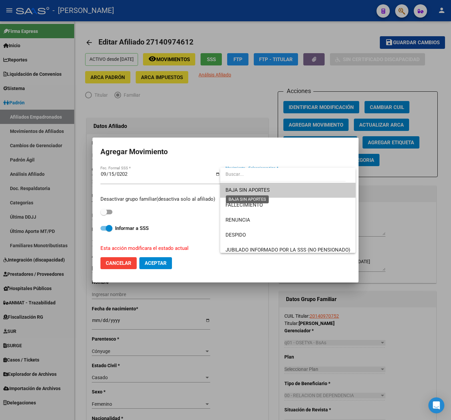
click at [261, 189] on span "BAJA SIN APORTES" at bounding box center [248, 190] width 44 height 6
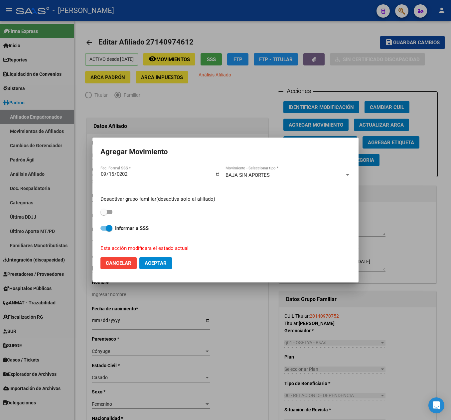
click at [267, 170] on div "BAJA SIN APORTES Movimiento - Seleccionar tipo *" at bounding box center [288, 175] width 125 height 10
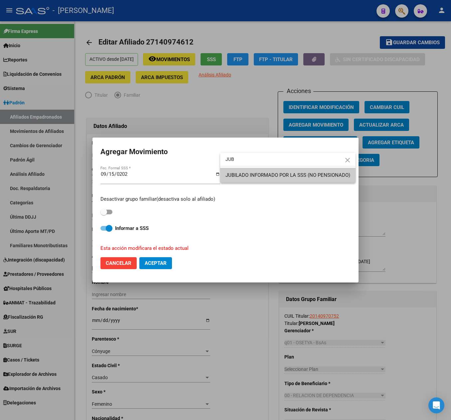
type input "JUB"
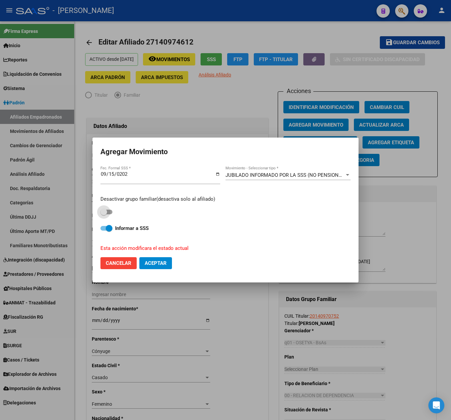
click at [109, 210] on span at bounding box center [106, 212] width 12 height 5
click at [104, 215] on input "checkbox" at bounding box center [103, 215] width 0 height 0
checkbox input "true"
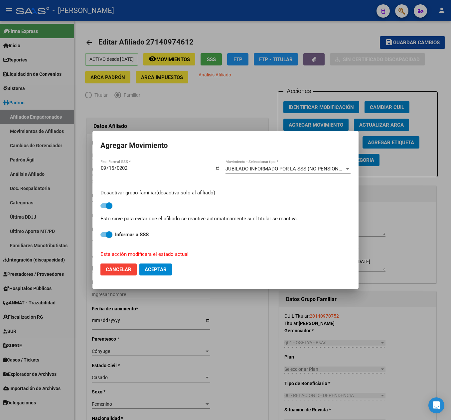
click at [160, 275] on button "Aceptar" at bounding box center [155, 270] width 33 height 12
checkbox input "false"
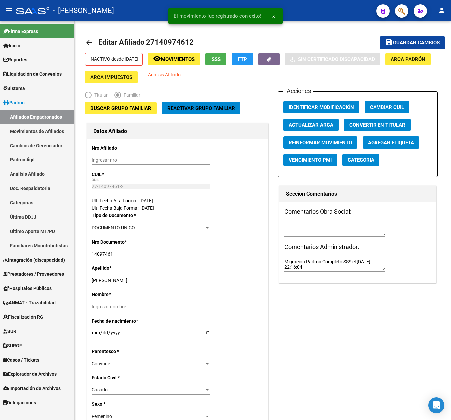
click at [406, 9] on button "button" at bounding box center [401, 10] width 13 height 13
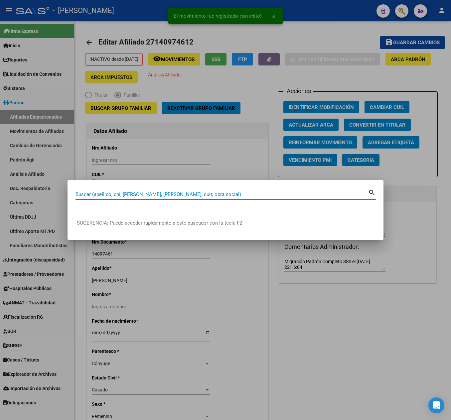
paste input "23171388384"
type input "23171388384"
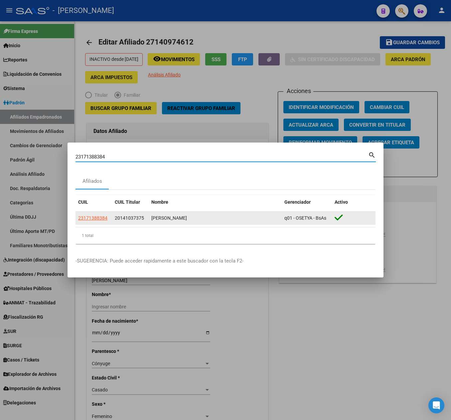
click at [83, 221] on app-link-go-to "23171388384" at bounding box center [92, 219] width 29 height 8
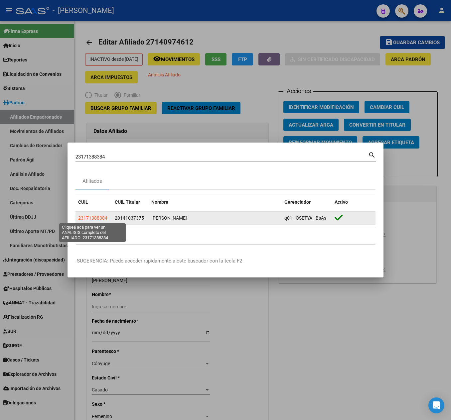
click at [98, 218] on span "23171388384" at bounding box center [92, 218] width 29 height 5
type textarea "23171388384"
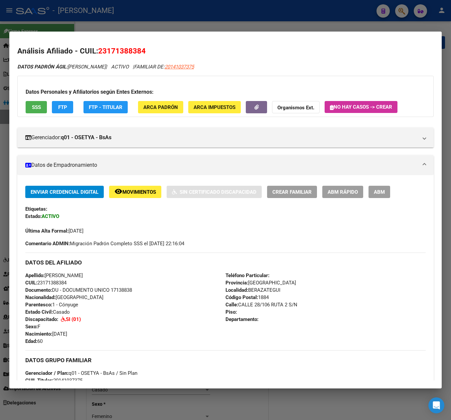
click at [377, 197] on button "ABM" at bounding box center [380, 192] width 22 height 12
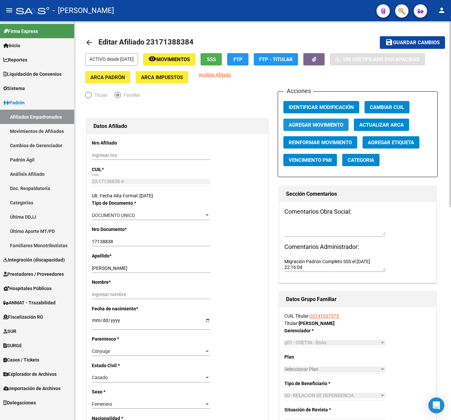
click at [334, 128] on button "Agregar Movimiento" at bounding box center [315, 125] width 65 height 12
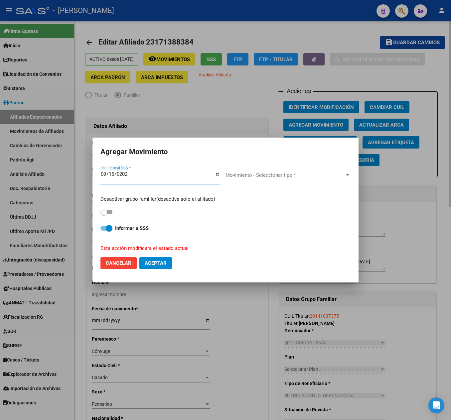
type input "[DATE]"
click at [244, 182] on div "Movimiento - Seleccionar tipo * Movimiento - Seleccionar tipo *" at bounding box center [288, 178] width 125 height 16
click at [248, 178] on div "Movimiento - Seleccionar tipo * Movimiento - Seleccionar tipo *" at bounding box center [288, 175] width 125 height 10
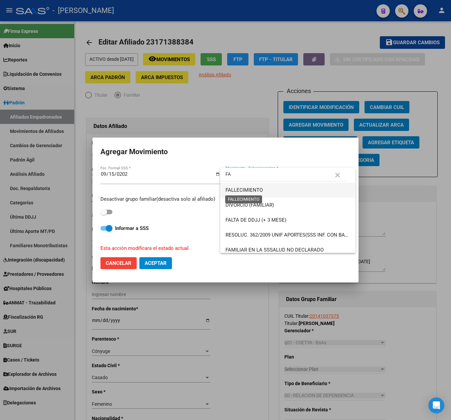
type input "F"
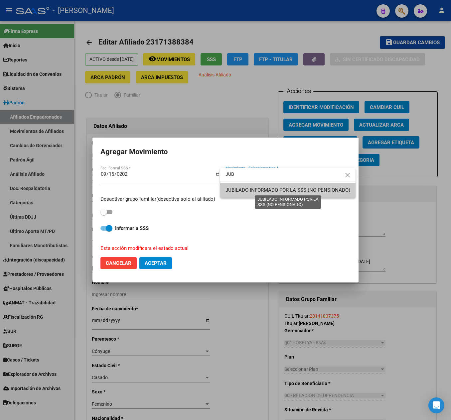
type input "JUB"
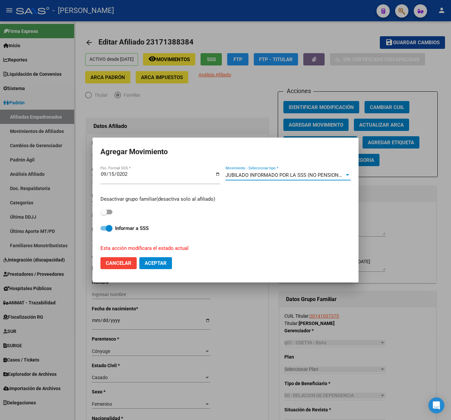
drag, startPoint x: 105, startPoint y: 213, endPoint x: 111, endPoint y: 223, distance: 11.6
click at [104, 214] on span at bounding box center [103, 212] width 7 height 7
click at [104, 215] on input "checkbox" at bounding box center [103, 215] width 0 height 0
checkbox input "true"
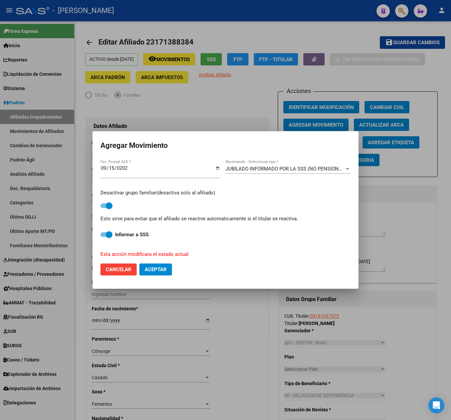
click at [166, 269] on span "Aceptar" at bounding box center [156, 270] width 22 height 6
checkbox input "false"
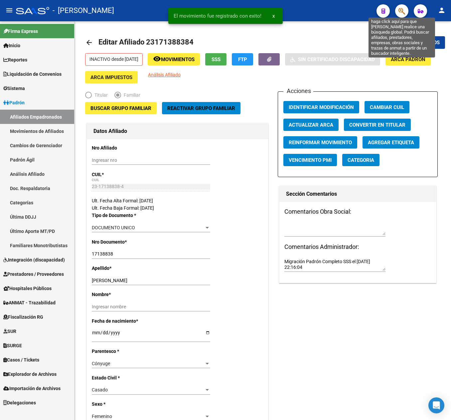
click at [403, 9] on icon "button" at bounding box center [402, 11] width 7 height 8
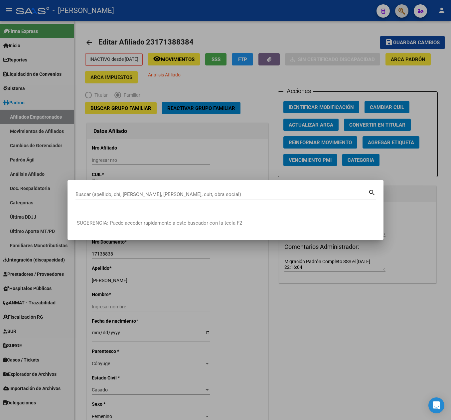
paste input "27167395088"
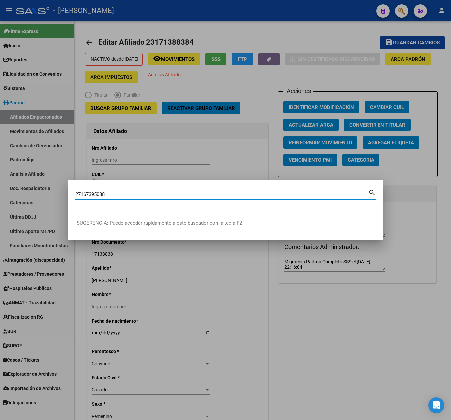
type input "27167395088"
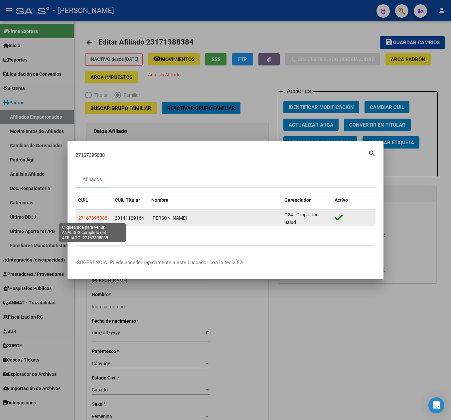
click at [94, 216] on span "27167395088" at bounding box center [92, 218] width 29 height 5
type textarea "27167395088"
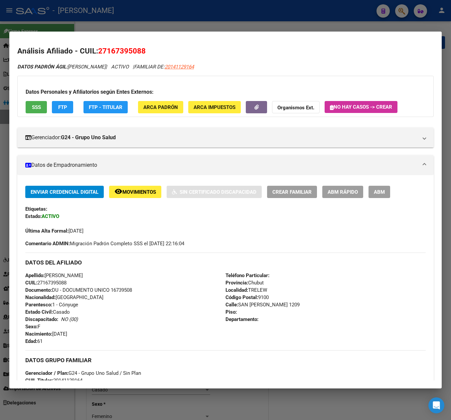
click at [386, 189] on button "ABM" at bounding box center [380, 192] width 22 height 12
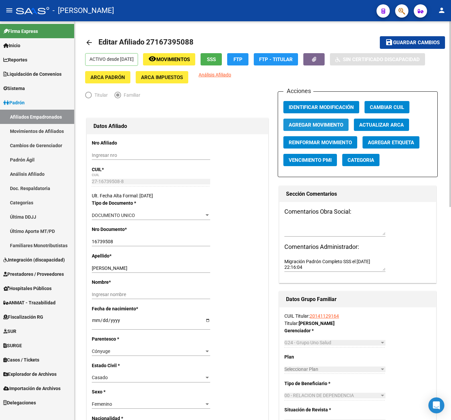
click at [331, 122] on button "Agregar Movimiento" at bounding box center [315, 125] width 65 height 12
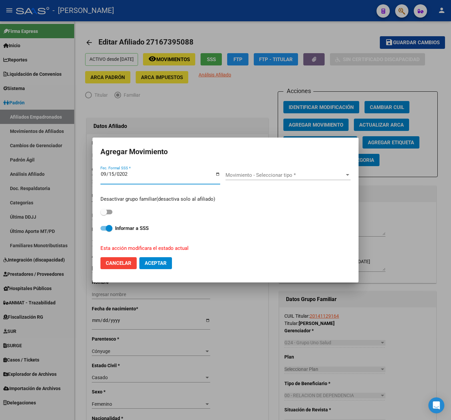
type input "[DATE]"
click at [267, 174] on span "Movimiento - Seleccionar tipo *" at bounding box center [285, 175] width 119 height 6
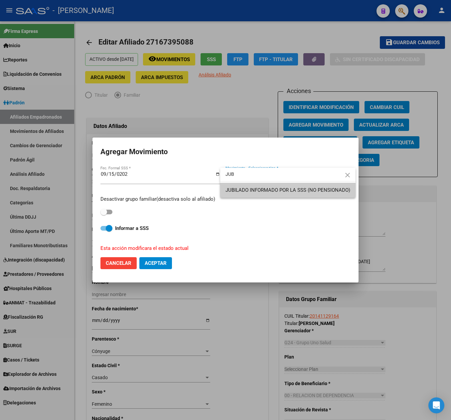
type input "JUB"
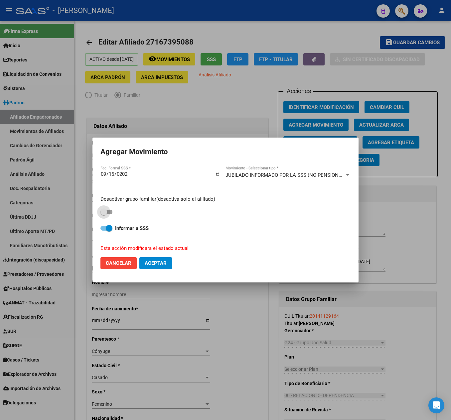
click at [106, 209] on span at bounding box center [103, 212] width 7 height 7
click at [104, 215] on input "checkbox" at bounding box center [103, 215] width 0 height 0
checkbox input "true"
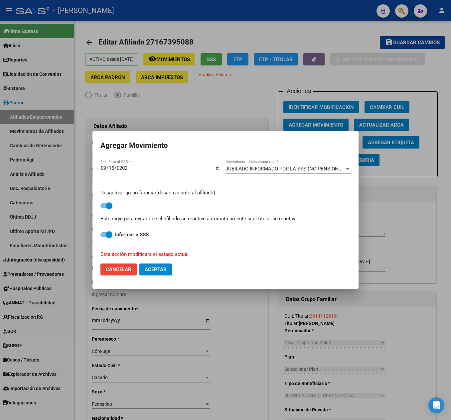
click at [176, 273] on mat-dialog-actions "Cancelar Aceptar" at bounding box center [225, 269] width 250 height 23
click at [168, 270] on button "Aceptar" at bounding box center [155, 270] width 33 height 12
checkbox input "false"
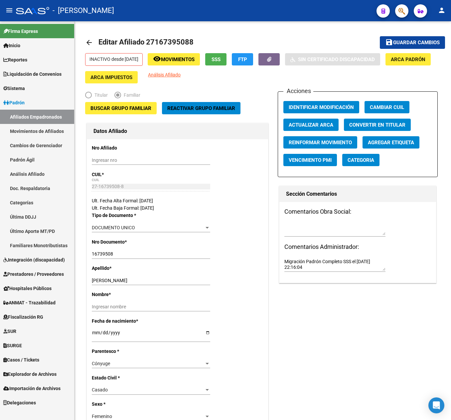
click at [411, 9] on mat-toolbar "menu - osetya person" at bounding box center [225, 10] width 451 height 21
click at [406, 8] on button "button" at bounding box center [401, 10] width 13 height 13
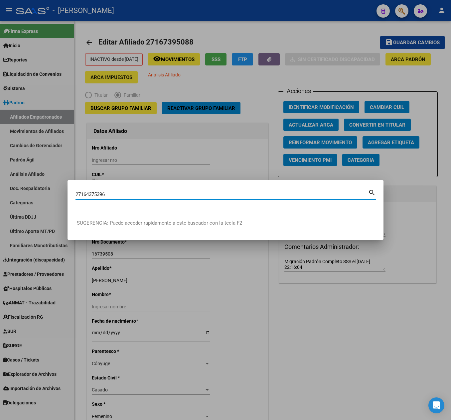
type input "27164375396"
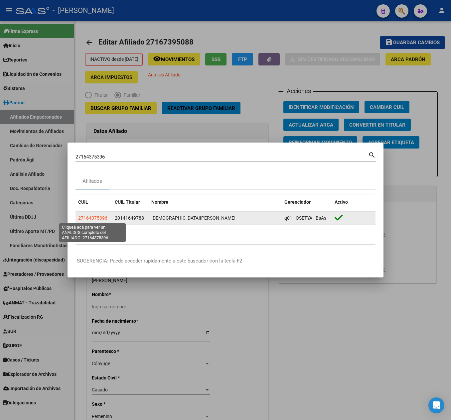
click at [96, 218] on span "27164375396" at bounding box center [92, 218] width 29 height 5
type textarea "27164375396"
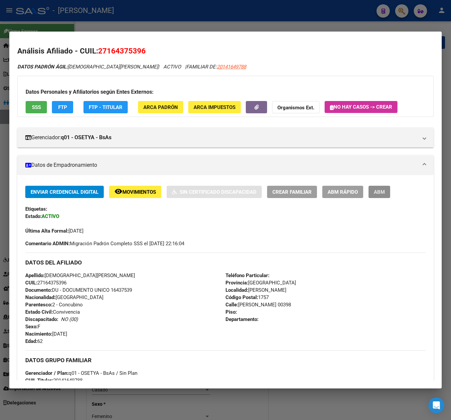
click at [369, 192] on button "ABM" at bounding box center [380, 192] width 22 height 12
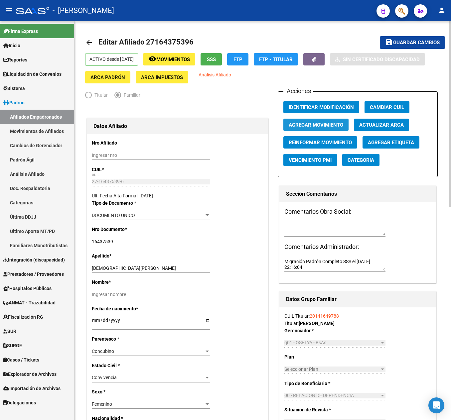
click at [330, 126] on span "Agregar Movimiento" at bounding box center [316, 125] width 55 height 6
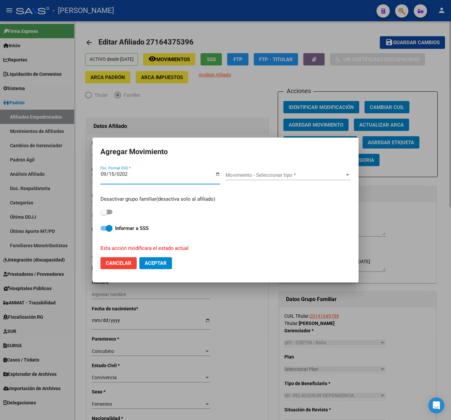
type input "[DATE]"
drag, startPoint x: 263, startPoint y: 168, endPoint x: 263, endPoint y: 174, distance: 6.0
click at [263, 169] on div "Movimiento - Seleccionar tipo * Movimiento - Seleccionar tipo *" at bounding box center [288, 178] width 125 height 26
click at [263, 175] on span "Movimiento - Seleccionar tipo *" at bounding box center [285, 175] width 119 height 6
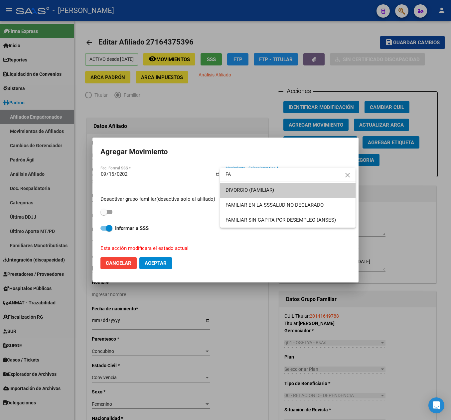
type input "F"
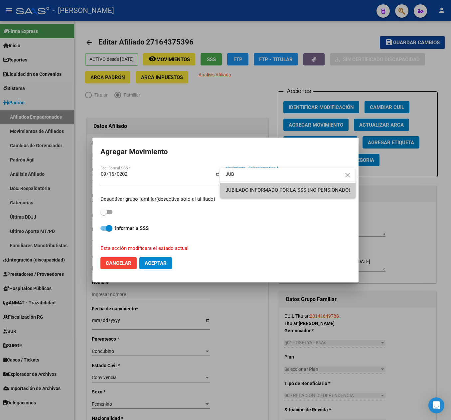
type input "JUB"
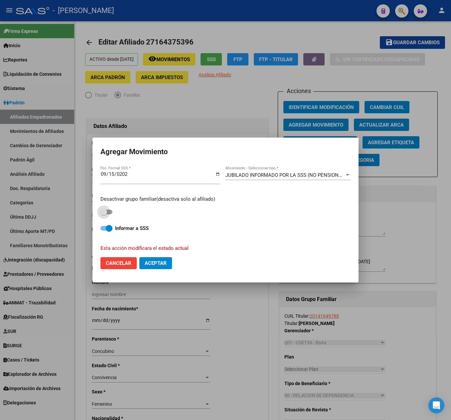
click at [106, 212] on span at bounding box center [103, 212] width 7 height 7
click at [104, 215] on input "checkbox" at bounding box center [103, 215] width 0 height 0
checkbox input "true"
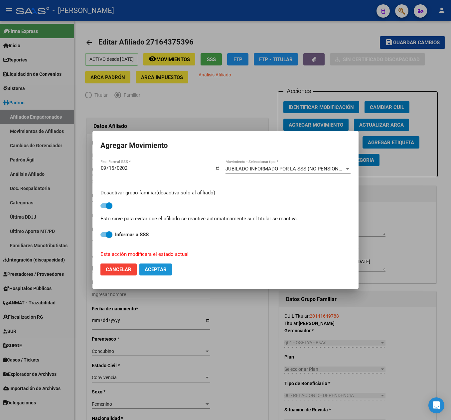
click at [153, 273] on button "Aceptar" at bounding box center [155, 270] width 33 height 12
checkbox input "false"
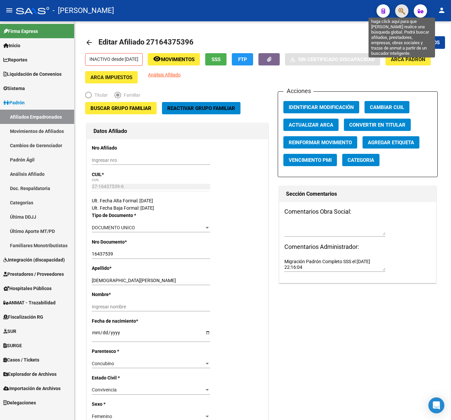
click at [401, 11] on icon "button" at bounding box center [402, 11] width 7 height 8
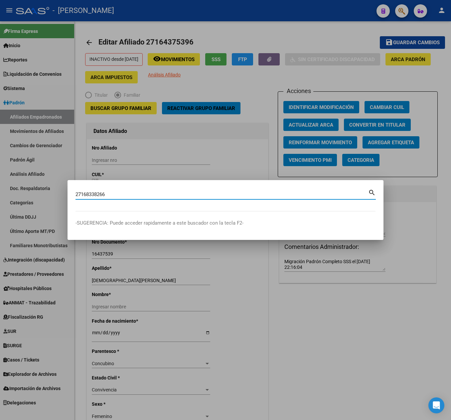
type input "27168338266"
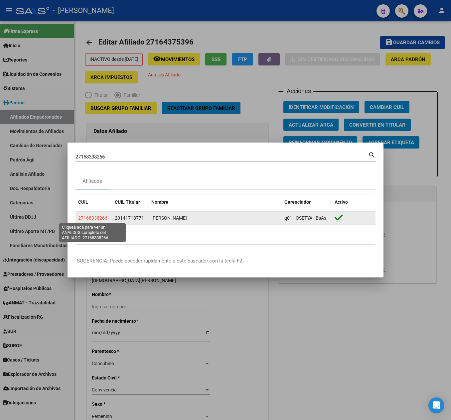
click at [102, 218] on span "27168338266" at bounding box center [92, 218] width 29 height 5
type textarea "27168338266"
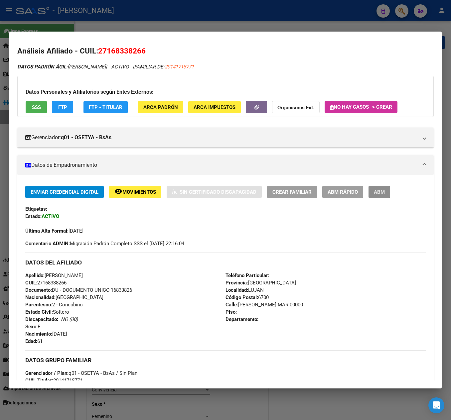
click at [383, 192] on span "ABM" at bounding box center [379, 192] width 11 height 6
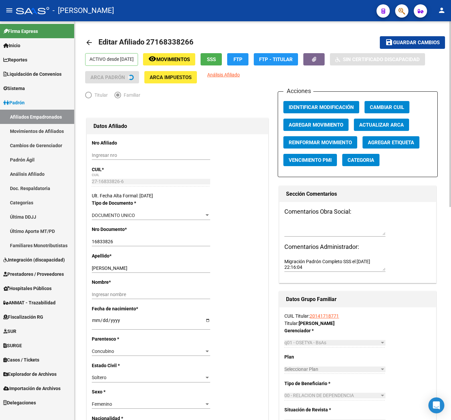
click at [325, 125] on span "Agregar Movimiento" at bounding box center [316, 125] width 55 height 6
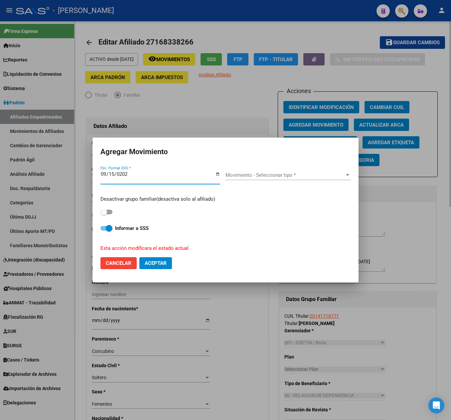
type input "[DATE]"
click at [258, 175] on span "Movimiento - Seleccionar tipo *" at bounding box center [285, 175] width 119 height 6
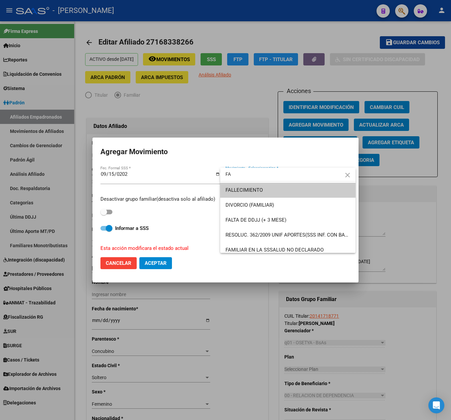
type input "F"
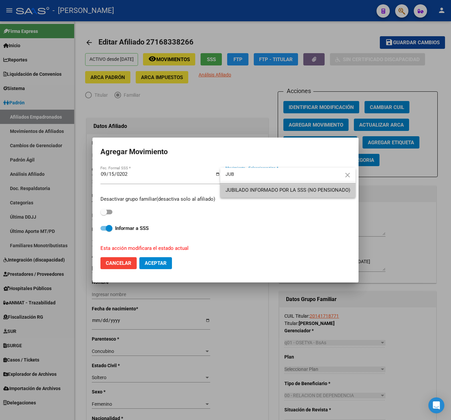
type input "JUB"
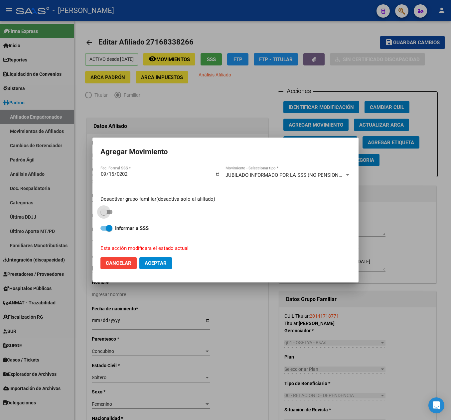
click at [104, 211] on span at bounding box center [103, 212] width 7 height 7
click at [104, 215] on input "checkbox" at bounding box center [103, 215] width 0 height 0
checkbox input "true"
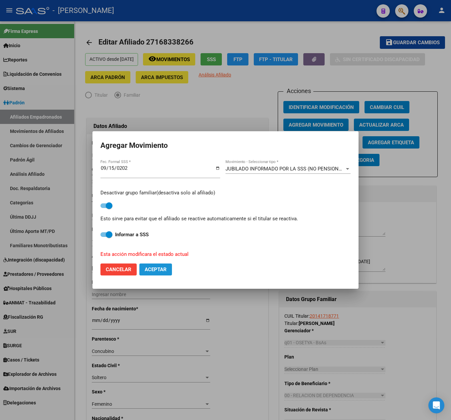
click at [155, 267] on span "Aceptar" at bounding box center [156, 270] width 22 height 6
checkbox input "false"
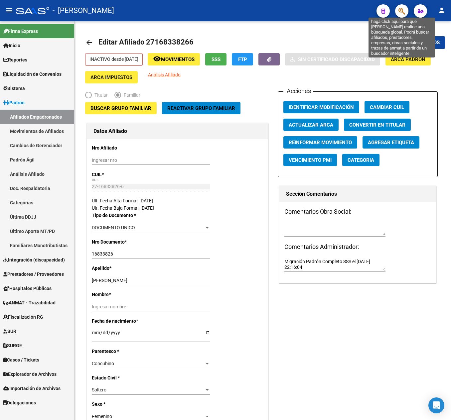
click at [402, 13] on icon "button" at bounding box center [402, 11] width 7 height 8
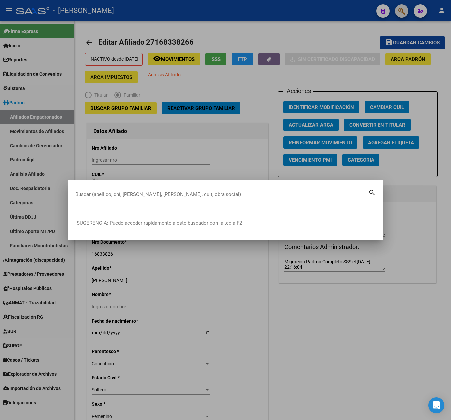
paste input "27142085939"
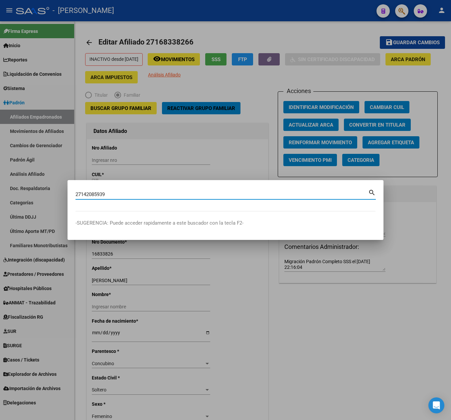
type input "27142085939"
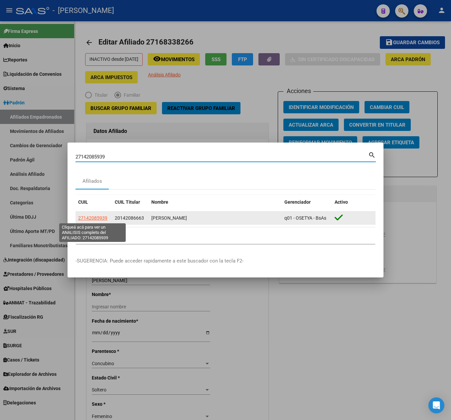
click at [100, 218] on span "27142085939" at bounding box center [92, 218] width 29 height 5
type textarea "27142085939"
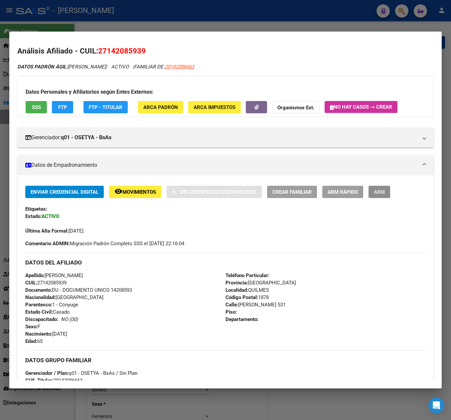
drag, startPoint x: 382, startPoint y: 194, endPoint x: 389, endPoint y: 227, distance: 33.9
click at [389, 226] on div "Enviar Credencial Digital remove_red_eye Movimientos Sin Certificado Discapacid…" at bounding box center [225, 210] width 401 height 49
click at [387, 192] on button "ABM" at bounding box center [380, 192] width 22 height 12
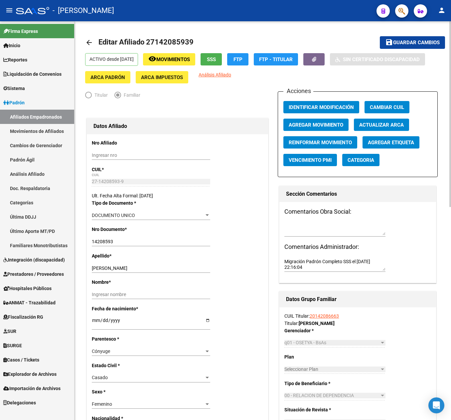
click at [302, 120] on button "Agregar Movimiento" at bounding box center [315, 125] width 65 height 12
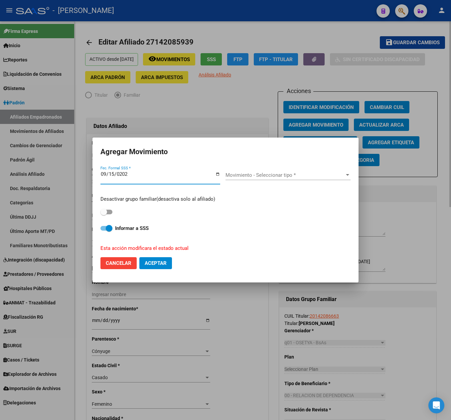
type input "[DATE]"
click at [108, 208] on label at bounding box center [106, 212] width 12 height 8
click at [104, 215] on input "checkbox" at bounding box center [103, 215] width 0 height 0
checkbox input "true"
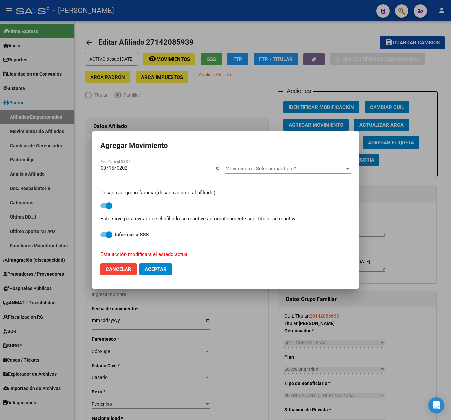
click at [252, 174] on div "Movimiento - Seleccionar tipo * Movimiento - Seleccionar tipo *" at bounding box center [288, 172] width 125 height 16
click at [261, 173] on div "Movimiento - Seleccionar tipo * Movimiento - Seleccionar tipo *" at bounding box center [288, 169] width 125 height 10
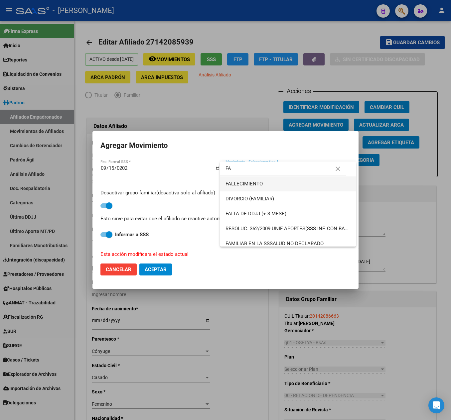
type input "F"
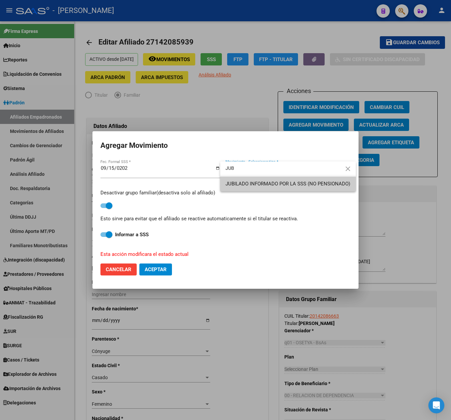
type input "JUB"
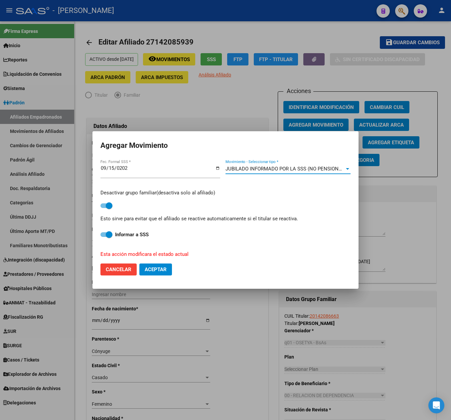
click at [170, 269] on button "Aceptar" at bounding box center [155, 270] width 33 height 12
checkbox input "false"
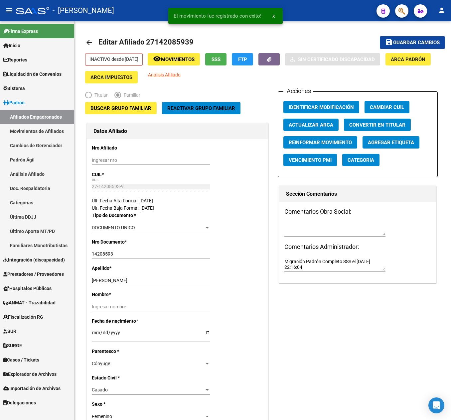
click at [400, 7] on icon "button" at bounding box center [402, 11] width 7 height 8
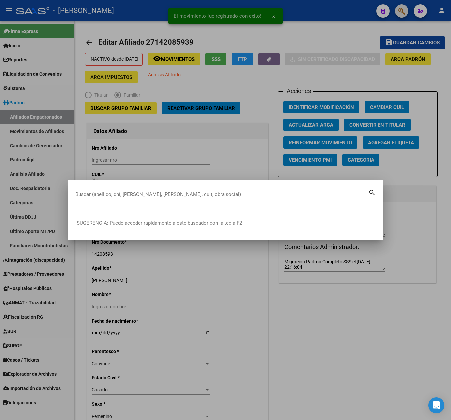
paste input "27169549171"
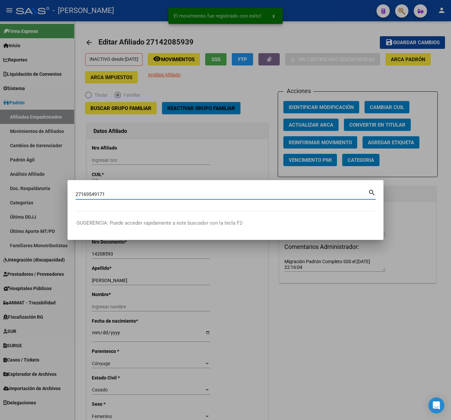
type input "27169549171"
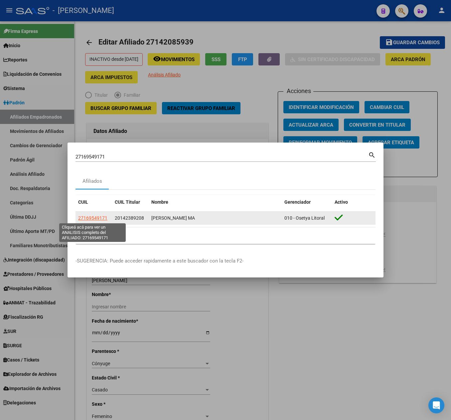
click at [90, 219] on span "27169549171" at bounding box center [92, 218] width 29 height 5
type textarea "27169549171"
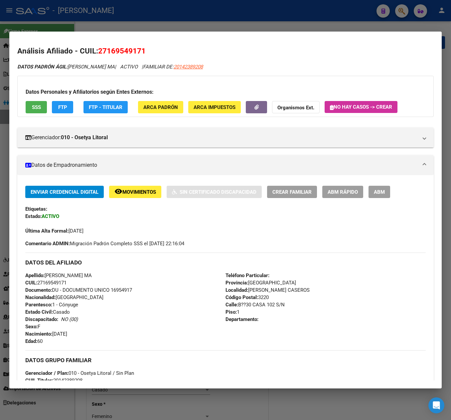
click at [375, 190] on span "ABM" at bounding box center [379, 192] width 11 height 6
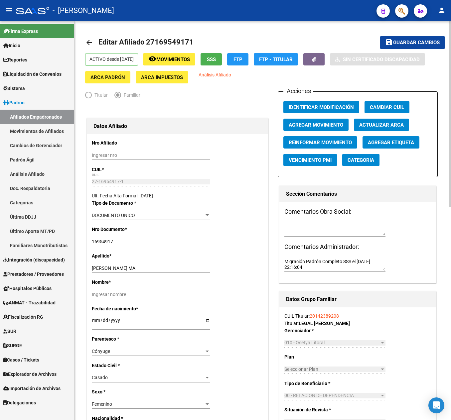
click at [331, 118] on div "Acciones Identificar Modificación Cambiar CUIL Agregar Movimiento Actualizar AR…" at bounding box center [358, 134] width 160 height 86
click at [315, 126] on span "Agregar Movimiento" at bounding box center [316, 125] width 55 height 6
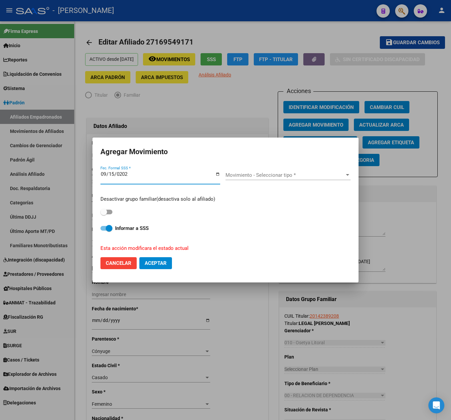
type input "[DATE]"
click at [251, 174] on span "Movimiento - Seleccionar tipo *" at bounding box center [285, 175] width 119 height 6
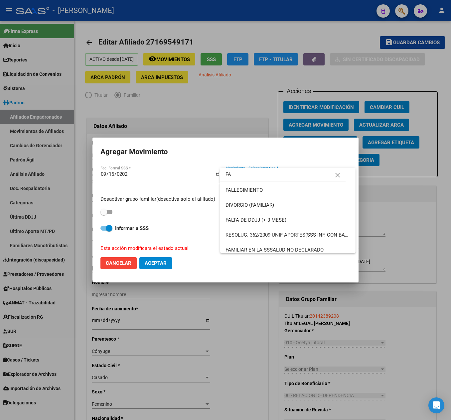
click at [262, 176] on input "FA" at bounding box center [282, 174] width 125 height 14
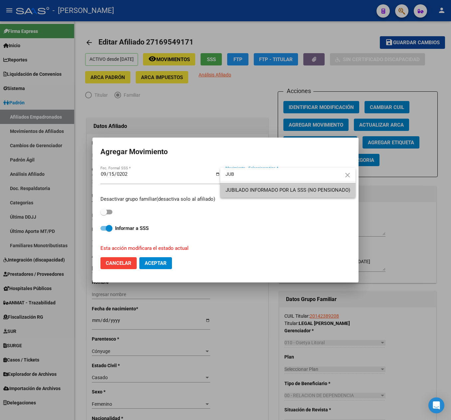
type input "JUB"
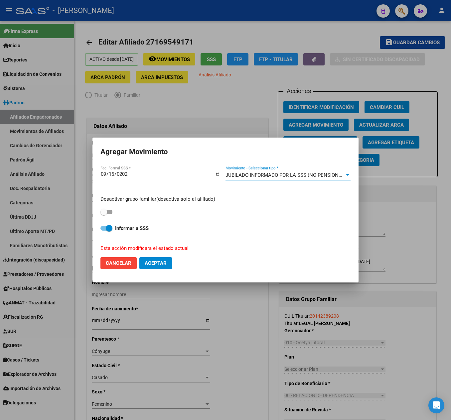
drag, startPoint x: 104, startPoint y: 218, endPoint x: 114, endPoint y: 214, distance: 10.7
click at [110, 218] on div "Desactivar grupo familiar(desactiva solo al afiliado) Informar a SSS Esta acció…" at bounding box center [225, 222] width 250 height 62
click at [114, 214] on div "Desactivar grupo familiar(desactiva solo al afiliado)" at bounding box center [225, 206] width 250 height 21
click at [110, 210] on span at bounding box center [106, 212] width 12 height 5
click at [104, 215] on input "checkbox" at bounding box center [103, 215] width 0 height 0
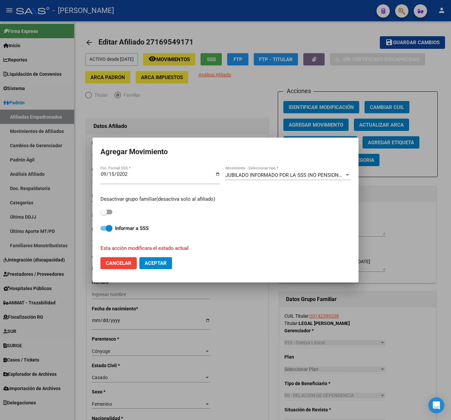
checkbox input "true"
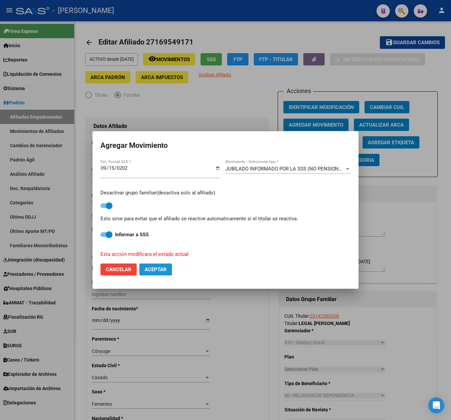
click at [158, 267] on span "Aceptar" at bounding box center [156, 270] width 22 height 6
checkbox input "false"
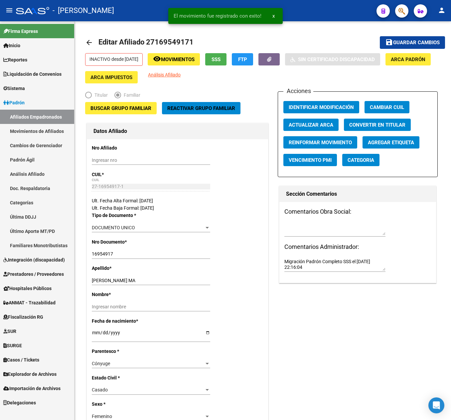
click at [400, 15] on span "button" at bounding box center [402, 11] width 7 height 14
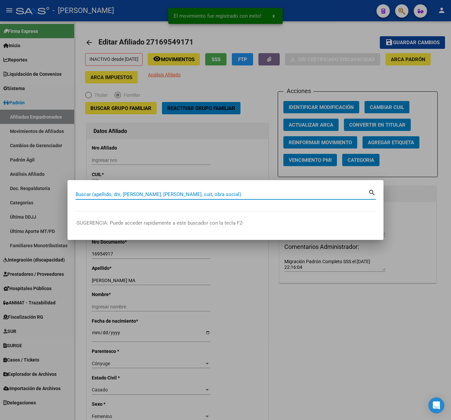
paste input "27461466716"
type input "27461466716"
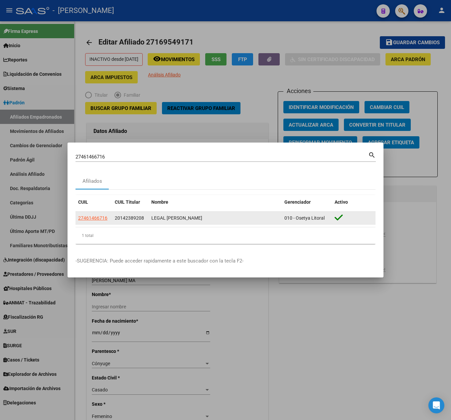
click at [97, 221] on app-link-go-to "27461466716" at bounding box center [92, 219] width 29 height 8
click at [103, 217] on span "27461466716" at bounding box center [92, 218] width 29 height 5
type textarea "27461466716"
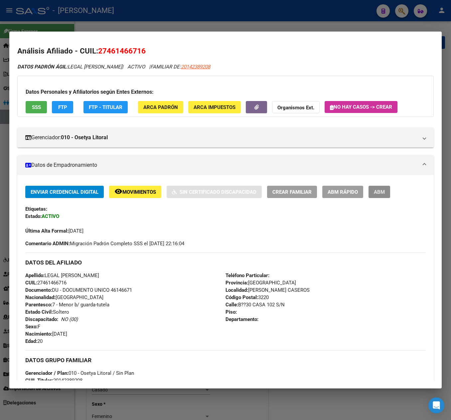
click at [385, 186] on button "ABM" at bounding box center [380, 192] width 22 height 12
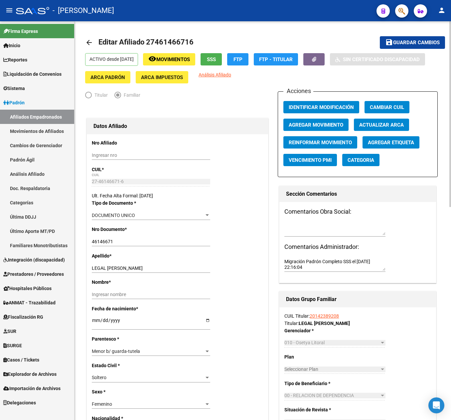
click at [307, 120] on button "Agregar Movimiento" at bounding box center [315, 125] width 65 height 12
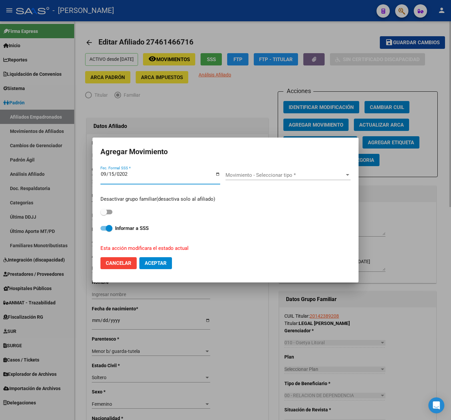
type input "[DATE]"
click at [260, 172] on span "Movimiento - Seleccionar tipo *" at bounding box center [285, 175] width 119 height 6
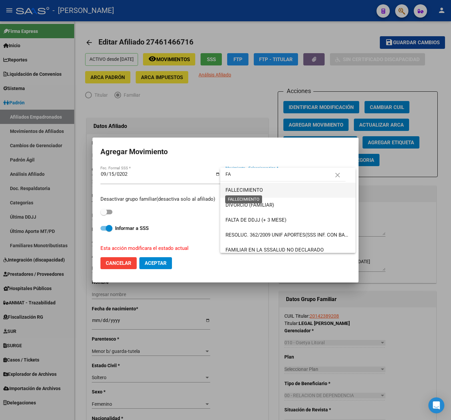
type input "F"
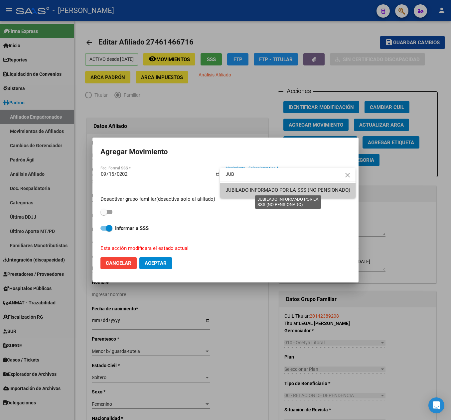
type input "JUB"
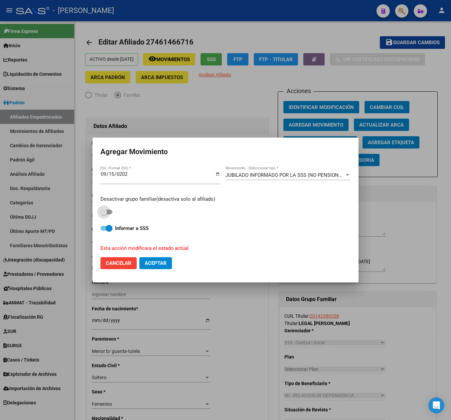
click at [110, 214] on span at bounding box center [106, 212] width 12 height 5
click at [104, 215] on input "checkbox" at bounding box center [103, 215] width 0 height 0
checkbox input "true"
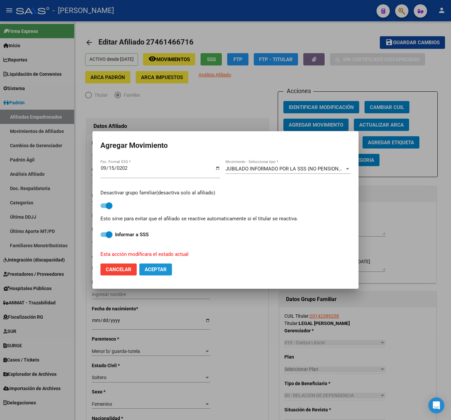
click at [158, 273] on button "Aceptar" at bounding box center [155, 270] width 33 height 12
checkbox input "false"
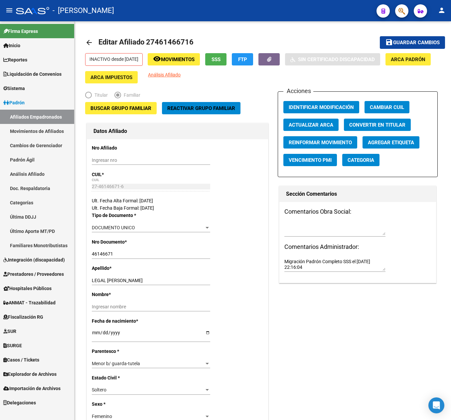
click at [406, 9] on button "button" at bounding box center [401, 10] width 13 height 13
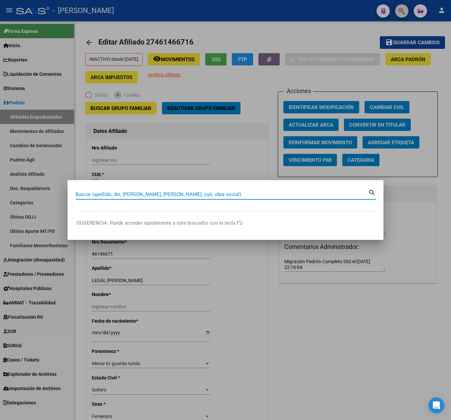
paste input "27148192850"
type input "27148192850"
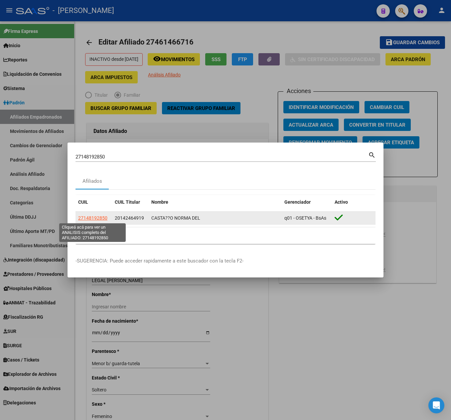
click at [98, 219] on span "27148192850" at bounding box center [92, 218] width 29 height 5
type textarea "27148192850"
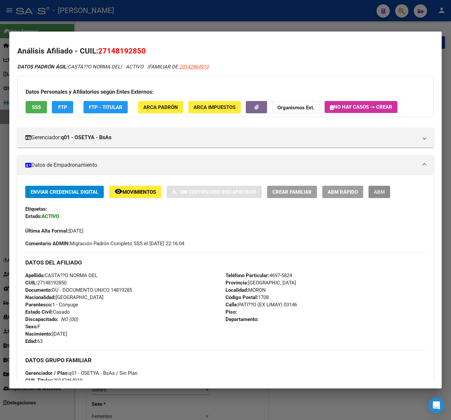
click at [378, 196] on button "ABM" at bounding box center [380, 192] width 22 height 12
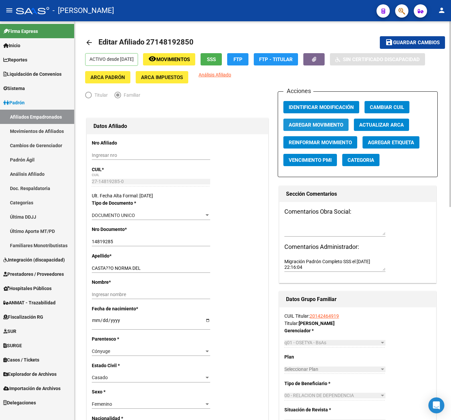
click at [305, 130] on button "Agregar Movimiento" at bounding box center [315, 125] width 65 height 12
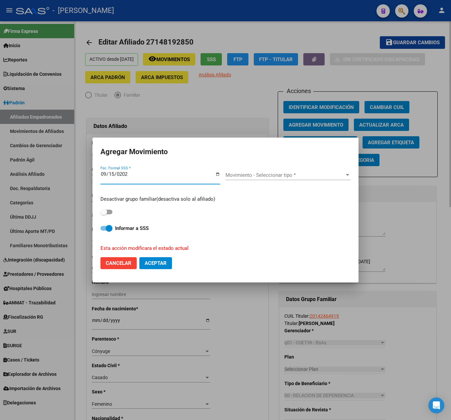
type input "[DATE]"
click at [234, 176] on span "Movimiento - Seleccionar tipo *" at bounding box center [285, 175] width 119 height 6
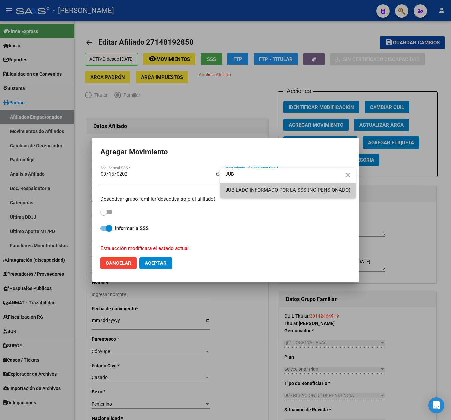
type input "JUB"
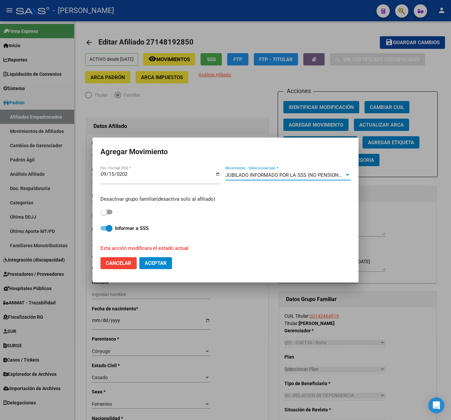
click at [108, 210] on label at bounding box center [106, 212] width 12 height 8
click at [104, 215] on input "checkbox" at bounding box center [103, 215] width 0 height 0
checkbox input "true"
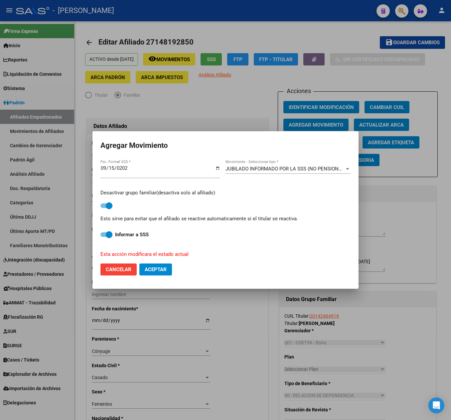
click at [161, 270] on span "Aceptar" at bounding box center [156, 270] width 22 height 6
checkbox input "false"
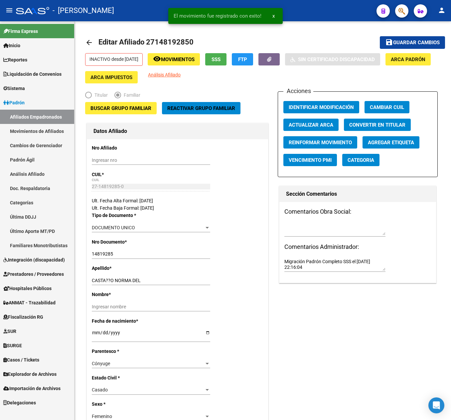
click at [407, 11] on button "button" at bounding box center [401, 10] width 13 height 13
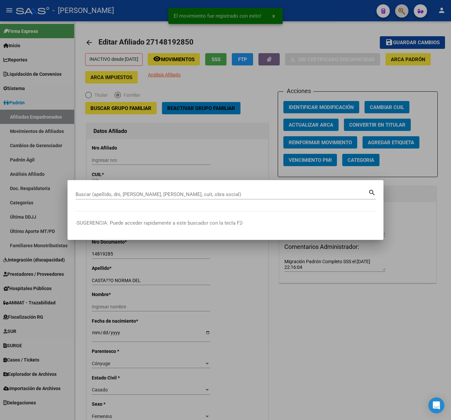
paste input "27163131272"
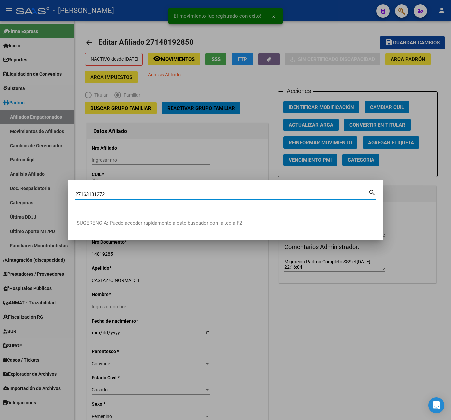
type input "27163131272"
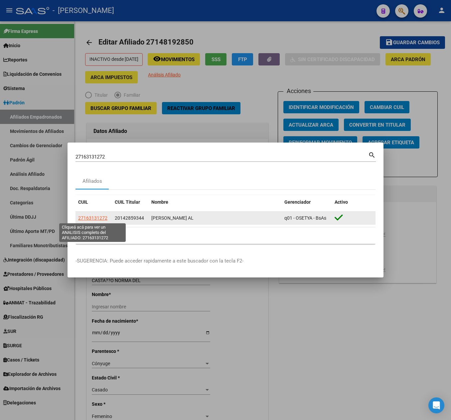
click at [104, 219] on span "27163131272" at bounding box center [92, 218] width 29 height 5
type textarea "27163131272"
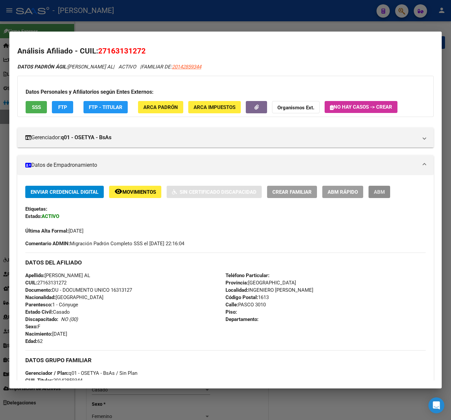
click at [377, 191] on span "ABM" at bounding box center [379, 192] width 11 height 6
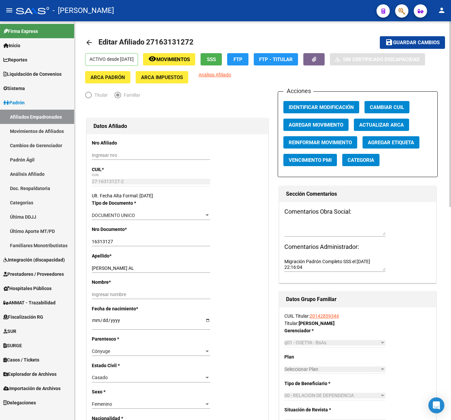
click at [335, 123] on span "Agregar Movimiento" at bounding box center [316, 125] width 55 height 6
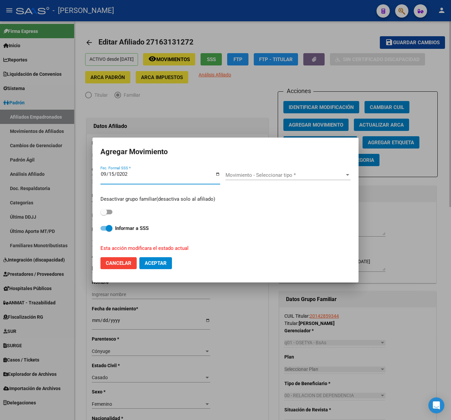
type input "[DATE]"
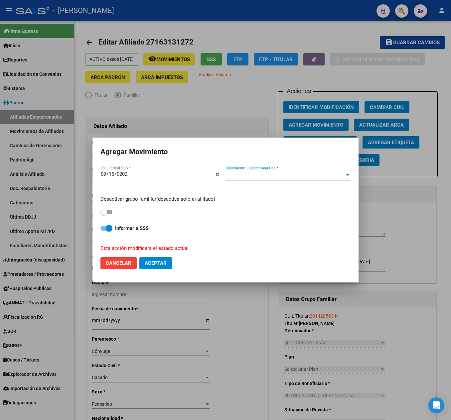
click at [282, 175] on span "Movimiento - Seleccionar tipo *" at bounding box center [285, 175] width 119 height 6
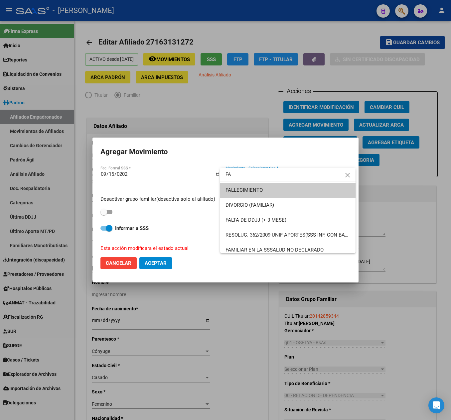
type input "F"
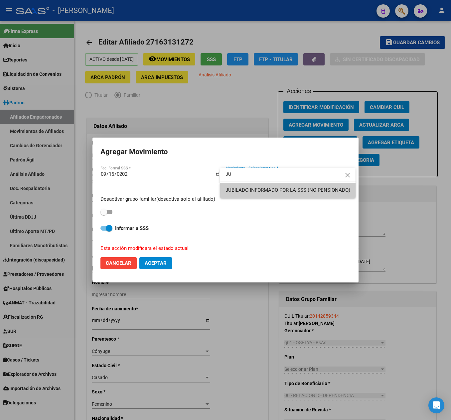
type input "JU"
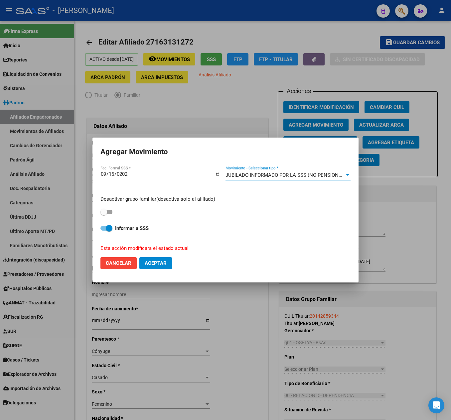
click at [106, 215] on span at bounding box center [103, 212] width 7 height 7
click at [104, 215] on input "checkbox" at bounding box center [103, 215] width 0 height 0
checkbox input "true"
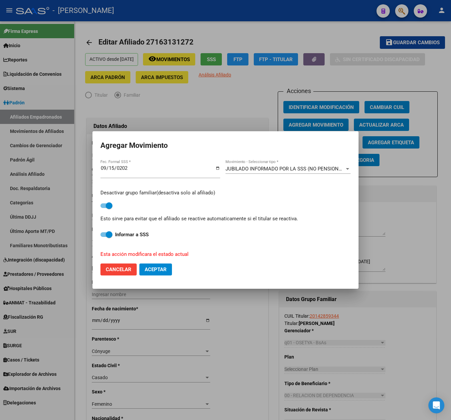
click at [156, 268] on span "Aceptar" at bounding box center [156, 270] width 22 height 6
checkbox input "false"
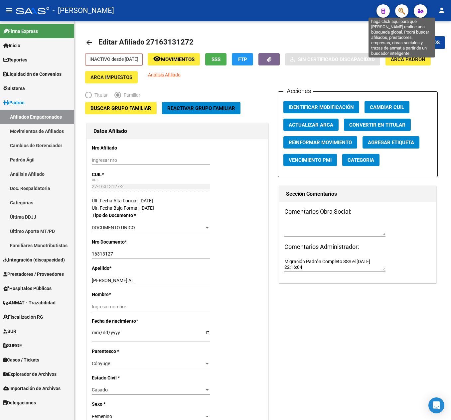
click at [400, 15] on icon "button" at bounding box center [402, 11] width 7 height 8
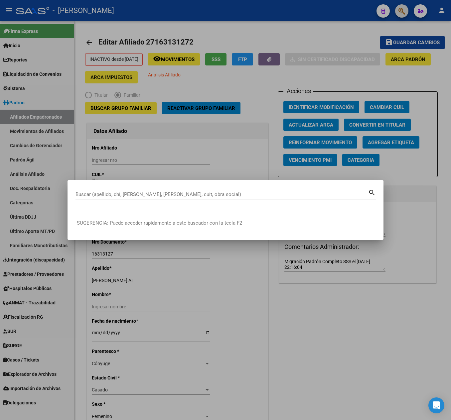
paste input "23162690434"
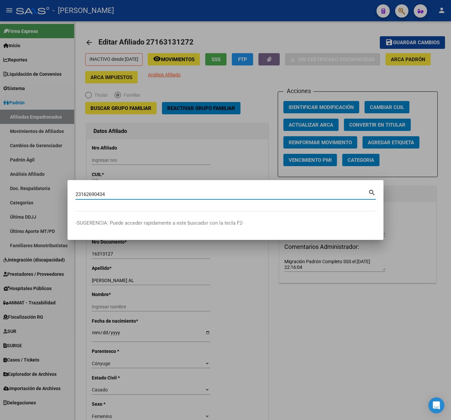
type input "23162690434"
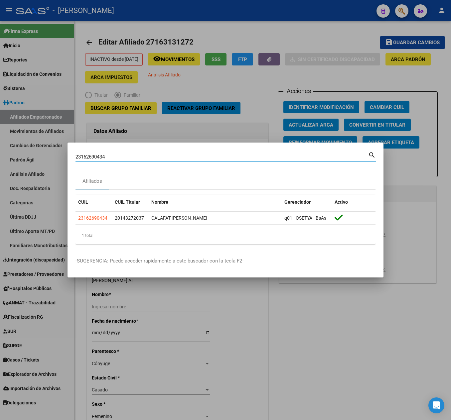
click at [128, 159] on input "23162690434" at bounding box center [222, 157] width 293 height 6
click at [128, 158] on input "23162690434" at bounding box center [222, 157] width 293 height 6
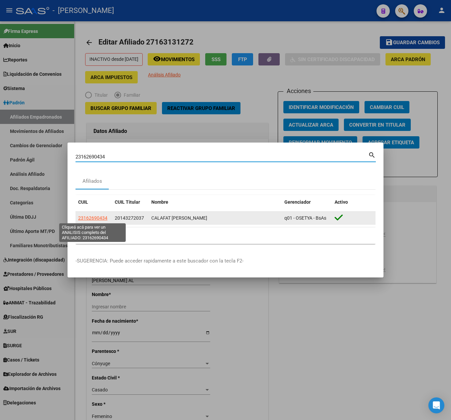
click at [103, 218] on span "23162690434" at bounding box center [92, 218] width 29 height 5
type textarea "23162690434"
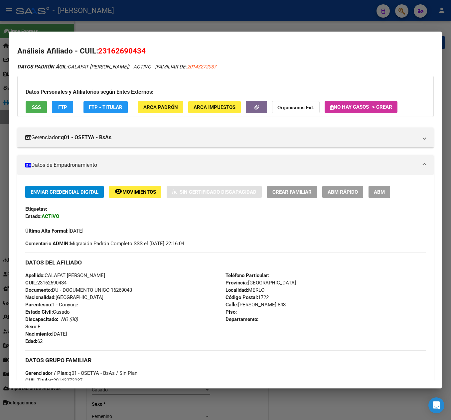
click at [386, 194] on button "ABM" at bounding box center [380, 192] width 22 height 12
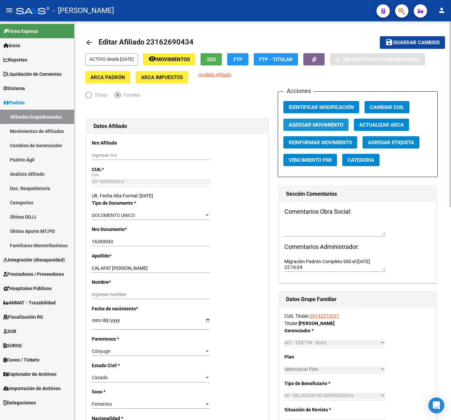
click at [331, 126] on span "Agregar Movimiento" at bounding box center [316, 125] width 55 height 6
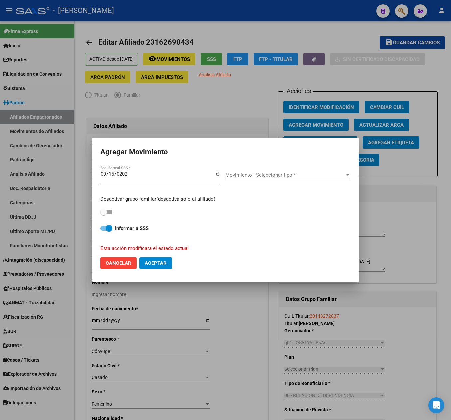
drag, startPoint x: 257, startPoint y: 168, endPoint x: 255, endPoint y: 172, distance: 3.6
click at [255, 172] on div "Movimiento - Seleccionar tipo * Movimiento - Seleccionar tipo *" at bounding box center [288, 178] width 125 height 26
click at [255, 172] on span "Movimiento - Seleccionar tipo *" at bounding box center [285, 175] width 119 height 6
click at [112, 213] on div "Desactivar grupo familiar(desactiva solo al afiliado)" at bounding box center [225, 206] width 250 height 21
click at [112, 213] on span at bounding box center [106, 212] width 12 height 5
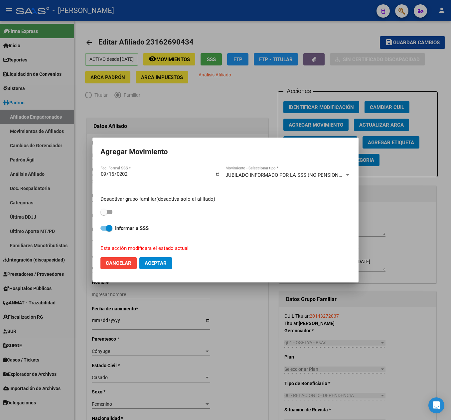
click at [104, 215] on input "checkbox" at bounding box center [103, 215] width 0 height 0
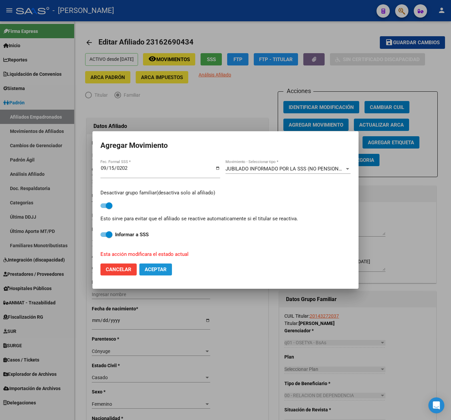
click at [160, 265] on button "Aceptar" at bounding box center [155, 270] width 33 height 12
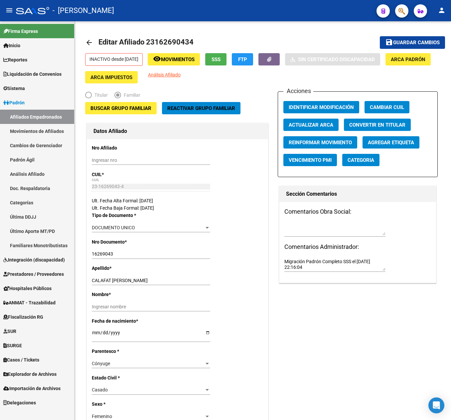
click at [400, 11] on icon "button" at bounding box center [402, 11] width 7 height 8
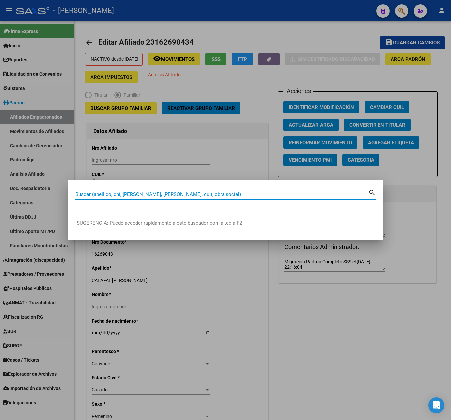
paste input "27170171484"
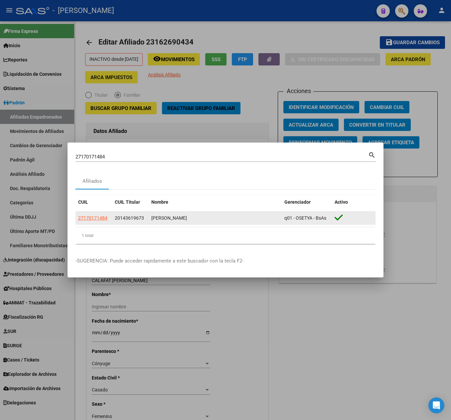
click at [98, 215] on app-link-go-to "27170171484" at bounding box center [92, 219] width 29 height 8
click at [101, 219] on span "27170171484" at bounding box center [92, 218] width 29 height 5
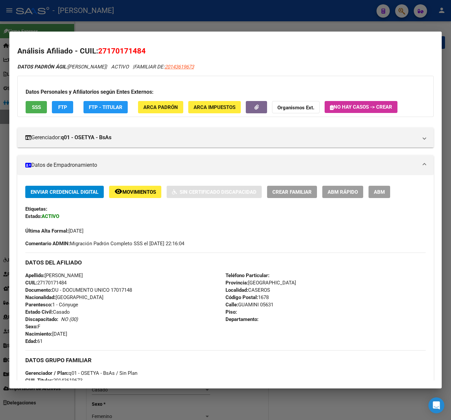
click at [374, 190] on span "ABM" at bounding box center [379, 192] width 11 height 6
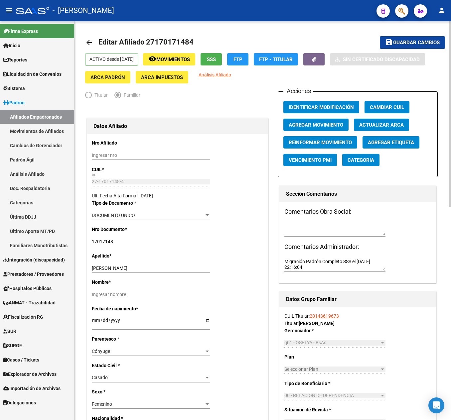
click at [331, 126] on span "Agregar Movimiento" at bounding box center [316, 125] width 55 height 6
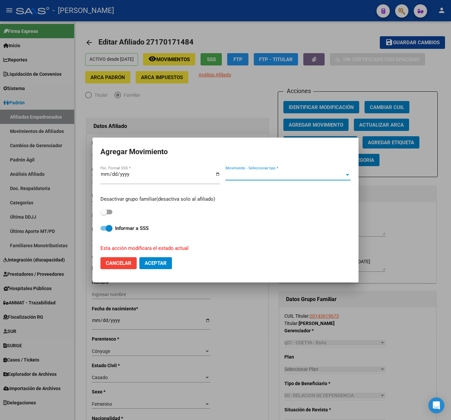
click at [272, 178] on span "Movimiento - Seleccionar tipo *" at bounding box center [285, 175] width 119 height 6
click at [108, 213] on span at bounding box center [106, 212] width 12 height 5
click at [104, 215] on input "checkbox" at bounding box center [103, 215] width 0 height 0
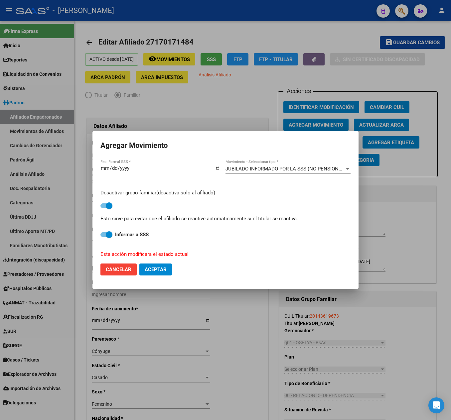
click at [153, 273] on button "Aceptar" at bounding box center [155, 270] width 33 height 12
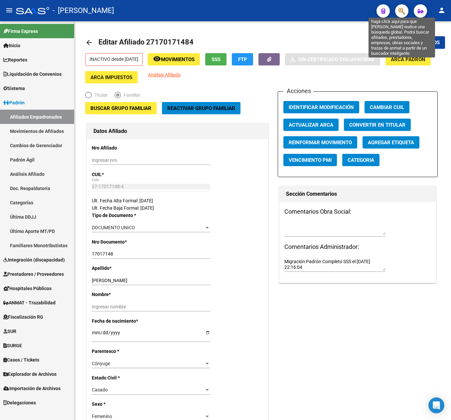
click at [399, 10] on icon "button" at bounding box center [402, 11] width 7 height 8
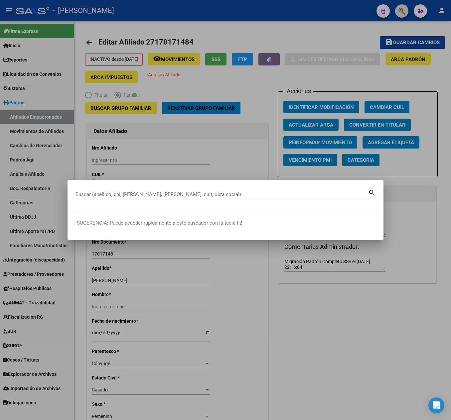
paste input "20144080670"
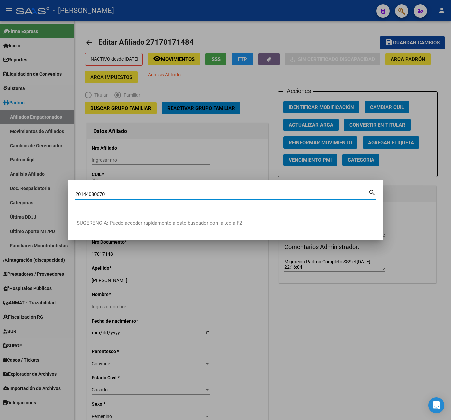
type input "20144080670"
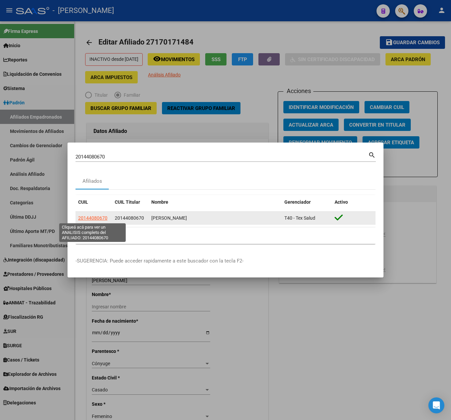
click at [100, 216] on span "20144080670" at bounding box center [92, 218] width 29 height 5
type textarea "20144080670"
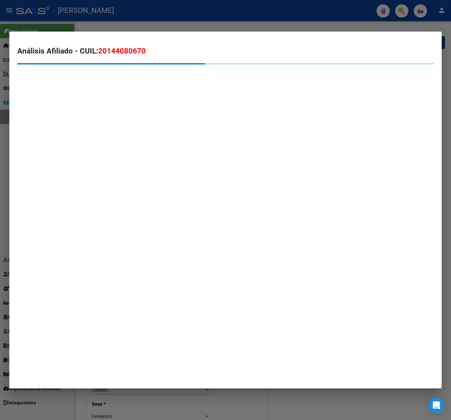
click at [116, 49] on span "20144080670" at bounding box center [122, 51] width 48 height 9
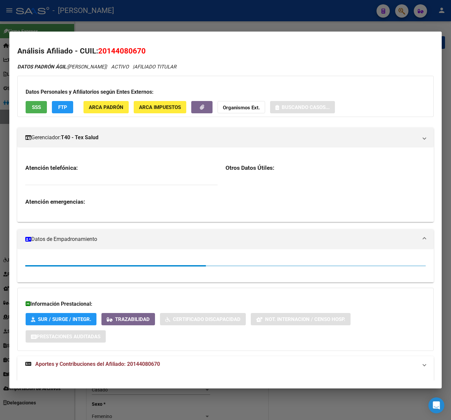
click at [116, 49] on span "20144080670" at bounding box center [122, 51] width 48 height 9
copy span "20144080670"
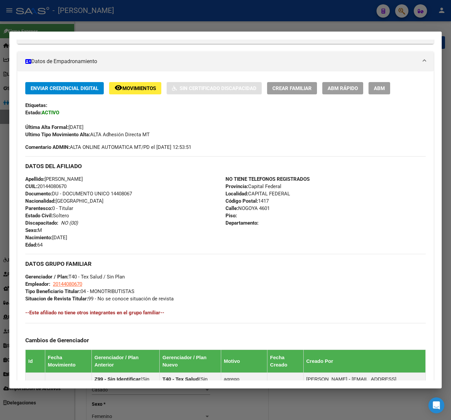
scroll to position [240, 0]
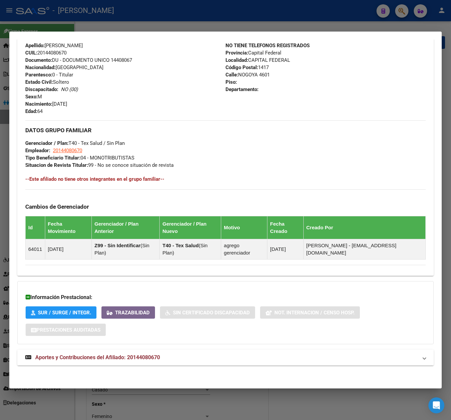
click at [158, 365] on mat-expansion-panel-header "Aportes y Contribuciones del Afiliado: 20144080670" at bounding box center [225, 358] width 416 height 16
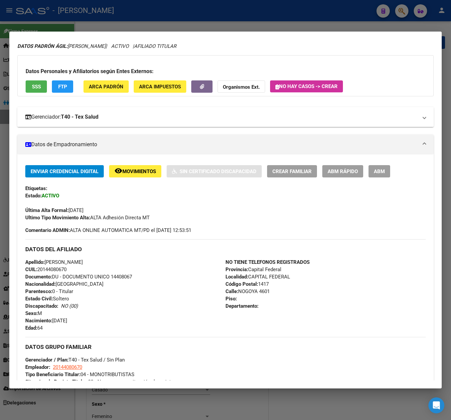
scroll to position [0, 0]
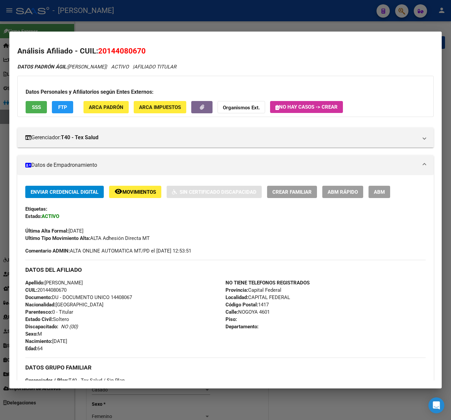
drag, startPoint x: 104, startPoint y: 53, endPoint x: 114, endPoint y: 53, distance: 10.7
click at [114, 53] on span "20144080670" at bounding box center [122, 51] width 48 height 9
drag, startPoint x: 109, startPoint y: 51, endPoint x: 142, endPoint y: 54, distance: 32.7
click at [142, 54] on span "20144080670" at bounding box center [122, 51] width 48 height 9
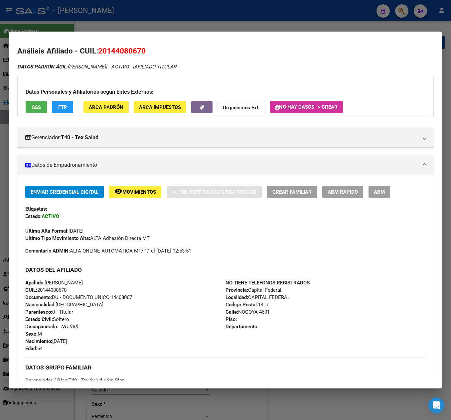
copy span "14408067"
click at [80, 65] on span "DATOS PADRÓN ÁGIL: [PERSON_NAME]" at bounding box center [61, 67] width 88 height 6
drag, startPoint x: 80, startPoint y: 65, endPoint x: 124, endPoint y: 65, distance: 43.9
click at [106, 65] on span "DATOS PADRÓN ÁGIL: [PERSON_NAME]" at bounding box center [61, 67] width 88 height 6
copy span "[PERSON_NAME]"
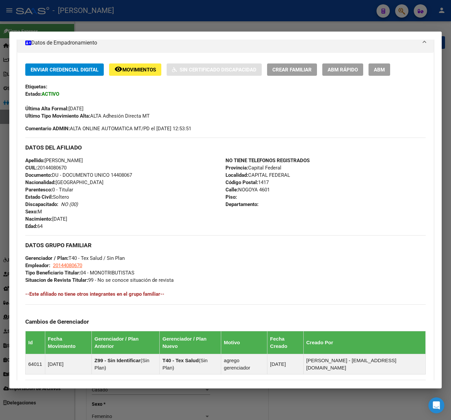
scroll to position [133, 0]
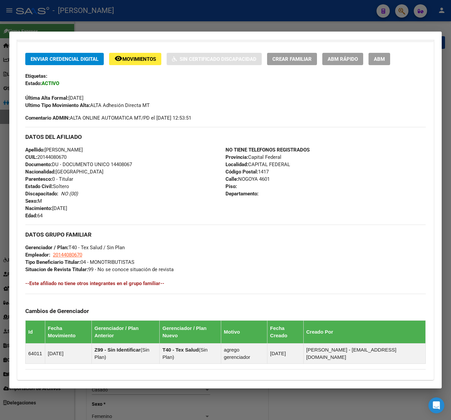
click at [237, 180] on span "Calle: NOGOYA 4601" at bounding box center [248, 179] width 44 height 6
drag, startPoint x: 237, startPoint y: 180, endPoint x: 261, endPoint y: 182, distance: 24.0
click at [261, 182] on span "Calle: NOGOYA 4601" at bounding box center [248, 179] width 44 height 6
copy span "NOGOYA 4601"
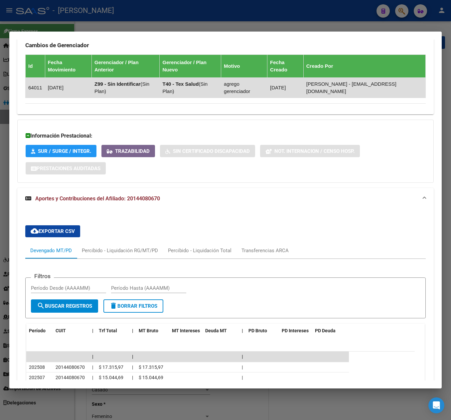
scroll to position [200, 0]
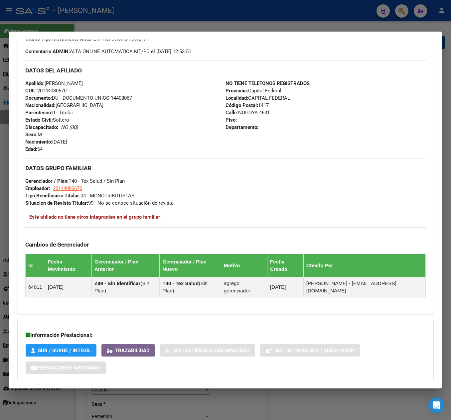
click at [297, 10] on div at bounding box center [225, 210] width 451 height 420
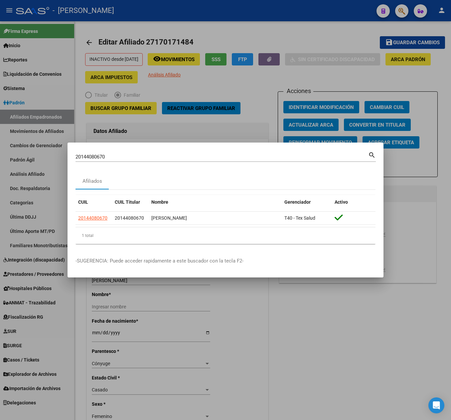
click at [301, 151] on div "20144080670 Buscar (apellido, dni, cuil, [PERSON_NAME], cuit, obra social) sear…" at bounding box center [226, 156] width 300 height 11
drag, startPoint x: 301, startPoint y: 150, endPoint x: 293, endPoint y: 159, distance: 11.8
click at [301, 151] on div "20144080670 Buscar (apellido, dni, cuil, [PERSON_NAME], cuit, obra social) sear…" at bounding box center [226, 156] width 300 height 11
click at [293, 160] on div "20144080670 [PERSON_NAME] (apellido, dni, cuil, [PERSON_NAME], cuit, obra socia…" at bounding box center [222, 157] width 293 height 10
click at [299, 154] on input "20144080670" at bounding box center [222, 157] width 293 height 6
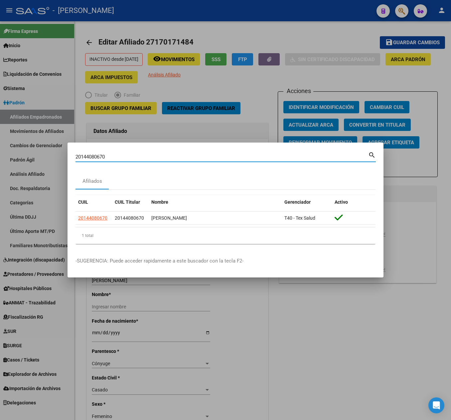
click at [299, 154] on input "20144080670" at bounding box center [222, 157] width 293 height 6
paste input "7169198247"
type input "27169198247"
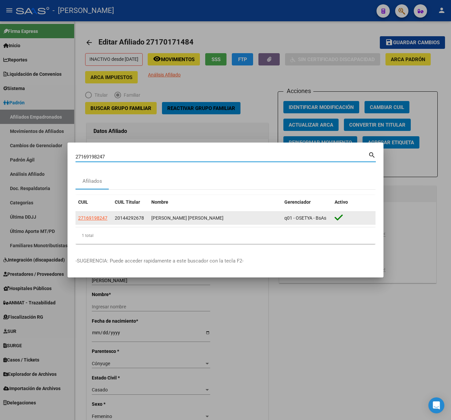
click at [79, 222] on datatable-body-cell "27169198247" at bounding box center [94, 218] width 37 height 13
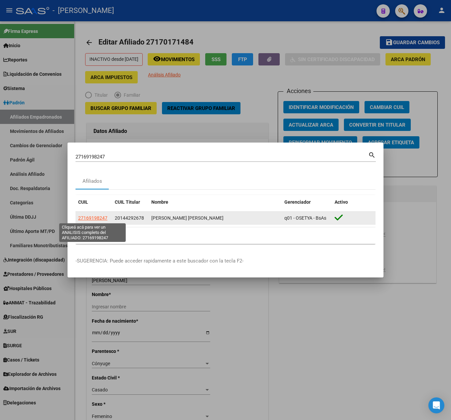
click at [85, 217] on span "27169198247" at bounding box center [92, 218] width 29 height 5
copy span "1"
type textarea "27169198247"
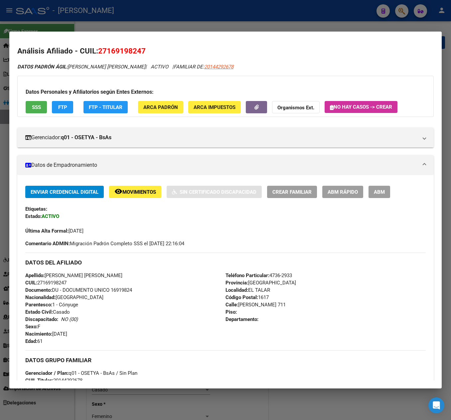
click at [383, 195] on span "ABM" at bounding box center [379, 192] width 11 height 6
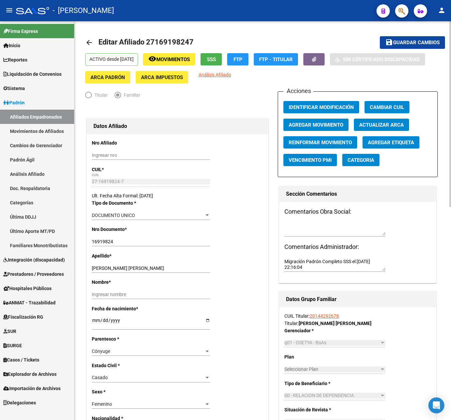
click at [311, 120] on button "Agregar Movimiento" at bounding box center [315, 125] width 65 height 12
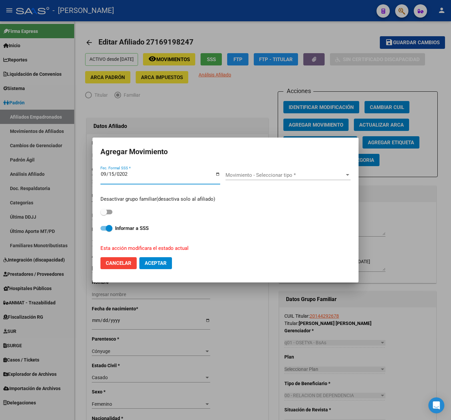
type input "[DATE]"
drag, startPoint x: 275, startPoint y: 188, endPoint x: 277, endPoint y: 177, distance: 11.5
click at [276, 180] on div "Movimiento - Seleccionar tipo * Movimiento - Seleccionar tipo *" at bounding box center [288, 178] width 125 height 26
click at [277, 175] on span "Movimiento - Seleccionar tipo *" at bounding box center [285, 175] width 119 height 6
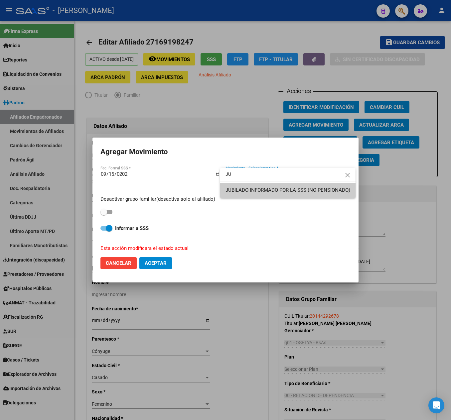
type input "JU"
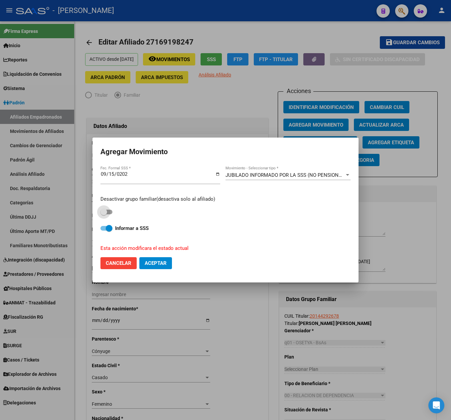
click at [112, 212] on span at bounding box center [106, 212] width 12 height 5
click at [104, 215] on input "checkbox" at bounding box center [103, 215] width 0 height 0
checkbox input "true"
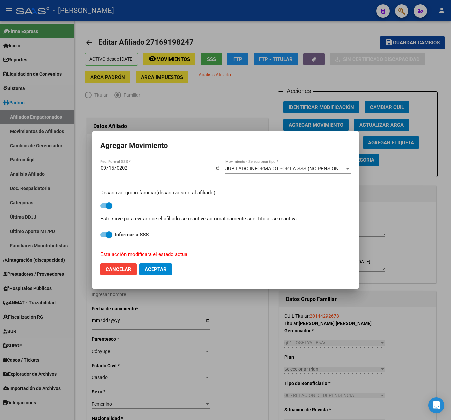
click at [145, 268] on span "Aceptar" at bounding box center [156, 270] width 22 height 6
checkbox input "false"
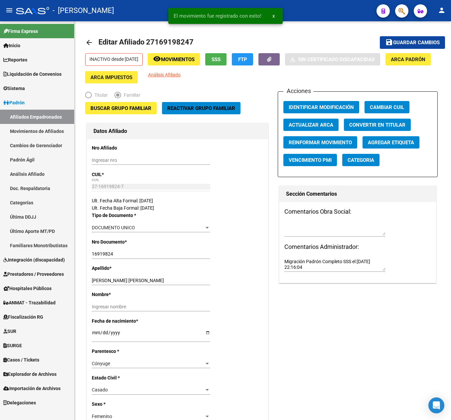
click at [408, 10] on button "button" at bounding box center [401, 10] width 13 height 13
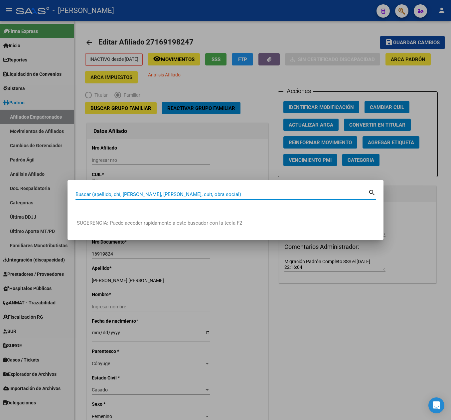
paste input "27166237675"
type input "27166237675"
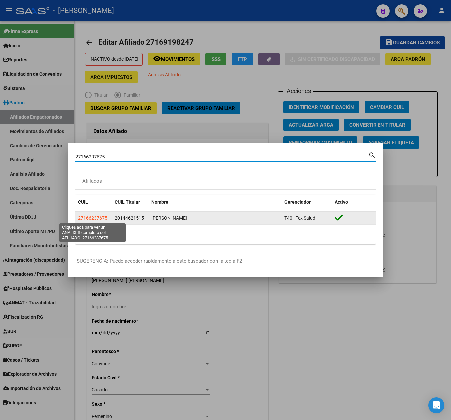
click at [98, 218] on span "27166237675" at bounding box center [92, 218] width 29 height 5
type textarea "27166237675"
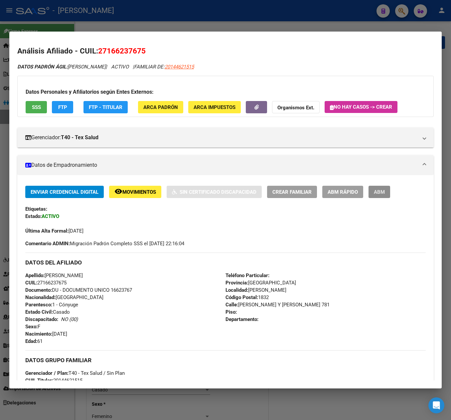
click at [376, 190] on span "ABM" at bounding box center [379, 192] width 11 height 6
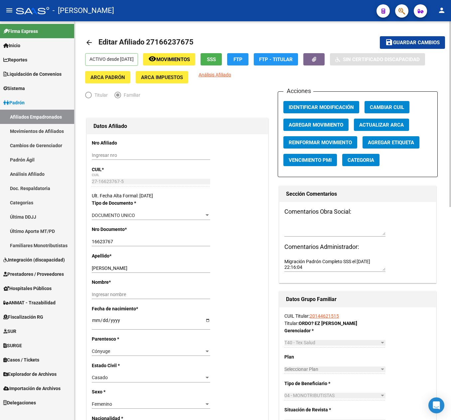
click at [313, 121] on button "Agregar Movimiento" at bounding box center [315, 125] width 65 height 12
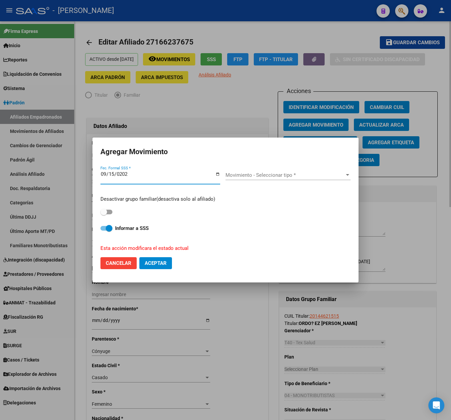
type input "[DATE]"
click at [269, 175] on span "Movimiento - Seleccionar tipo *" at bounding box center [285, 175] width 119 height 6
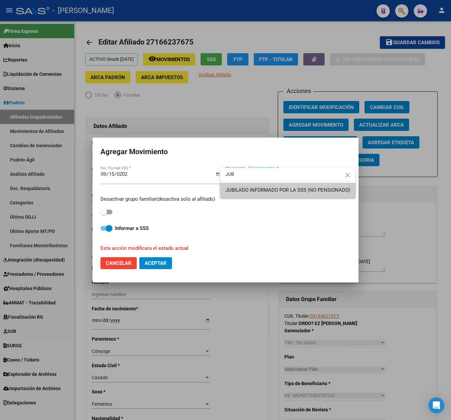
type input "JUB"
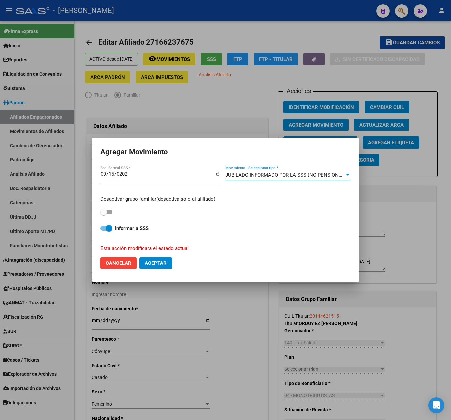
click at [102, 214] on span at bounding box center [103, 212] width 7 height 7
click at [103, 215] on input "checkbox" at bounding box center [103, 215] width 0 height 0
checkbox input "true"
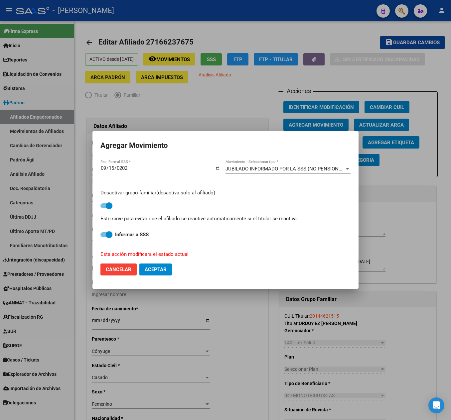
click at [161, 267] on span "Aceptar" at bounding box center [156, 270] width 22 height 6
checkbox input "false"
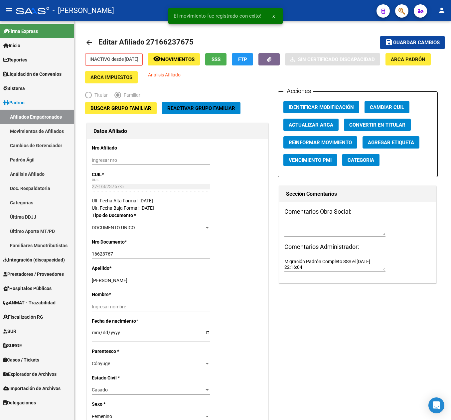
click at [401, 11] on icon "button" at bounding box center [402, 11] width 7 height 8
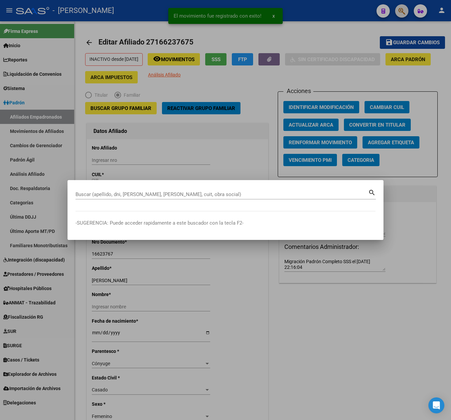
paste input "20144635273"
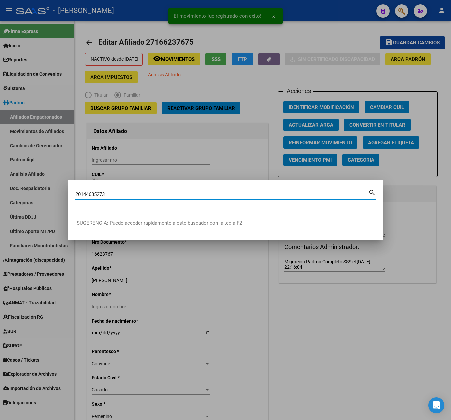
type input "20144635273"
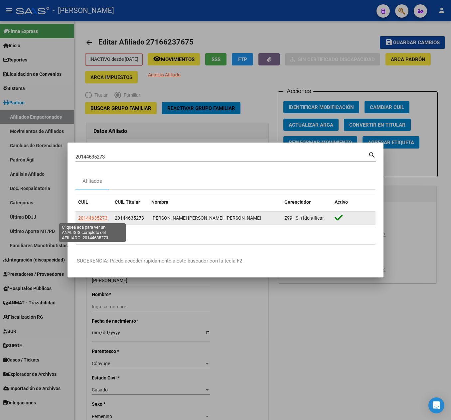
click at [93, 216] on span "20144635273" at bounding box center [92, 218] width 29 height 5
type textarea "20144635273"
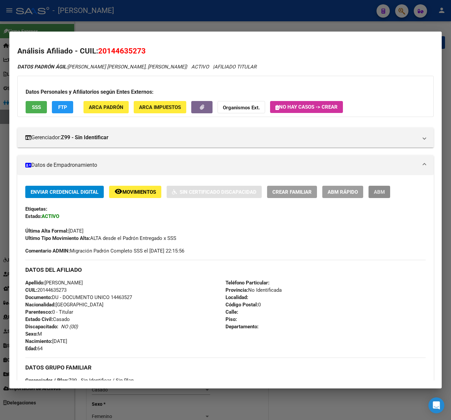
click at [387, 192] on button "ABM" at bounding box center [380, 192] width 22 height 12
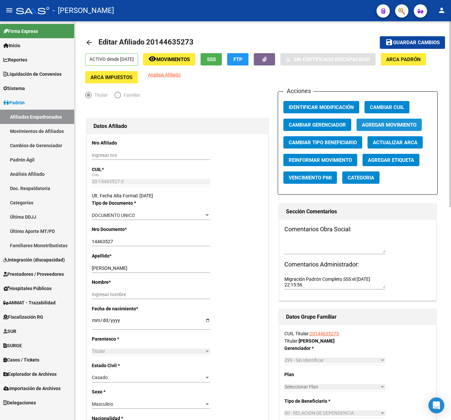
click at [369, 120] on button "Agregar Movimiento" at bounding box center [389, 125] width 65 height 12
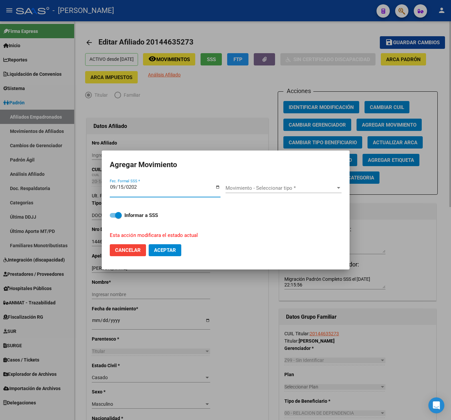
type input "[DATE]"
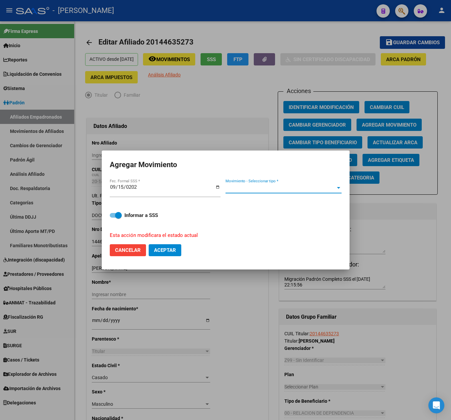
click at [244, 187] on span "Movimiento - Seleccionar tipo *" at bounding box center [281, 188] width 110 height 6
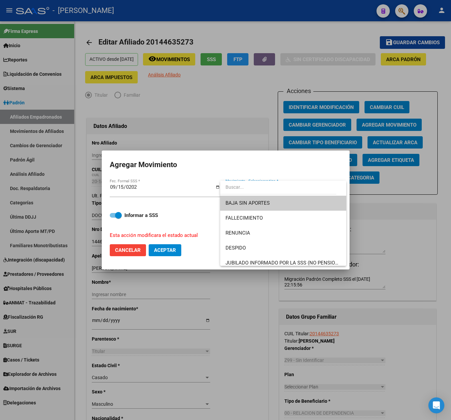
type input "U"
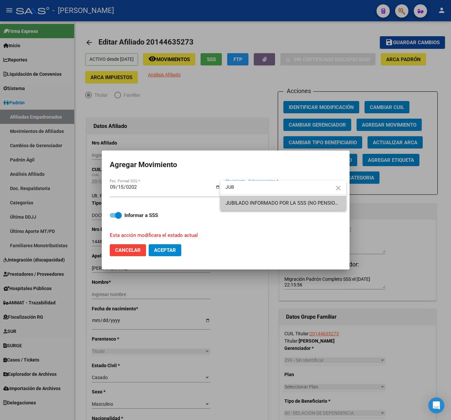
type input "JUB"
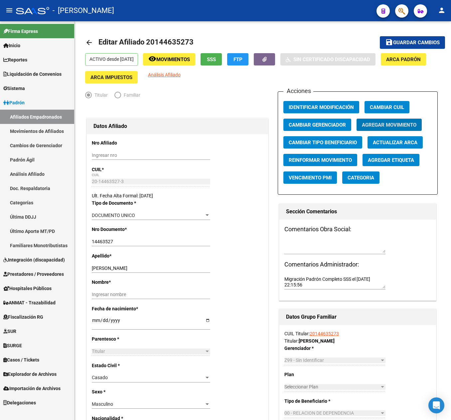
click at [412, 9] on mat-toolbar "menu - osetya person" at bounding box center [225, 10] width 451 height 21
click at [403, 11] on icon "button" at bounding box center [402, 11] width 7 height 8
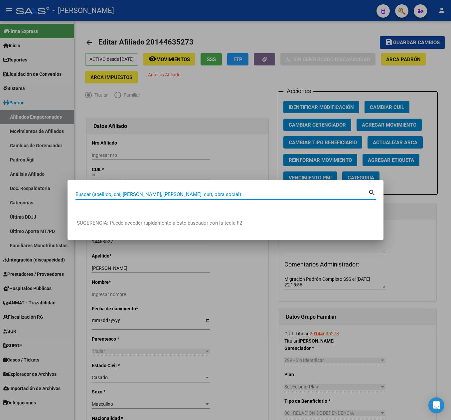
paste input "20144635273"
type input "20144635273"
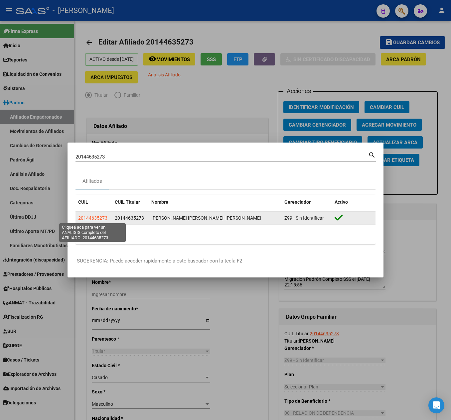
click at [104, 216] on span "20144635273" at bounding box center [92, 218] width 29 height 5
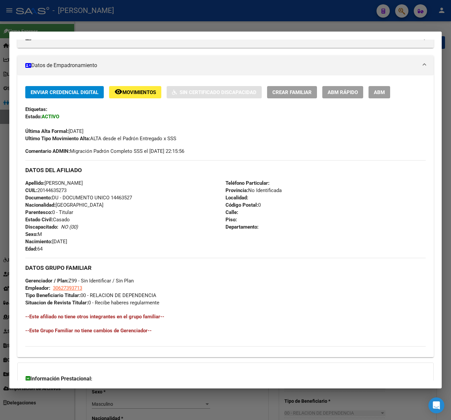
scroll to position [182, 0]
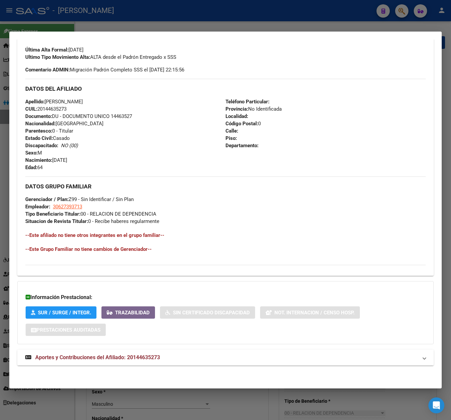
drag, startPoint x: 127, startPoint y: 356, endPoint x: 144, endPoint y: 323, distance: 36.6
click at [127, 359] on span "Aportes y Contribuciones del Afiliado: 20144635273" at bounding box center [97, 358] width 125 height 6
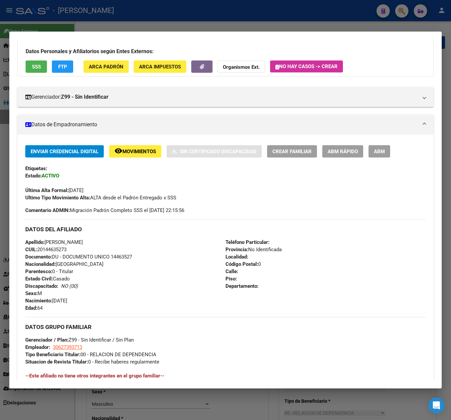
scroll to position [0, 0]
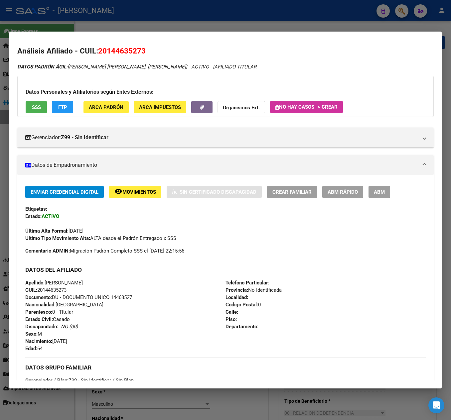
click at [382, 187] on button "ABM" at bounding box center [380, 192] width 22 height 12
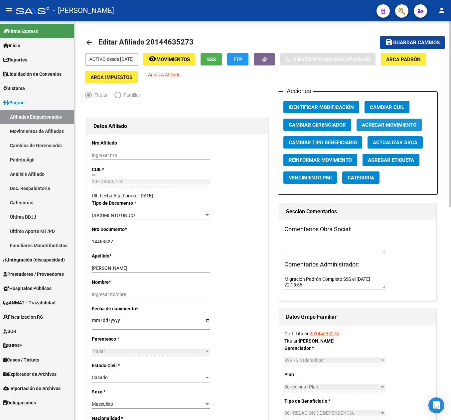
click at [375, 119] on button "Agregar Movimiento" at bounding box center [389, 125] width 65 height 12
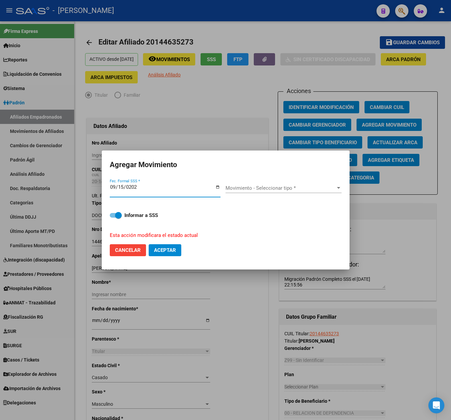
type input "[DATE]"
click at [285, 187] on span "Movimiento - Seleccionar tipo *" at bounding box center [281, 188] width 110 height 6
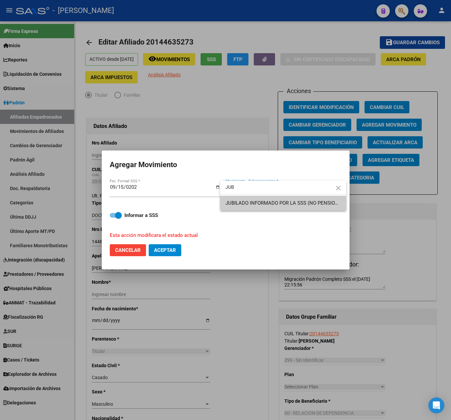
type input "JUB"
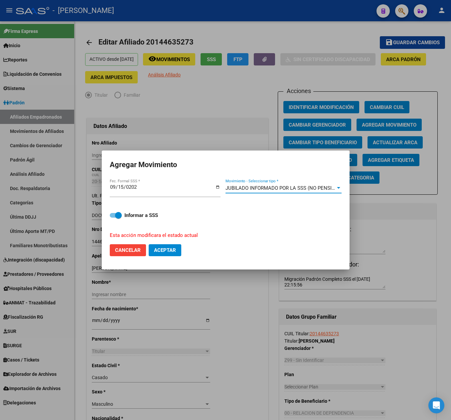
click at [152, 257] on mat-dialog-actions "Cancelar Aceptar" at bounding box center [226, 250] width 232 height 23
click at [167, 250] on span "Aceptar" at bounding box center [165, 250] width 22 height 6
checkbox input "false"
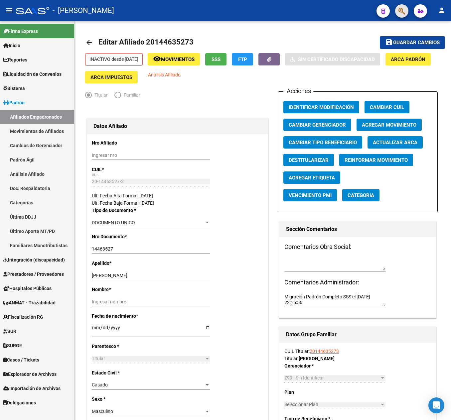
click at [406, 7] on button "button" at bounding box center [401, 10] width 13 height 13
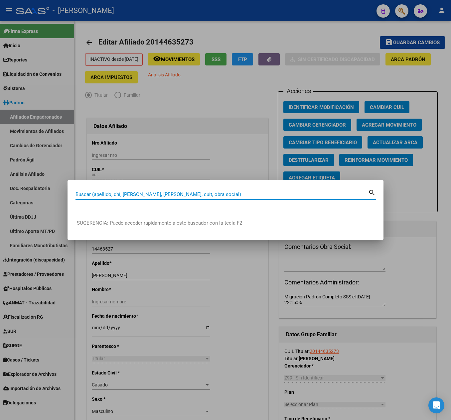
paste input "27921467597"
type input "27921467597"
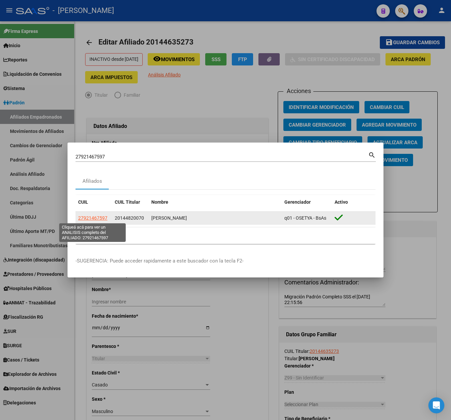
click at [92, 216] on span "27921467597" at bounding box center [92, 218] width 29 height 5
type textarea "27921467597"
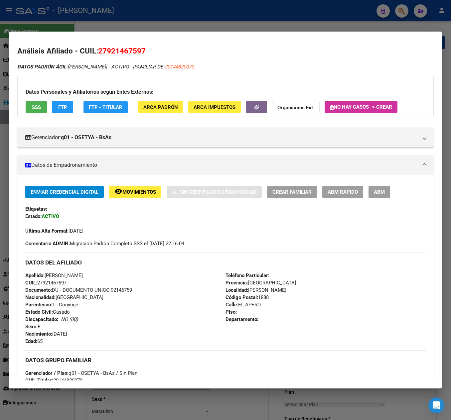
click at [268, 29] on div at bounding box center [225, 210] width 451 height 420
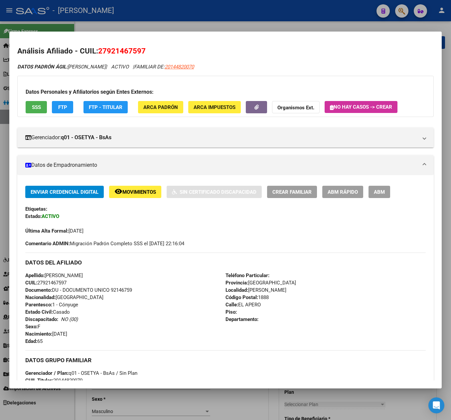
click at [276, 20] on div at bounding box center [225, 210] width 451 height 420
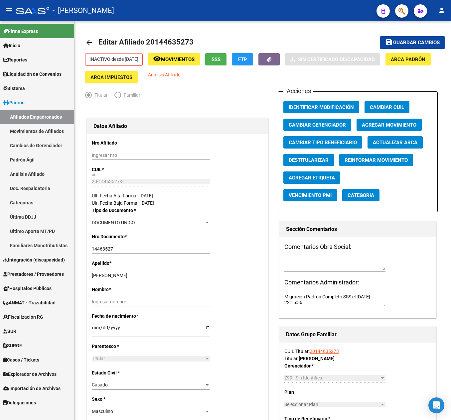
click at [411, 10] on mat-toolbar "menu - osetya person" at bounding box center [225, 10] width 451 height 21
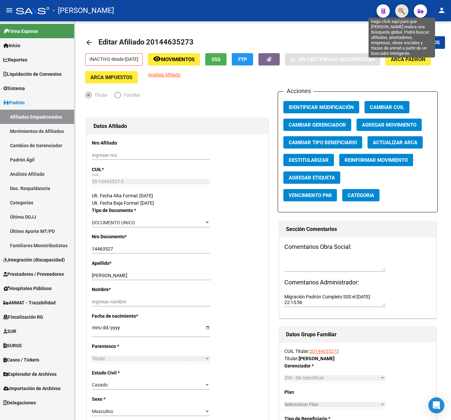
click at [402, 9] on icon "button" at bounding box center [402, 11] width 7 height 8
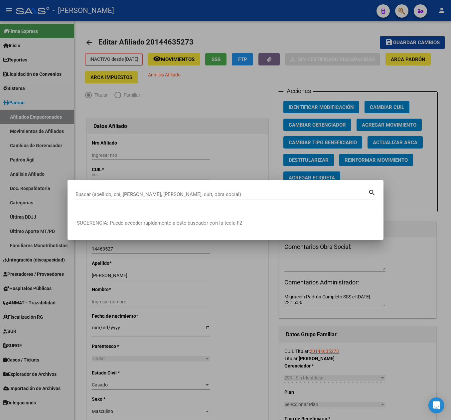
paste input "27921467597"
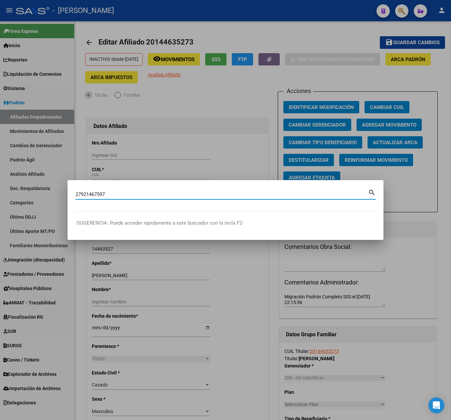
type input "27921467597"
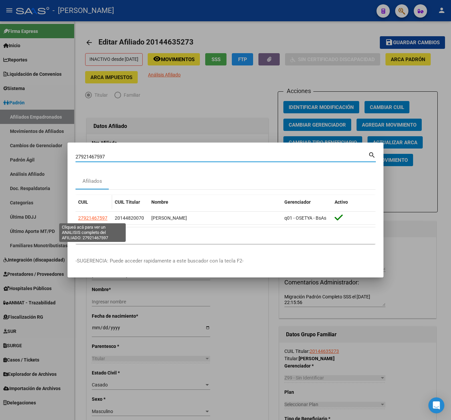
click at [94, 218] on span "27921467597" at bounding box center [92, 218] width 29 height 5
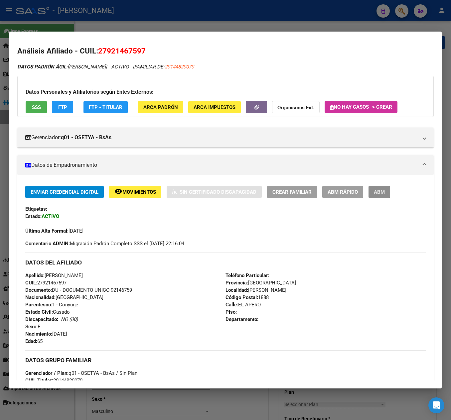
click at [383, 195] on span "ABM" at bounding box center [379, 192] width 11 height 6
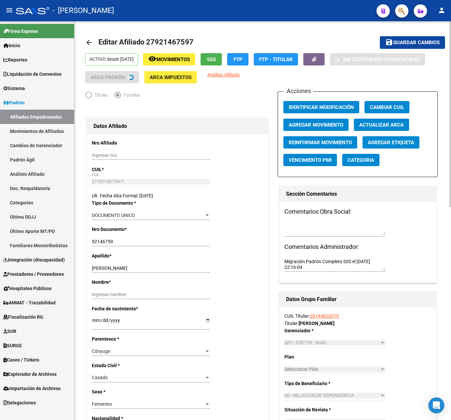
click at [307, 127] on span "Agregar Movimiento" at bounding box center [316, 125] width 55 height 6
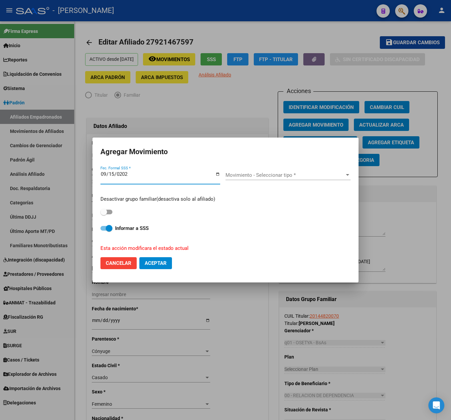
type input "[DATE]"
click at [229, 171] on div "Movimiento - Seleccionar tipo * Movimiento - Seleccionar tipo *" at bounding box center [288, 175] width 125 height 10
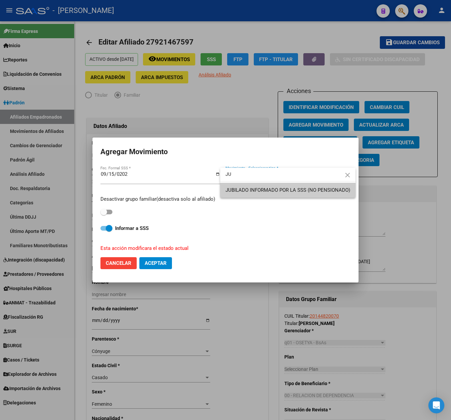
type input "JU"
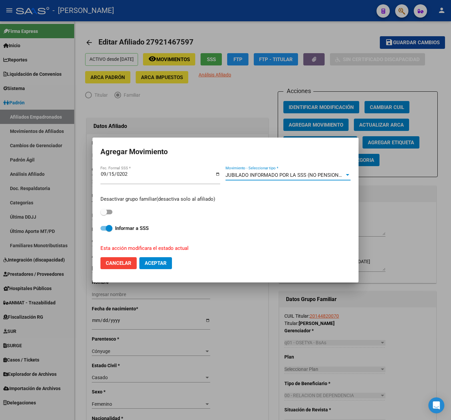
click at [108, 212] on span at bounding box center [106, 212] width 12 height 5
click at [104, 215] on input "checkbox" at bounding box center [103, 215] width 0 height 0
checkbox input "true"
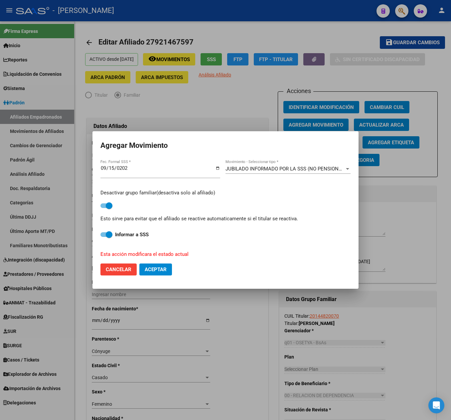
click at [168, 271] on button "Aceptar" at bounding box center [155, 270] width 33 height 12
checkbox input "false"
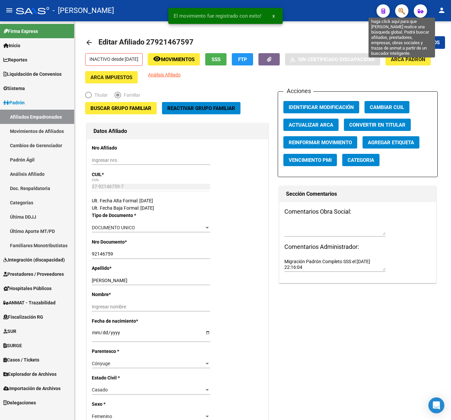
click at [401, 13] on icon "button" at bounding box center [402, 11] width 7 height 8
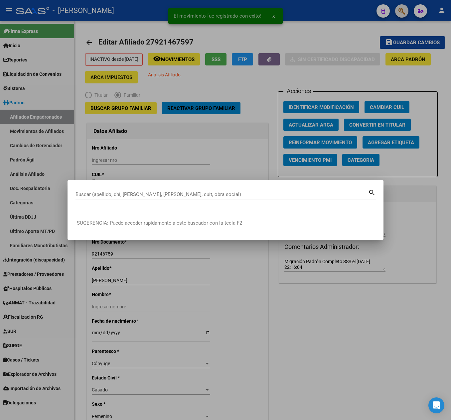
paste input "27144988855"
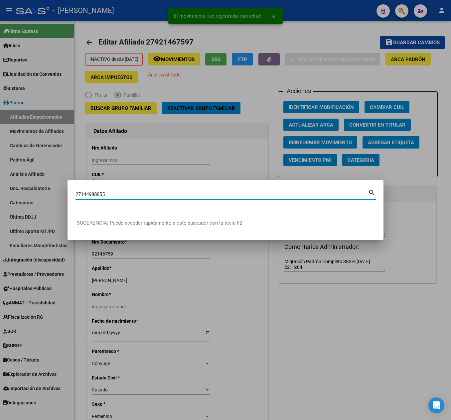
type input "27144988855"
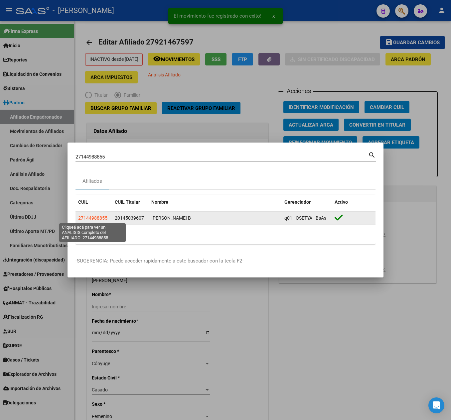
click at [98, 216] on span "27144988855" at bounding box center [92, 218] width 29 height 5
type textarea "27144988855"
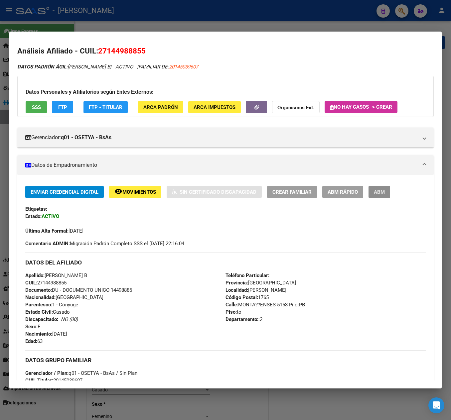
click at [384, 187] on button "ABM" at bounding box center [380, 192] width 22 height 12
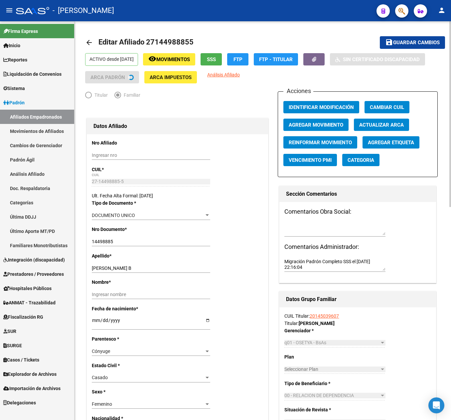
click at [318, 129] on button "Agregar Movimiento" at bounding box center [315, 125] width 65 height 12
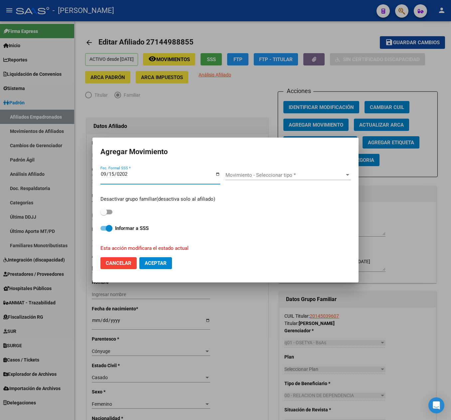
type input "[DATE]"
click at [289, 169] on div "Movimiento - Seleccionar tipo * Movimiento - Seleccionar tipo *" at bounding box center [288, 178] width 125 height 26
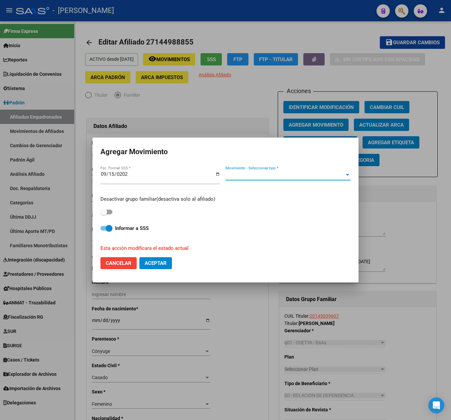
click at [282, 173] on span "Movimiento - Seleccionar tipo *" at bounding box center [285, 175] width 119 height 6
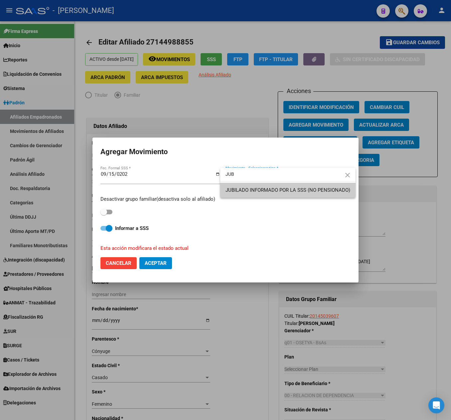
type input "JUB"
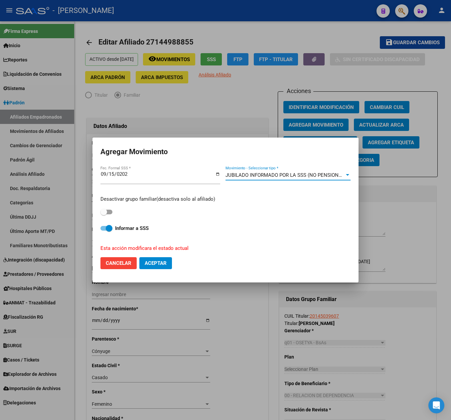
click at [114, 209] on div "Desactivar grupo familiar(desactiva solo al afiliado)" at bounding box center [225, 206] width 250 height 21
click at [110, 209] on label at bounding box center [106, 212] width 12 height 8
click at [104, 215] on input "checkbox" at bounding box center [103, 215] width 0 height 0
checkbox input "true"
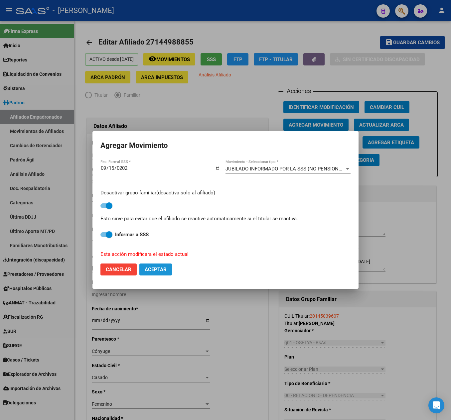
click at [156, 269] on span "Aceptar" at bounding box center [156, 270] width 22 height 6
checkbox input "false"
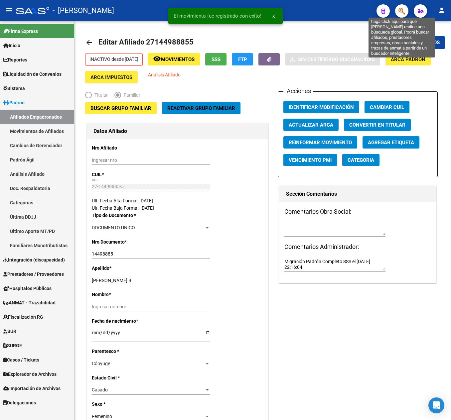
click at [400, 7] on icon "button" at bounding box center [402, 11] width 7 height 8
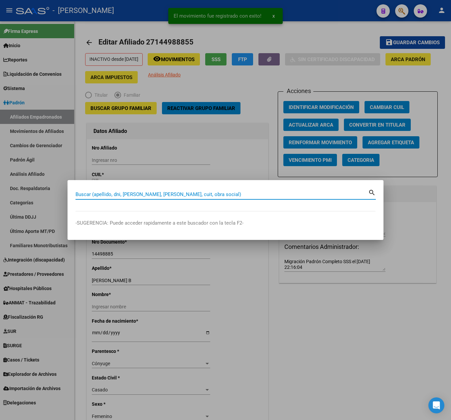
paste input "27165386456"
type input "27165386456"
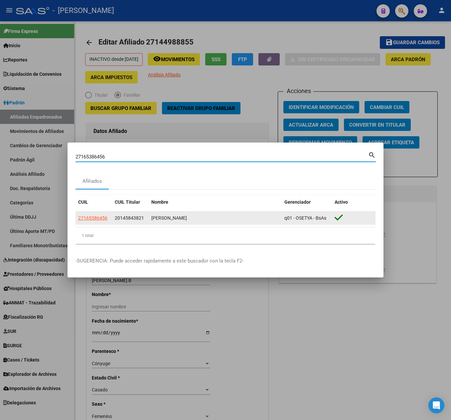
click at [80, 222] on app-link-go-to "27165386456" at bounding box center [92, 219] width 29 height 8
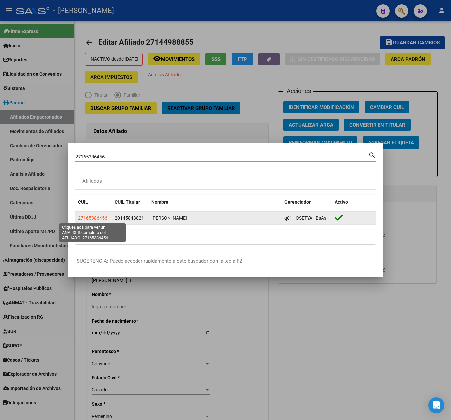
click at [84, 220] on span "27165386456" at bounding box center [92, 218] width 29 height 5
type textarea "27165386456"
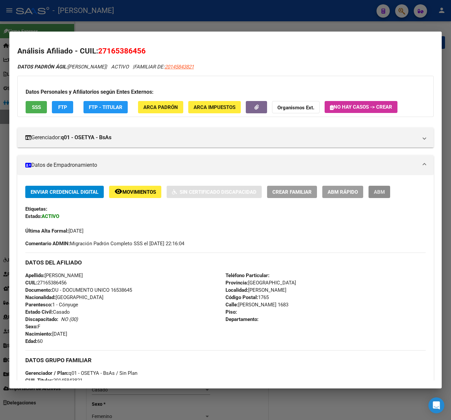
click at [375, 196] on button "ABM" at bounding box center [380, 192] width 22 height 12
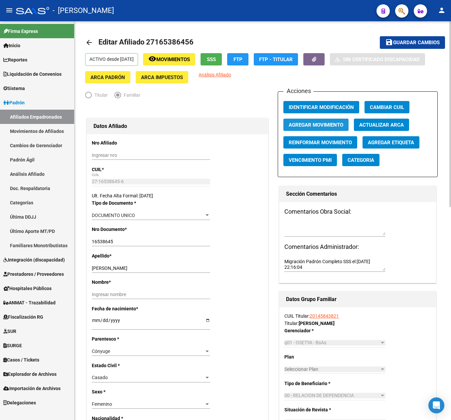
click at [341, 119] on button "Agregar Movimiento" at bounding box center [315, 125] width 65 height 12
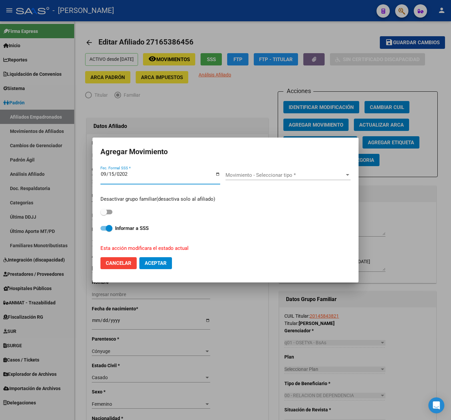
type input "[DATE]"
click at [263, 181] on div "Movimiento - Seleccionar tipo * Movimiento - Seleccionar tipo *" at bounding box center [288, 178] width 125 height 16
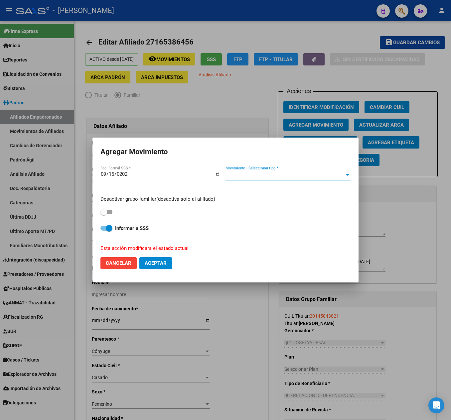
click at [263, 177] on span "Movimiento - Seleccionar tipo *" at bounding box center [285, 175] width 119 height 6
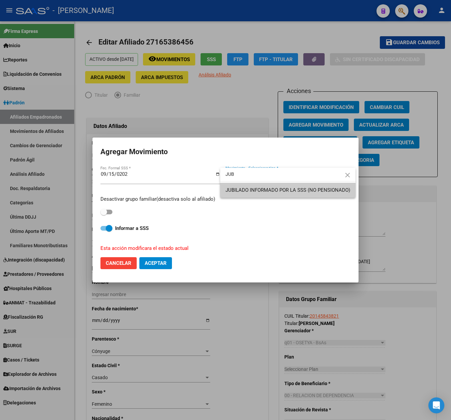
type input "JUB"
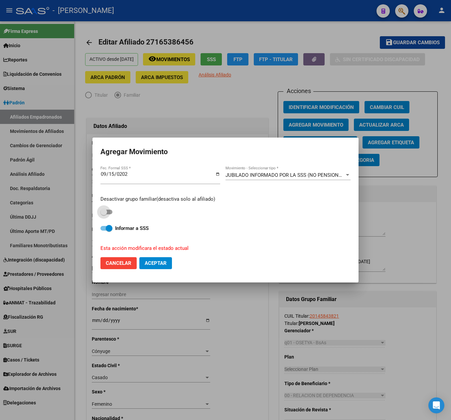
click at [108, 214] on span at bounding box center [106, 212] width 12 height 5
click at [104, 215] on input "checkbox" at bounding box center [103, 215] width 0 height 0
checkbox input "true"
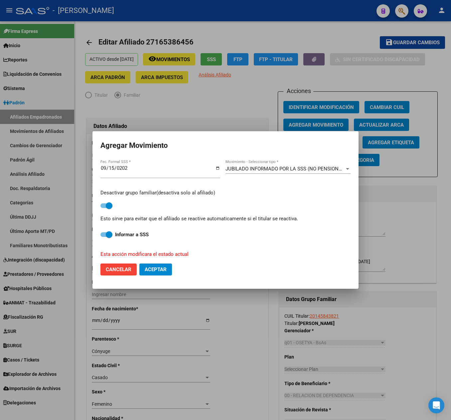
click at [160, 273] on button "Aceptar" at bounding box center [155, 270] width 33 height 12
checkbox input "false"
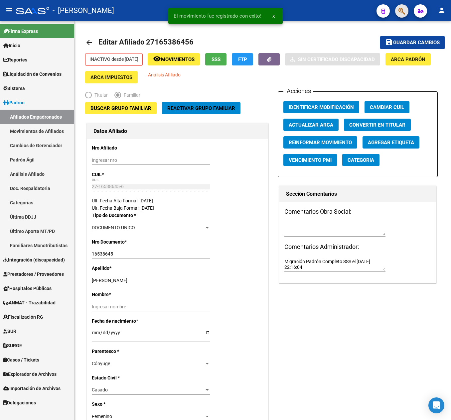
click at [397, 13] on button "button" at bounding box center [401, 10] width 13 height 13
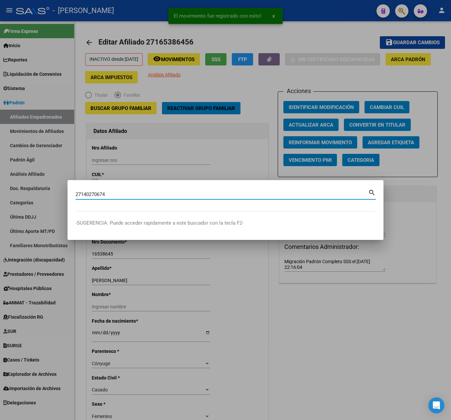
type input "27140270674"
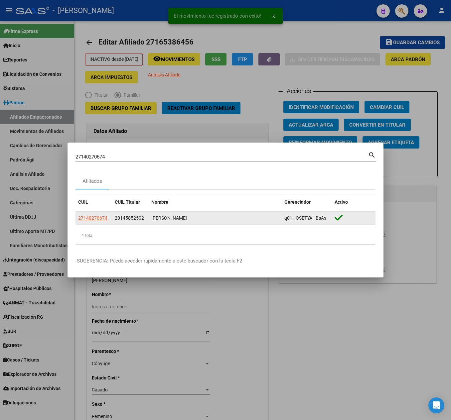
click at [92, 213] on datatable-body-cell "27140270674" at bounding box center [94, 218] width 37 height 13
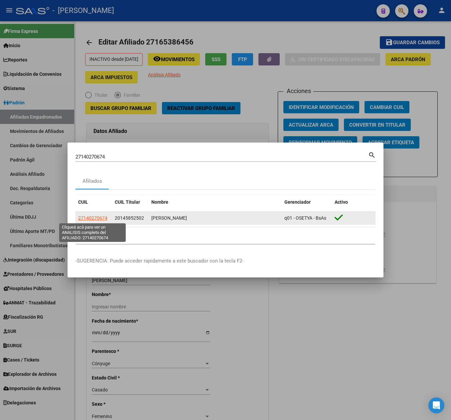
click at [99, 220] on span "27140270674" at bounding box center [92, 218] width 29 height 5
type textarea "27140270674"
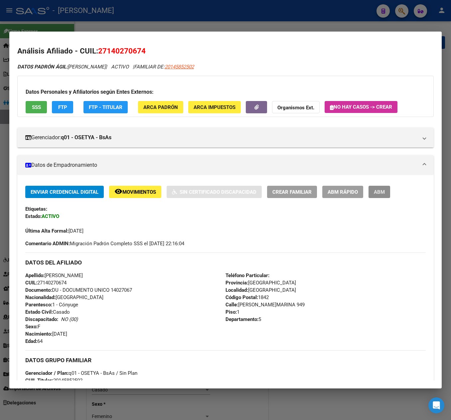
click at [377, 189] on button "ABM" at bounding box center [380, 192] width 22 height 12
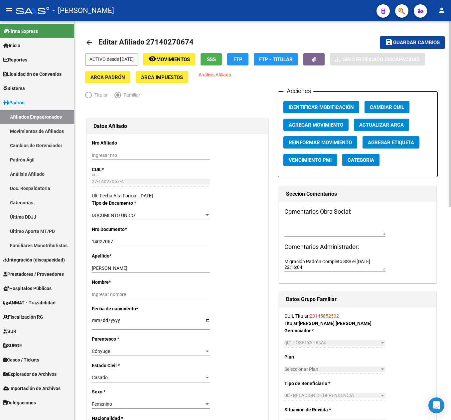
click at [313, 122] on span "Agregar Movimiento" at bounding box center [316, 125] width 55 height 6
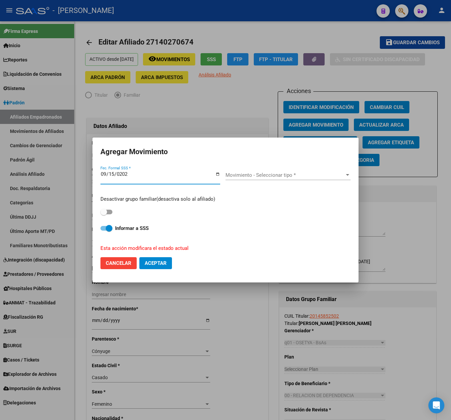
type input "[DATE]"
click at [233, 173] on span "Movimiento - Seleccionar tipo *" at bounding box center [285, 175] width 119 height 6
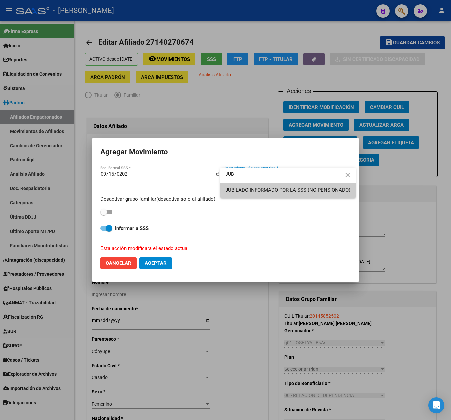
type input "JUB"
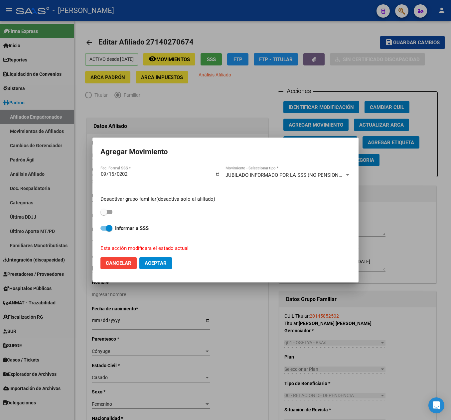
click at [114, 212] on div "Desactivar grupo familiar(desactiva solo al afiliado)" at bounding box center [225, 206] width 250 height 21
click at [100, 210] on span at bounding box center [103, 212] width 7 height 7
click at [103, 215] on input "checkbox" at bounding box center [103, 215] width 0 height 0
checkbox input "true"
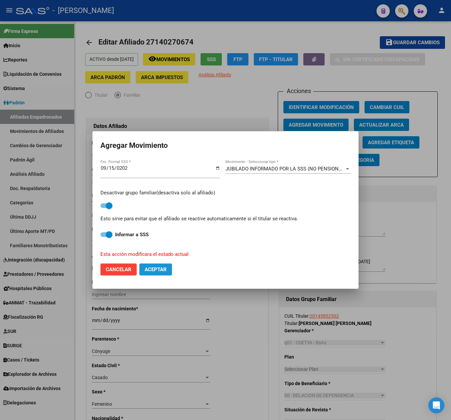
click at [167, 269] on button "Aceptar" at bounding box center [155, 270] width 33 height 12
checkbox input "false"
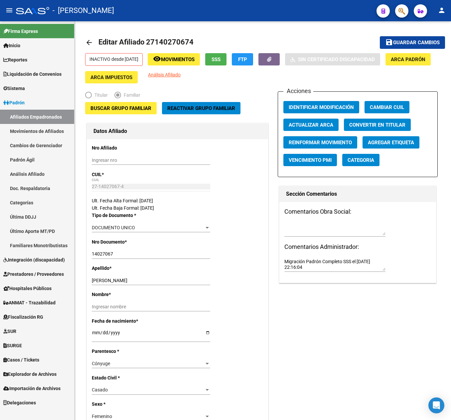
click at [397, 11] on button "button" at bounding box center [401, 10] width 13 height 13
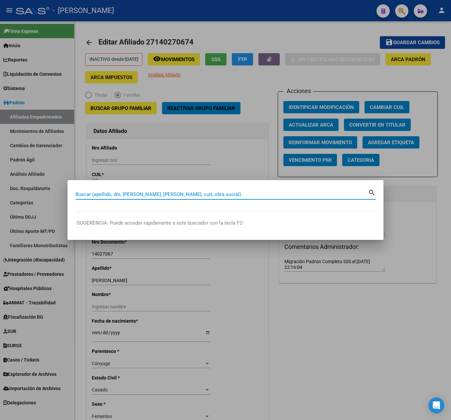
paste input "20145932255"
type input "20145932255"
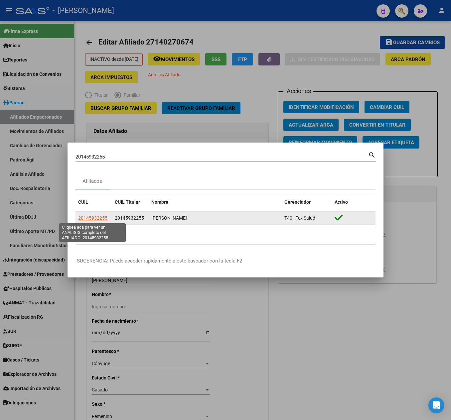
click at [98, 216] on span "20145932255" at bounding box center [92, 218] width 29 height 5
type textarea "20145932255"
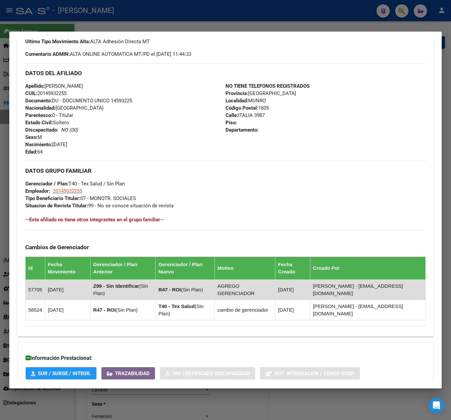
scroll to position [260, 0]
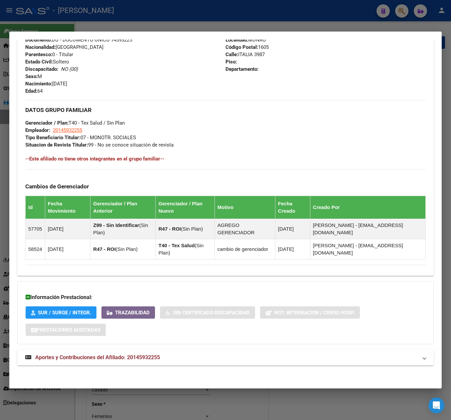
click at [140, 353] on mat-expansion-panel-header "Aportes y Contribuciones del Afiliado: 20145932255" at bounding box center [225, 358] width 416 height 16
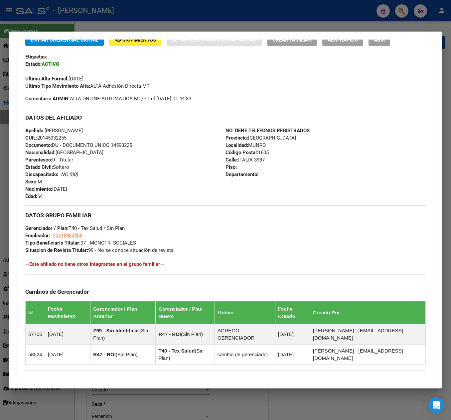
scroll to position [0, 0]
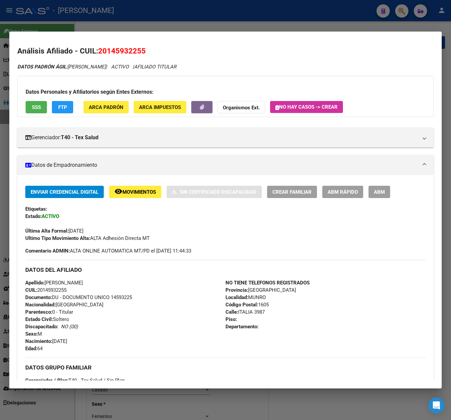
drag, startPoint x: 108, startPoint y: 49, endPoint x: 140, endPoint y: 51, distance: 31.3
click at [140, 51] on span "20145932255" at bounding box center [122, 51] width 48 height 9
copy span "14593225"
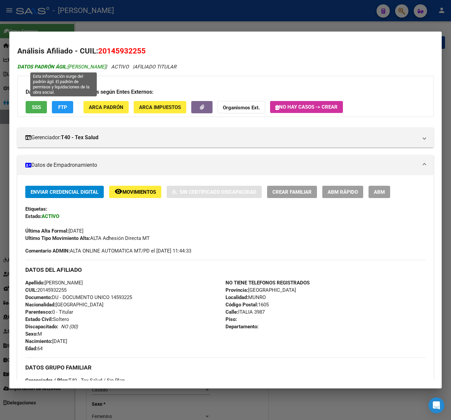
click at [79, 67] on span "DATOS PADRÓN ÁGIL: [PERSON_NAME]" at bounding box center [61, 67] width 88 height 6
drag, startPoint x: 79, startPoint y: 67, endPoint x: 92, endPoint y: 68, distance: 12.7
click at [92, 68] on span "DATOS PADRÓN ÁGIL: [PERSON_NAME]" at bounding box center [61, 67] width 88 height 6
copy span "[PERSON_NAME]"
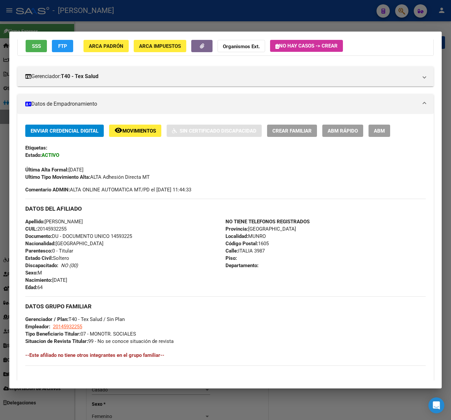
scroll to position [133, 0]
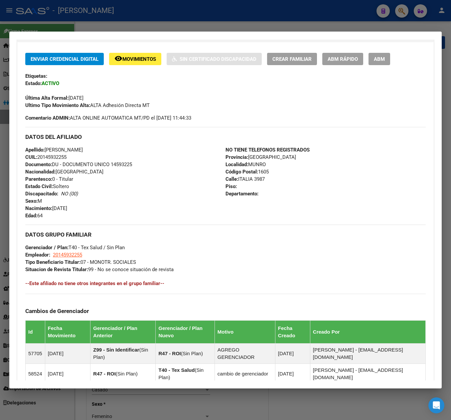
drag, startPoint x: 80, startPoint y: 212, endPoint x: 55, endPoint y: 206, distance: 26.0
click at [55, 206] on div "Apellido: [PERSON_NAME] CUIL: 20145932255 Documento: DU - DOCUMENTO UNICO 14593…" at bounding box center [125, 182] width 200 height 73
copy span "[DATE]"
click at [241, 175] on strong "Código Postal:" at bounding box center [242, 172] width 33 height 6
click at [245, 177] on span "[STREET_ADDRESS]" at bounding box center [245, 179] width 39 height 6
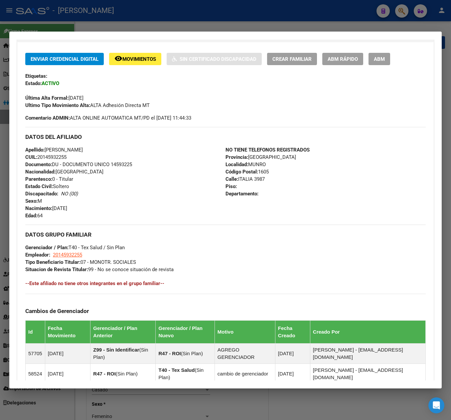
drag, startPoint x: 246, startPoint y: 177, endPoint x: 251, endPoint y: 180, distance: 5.7
click at [251, 180] on span "[STREET_ADDRESS]" at bounding box center [245, 179] width 39 height 6
copy span "ITALIA 3987"
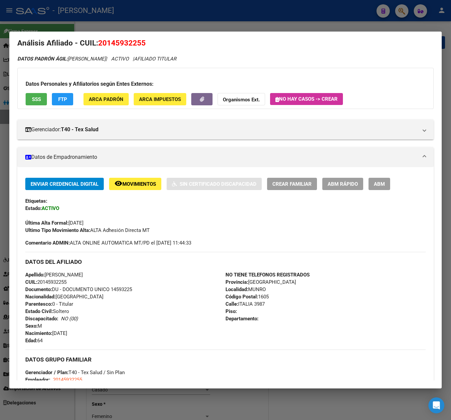
scroll to position [0, 0]
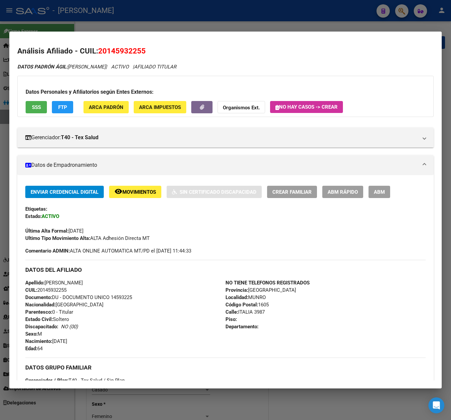
click at [284, 28] on div at bounding box center [225, 210] width 451 height 420
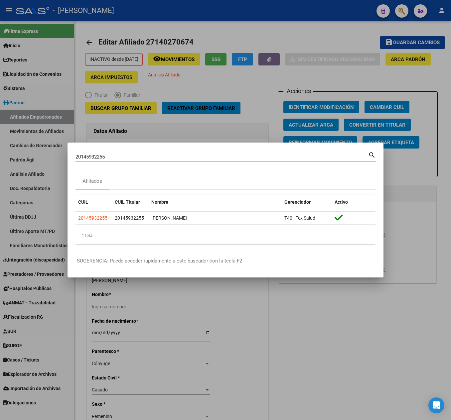
click at [221, 156] on input "20145932255" at bounding box center [222, 157] width 293 height 6
paste input "7167634848"
type input "27167634848"
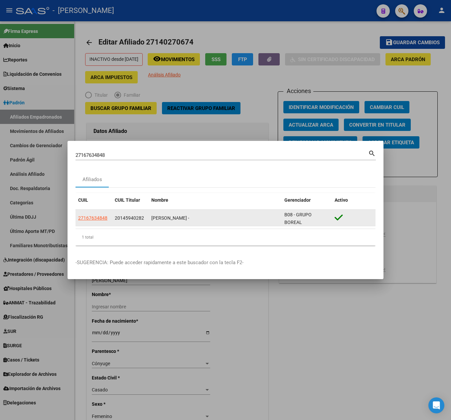
click at [104, 221] on app-link-go-to "27167634848" at bounding box center [92, 219] width 29 height 8
click at [98, 221] on app-link-go-to "27167634848" at bounding box center [92, 219] width 29 height 8
click at [87, 218] on span "27167634848" at bounding box center [92, 218] width 29 height 5
type textarea "27167634848"
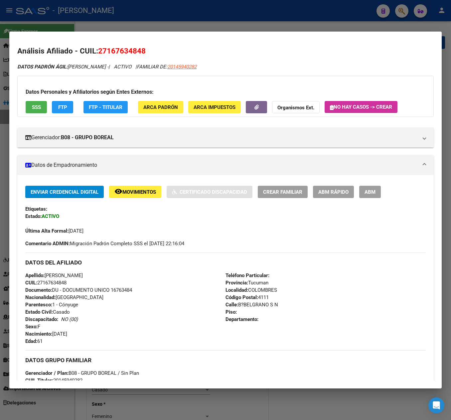
scroll to position [133, 0]
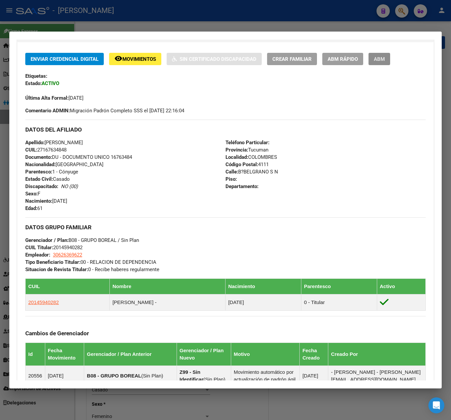
click at [381, 58] on span "ABM" at bounding box center [379, 59] width 11 height 6
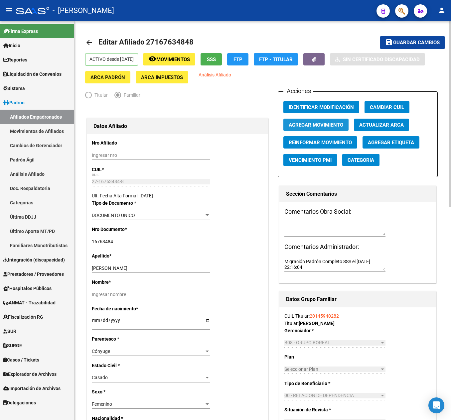
click at [327, 124] on span "Agregar Movimiento" at bounding box center [316, 125] width 55 height 6
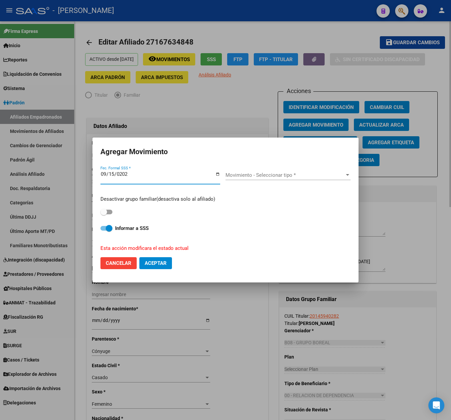
type input "[DATE]"
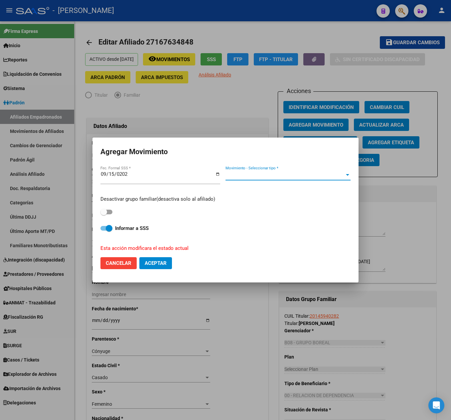
click at [270, 177] on span "Movimiento - Seleccionar tipo *" at bounding box center [285, 175] width 119 height 6
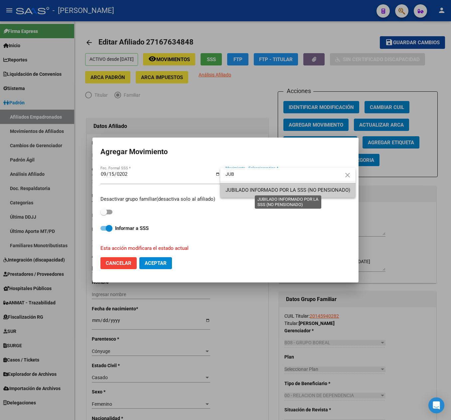
type input "JUB"
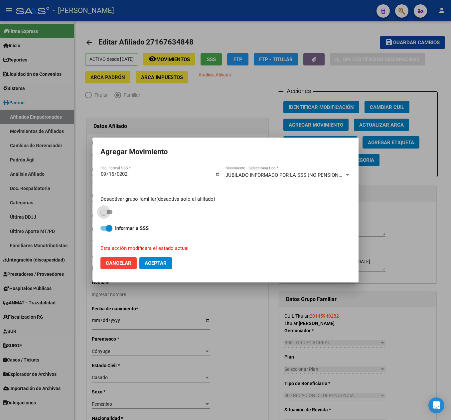
click at [103, 209] on span at bounding box center [103, 212] width 7 height 7
click at [103, 215] on input "checkbox" at bounding box center [103, 215] width 0 height 0
checkbox input "true"
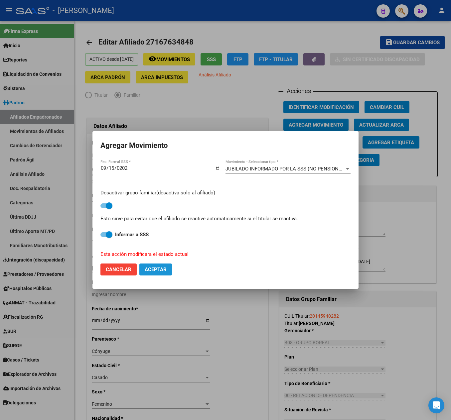
click at [158, 269] on span "Aceptar" at bounding box center [156, 270] width 22 height 6
checkbox input "false"
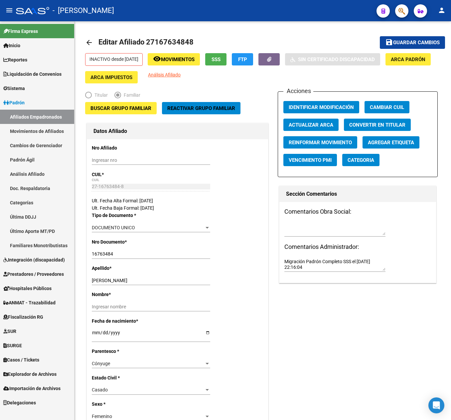
click at [409, 11] on mat-toolbar "menu - osetya person" at bounding box center [225, 10] width 451 height 21
click at [406, 11] on button "button" at bounding box center [401, 10] width 13 height 13
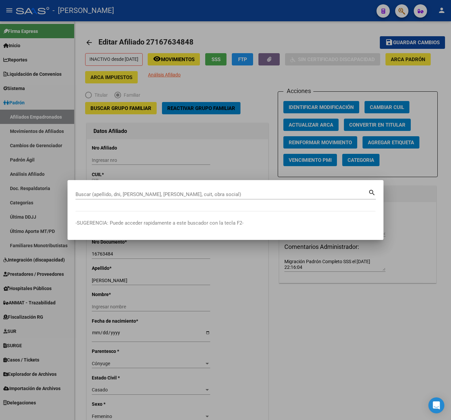
paste input "20146760032"
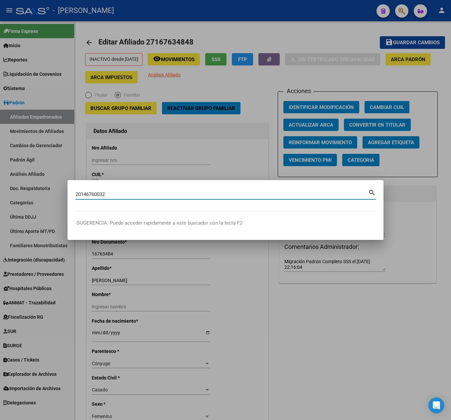
type input "20146760032"
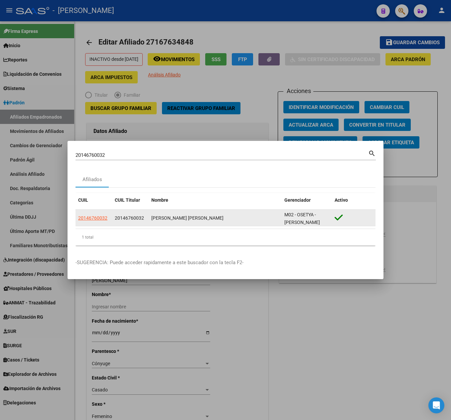
click at [98, 216] on span "20146760032" at bounding box center [92, 218] width 29 height 5
type textarea "20146760032"
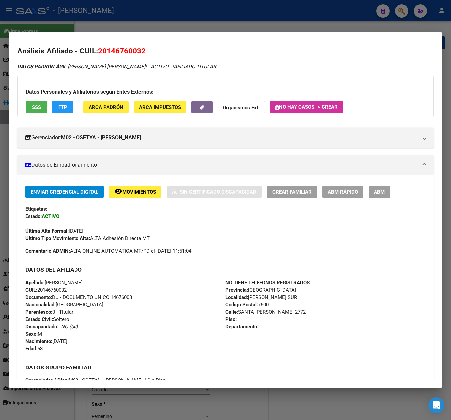
drag, startPoint x: 104, startPoint y: 51, endPoint x: 116, endPoint y: 51, distance: 12.0
click at [116, 51] on span "20146760032" at bounding box center [122, 51] width 48 height 9
drag, startPoint x: 116, startPoint y: 51, endPoint x: 108, endPoint y: 51, distance: 8.0
click at [115, 51] on span "20146760032" at bounding box center [122, 51] width 48 height 9
click at [108, 51] on span "20146760032" at bounding box center [122, 51] width 48 height 9
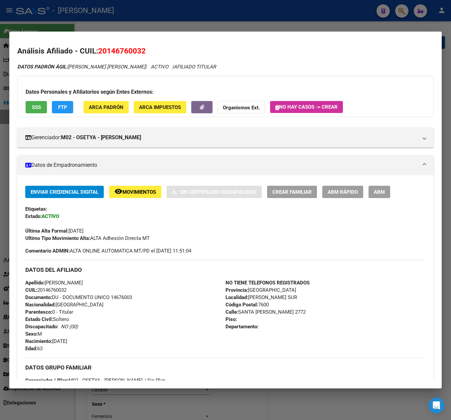
drag, startPoint x: 108, startPoint y: 51, endPoint x: 126, endPoint y: 51, distance: 18.6
click at [126, 51] on span "20146760032" at bounding box center [122, 51] width 48 height 9
drag, startPoint x: 109, startPoint y: 49, endPoint x: 141, endPoint y: 55, distance: 32.6
click at [141, 55] on span "20146760032" at bounding box center [122, 51] width 48 height 9
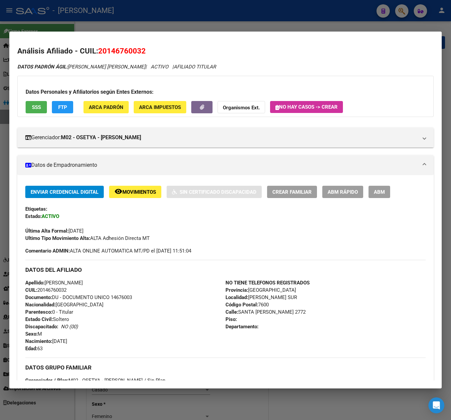
click at [82, 62] on div "Análisis Afiliado - CUIL: 20146760032 DATOS PADRÓN ÁGIL: [PERSON_NAME] [PERSON_…" at bounding box center [225, 342] width 416 height 593
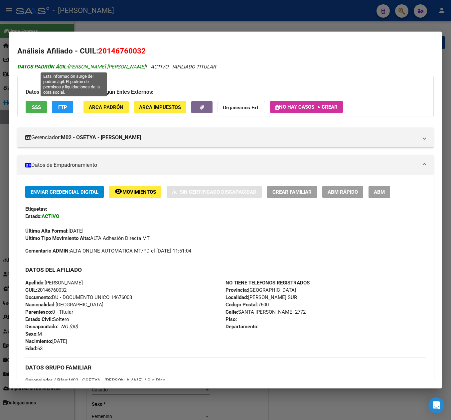
click at [85, 65] on span "DATOS PADRÓN ÁGIL: [PERSON_NAME] [PERSON_NAME]" at bounding box center [81, 67] width 128 height 6
drag, startPoint x: 85, startPoint y: 65, endPoint x: 113, endPoint y: 66, distance: 28.0
click at [113, 66] on span "DATOS PADRÓN ÁGIL: [PERSON_NAME] [PERSON_NAME]" at bounding box center [81, 67] width 128 height 6
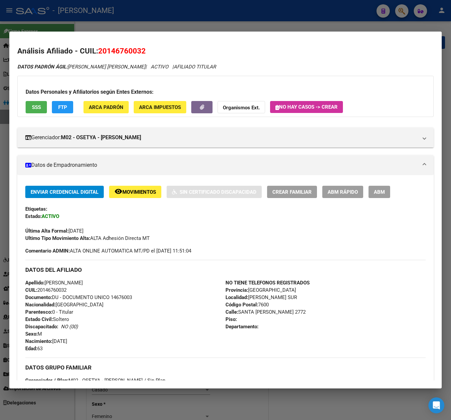
scroll to position [133, 0]
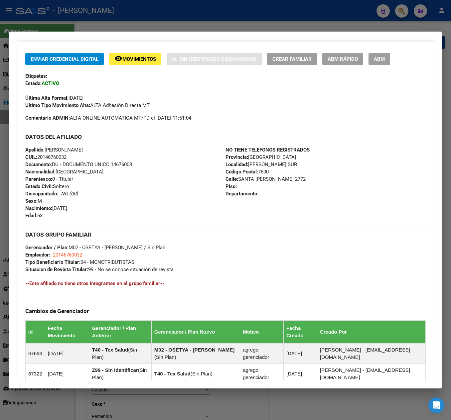
drag, startPoint x: 84, startPoint y: 212, endPoint x: 54, endPoint y: 210, distance: 30.6
click at [54, 210] on div "Apellido: [PERSON_NAME]: 20146760032 Documento: DU - DOCUMENTO UNICO 14676003 N…" at bounding box center [125, 182] width 200 height 73
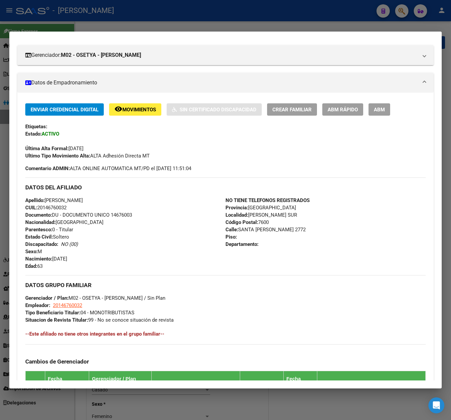
scroll to position [0, 0]
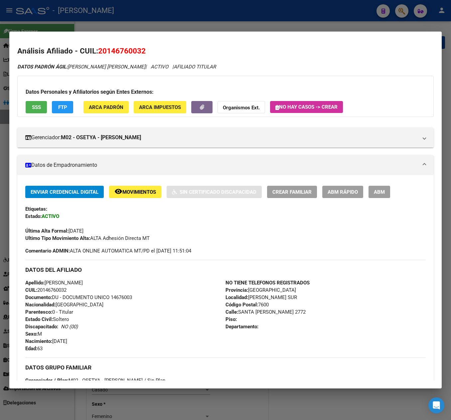
click at [241, 313] on span "[STREET_ADDRESS][PERSON_NAME]" at bounding box center [266, 312] width 80 height 6
drag, startPoint x: 241, startPoint y: 313, endPoint x: 279, endPoint y: 313, distance: 37.9
click at [279, 313] on span "[STREET_ADDRESS][PERSON_NAME]" at bounding box center [266, 312] width 80 height 6
